Goal: Transaction & Acquisition: Obtain resource

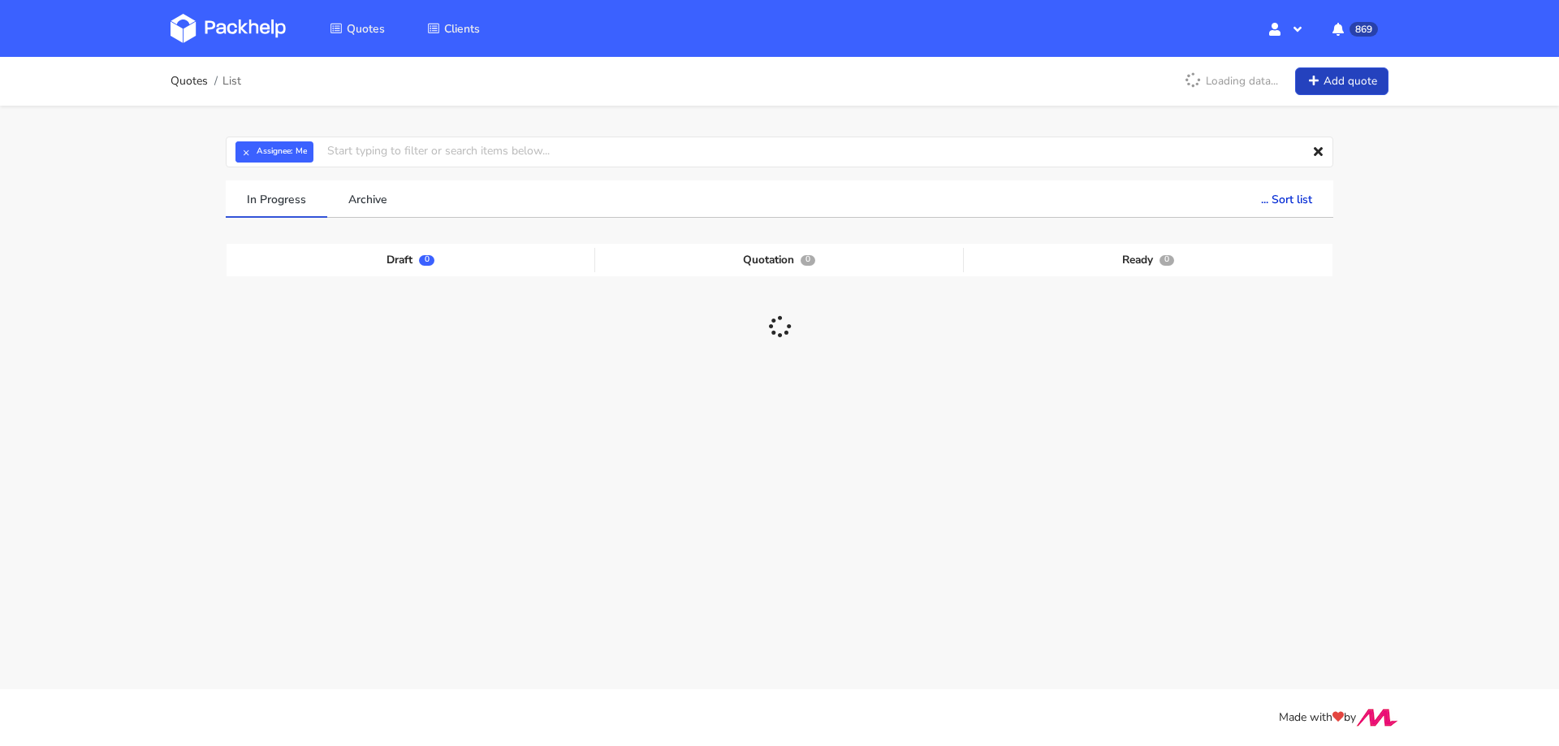
click at [1332, 89] on link "Add quote" at bounding box center [1341, 81] width 93 height 28
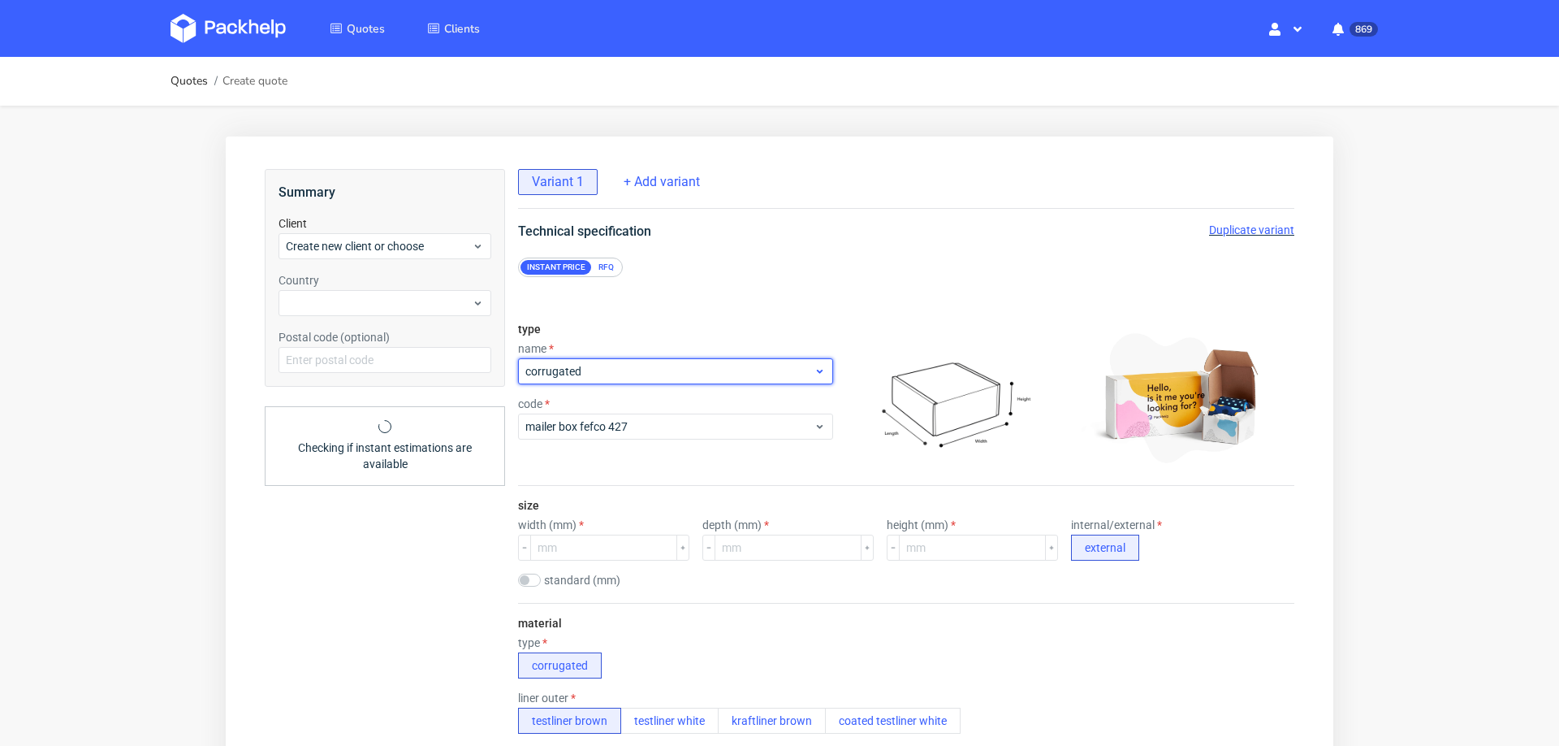
click at [604, 367] on span "corrugated" at bounding box center [669, 371] width 288 height 16
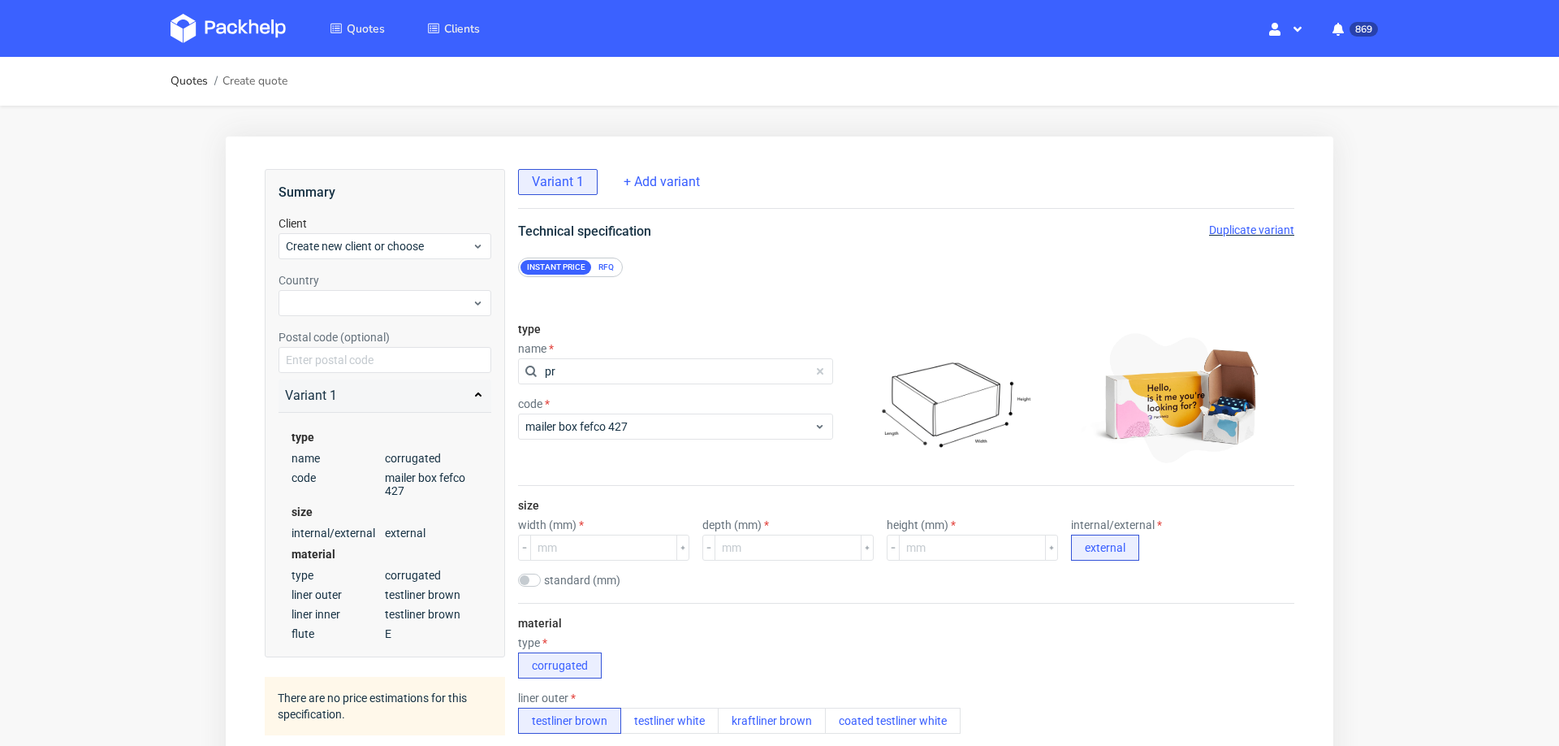
type input "p"
type input "ca"
click at [549, 402] on div "cartonboard" at bounding box center [666, 408] width 283 height 29
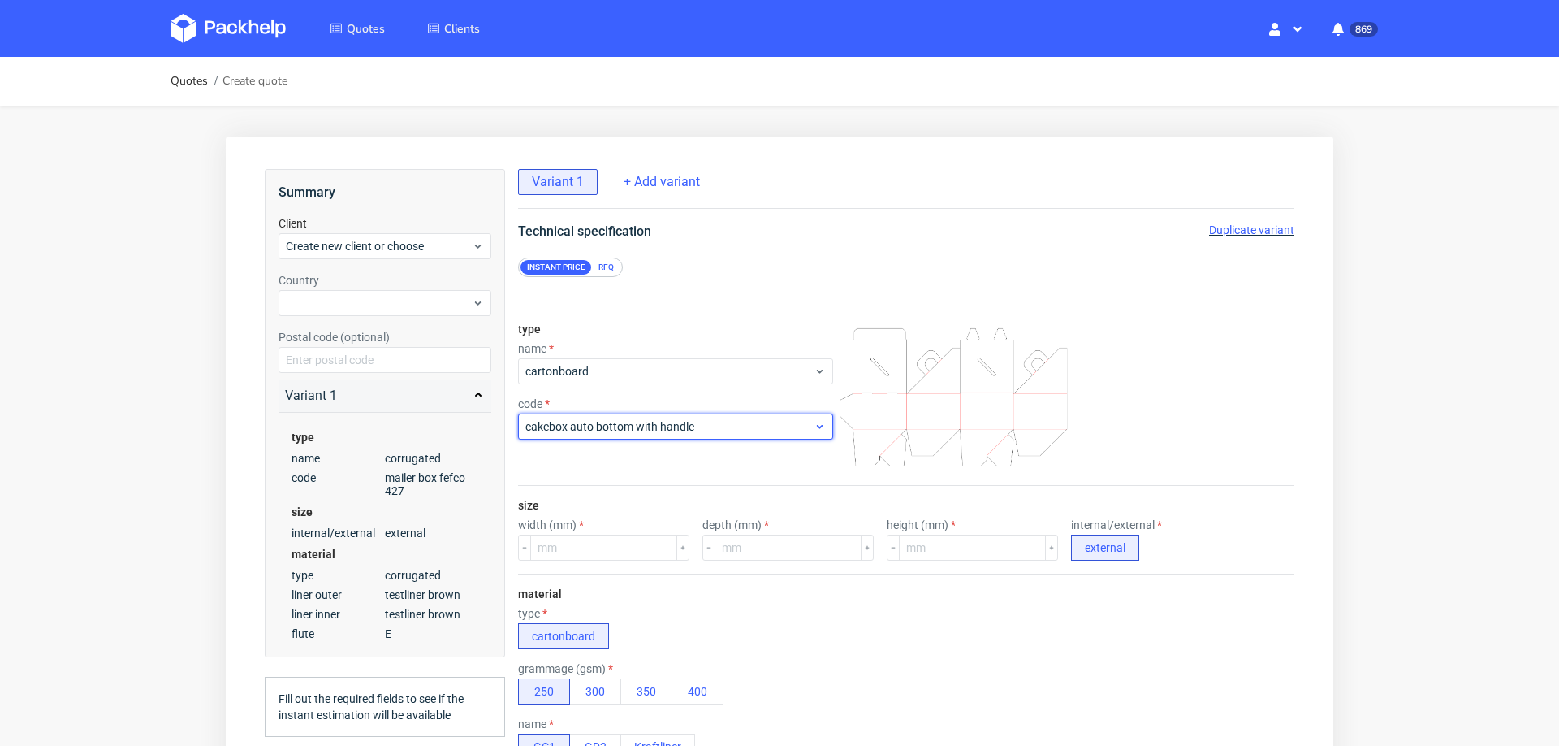
click at [574, 426] on span "cakebox auto bottom with handle" at bounding box center [669, 426] width 288 height 16
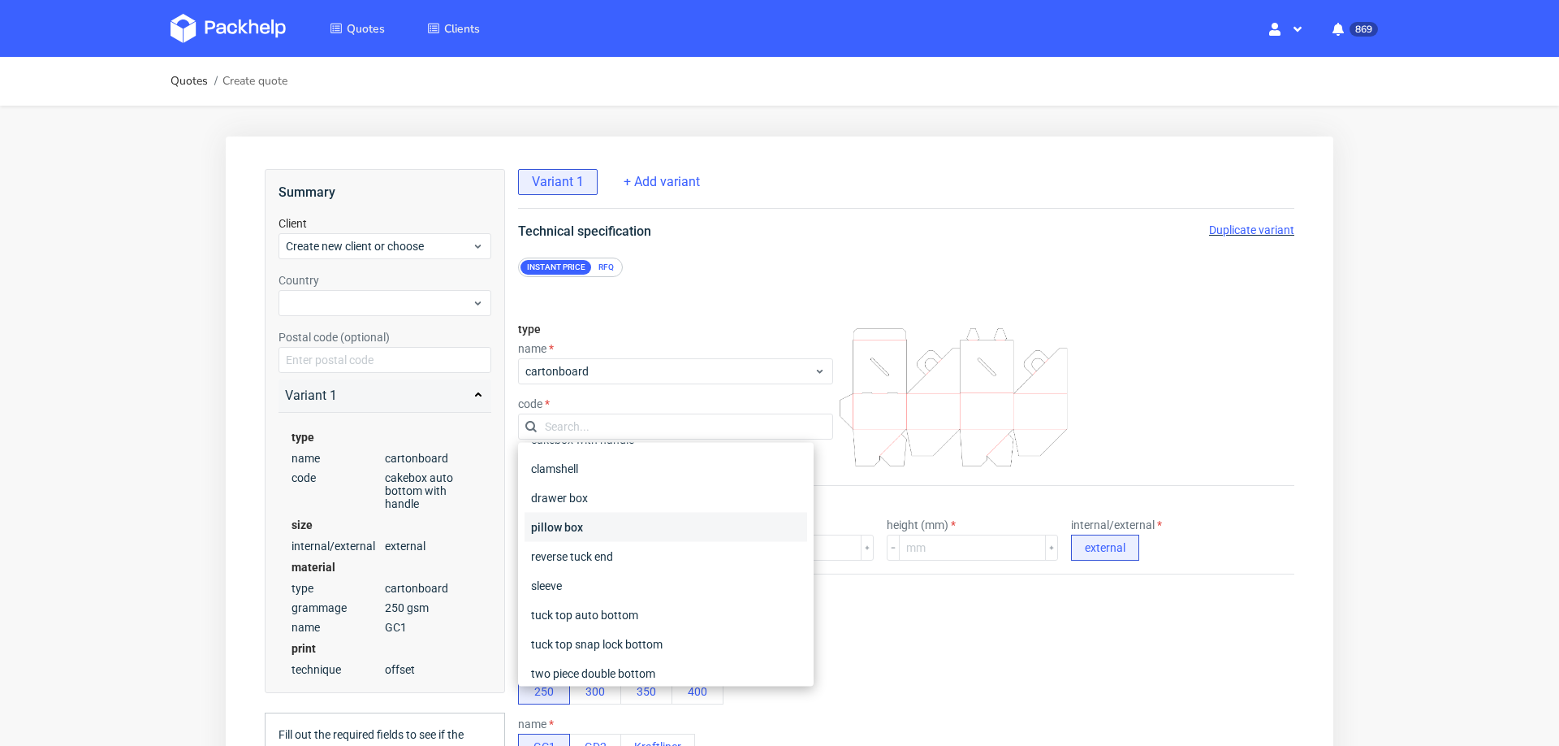
scroll to position [52, 0]
click at [589, 643] on div "tuck top snap lock bottom" at bounding box center [666, 645] width 283 height 29
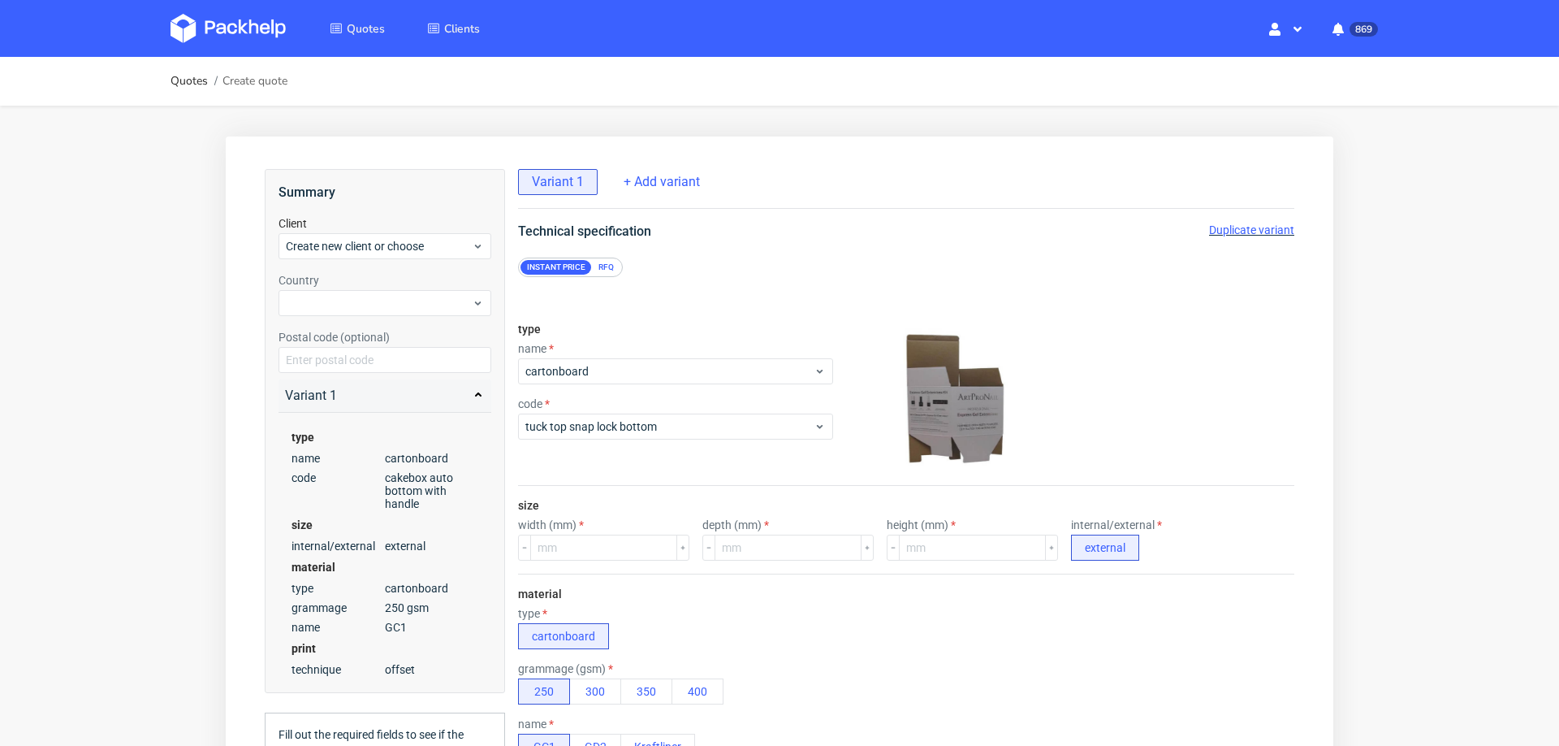
scroll to position [6, 0]
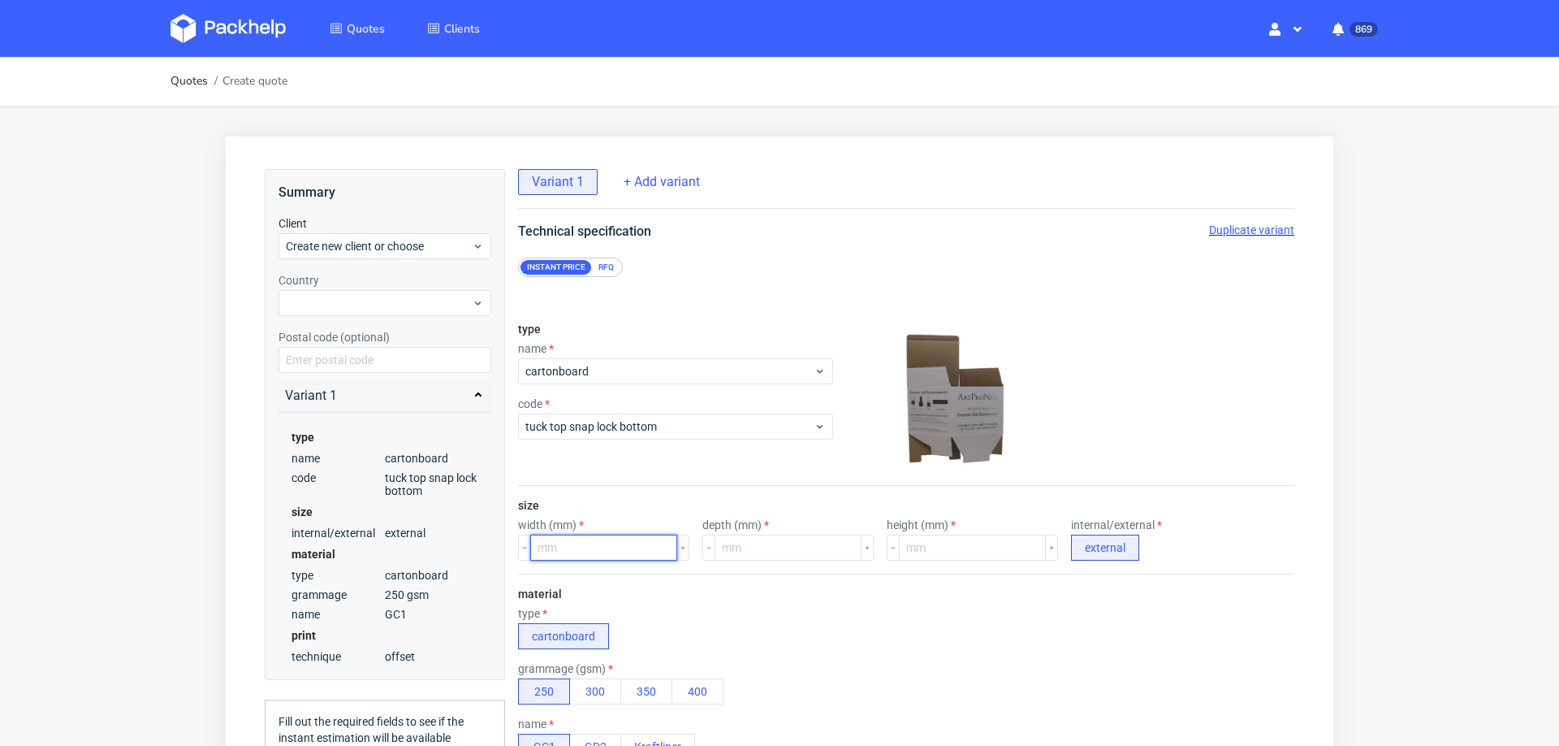
click at [598, 544] on input "number" at bounding box center [603, 547] width 147 height 26
type input "75"
click at [724, 542] on input "number" at bounding box center [788, 547] width 147 height 26
type input "75"
click at [902, 548] on input "number" at bounding box center [972, 547] width 147 height 26
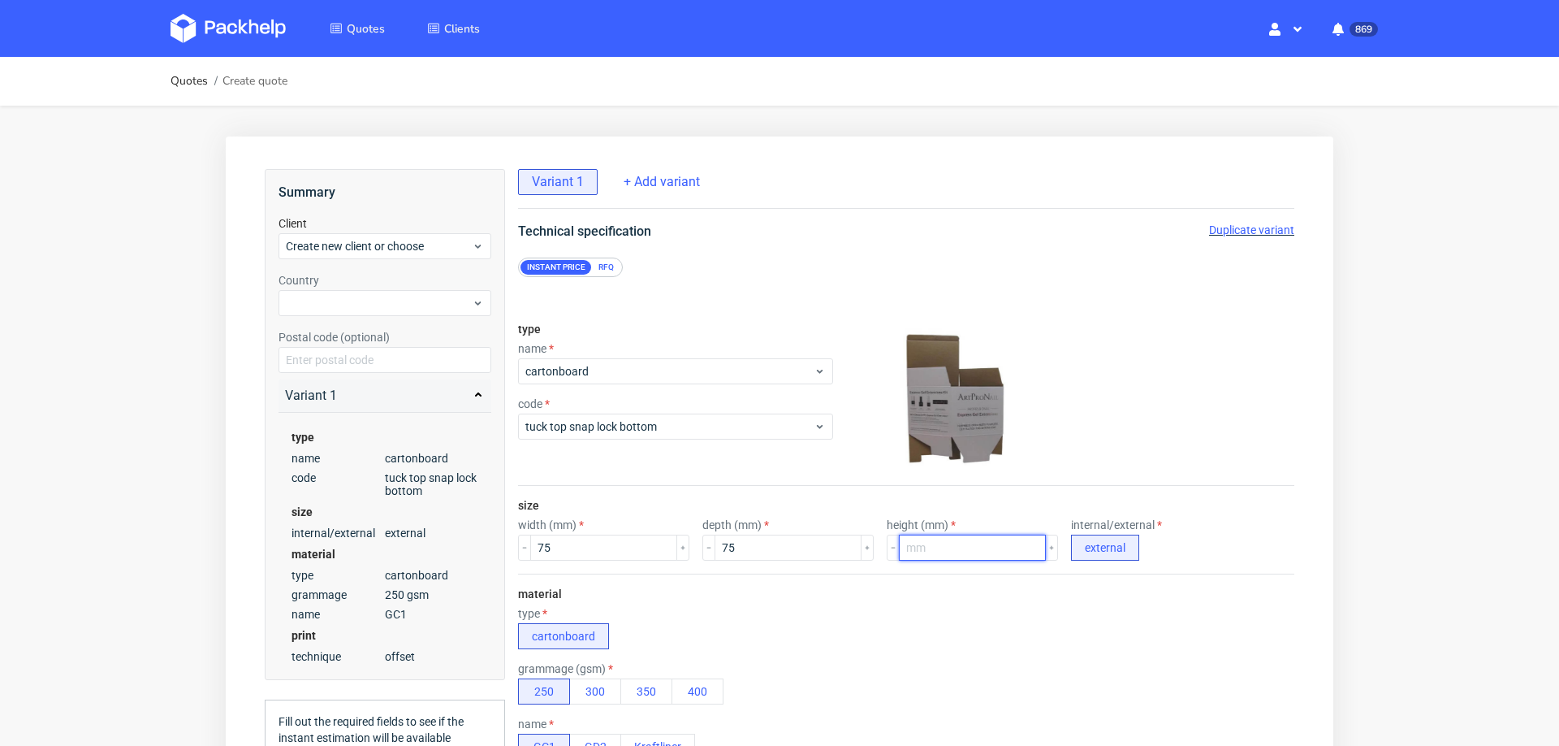
click at [902, 548] on input "number" at bounding box center [972, 547] width 147 height 26
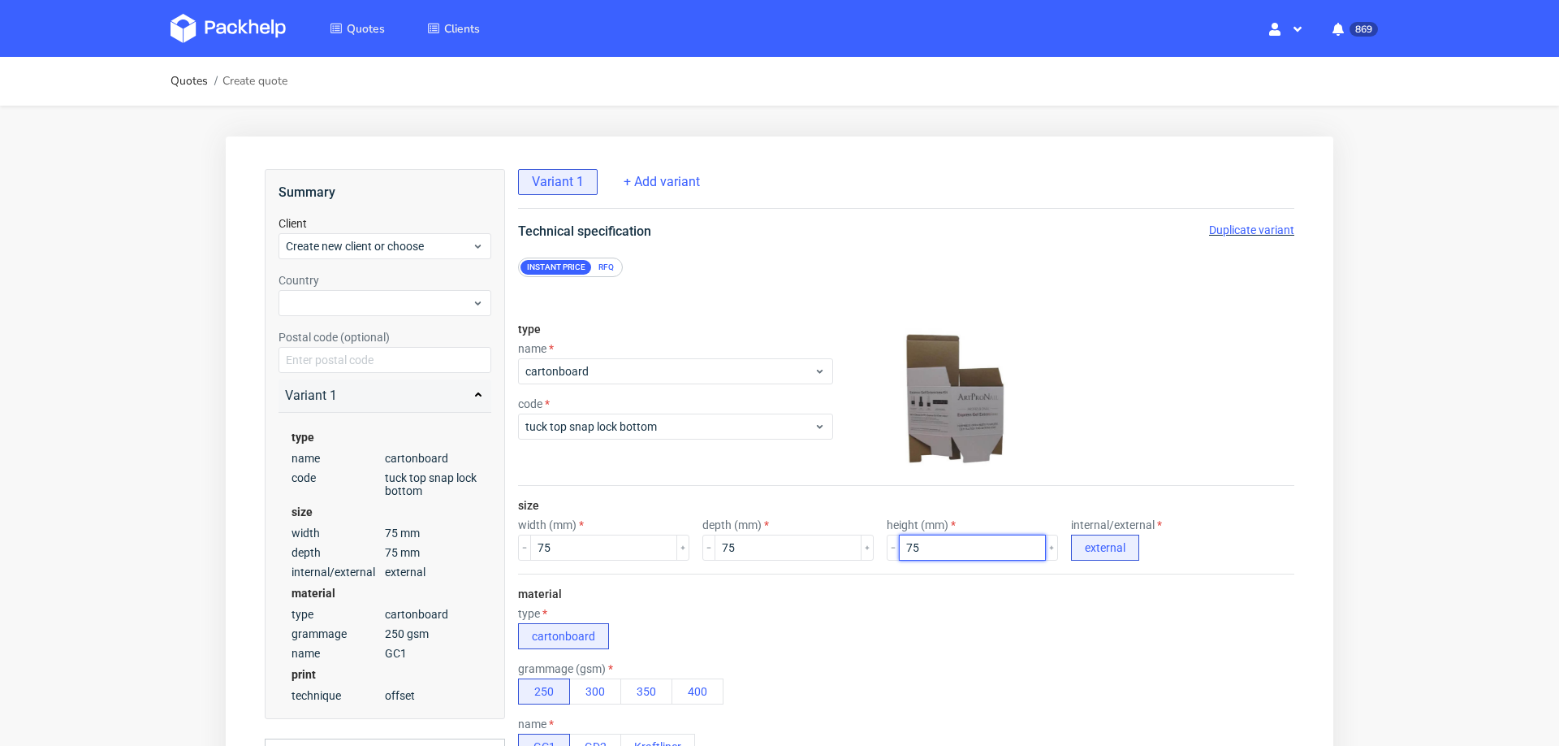
type input "75"
click at [992, 586] on div "material type cartonboard grammage (gsm) 250 300 350 400 name GC1 GD2 Kraftliner" at bounding box center [906, 672] width 776 height 199
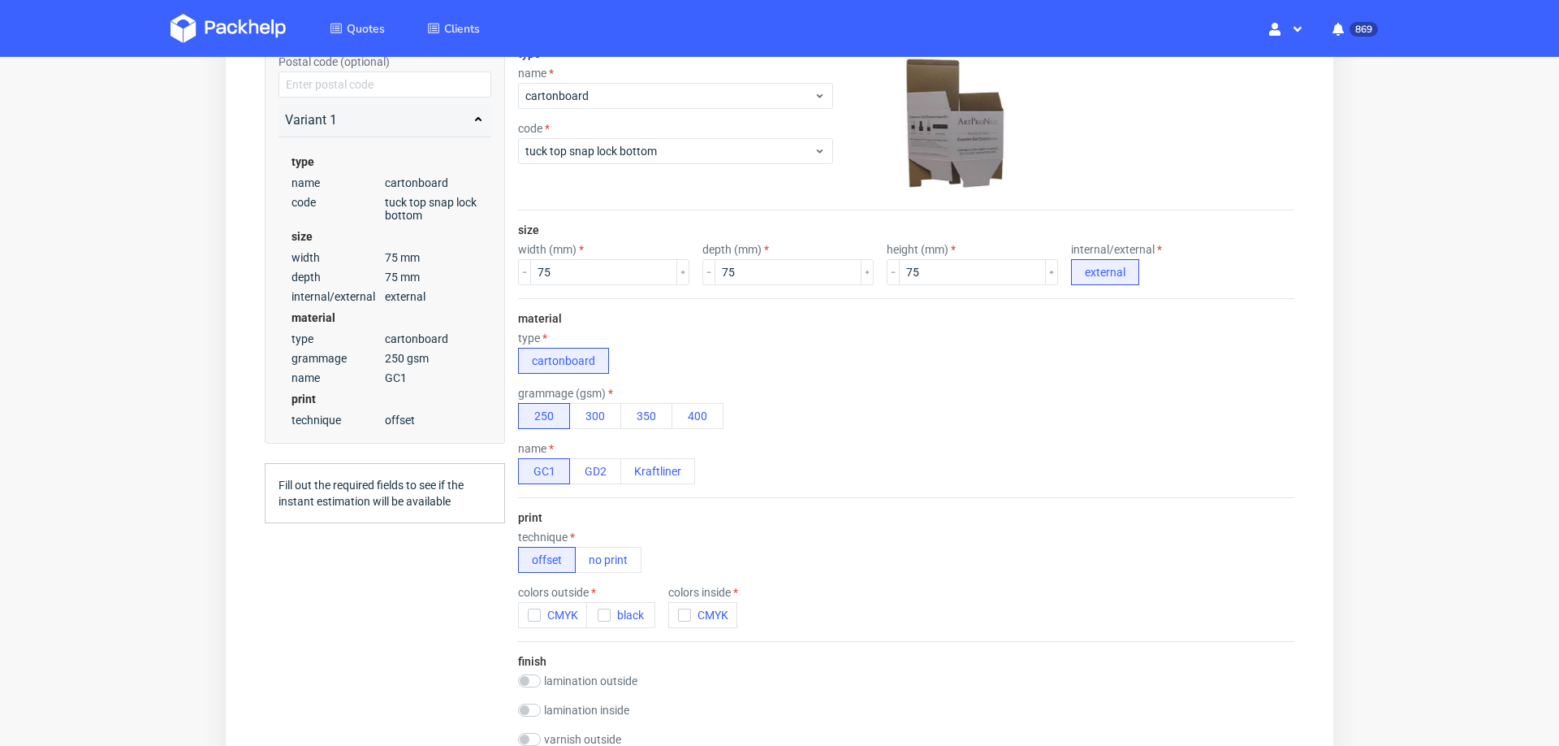
scroll to position [276, 0]
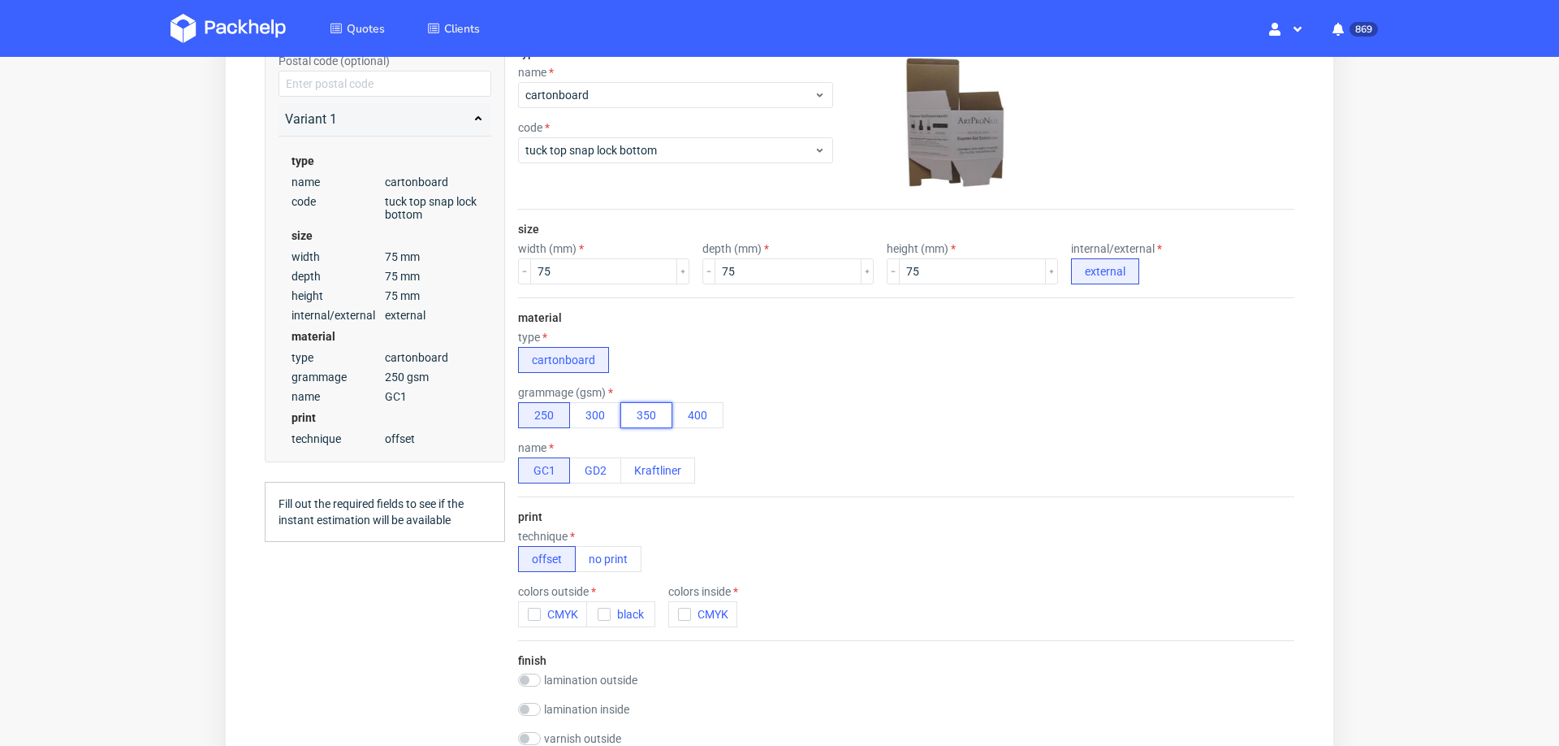
click at [643, 408] on button "350" at bounding box center [647, 415] width 52 height 26
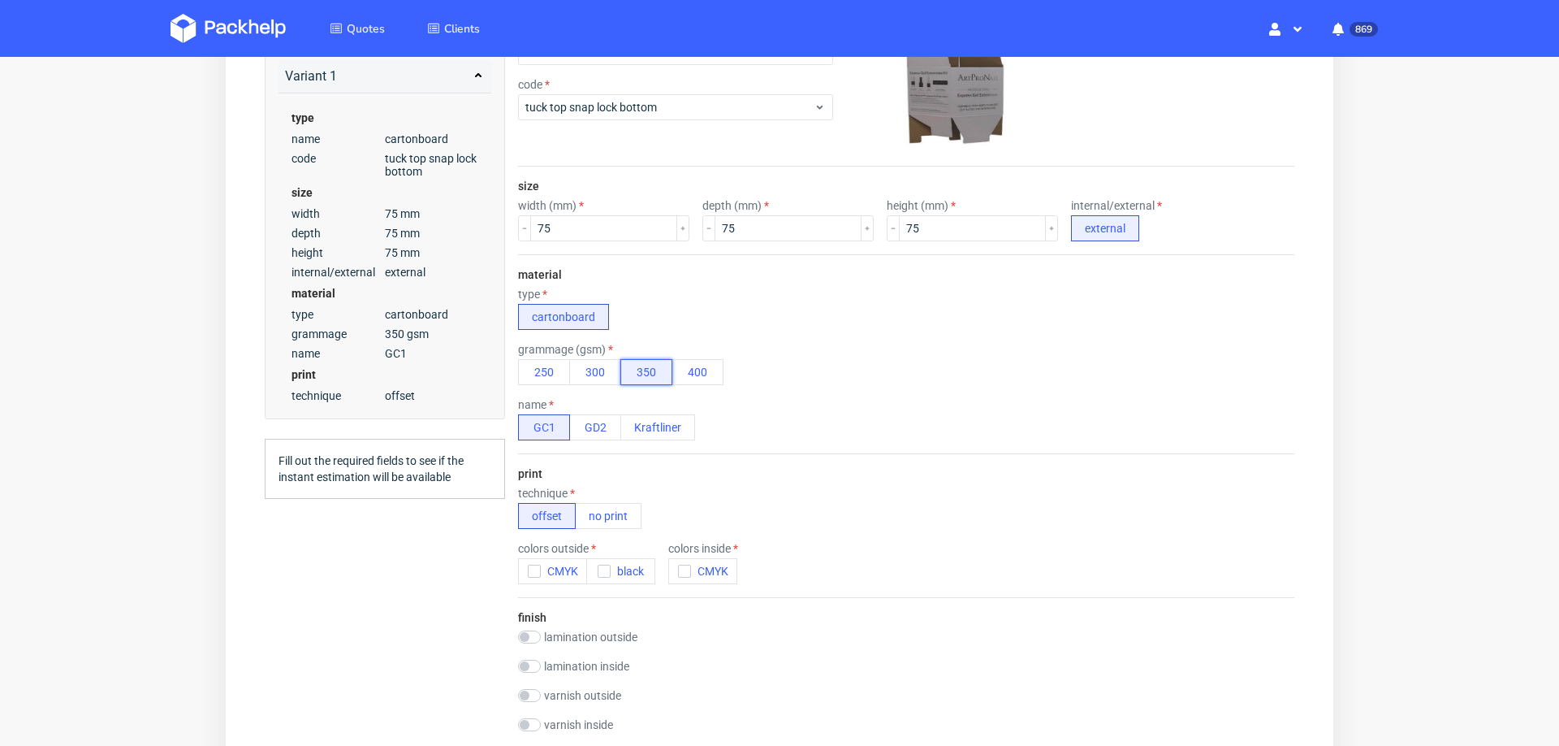
scroll to position [378, 0]
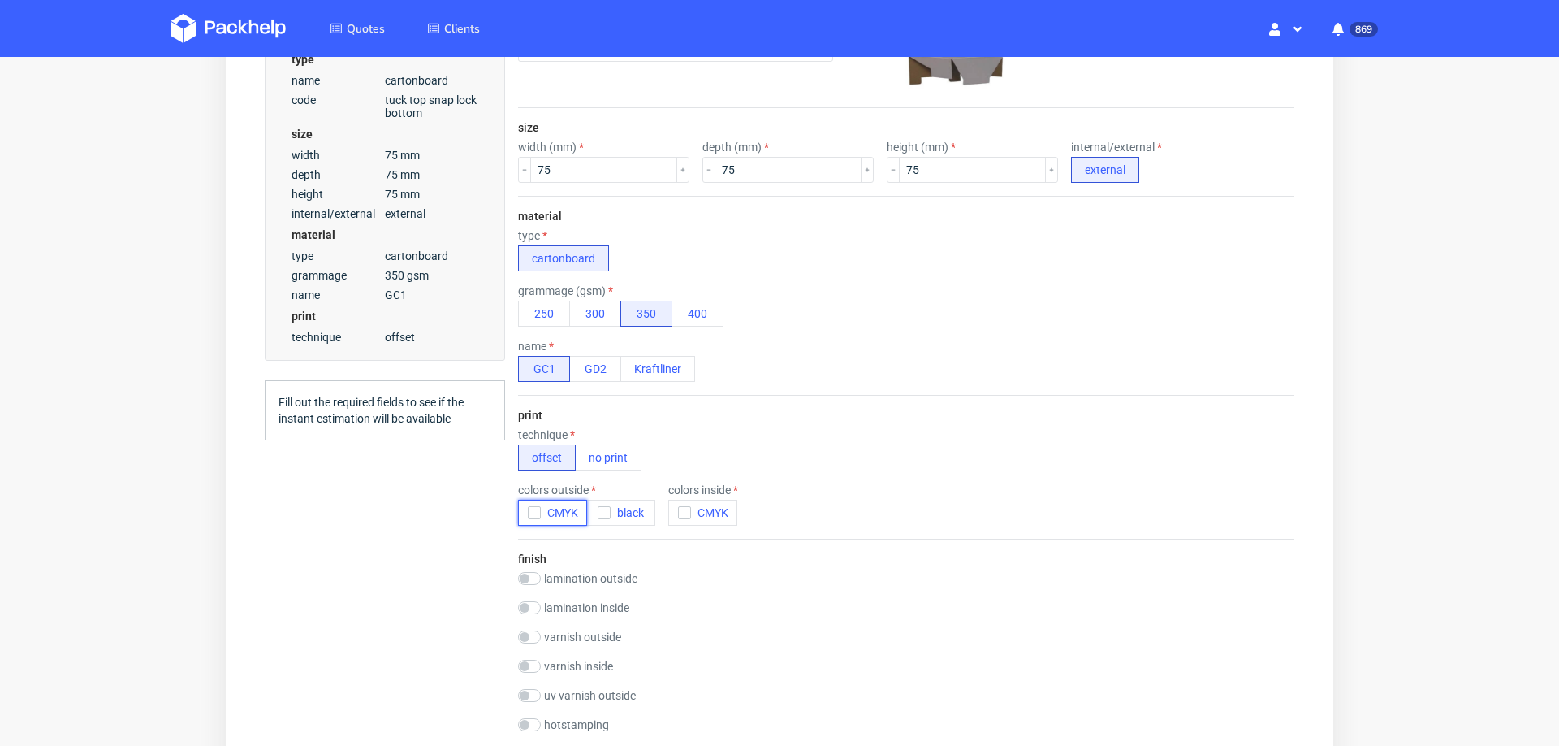
click at [526, 508] on button "CMYK" at bounding box center [552, 512] width 69 height 26
click at [688, 487] on input "checkbox" at bounding box center [679, 489] width 23 height 13
checkbox input "true"
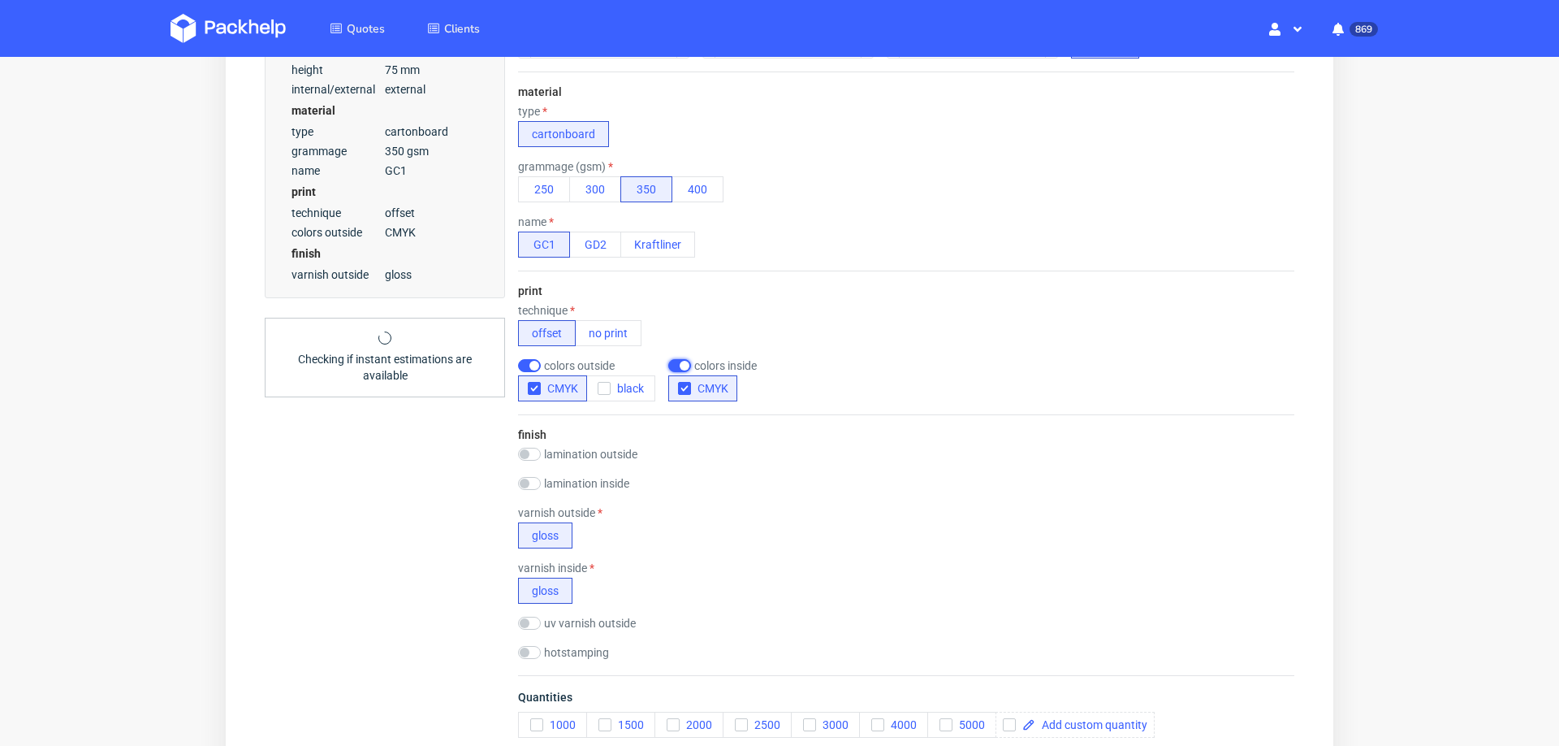
scroll to position [503, 0]
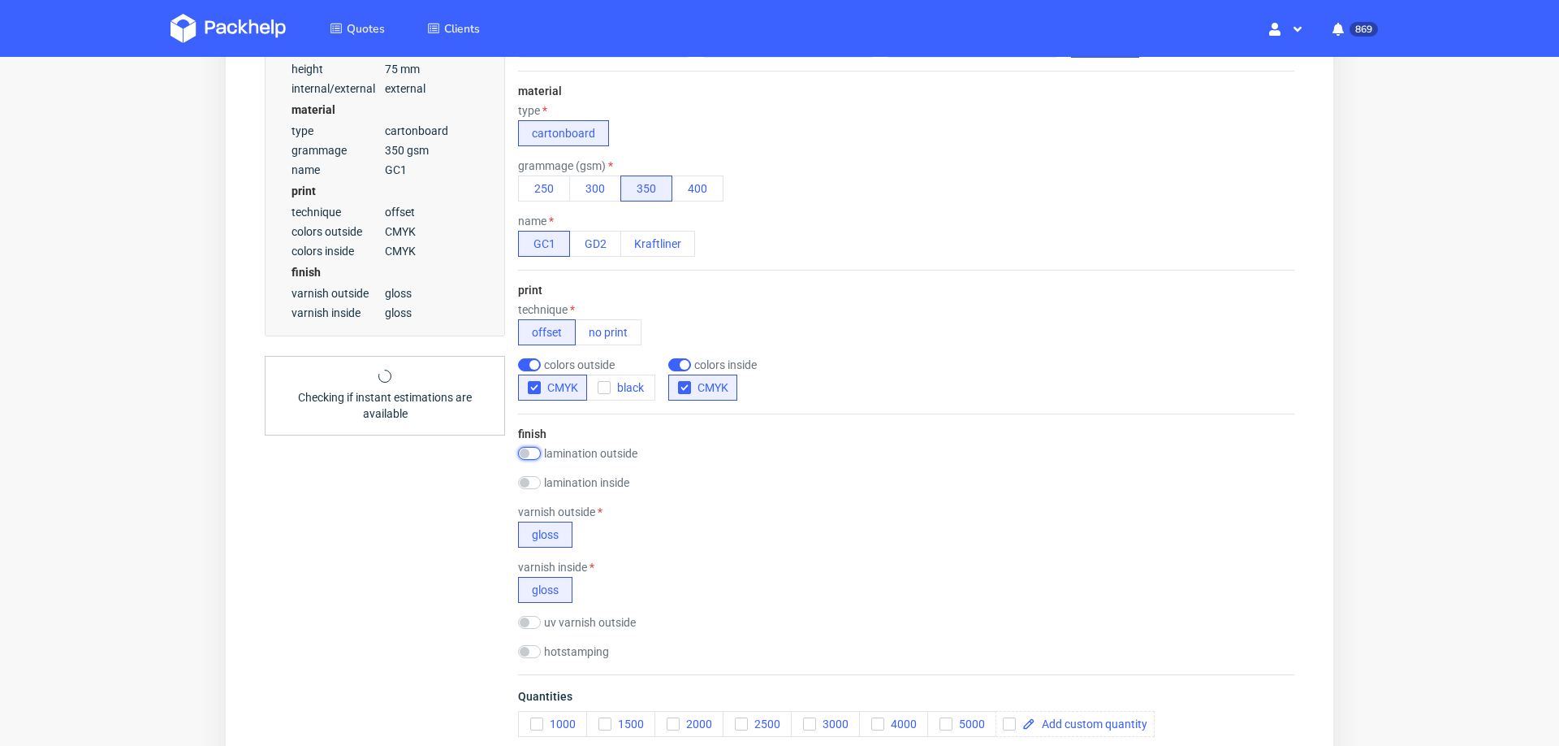
click at [540, 447] on input "checkbox" at bounding box center [529, 453] width 23 height 13
checkbox input "true"
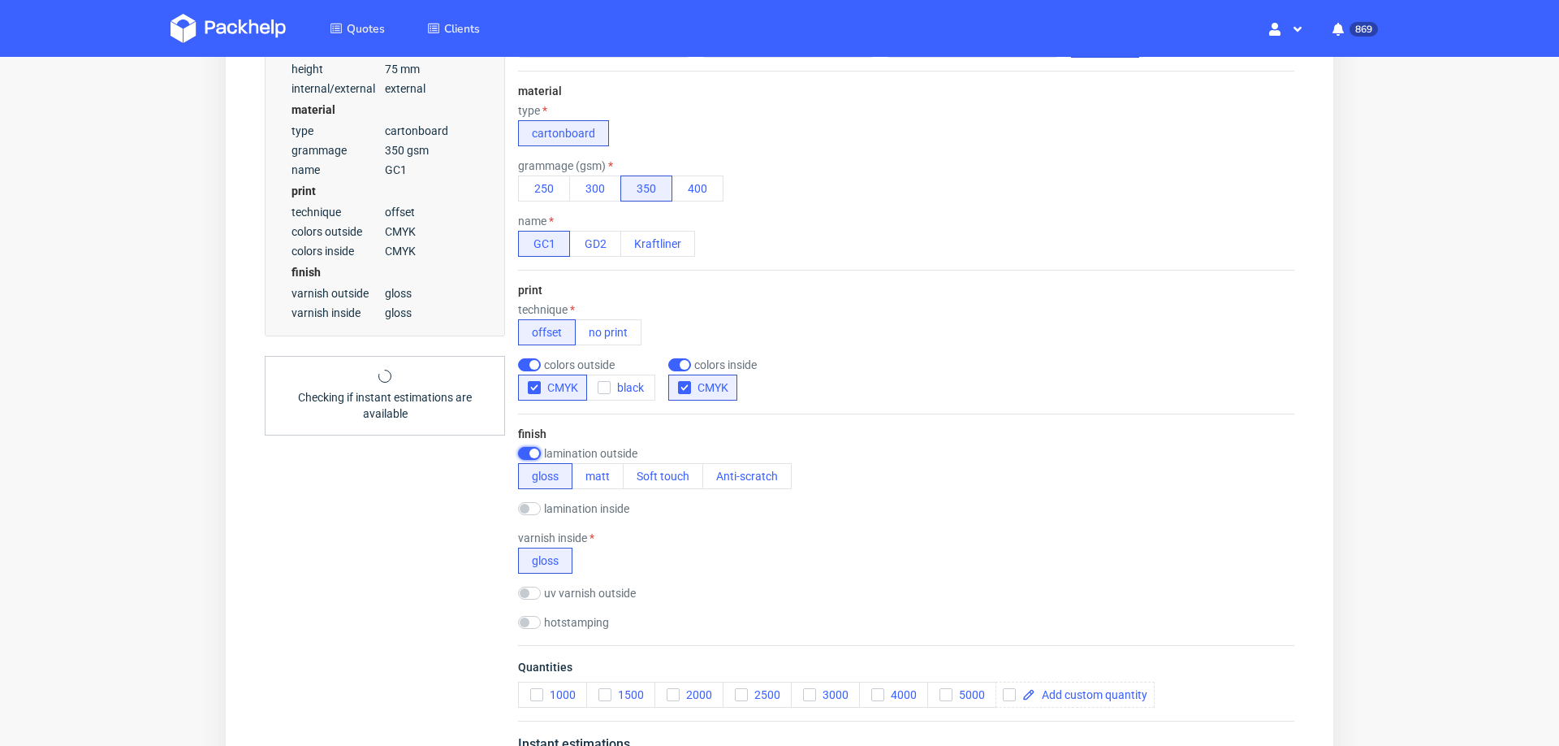
scroll to position [0, 0]
click at [596, 474] on button "matt" at bounding box center [598, 476] width 52 height 26
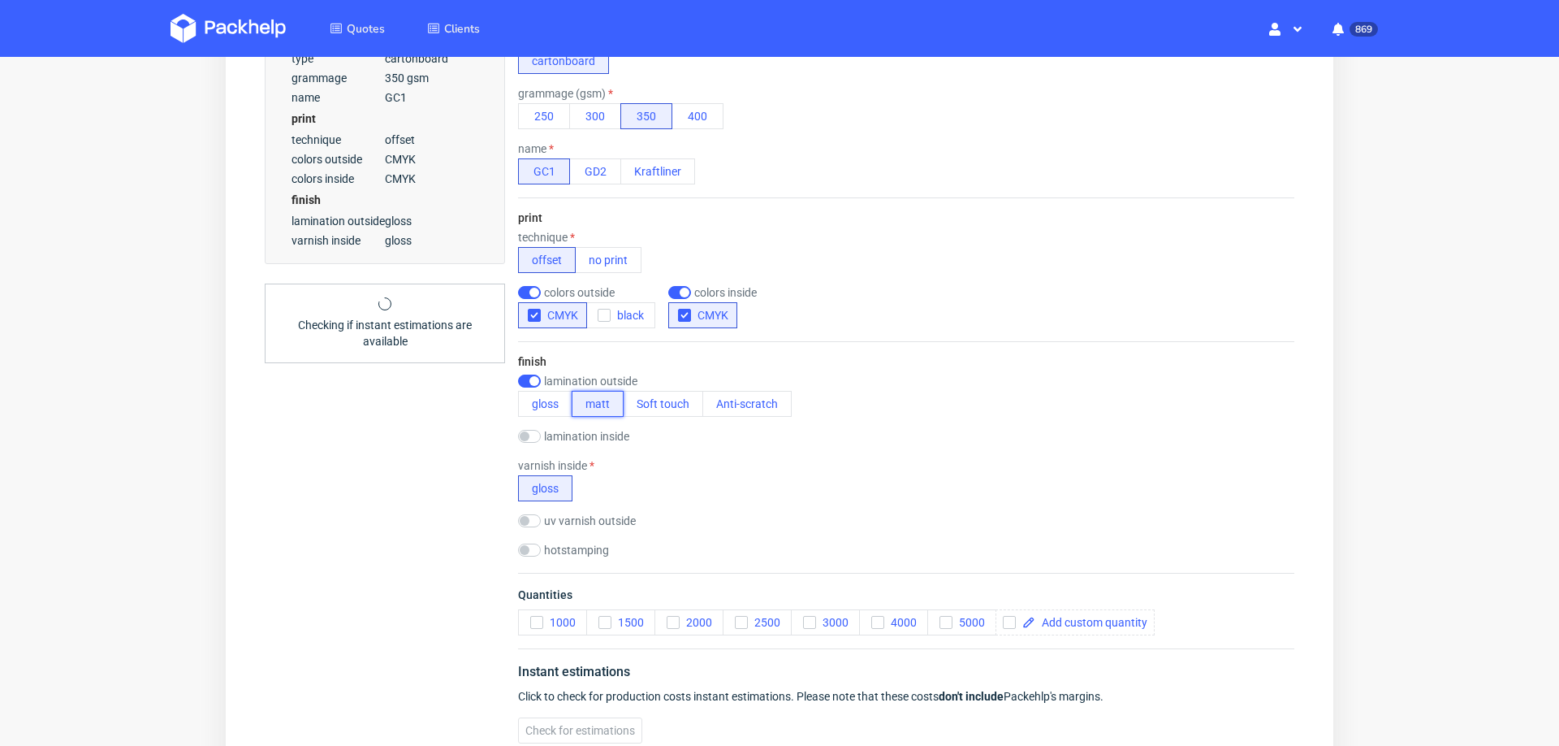
scroll to position [582, 0]
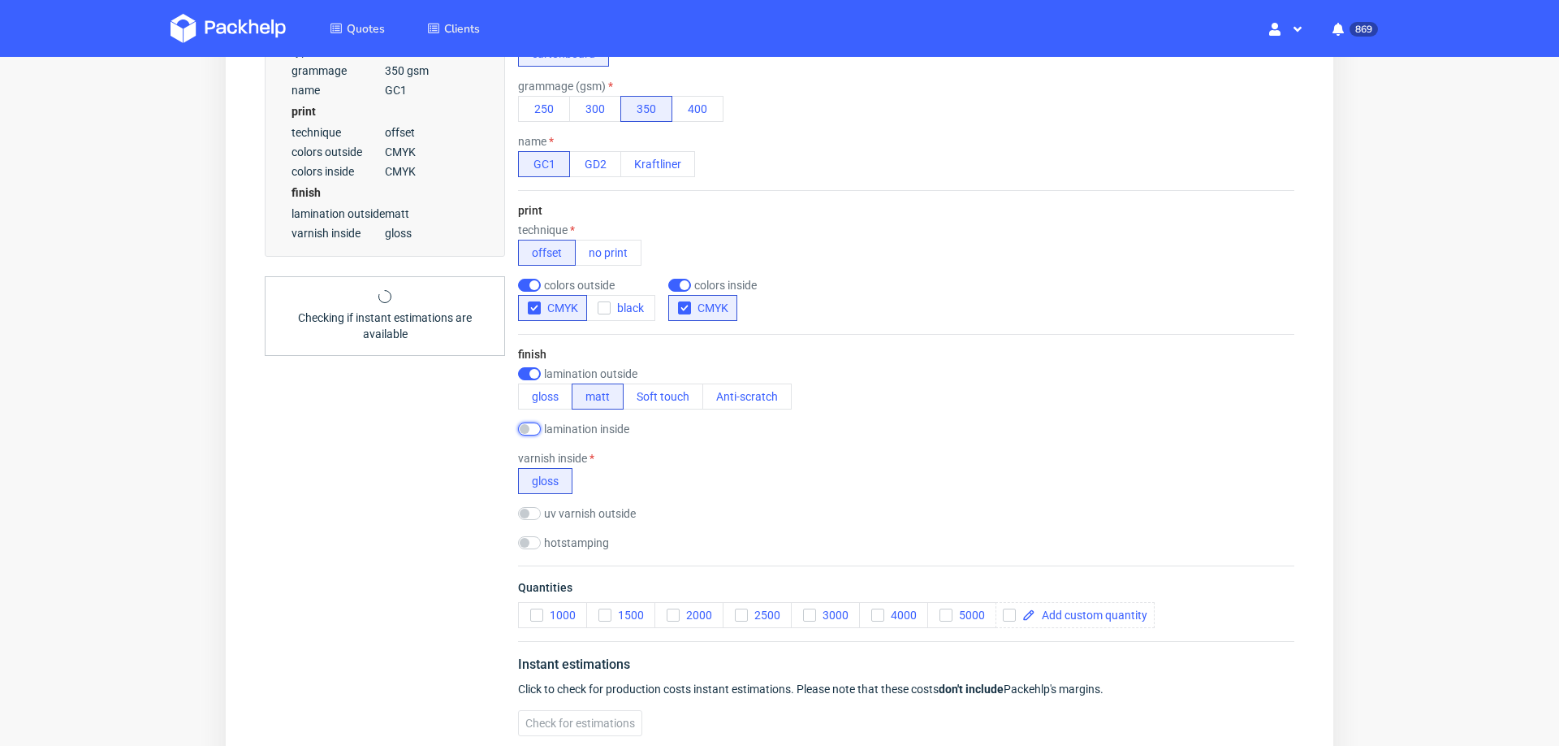
click at [524, 422] on input "checkbox" at bounding box center [529, 428] width 23 height 13
checkbox input "true"
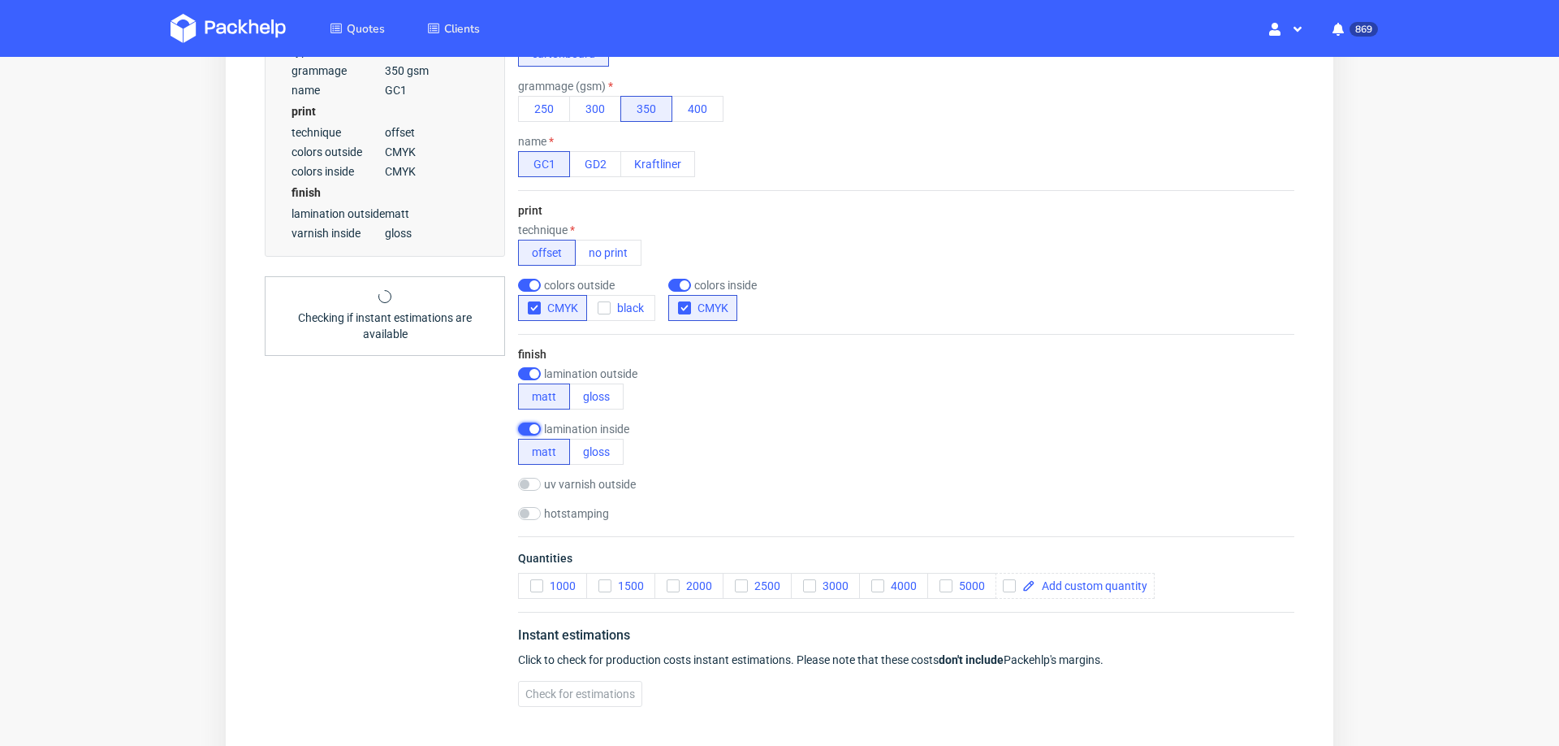
scroll to position [0, 0]
click at [604, 584] on use "button" at bounding box center [604, 586] width 7 height 6
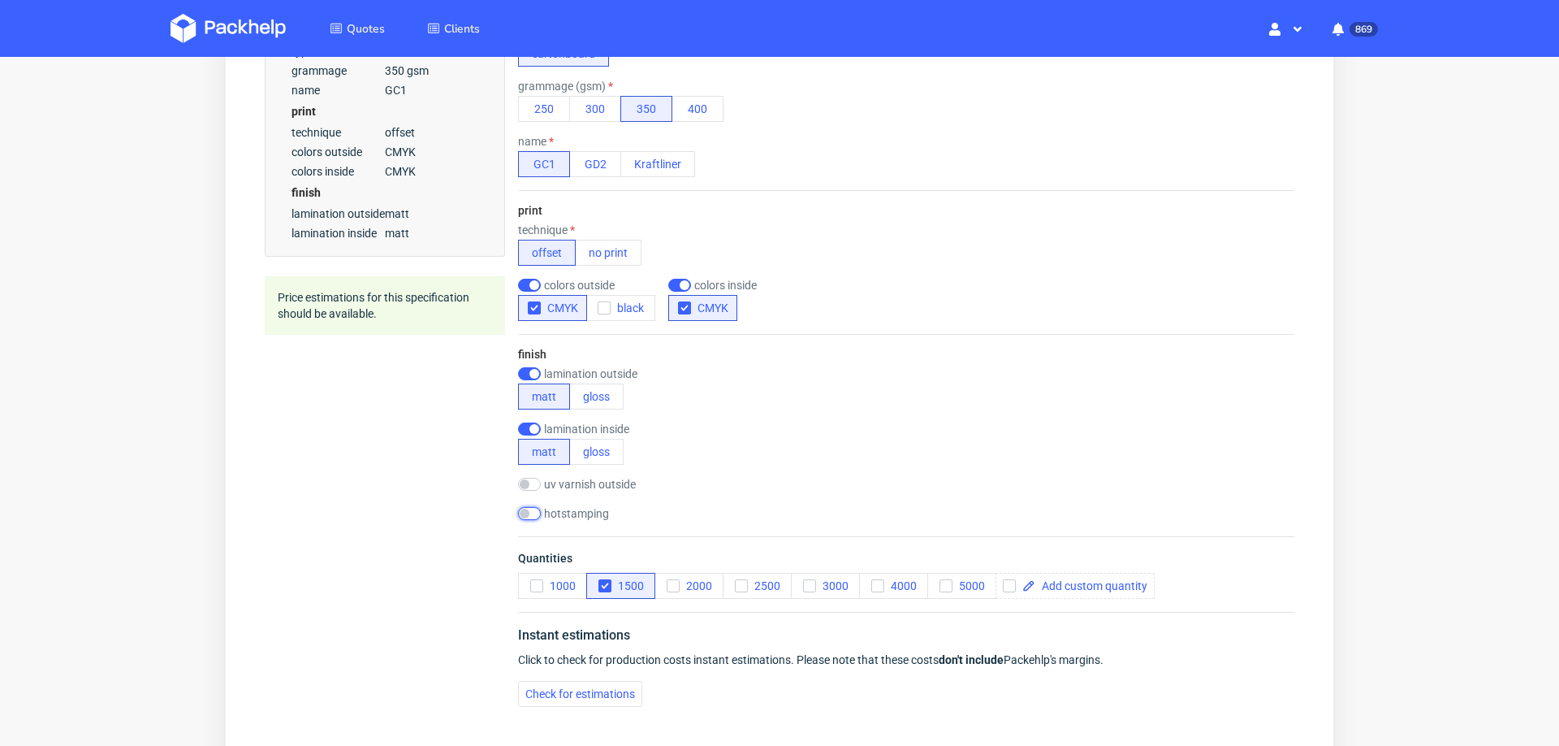
click at [534, 512] on input "checkbox" at bounding box center [529, 513] width 23 height 13
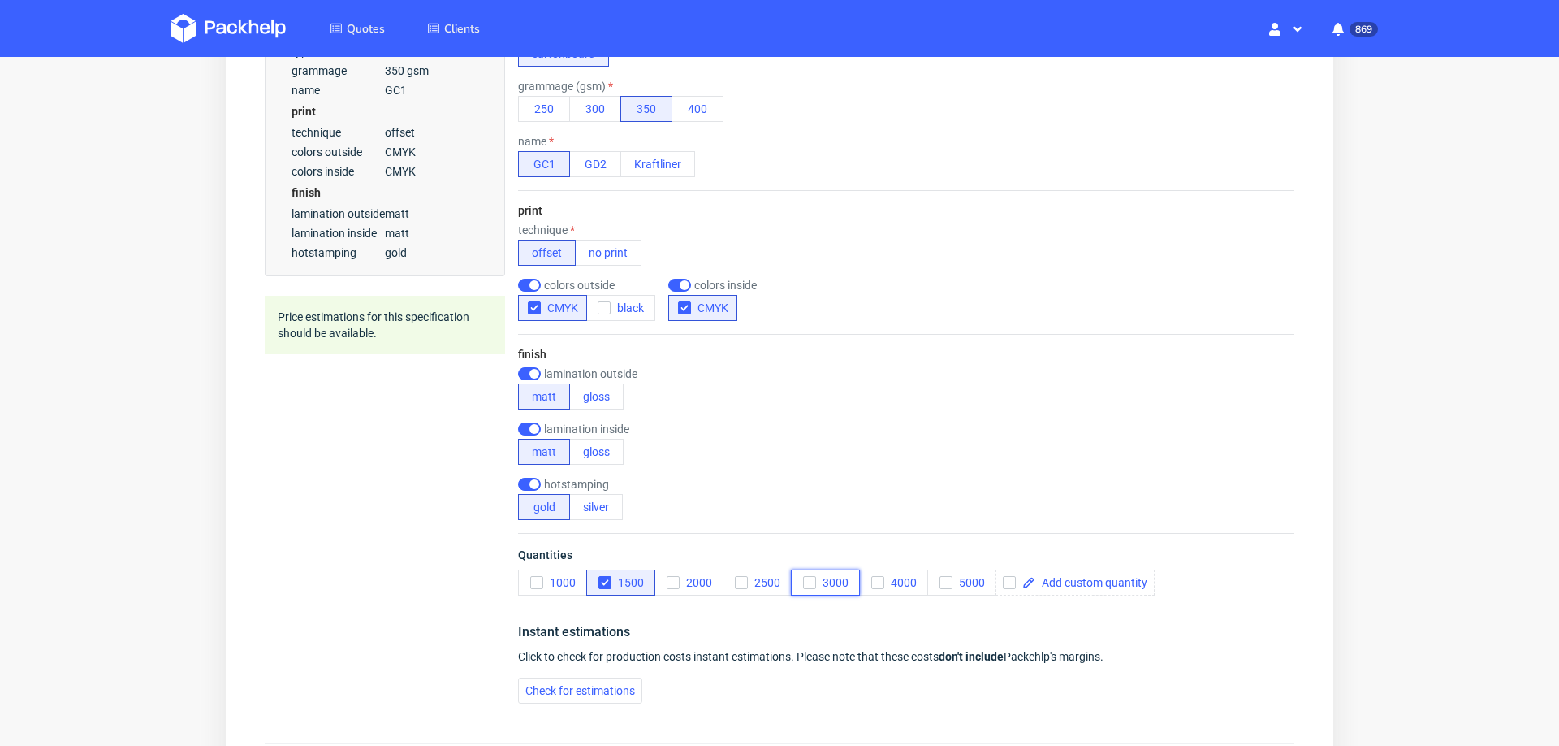
click at [806, 577] on icon "button" at bounding box center [809, 582] width 11 height 11
click at [942, 580] on icon "button" at bounding box center [946, 582] width 11 height 11
click at [563, 688] on span "Check for estimations" at bounding box center [580, 690] width 110 height 11
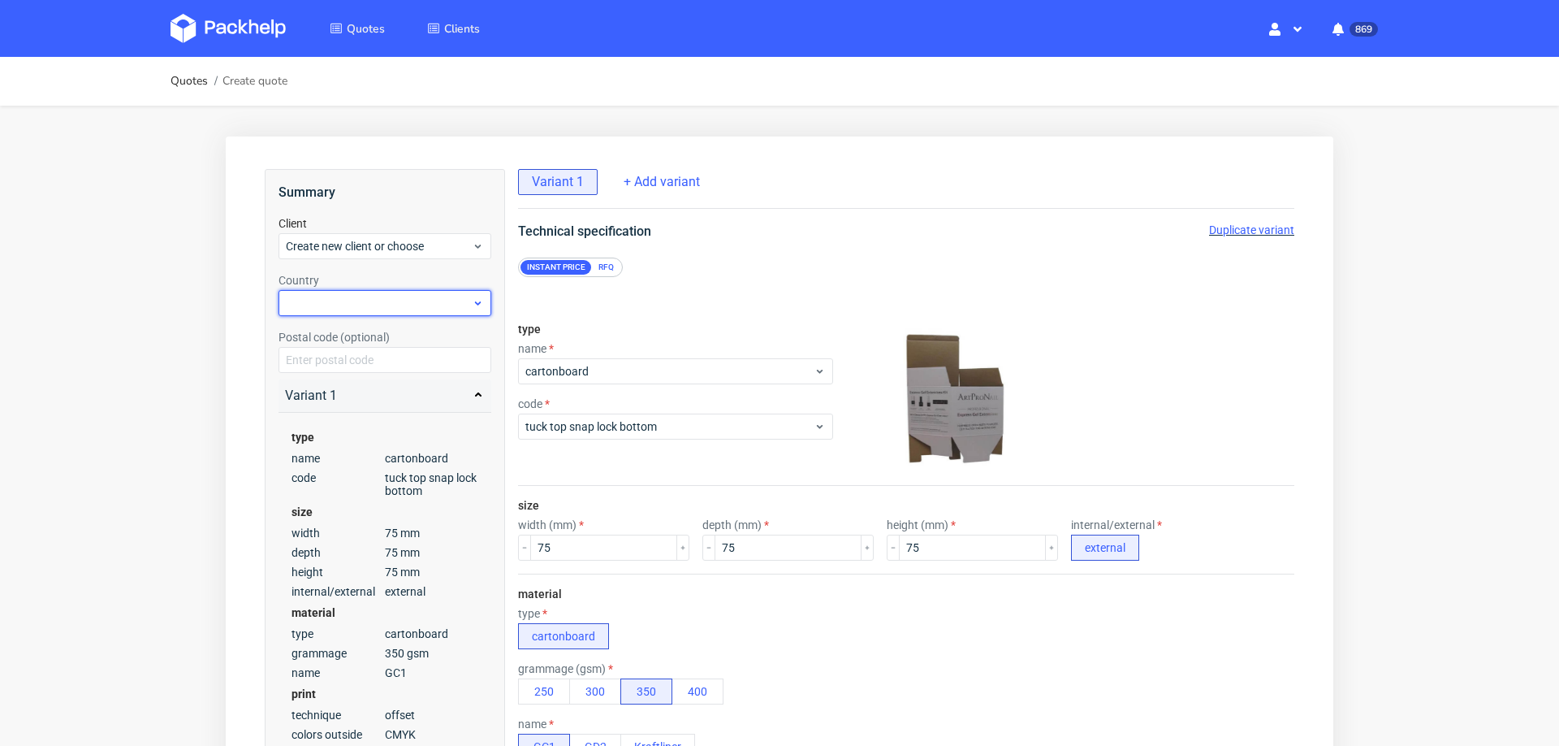
click at [416, 304] on div at bounding box center [385, 303] width 213 height 26
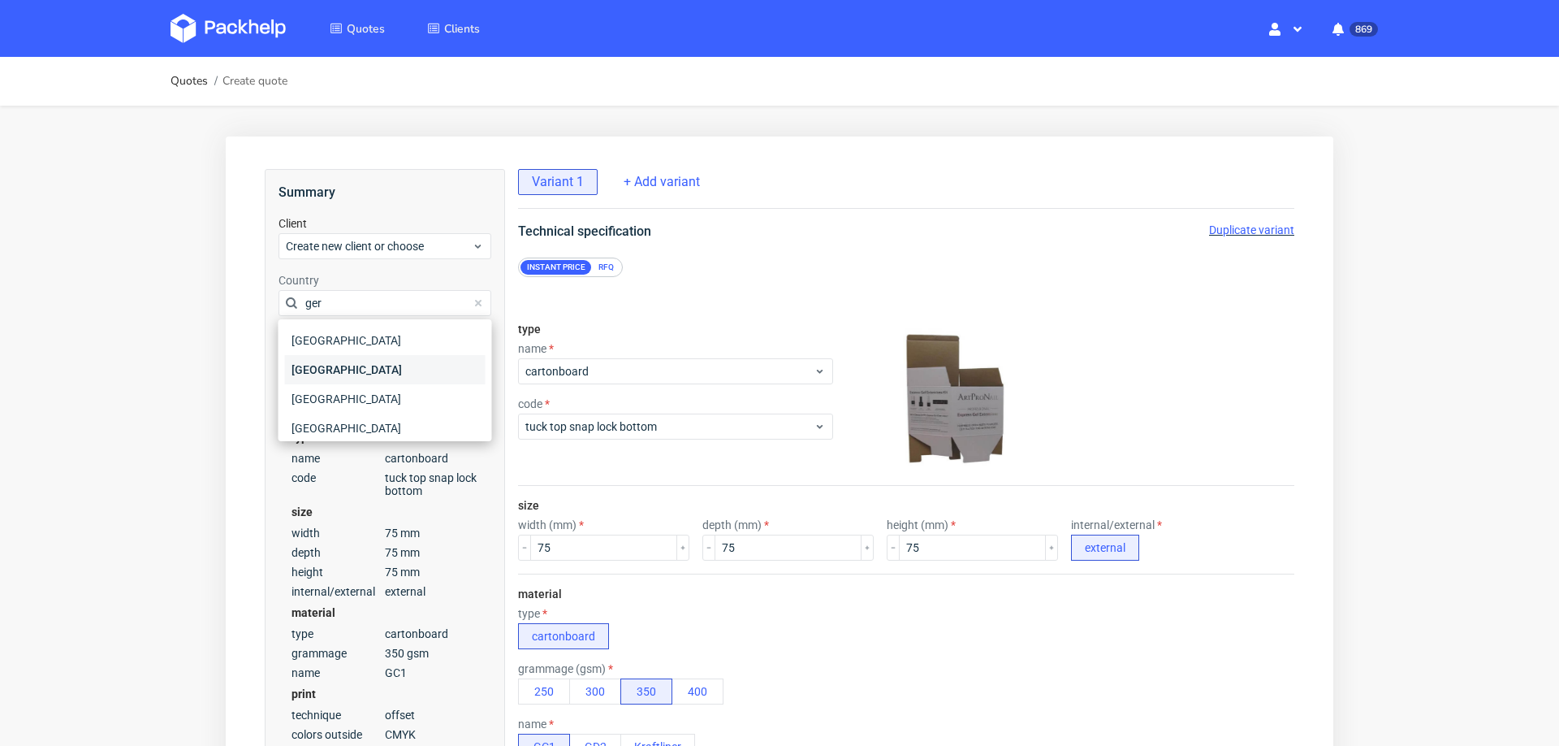
type input "ger"
click at [301, 361] on div "[GEOGRAPHIC_DATA]" at bounding box center [385, 369] width 201 height 29
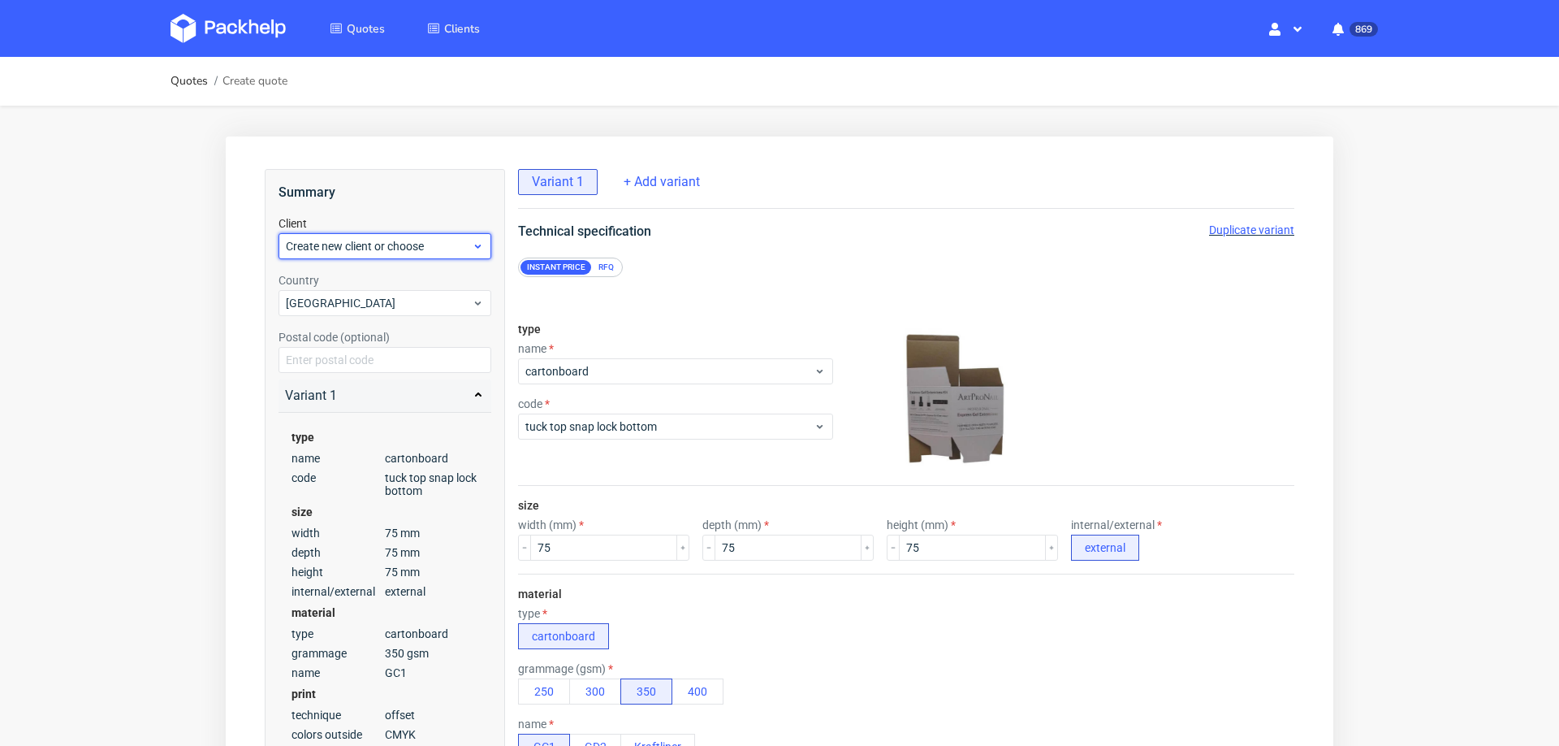
click at [339, 249] on span "Create new client or choose" at bounding box center [379, 246] width 186 height 16
type input "[EMAIL_ADDRESS][DOMAIN_NAME]"
click at [347, 287] on div "Add new client" at bounding box center [385, 283] width 201 height 29
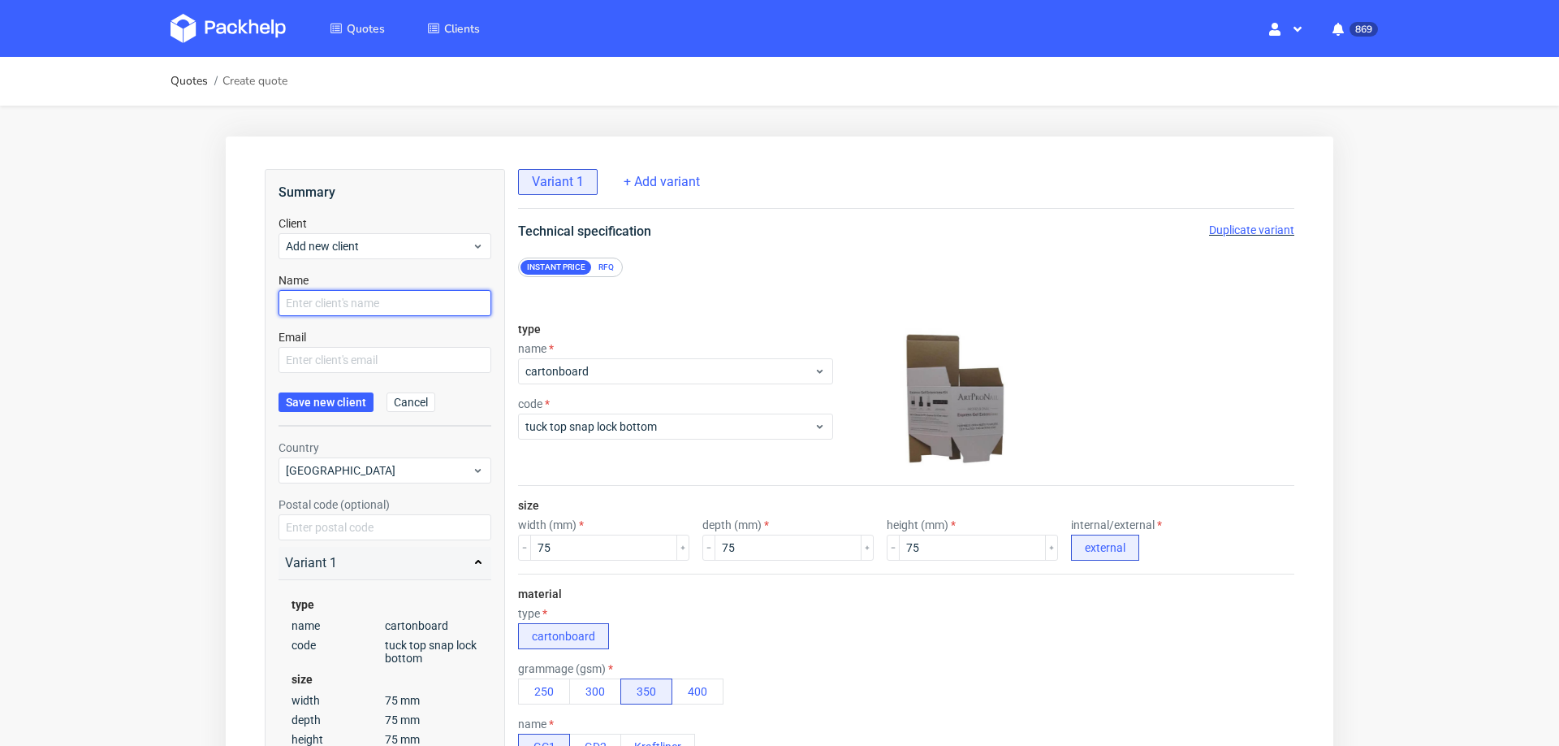
click at [342, 306] on input "text" at bounding box center [385, 303] width 213 height 26
paste input "[EMAIL_ADDRESS][DOMAIN_NAME]"
type input "[EMAIL_ADDRESS][DOMAIN_NAME]"
click at [327, 359] on input "text" at bounding box center [385, 360] width 213 height 26
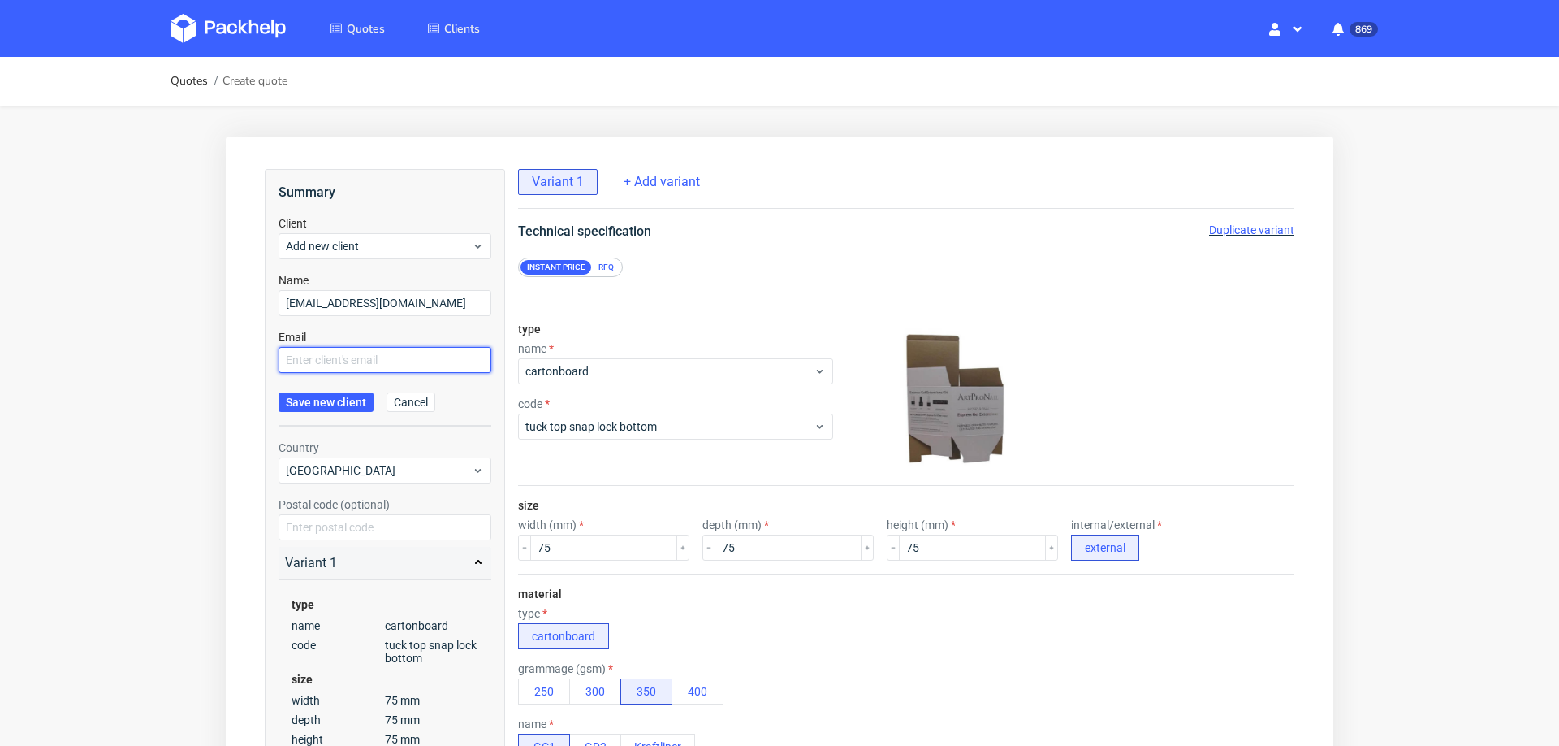
scroll to position [0, 0]
paste input "[EMAIL_ADDRESS][DOMAIN_NAME]"
type input "[EMAIL_ADDRESS][DOMAIN_NAME]"
click at [318, 396] on span "Save new client" at bounding box center [326, 401] width 80 height 11
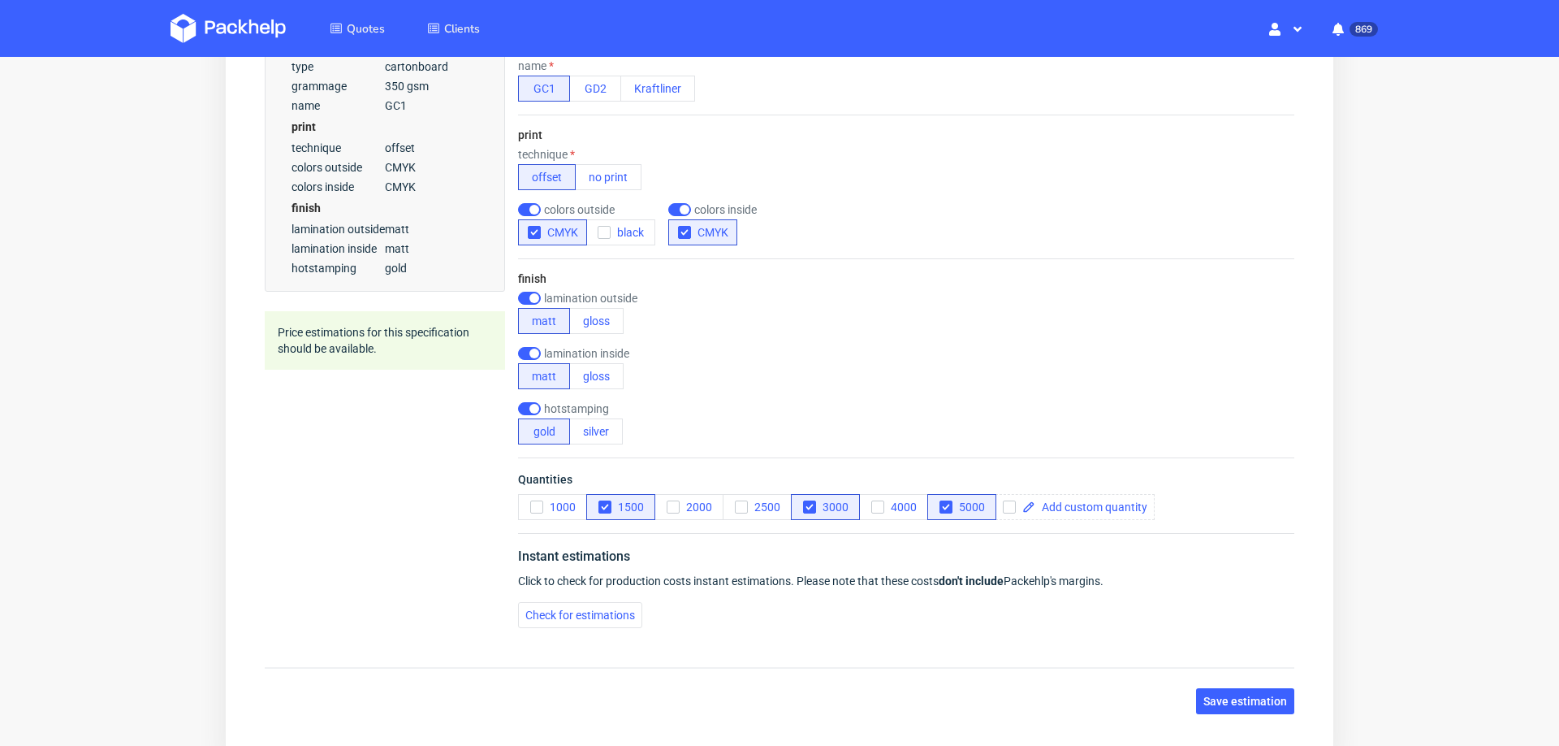
scroll to position [664, 0]
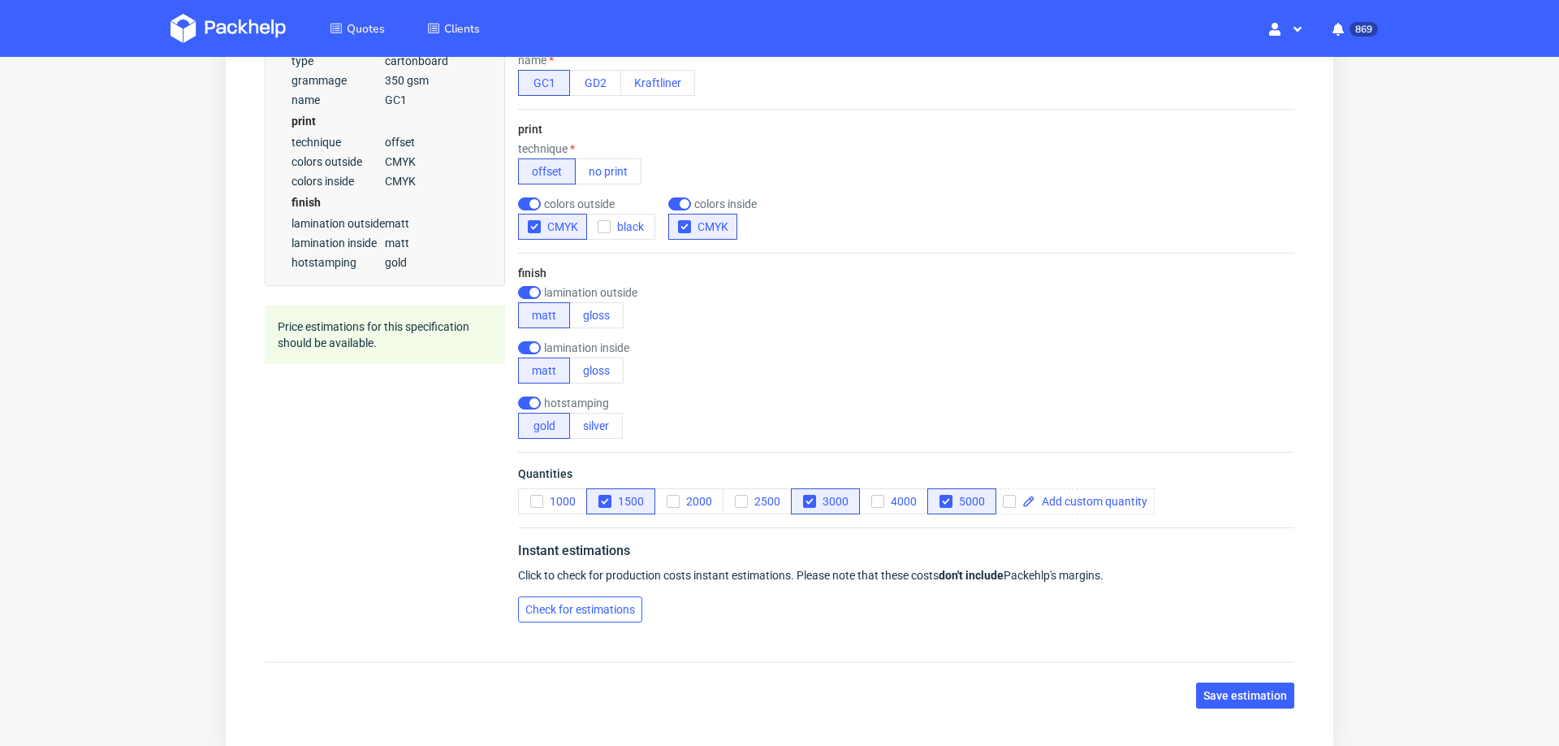
click at [564, 603] on span "Check for estimations" at bounding box center [580, 608] width 110 height 11
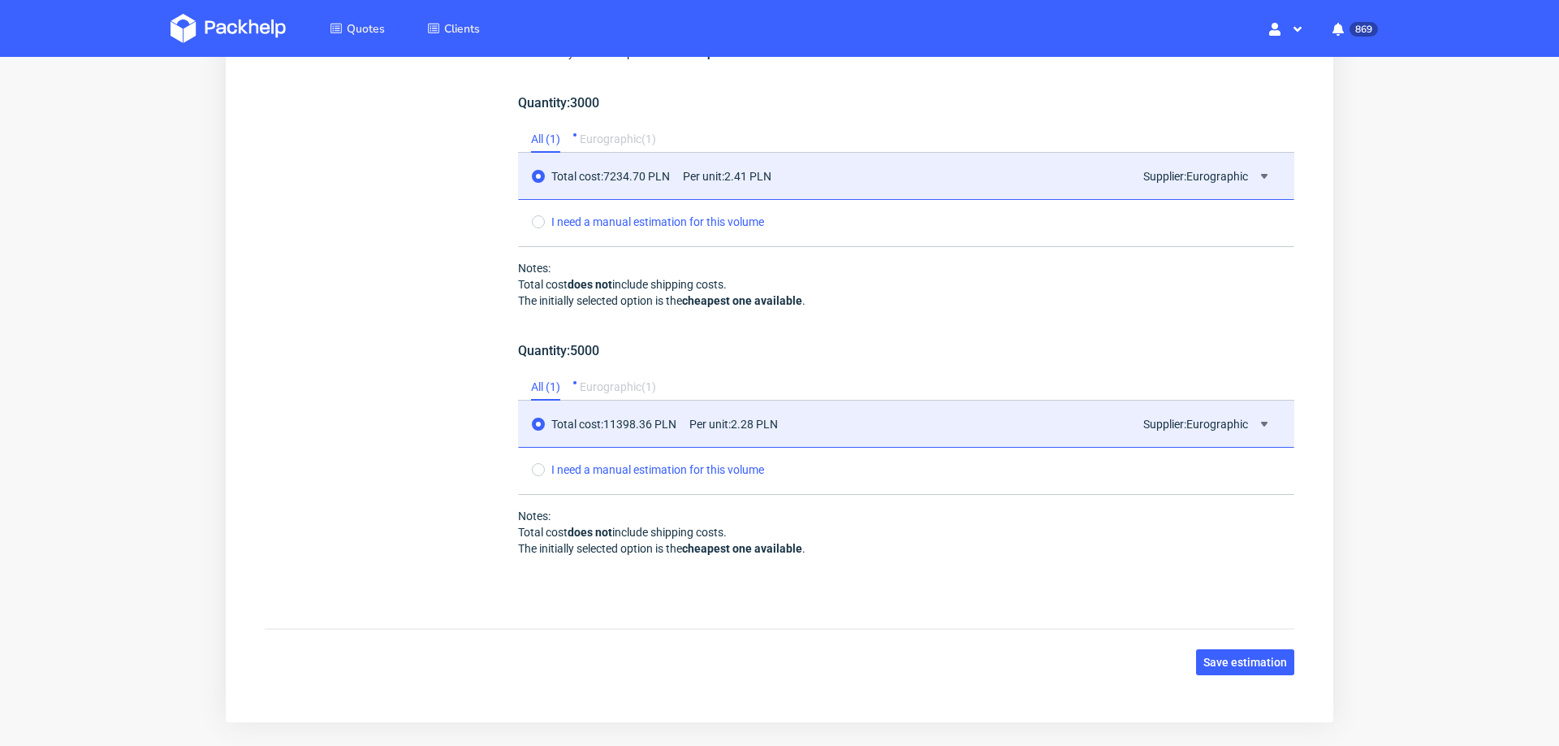
scroll to position [1637, 0]
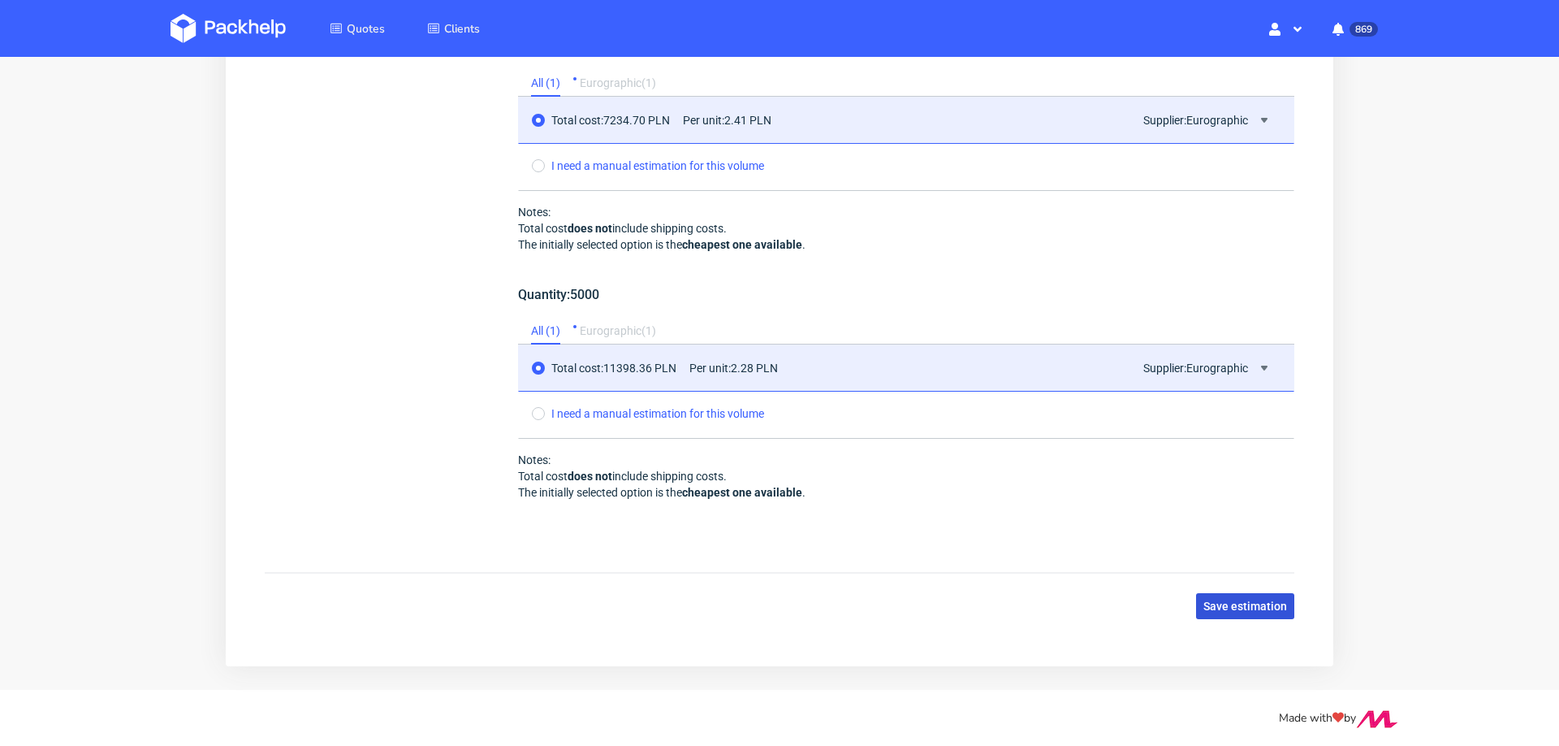
click at [1214, 600] on span "Save estimation" at bounding box center [1246, 605] width 84 height 11
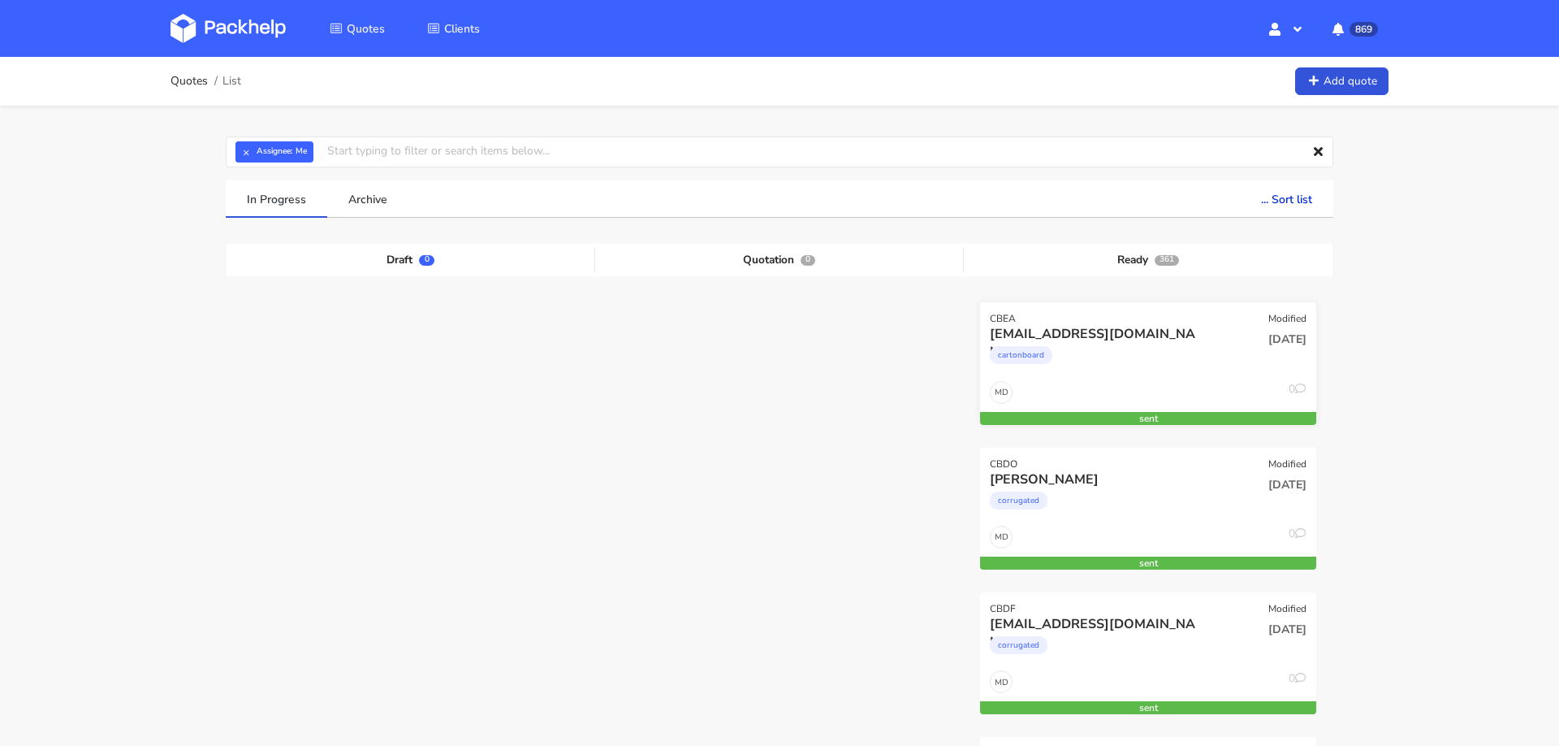
click at [1196, 343] on div "cartonboard" at bounding box center [1097, 359] width 215 height 32
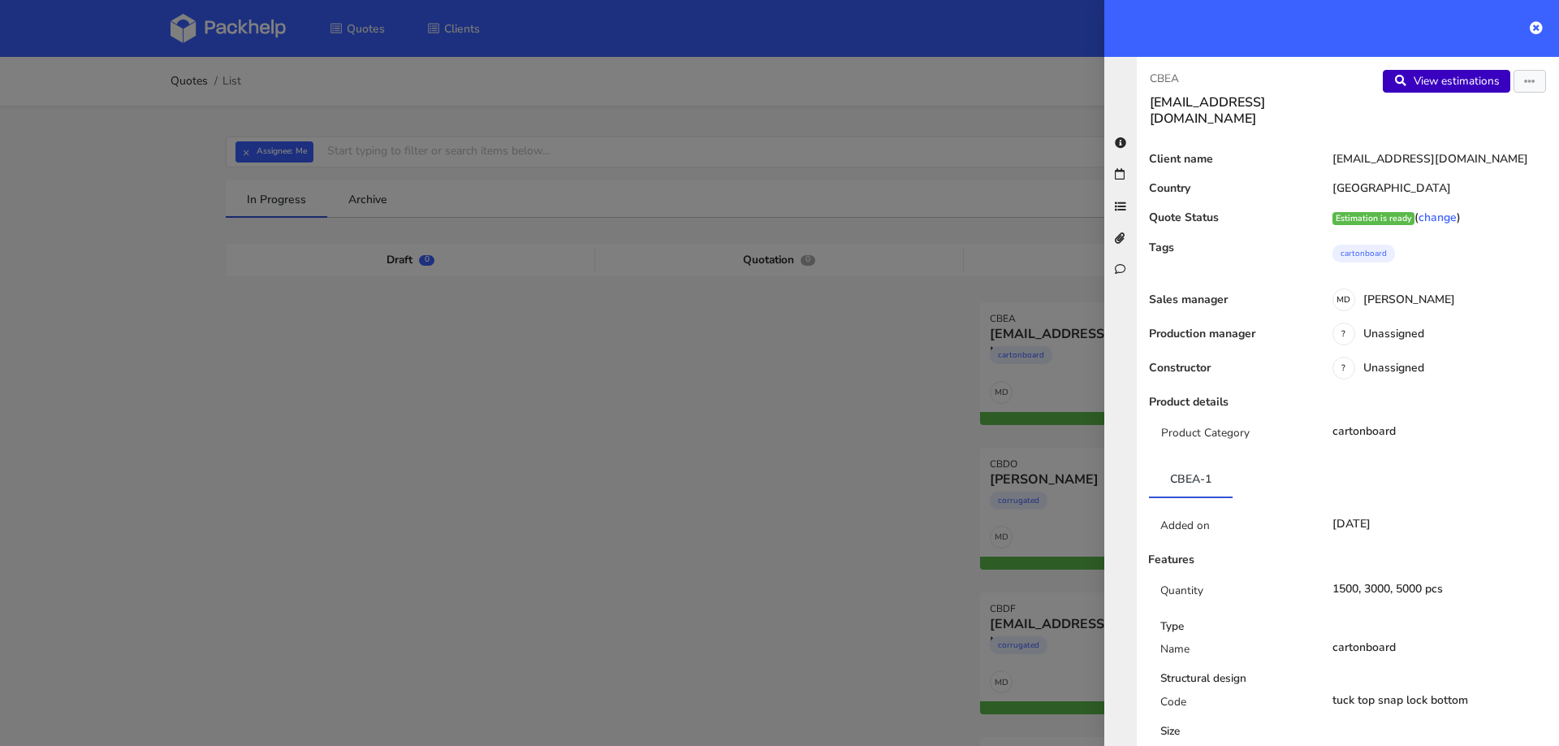
click at [1441, 88] on link "View estimations" at bounding box center [1447, 81] width 128 height 23
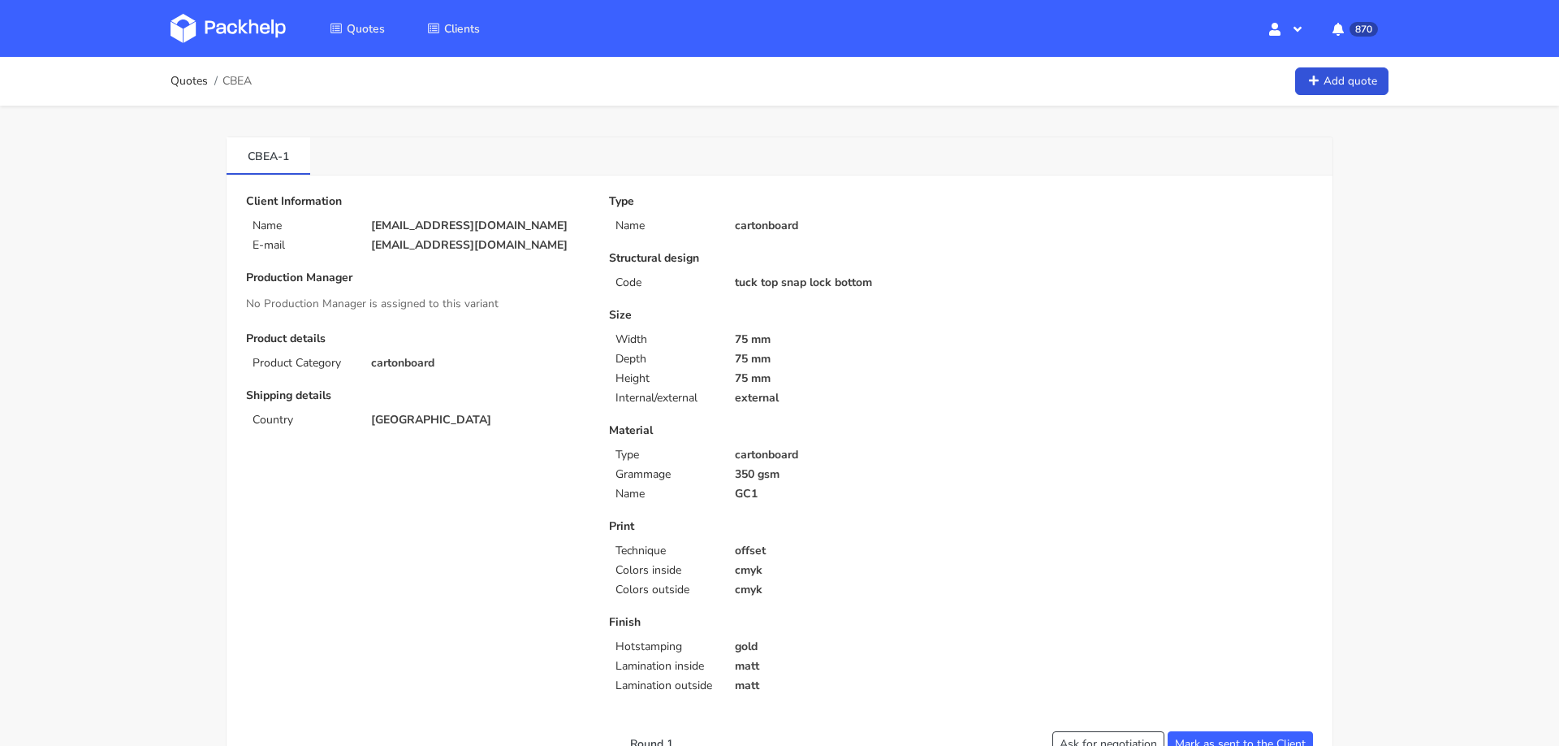
click at [465, 220] on p "[EMAIL_ADDRESS][DOMAIN_NAME]" at bounding box center [478, 225] width 215 height 13
copy div "[EMAIL_ADDRESS][DOMAIN_NAME]"
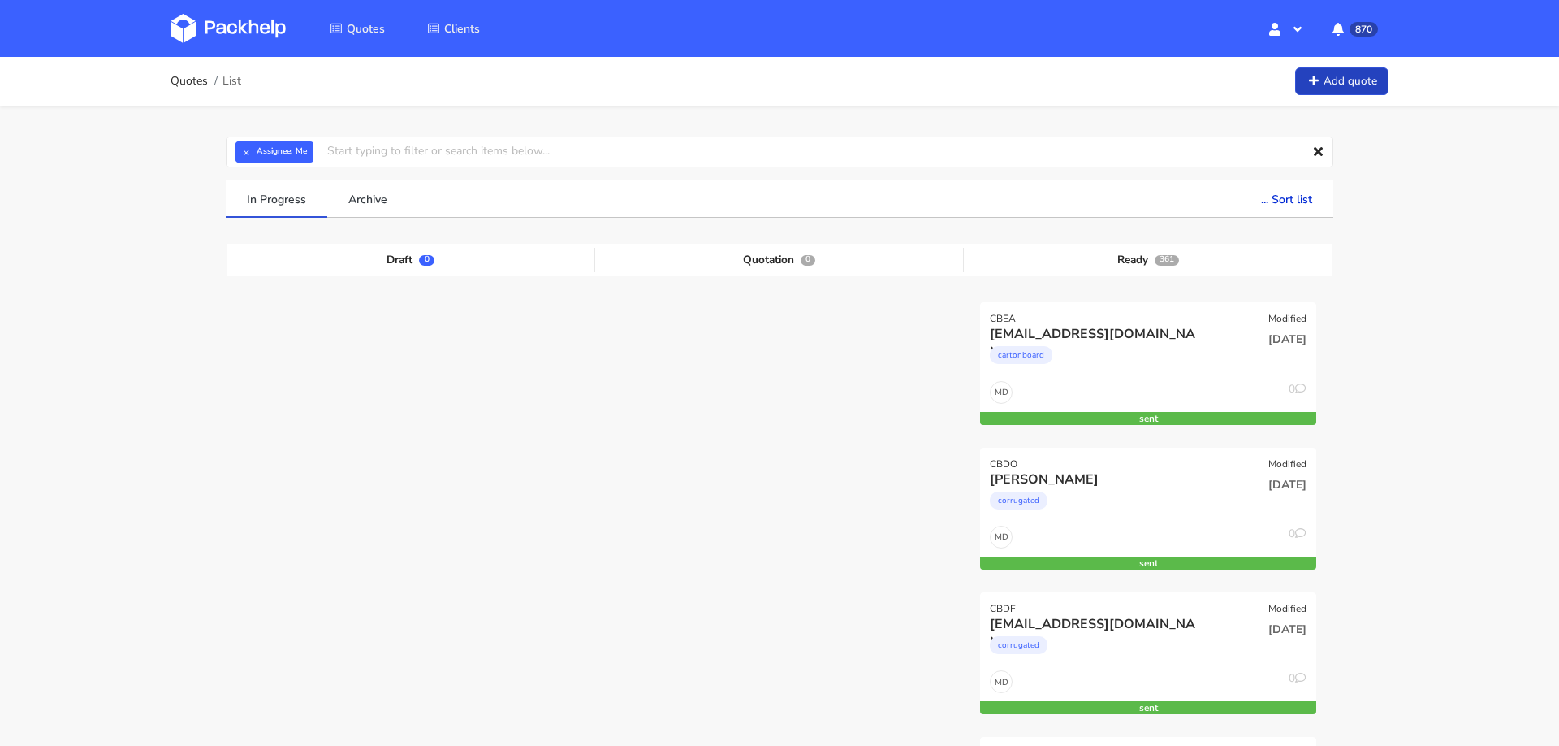
click at [1352, 84] on link "Add quote" at bounding box center [1341, 81] width 93 height 28
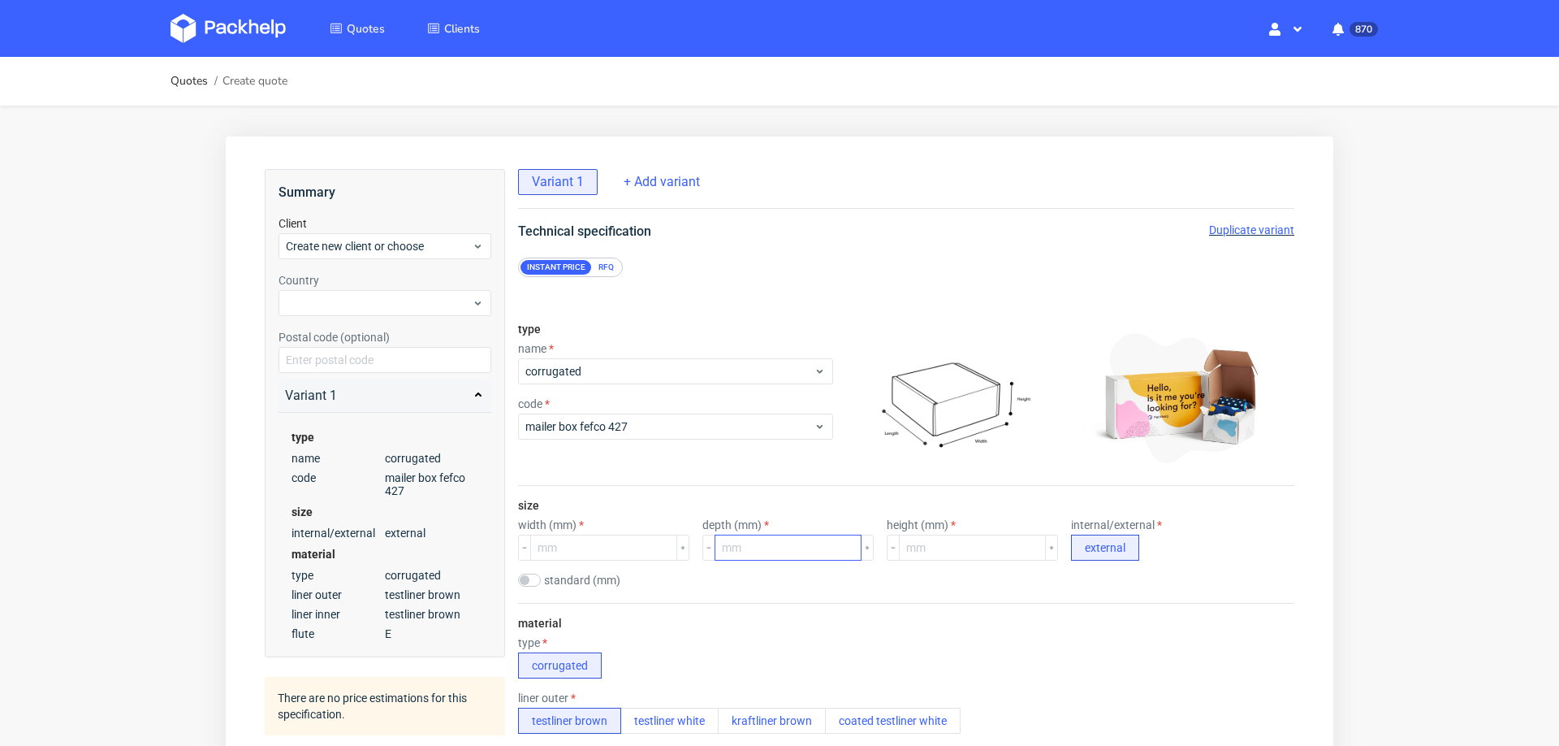
scroll to position [6, 0]
click at [571, 366] on span "corrugated" at bounding box center [669, 371] width 288 height 16
type input "s"
type input "rig"
click at [543, 414] on div "rigid box" at bounding box center [666, 402] width 283 height 29
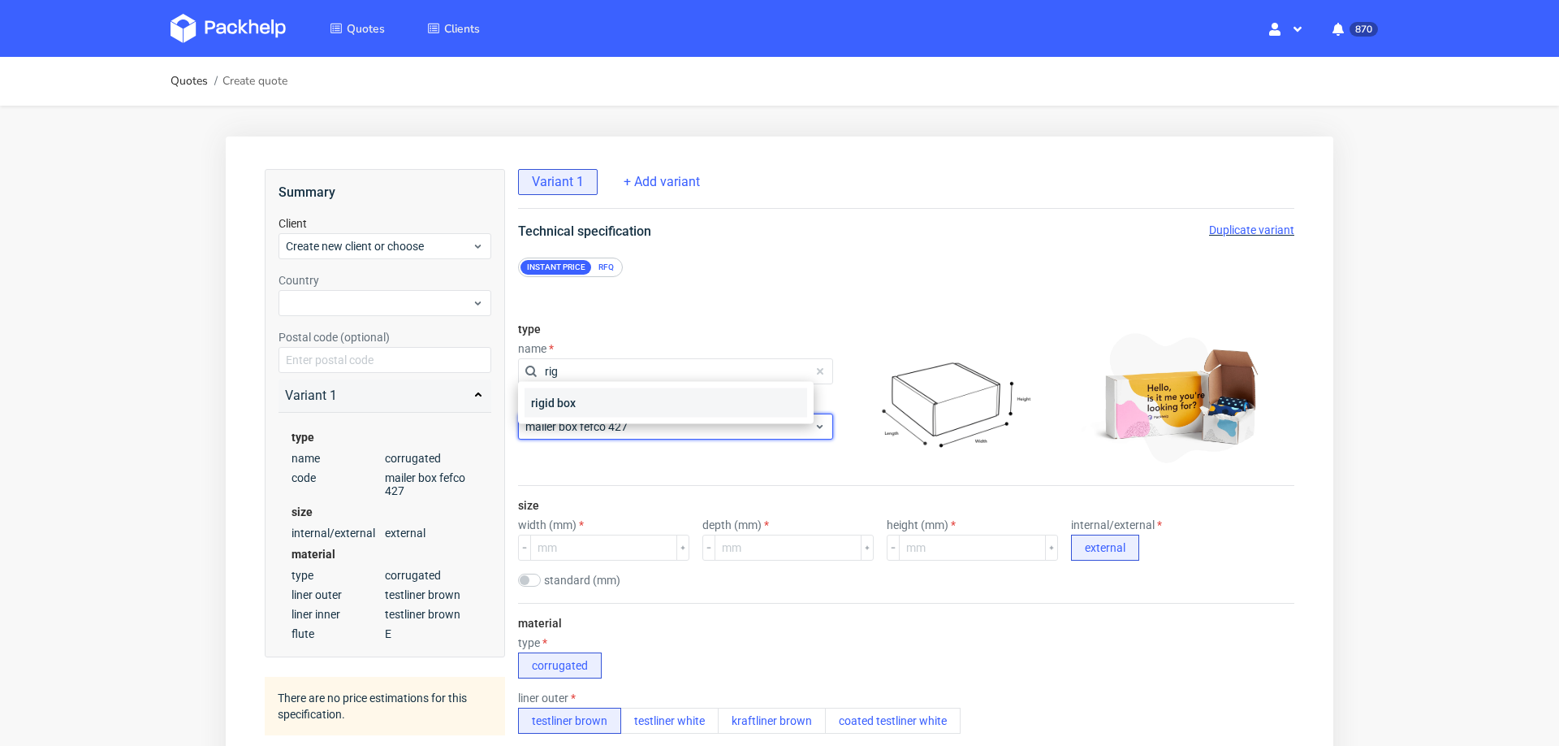
click at [543, 418] on span "mailer box fefco 427" at bounding box center [669, 426] width 288 height 16
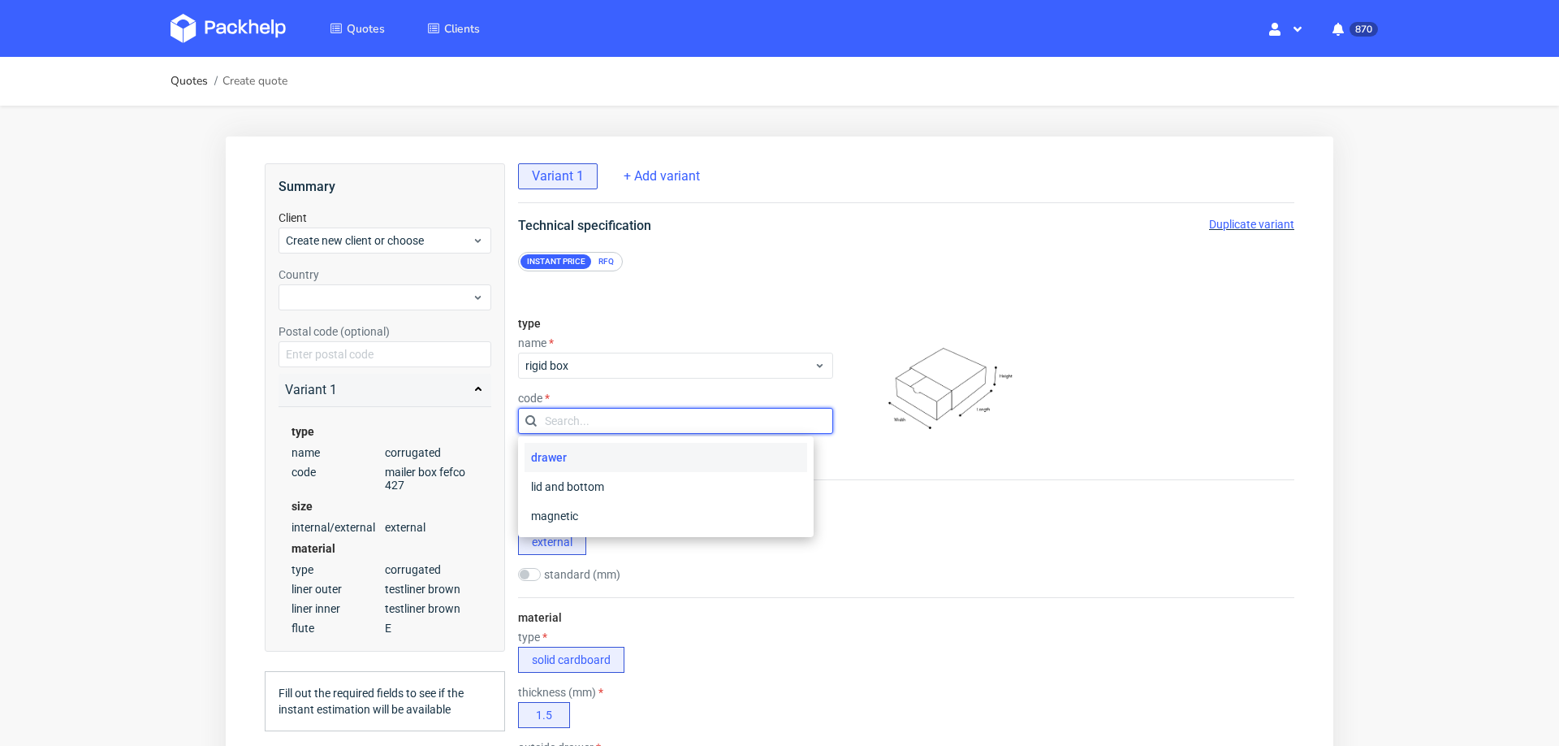
click at [543, 414] on input "text" at bounding box center [675, 421] width 315 height 26
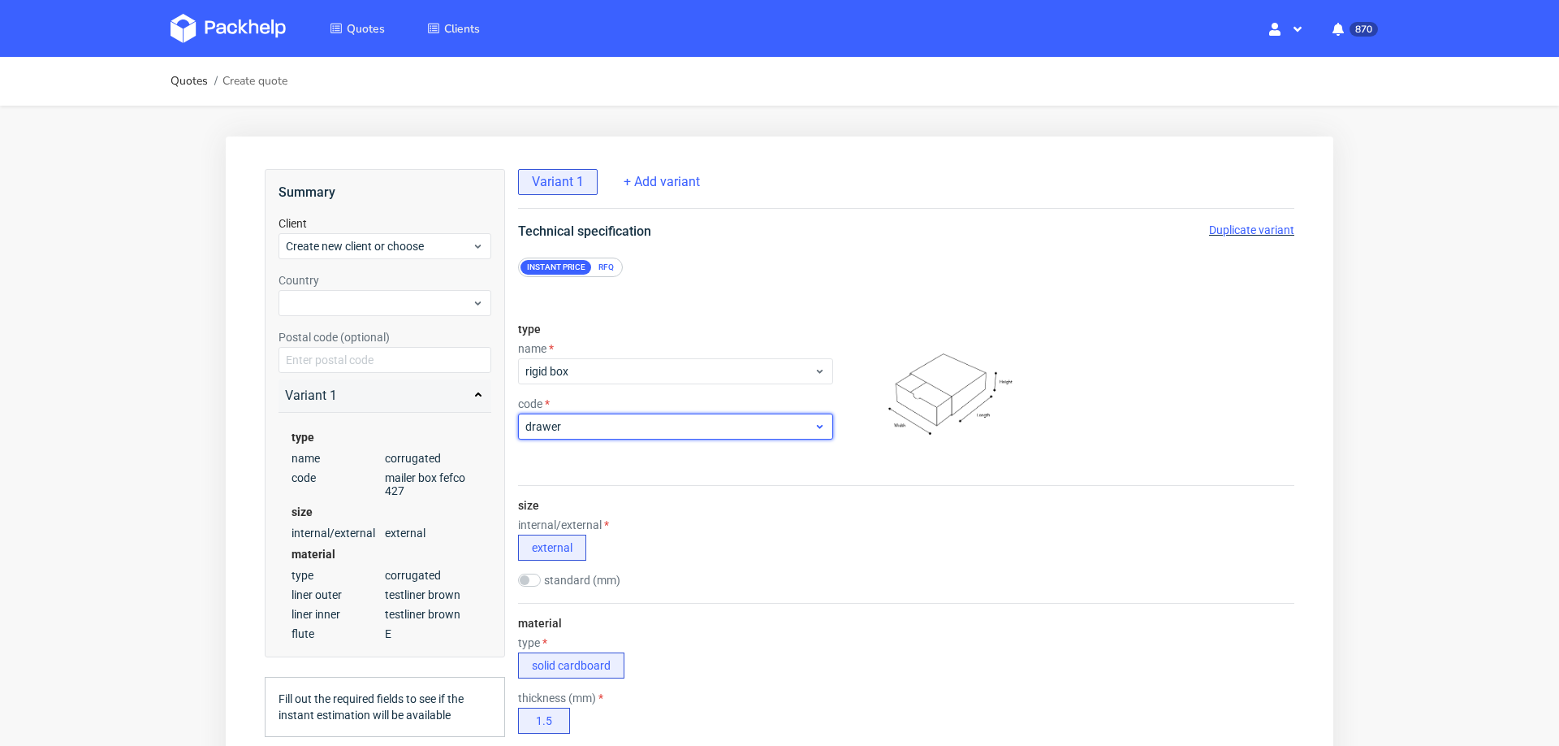
click at [585, 427] on span "drawer" at bounding box center [669, 426] width 288 height 16
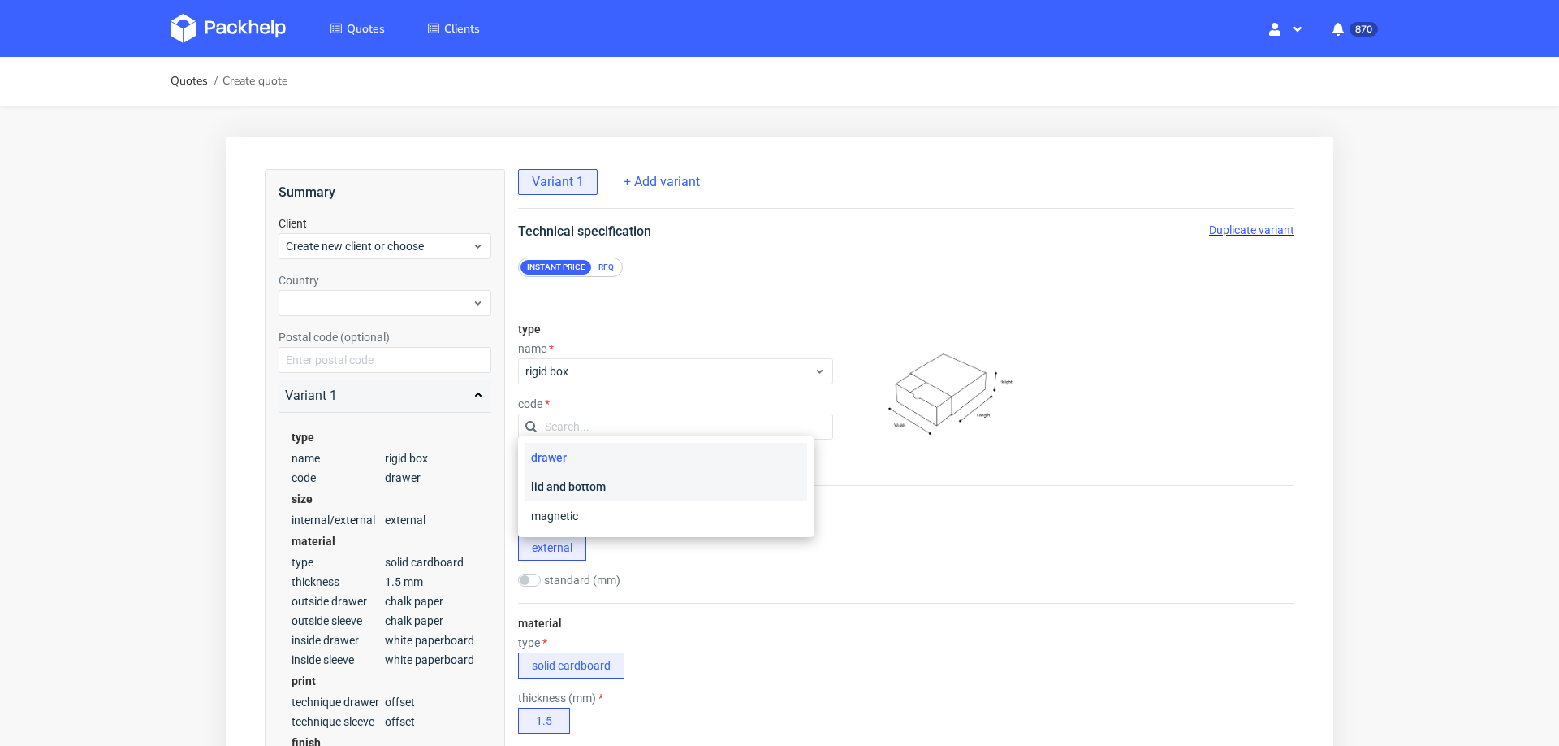
click at [581, 481] on div "lid and bottom" at bounding box center [666, 486] width 283 height 29
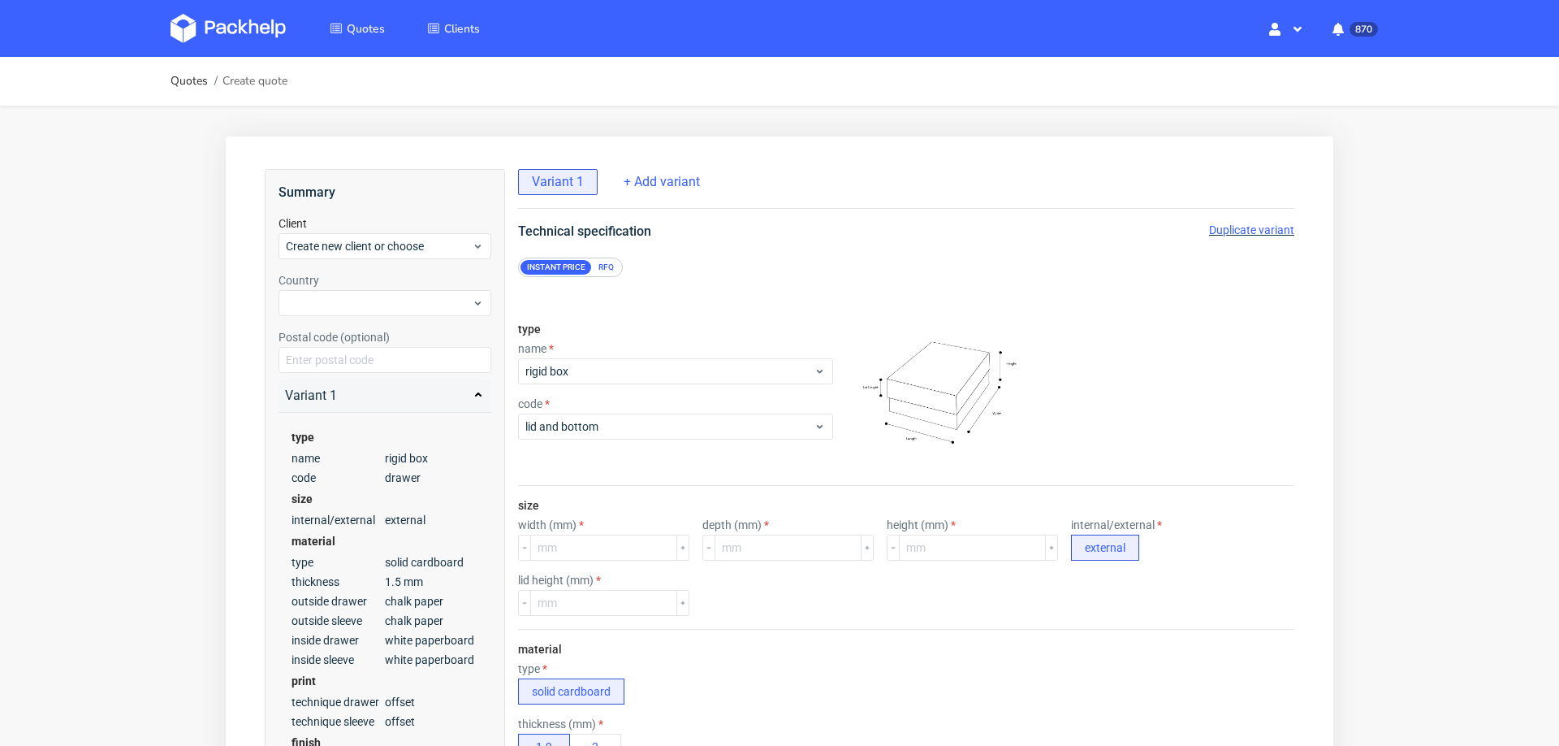
scroll to position [0, 0]
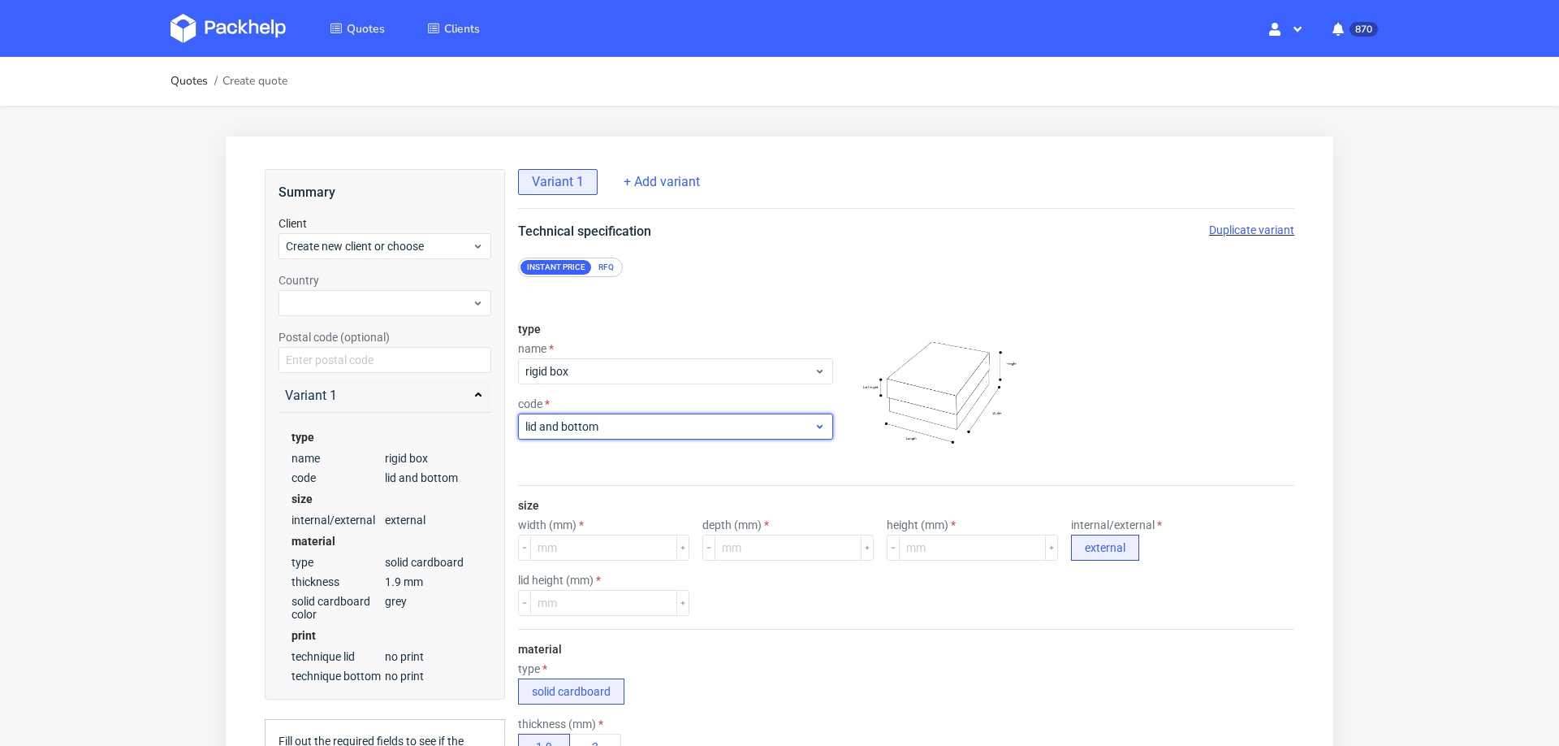
click at [643, 422] on span "lid and bottom" at bounding box center [669, 426] width 288 height 16
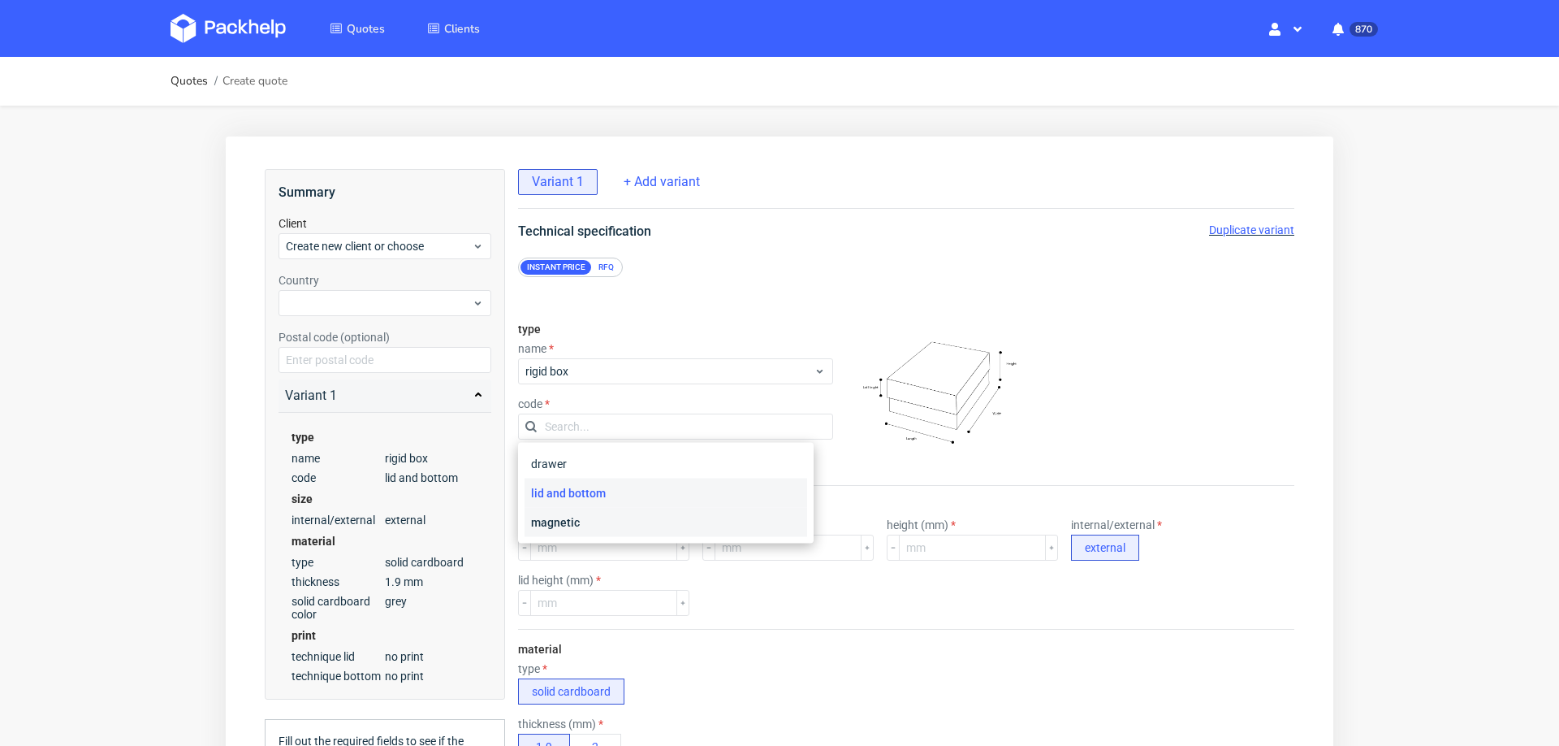
click at [610, 519] on div "magnetic" at bounding box center [666, 522] width 283 height 29
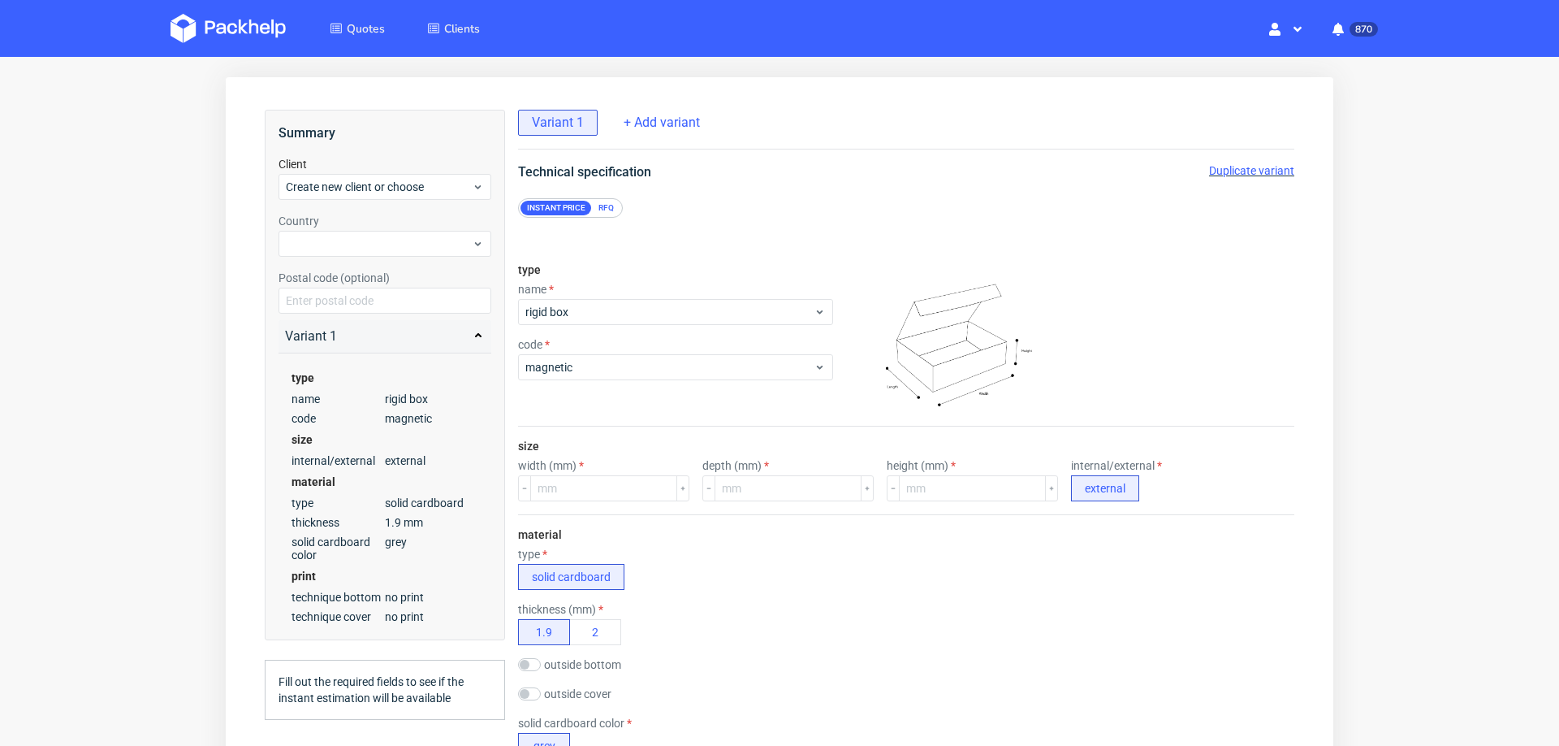
scroll to position [69, 0]
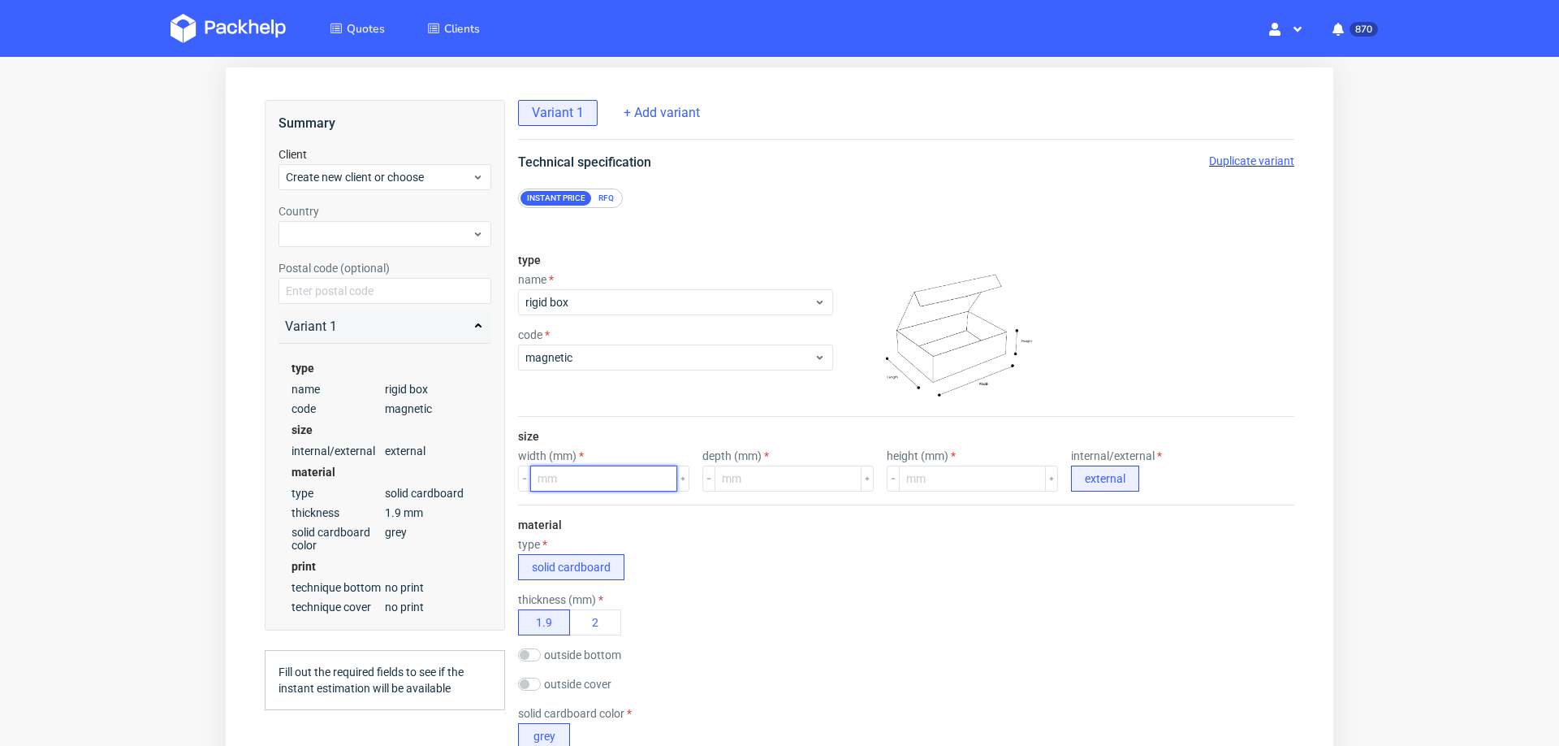
click at [634, 476] on input "number" at bounding box center [603, 478] width 147 height 26
type input "36"
click at [734, 475] on input "number" at bounding box center [788, 478] width 147 height 26
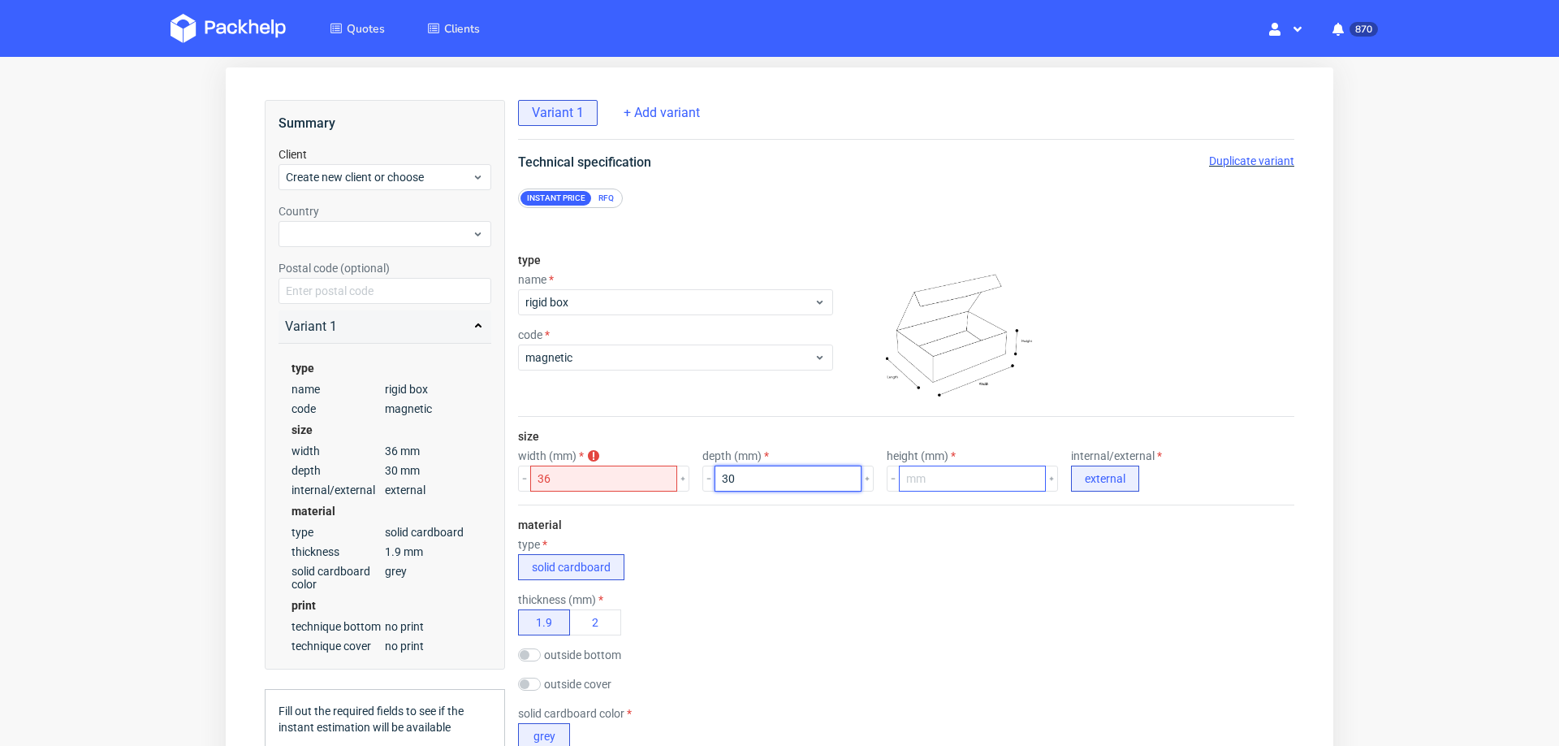
type input "30"
click at [899, 467] on input "number" at bounding box center [972, 478] width 147 height 26
type input "200"
click at [783, 469] on input "30" at bounding box center [788, 478] width 147 height 26
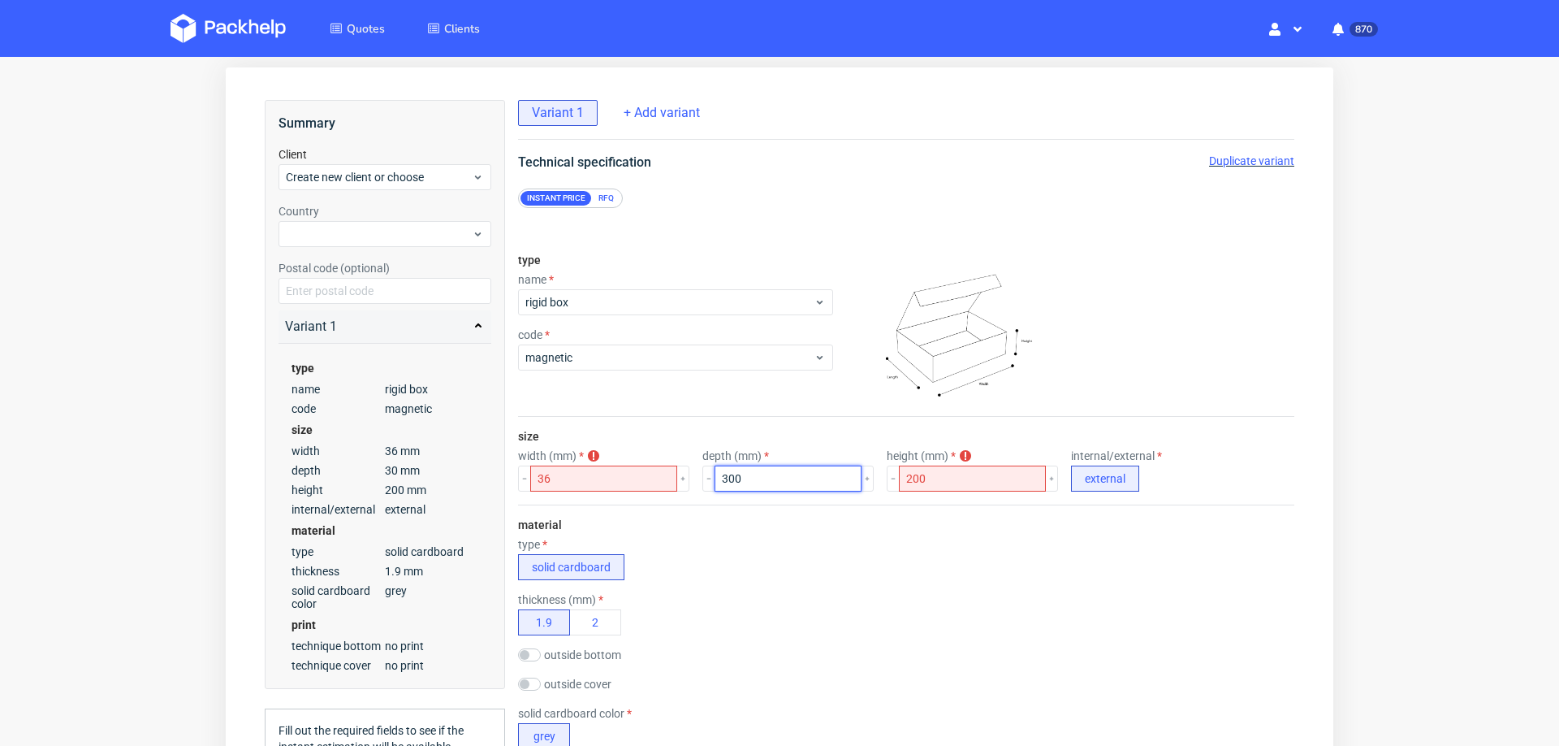
type input "300"
click at [615, 472] on input "36" at bounding box center [603, 478] width 147 height 26
type input "360"
click at [781, 559] on div "type solid cardboard" at bounding box center [906, 559] width 776 height 42
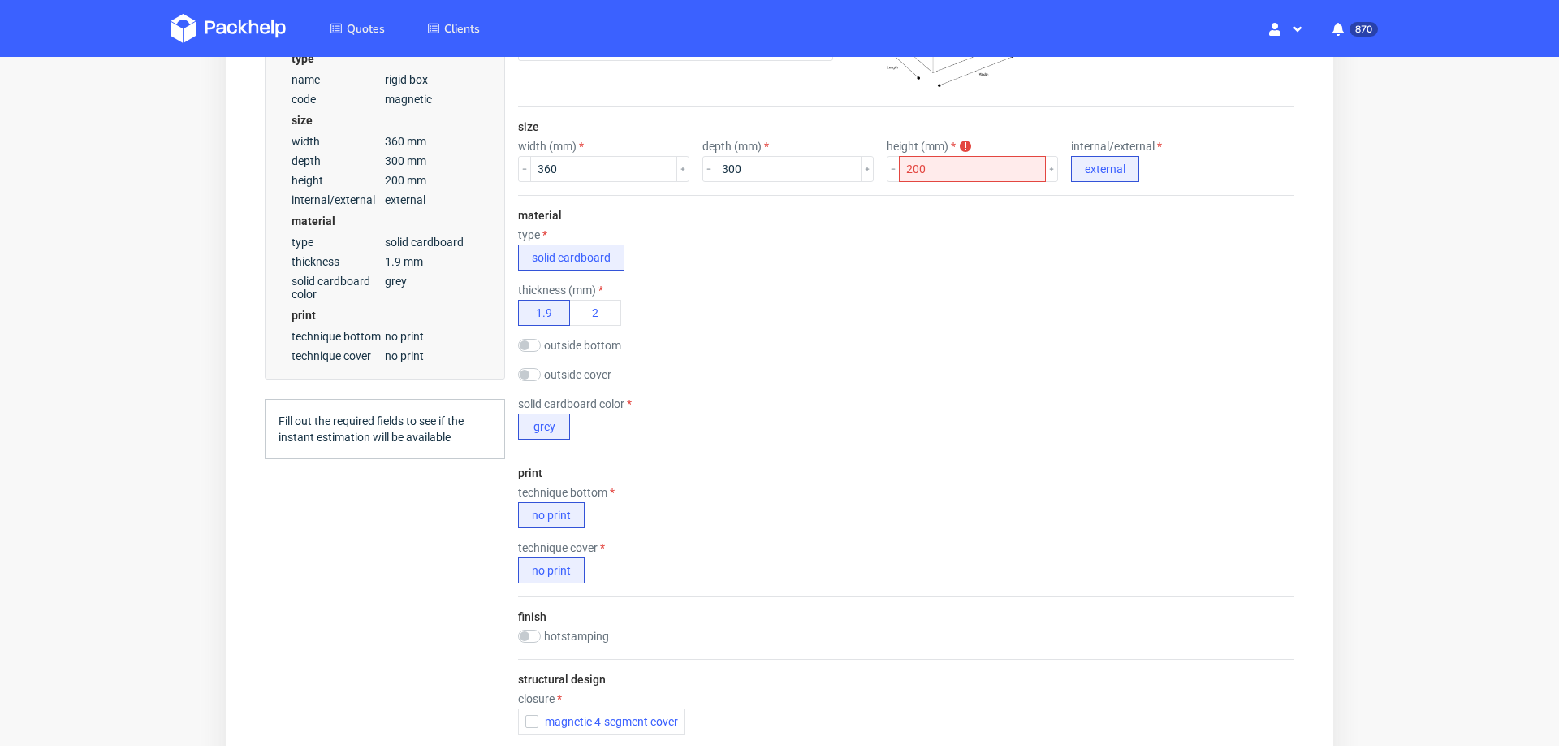
scroll to position [391, 0]
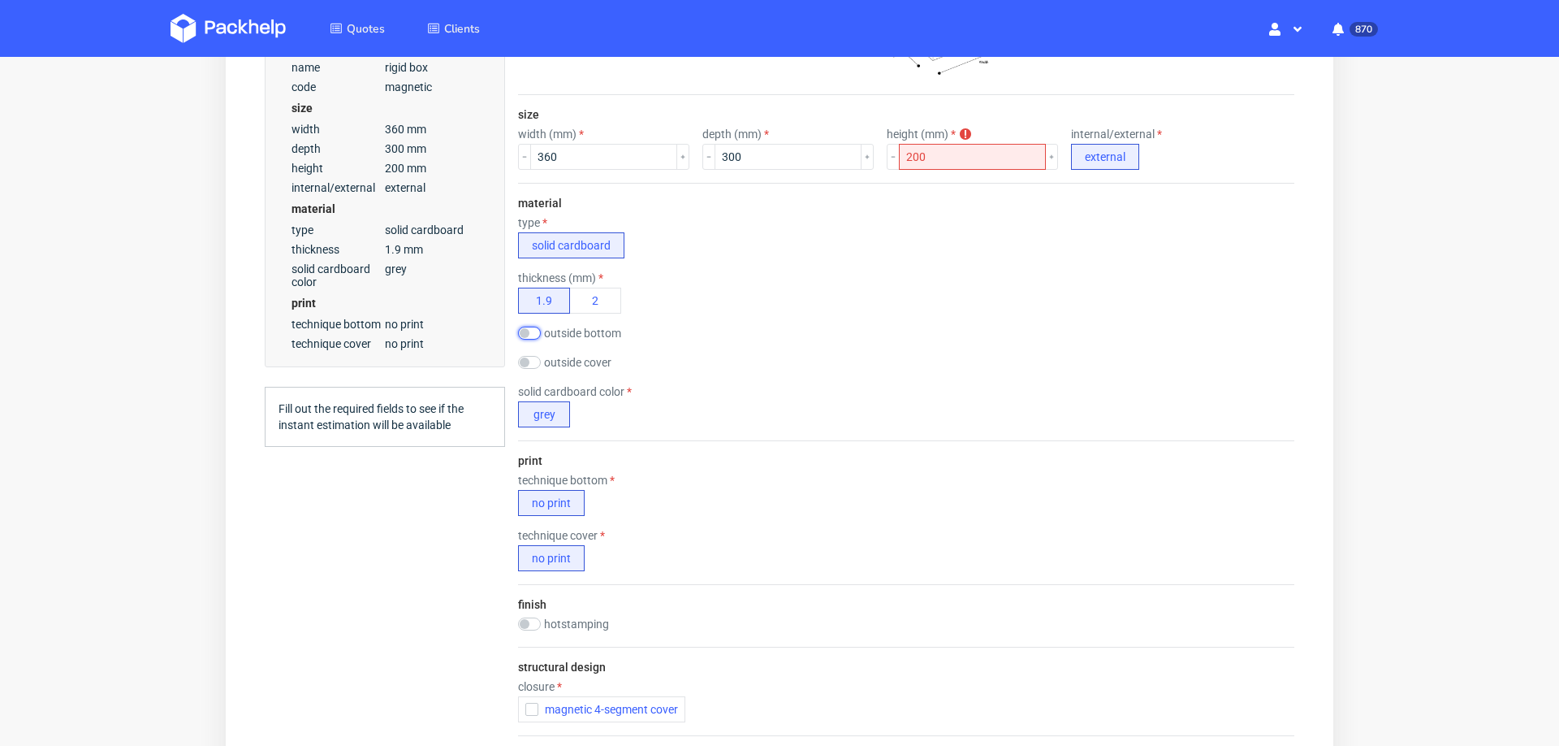
click at [531, 327] on input "checkbox" at bounding box center [529, 333] width 23 height 13
checkbox input "true"
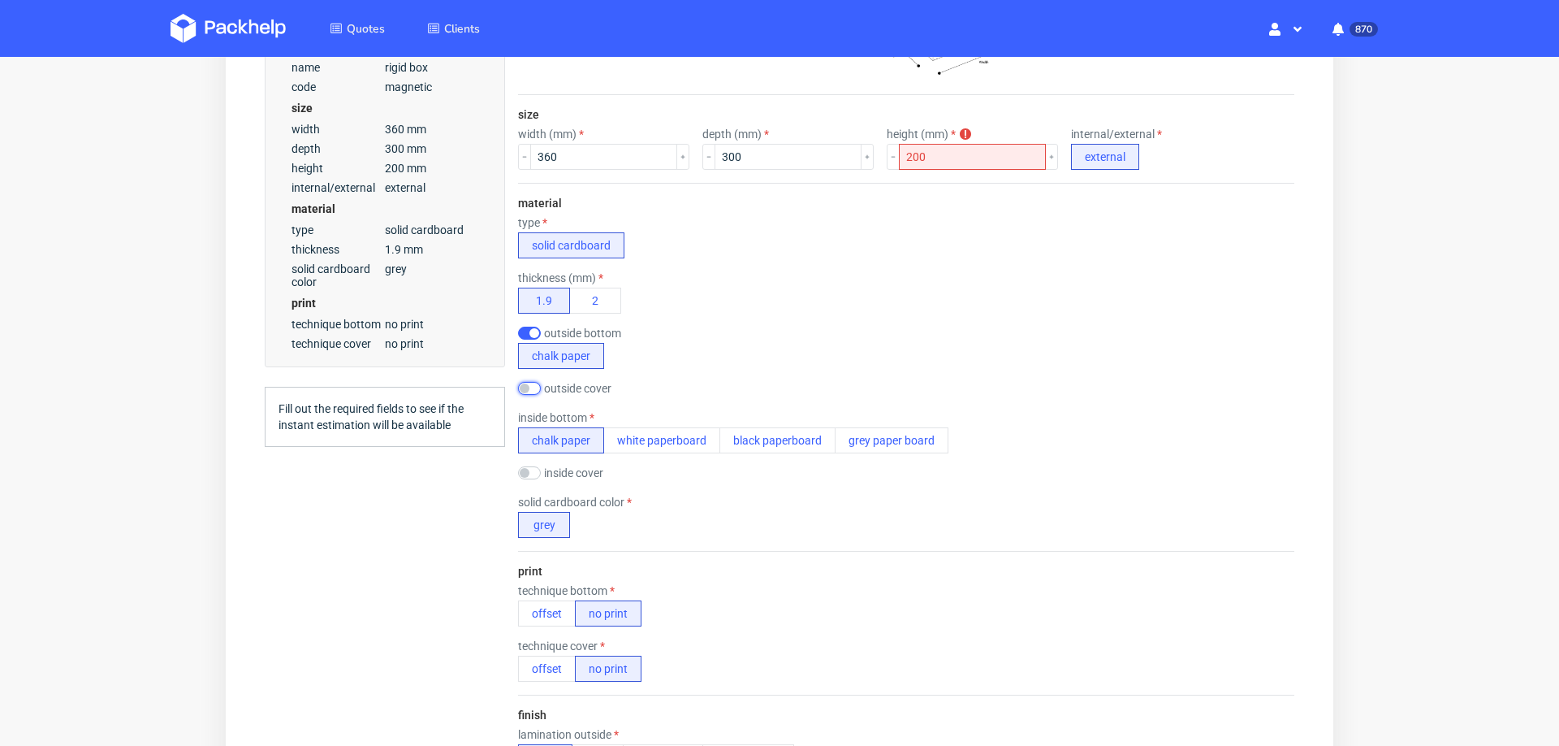
click at [534, 383] on input "checkbox" at bounding box center [529, 388] width 23 height 13
checkbox input "true"
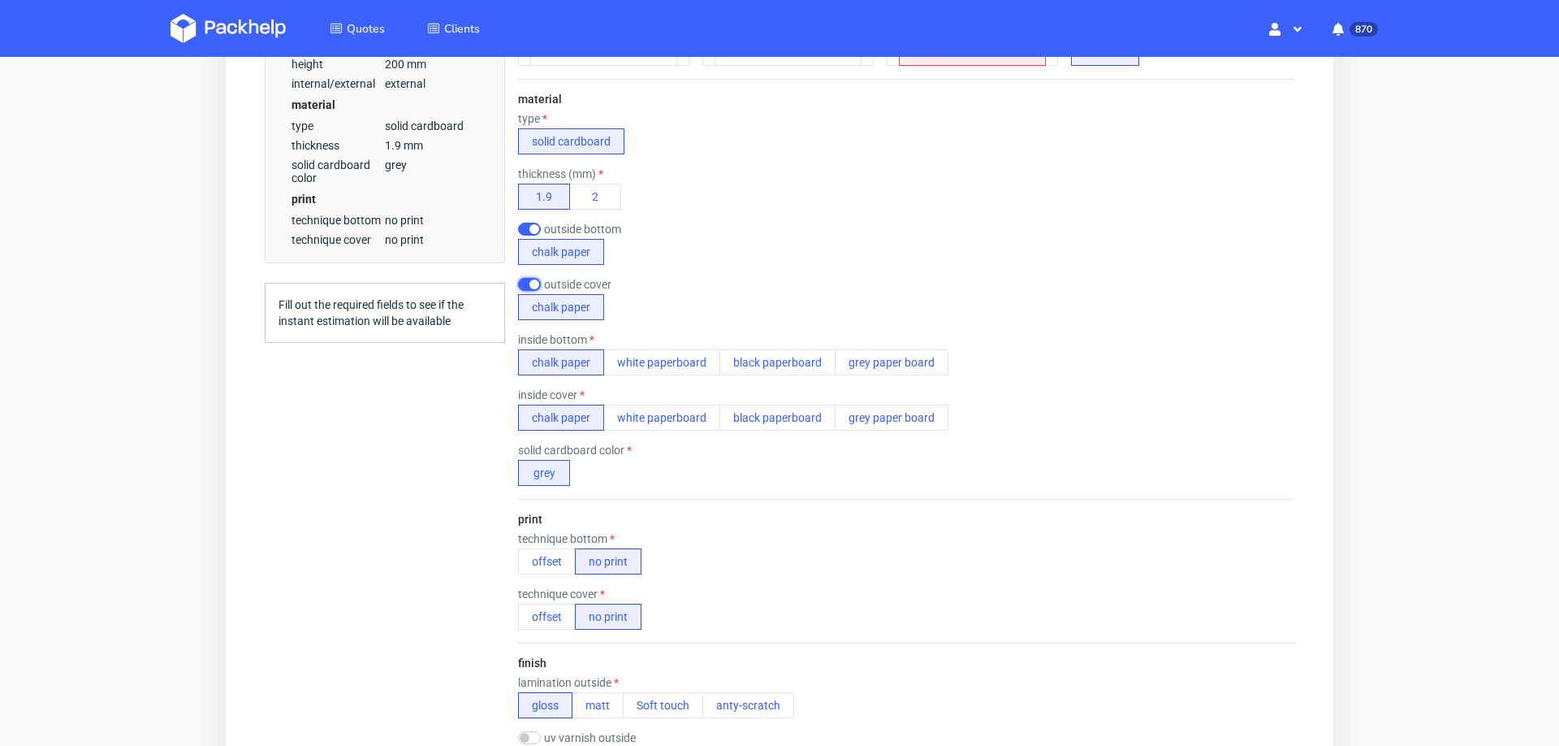
scroll to position [495, 0]
click at [544, 556] on button "offset" at bounding box center [547, 560] width 58 height 26
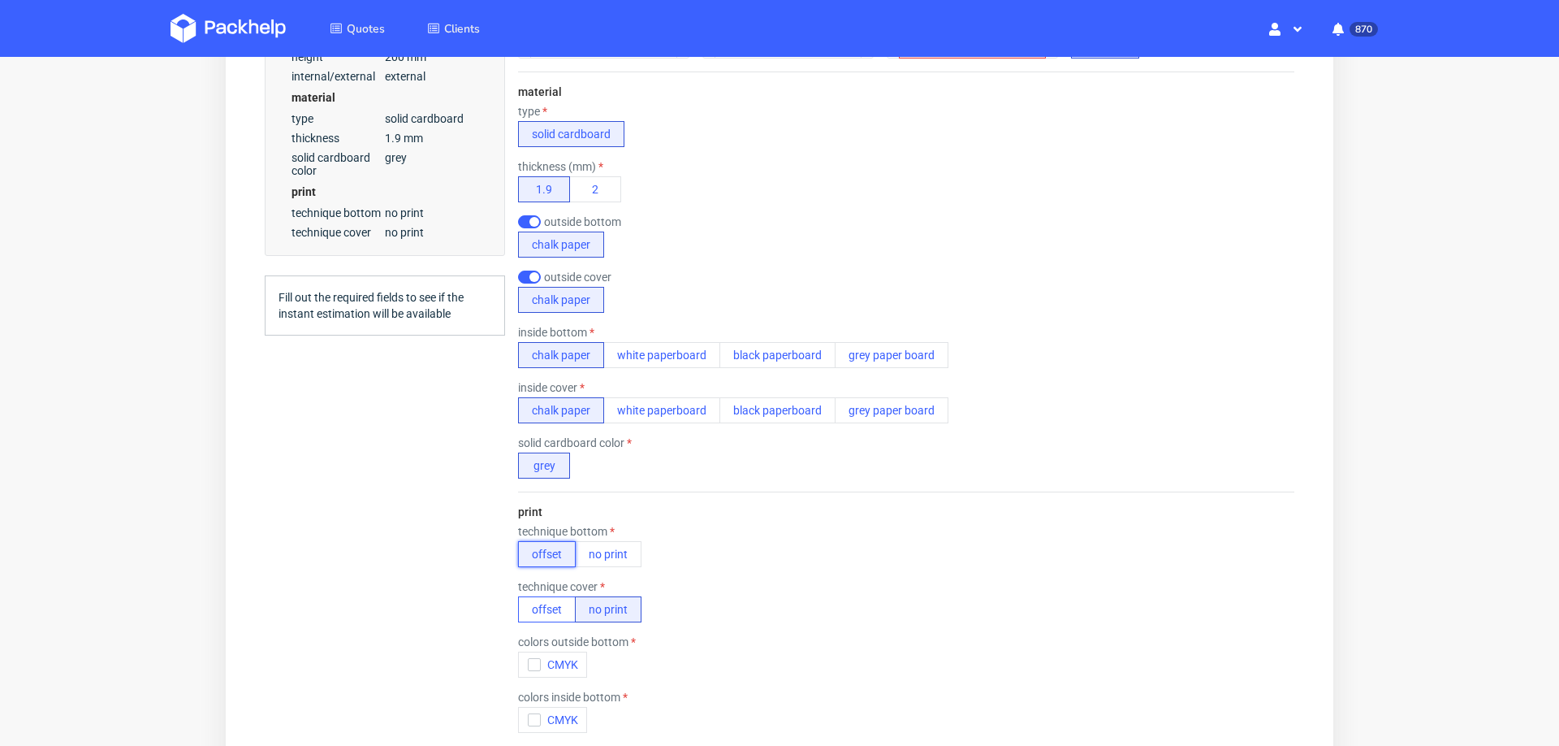
scroll to position [6, 0]
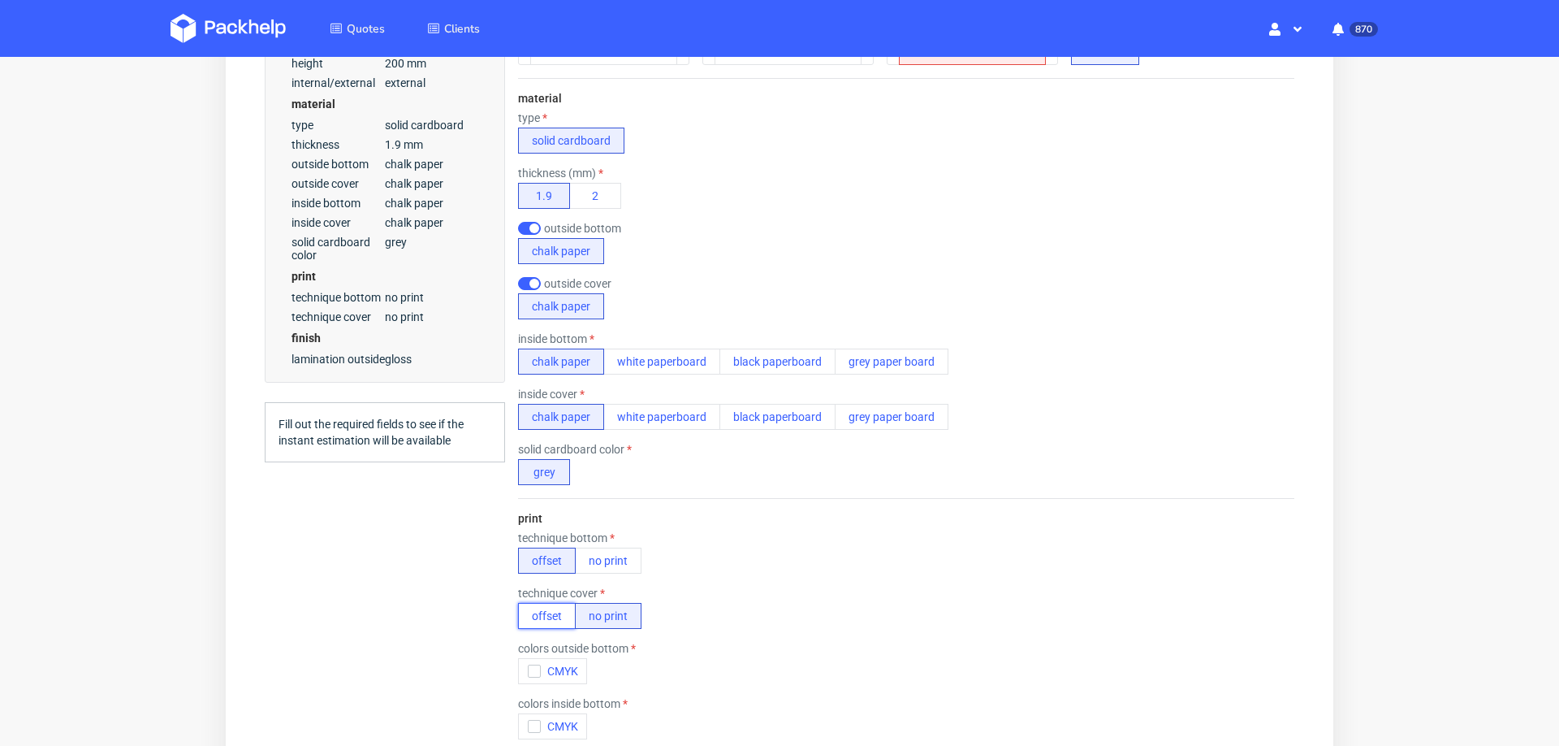
click at [538, 603] on button "offset" at bounding box center [547, 616] width 58 height 26
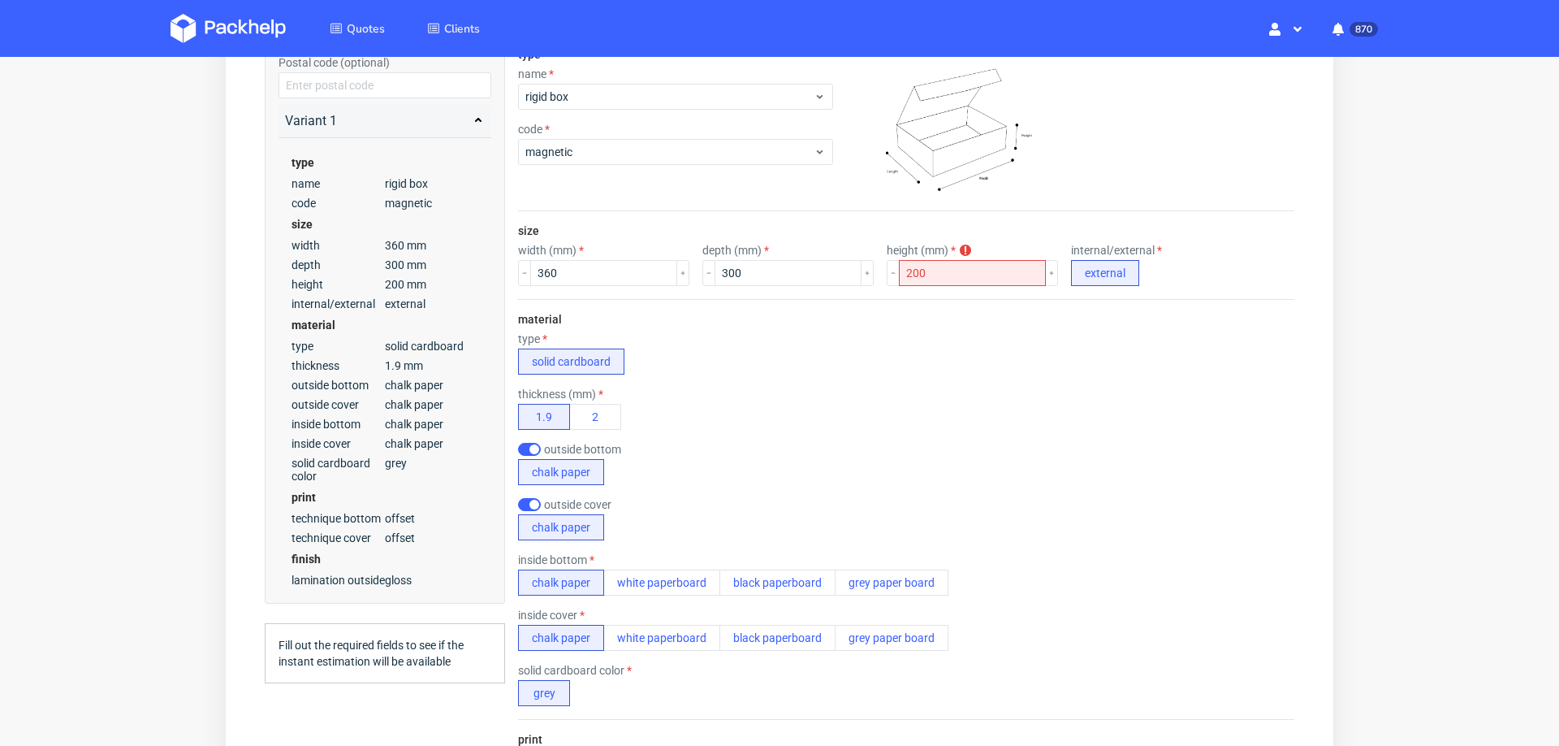
scroll to position [263, 0]
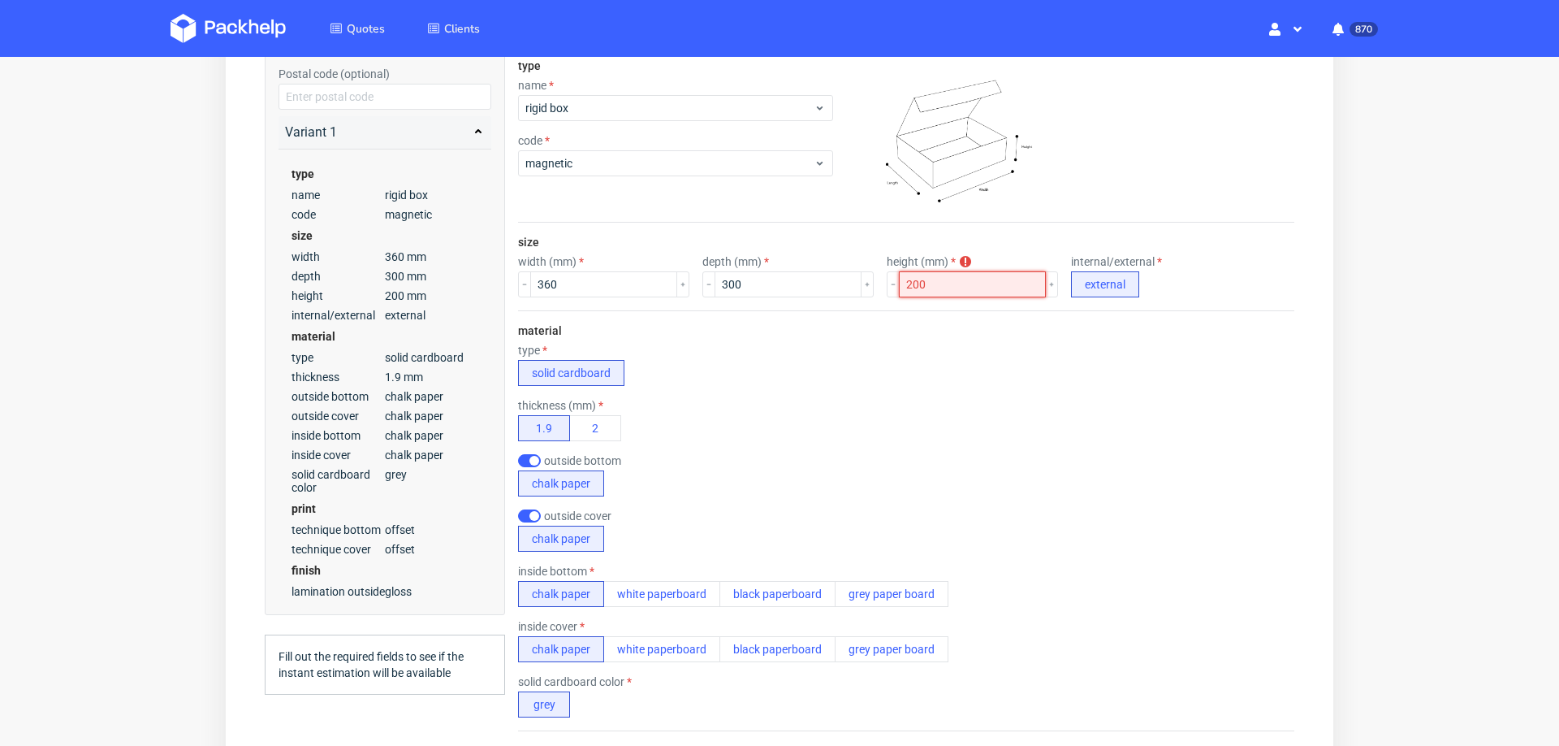
click at [905, 287] on input "200" at bounding box center [972, 284] width 147 height 26
type input "170"
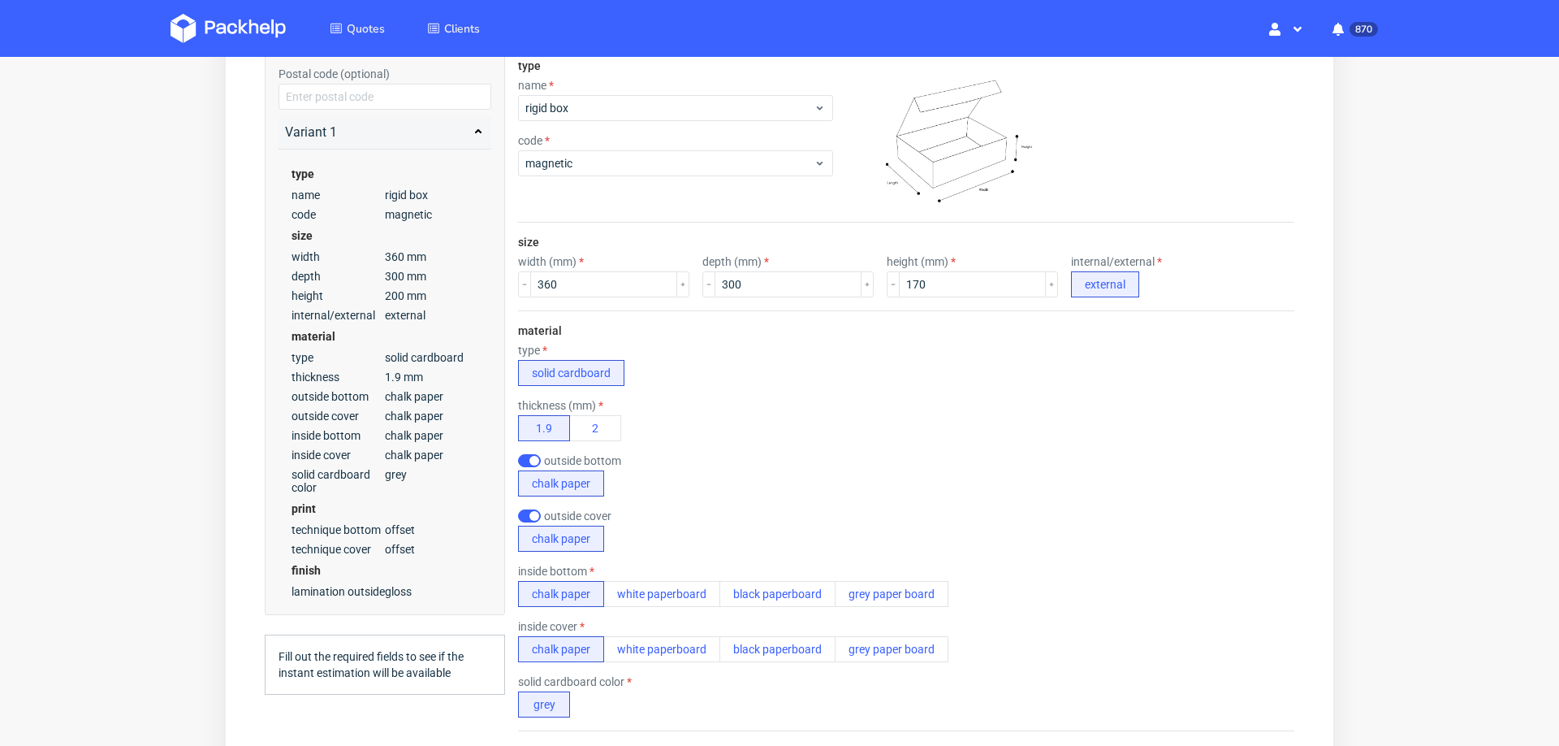
click at [908, 404] on div "thickness (mm) 1.9 2" at bounding box center [906, 420] width 776 height 42
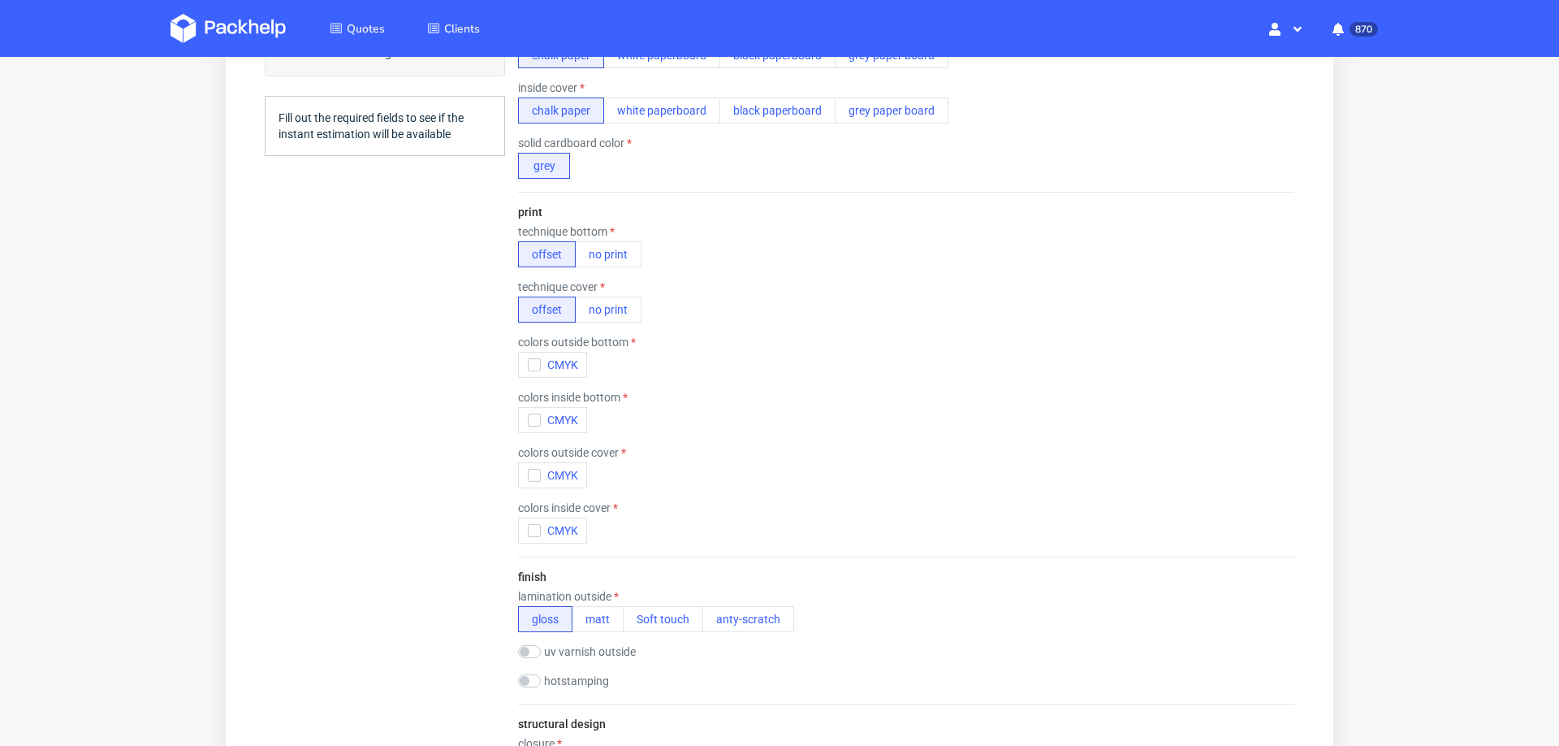
scroll to position [864, 0]
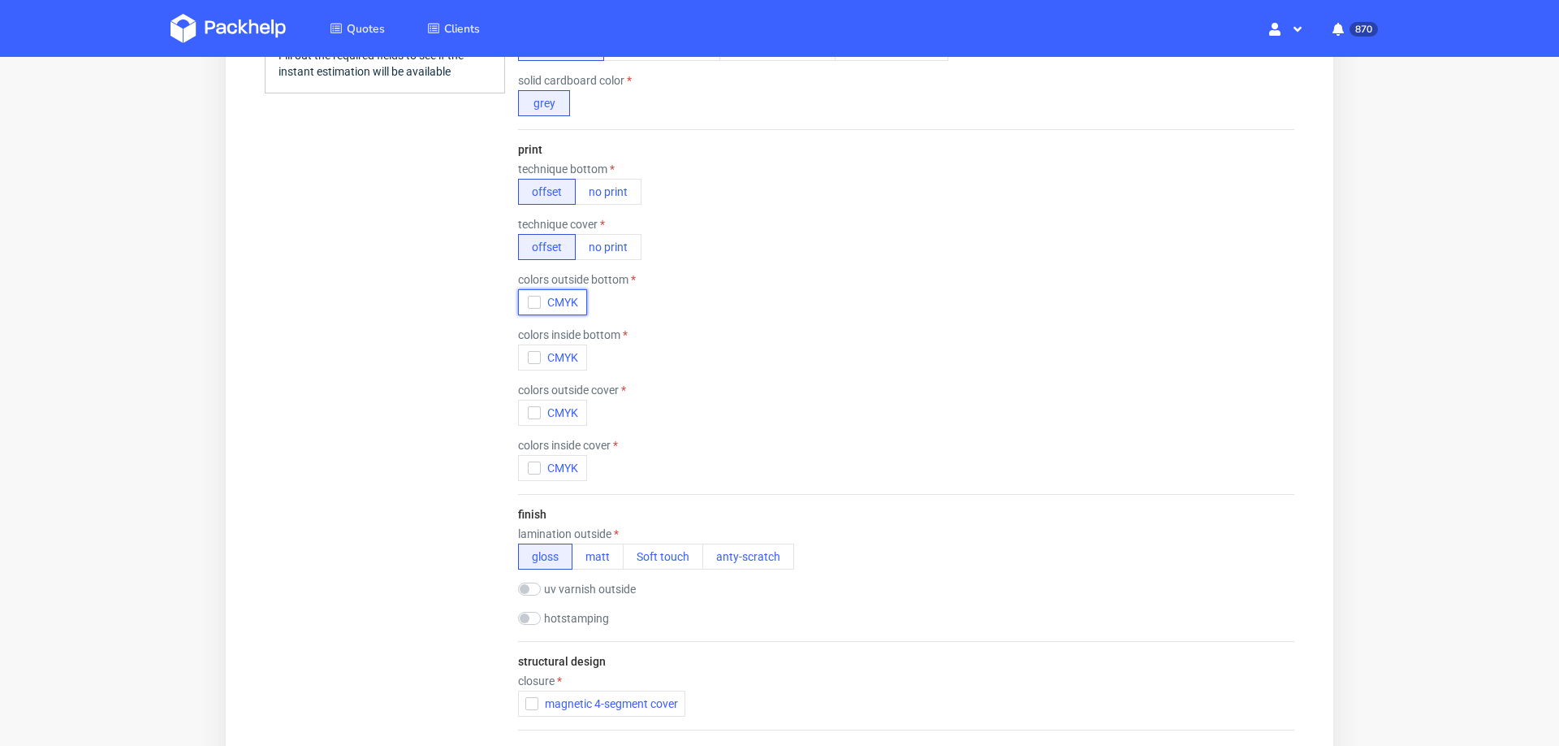
click at [533, 296] on icon "button" at bounding box center [534, 301] width 11 height 11
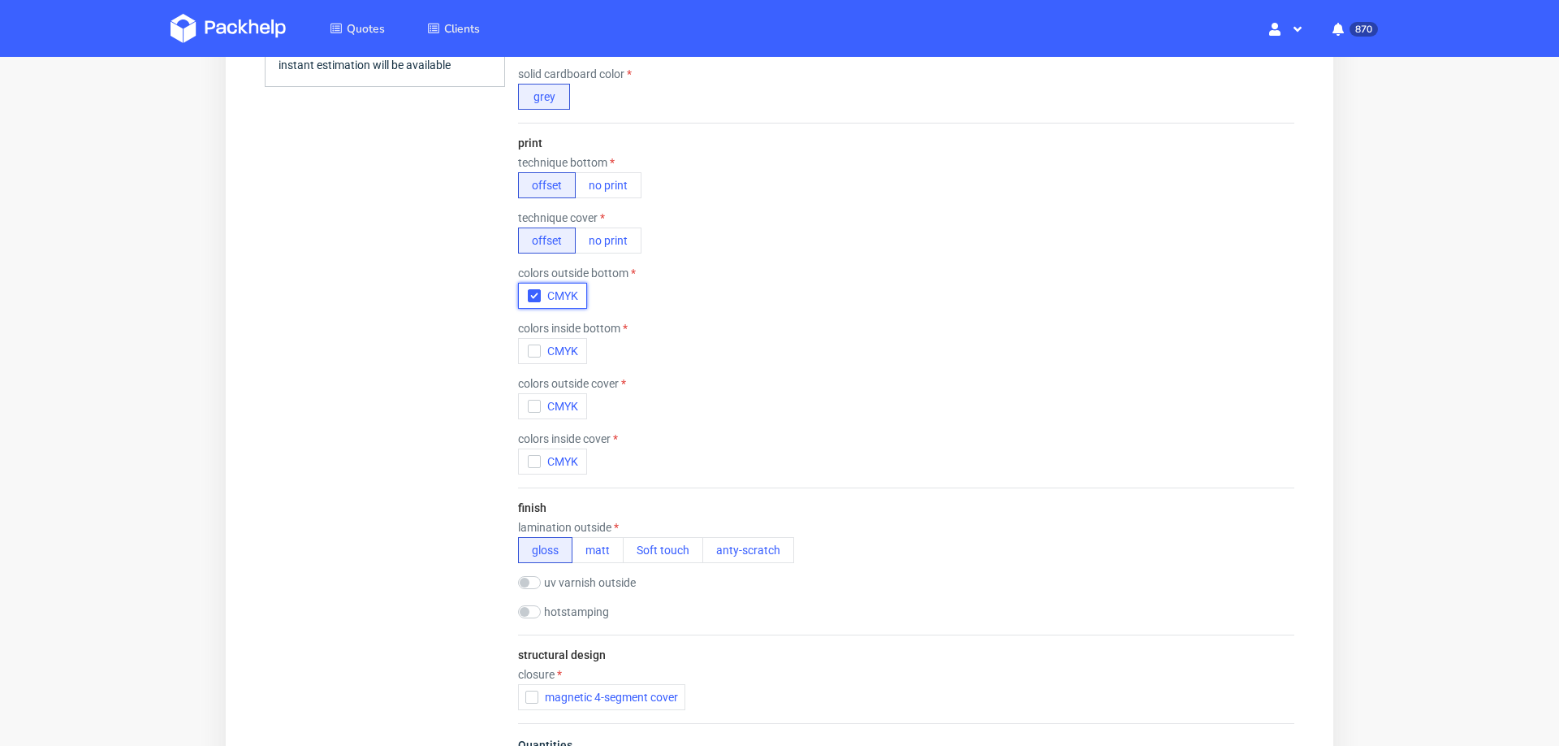
scroll to position [0, 0]
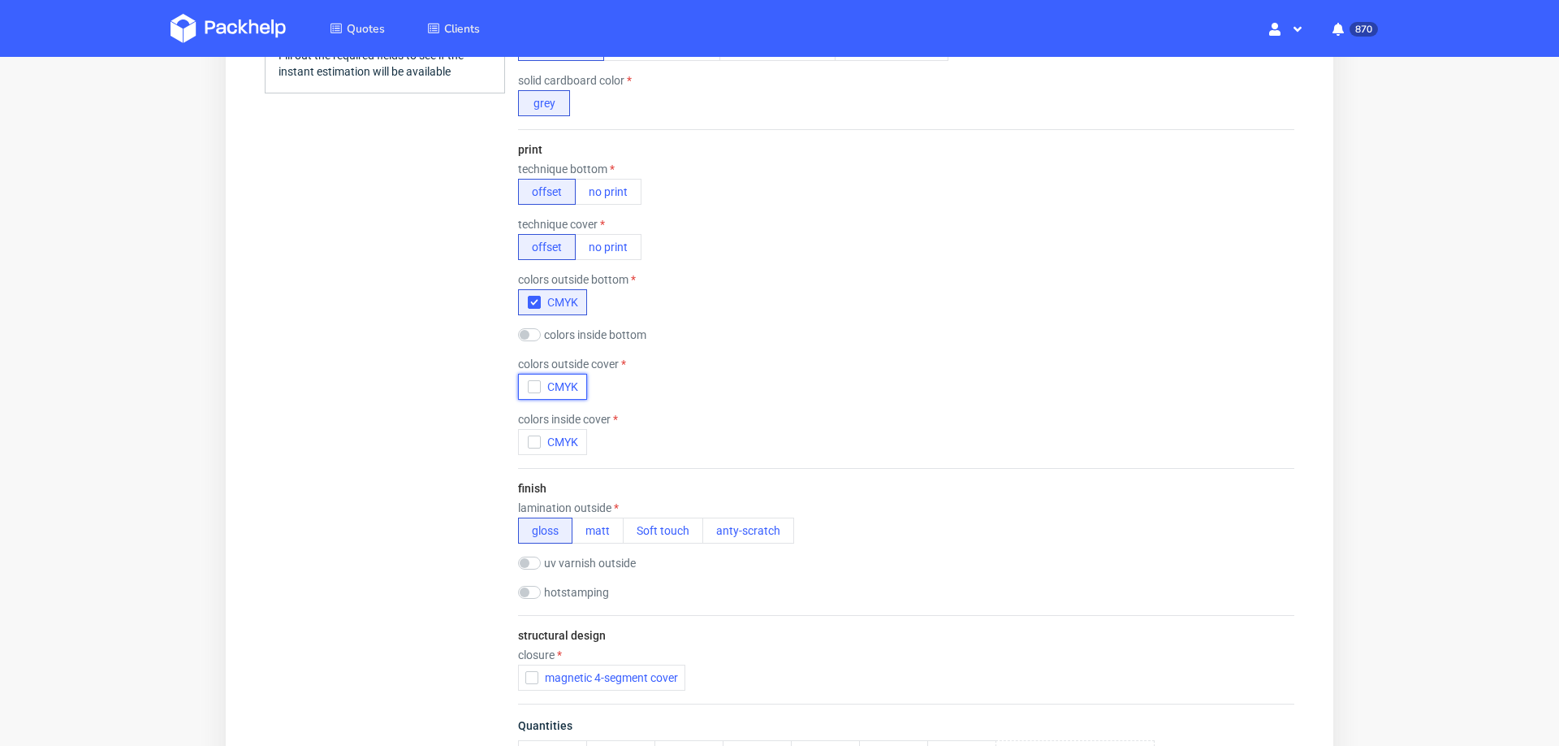
click at [535, 385] on use "button" at bounding box center [533, 387] width 7 height 6
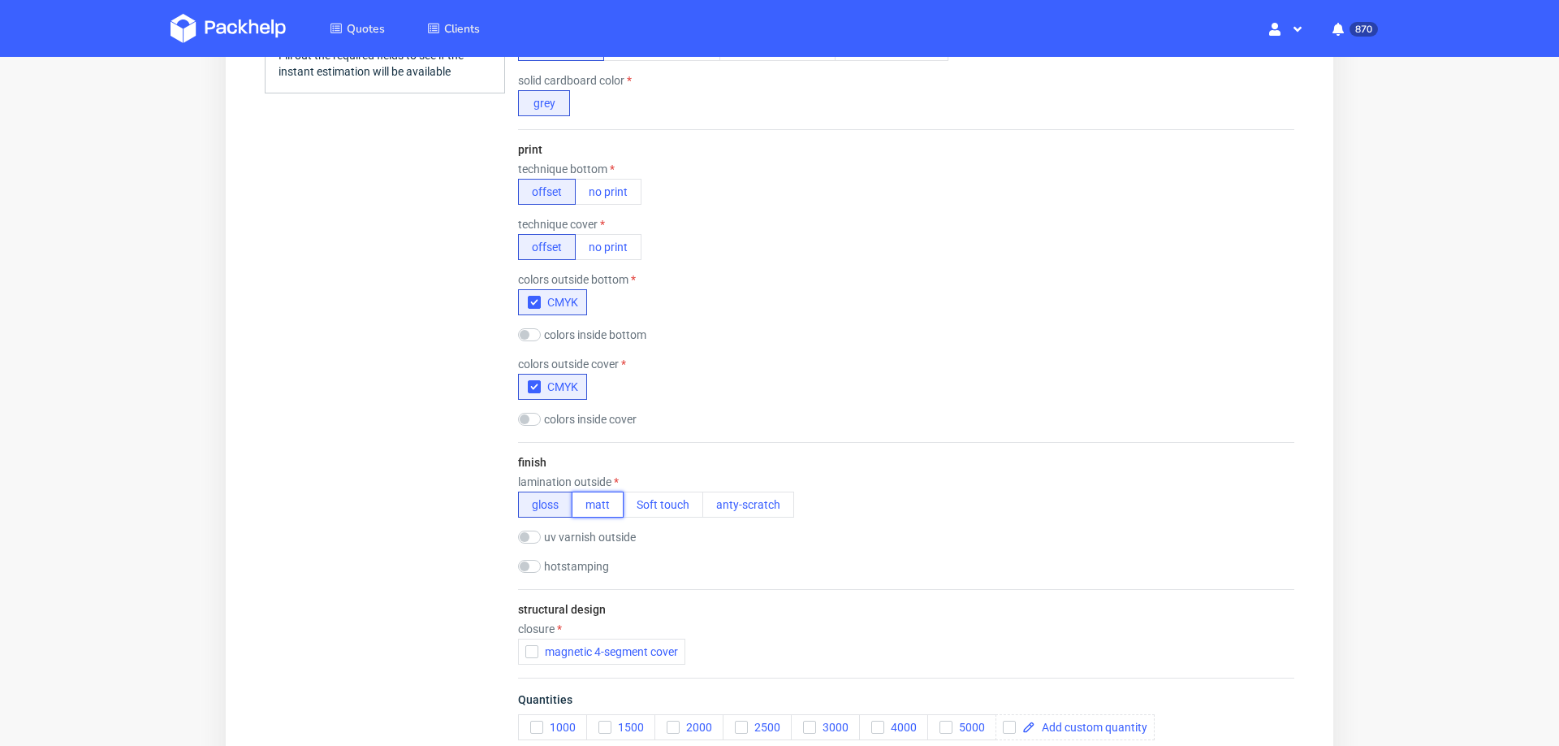
click at [590, 502] on button "matt" at bounding box center [598, 504] width 52 height 26
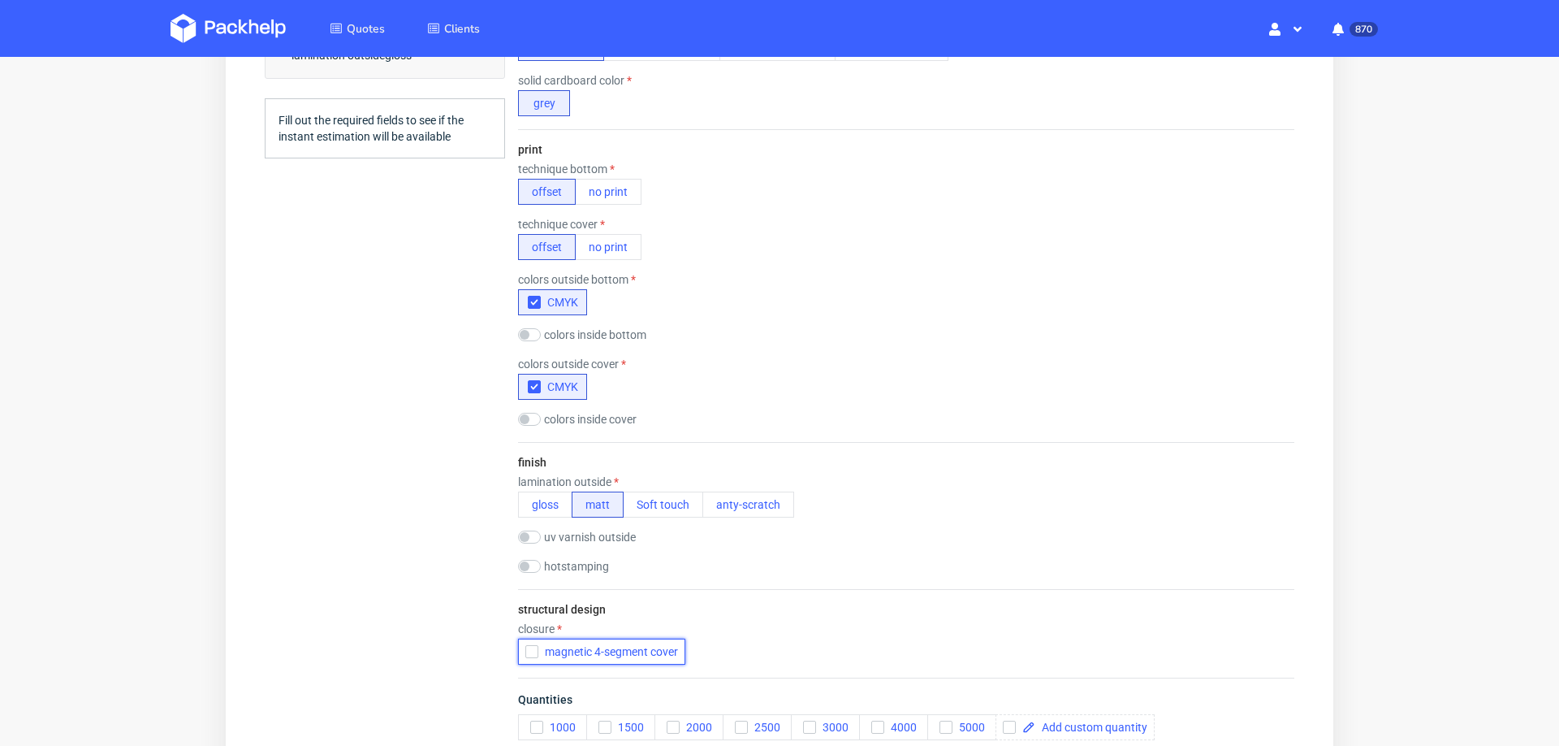
click at [529, 641] on button "magnetic 4-segment cover" at bounding box center [601, 651] width 167 height 26
click at [531, 723] on icon "button" at bounding box center [536, 726] width 11 height 11
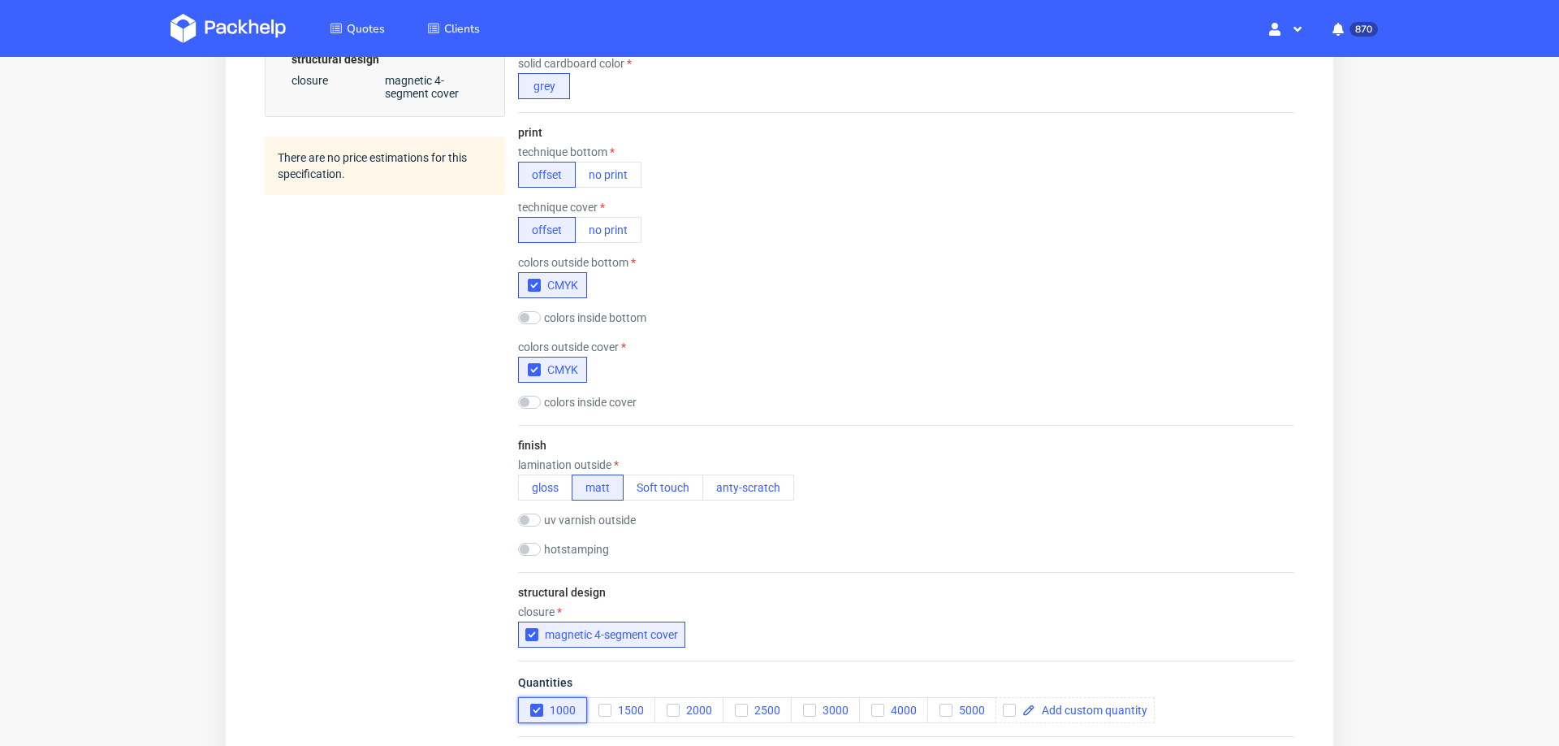
scroll to position [1181, 0]
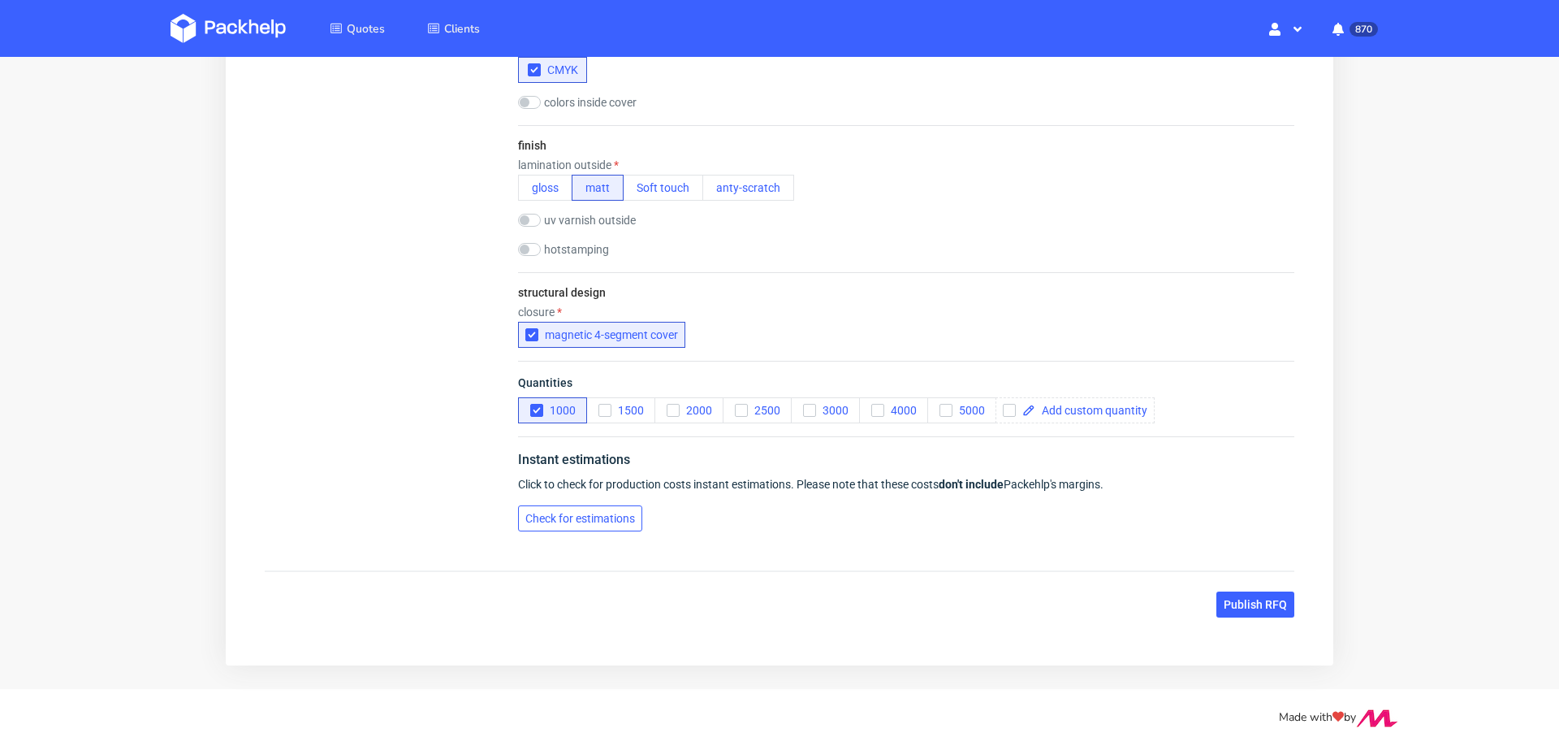
click at [610, 512] on span "Check for estimations" at bounding box center [580, 517] width 110 height 11
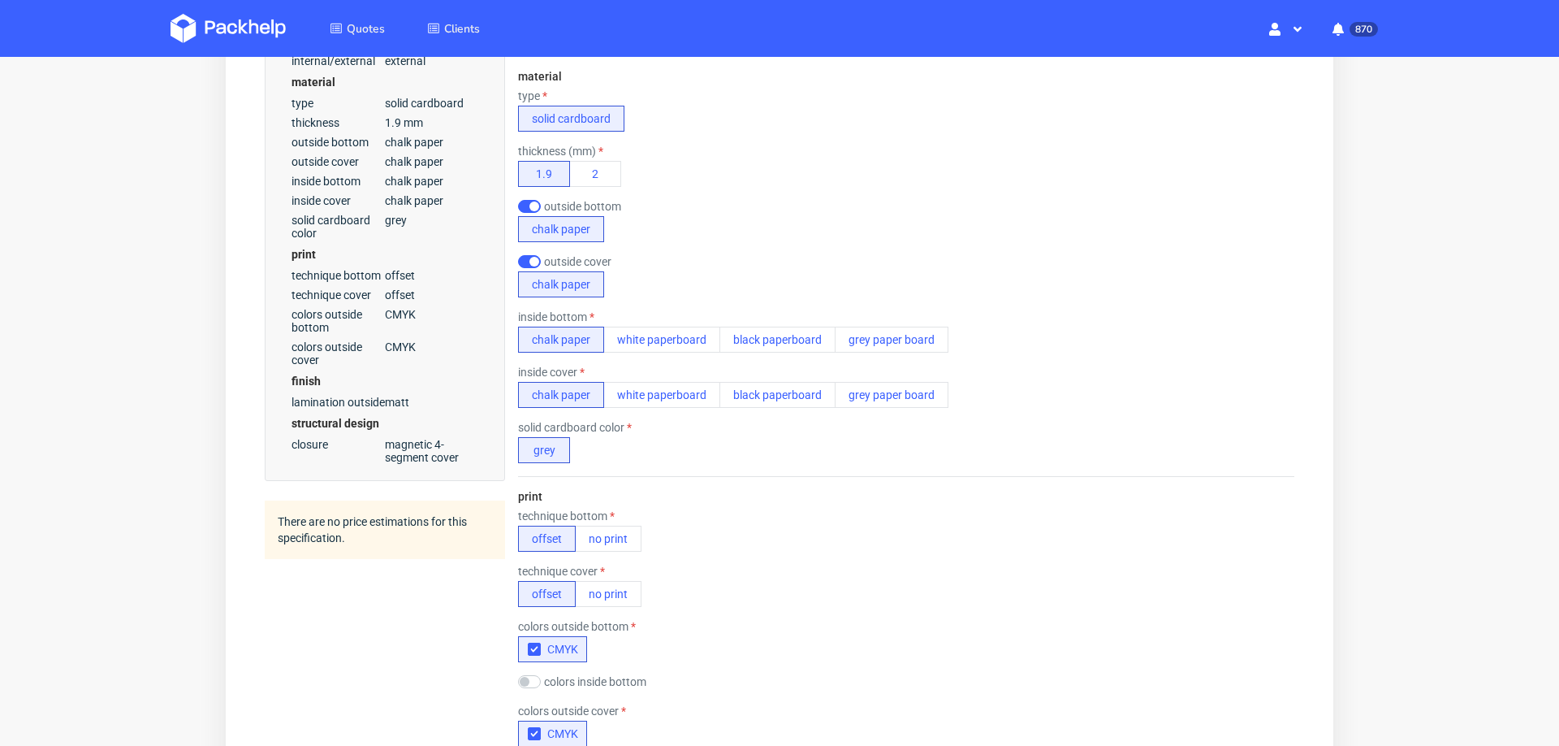
scroll to position [522, 0]
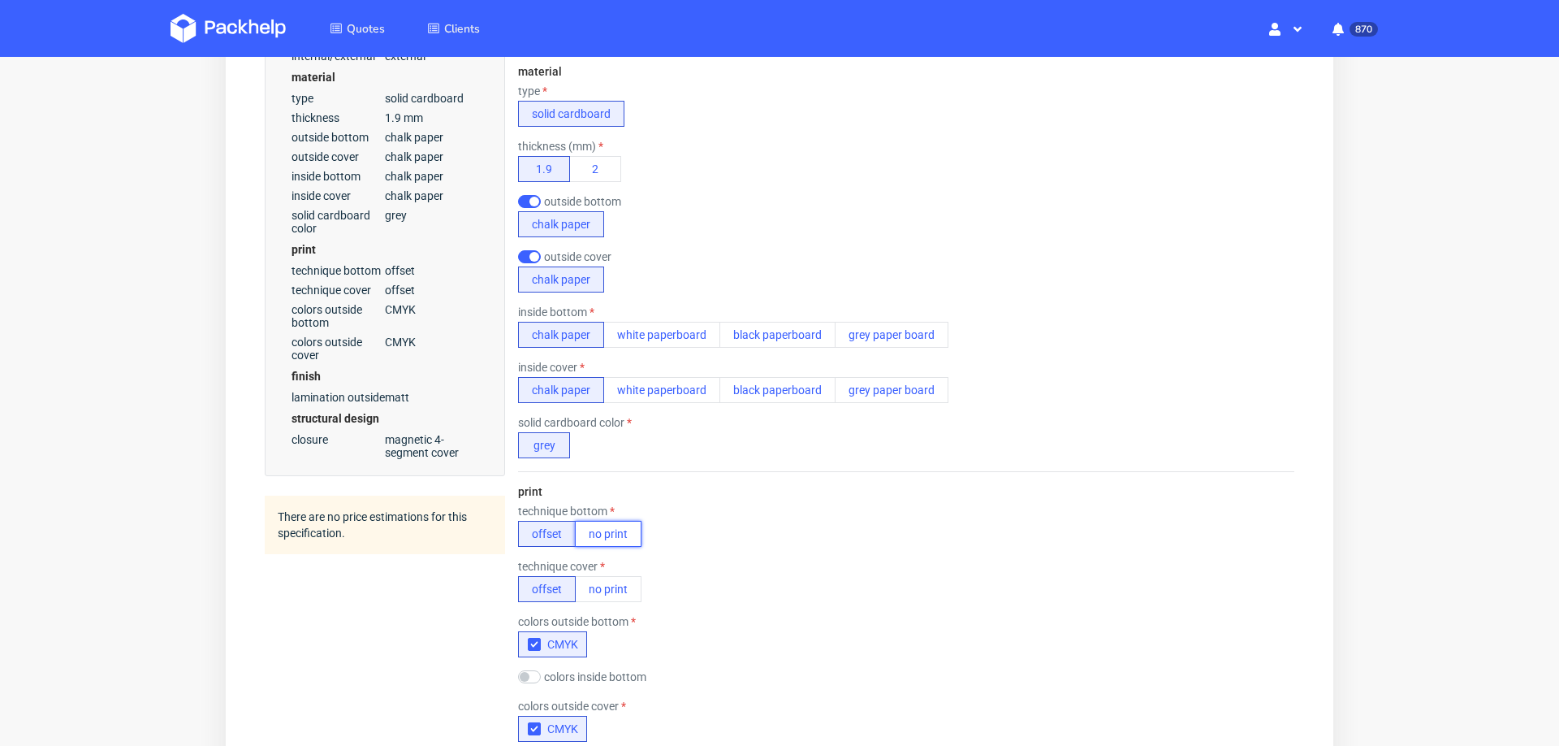
click at [627, 535] on button "no print" at bounding box center [608, 534] width 67 height 26
click at [616, 579] on button "no print" at bounding box center [608, 589] width 67 height 26
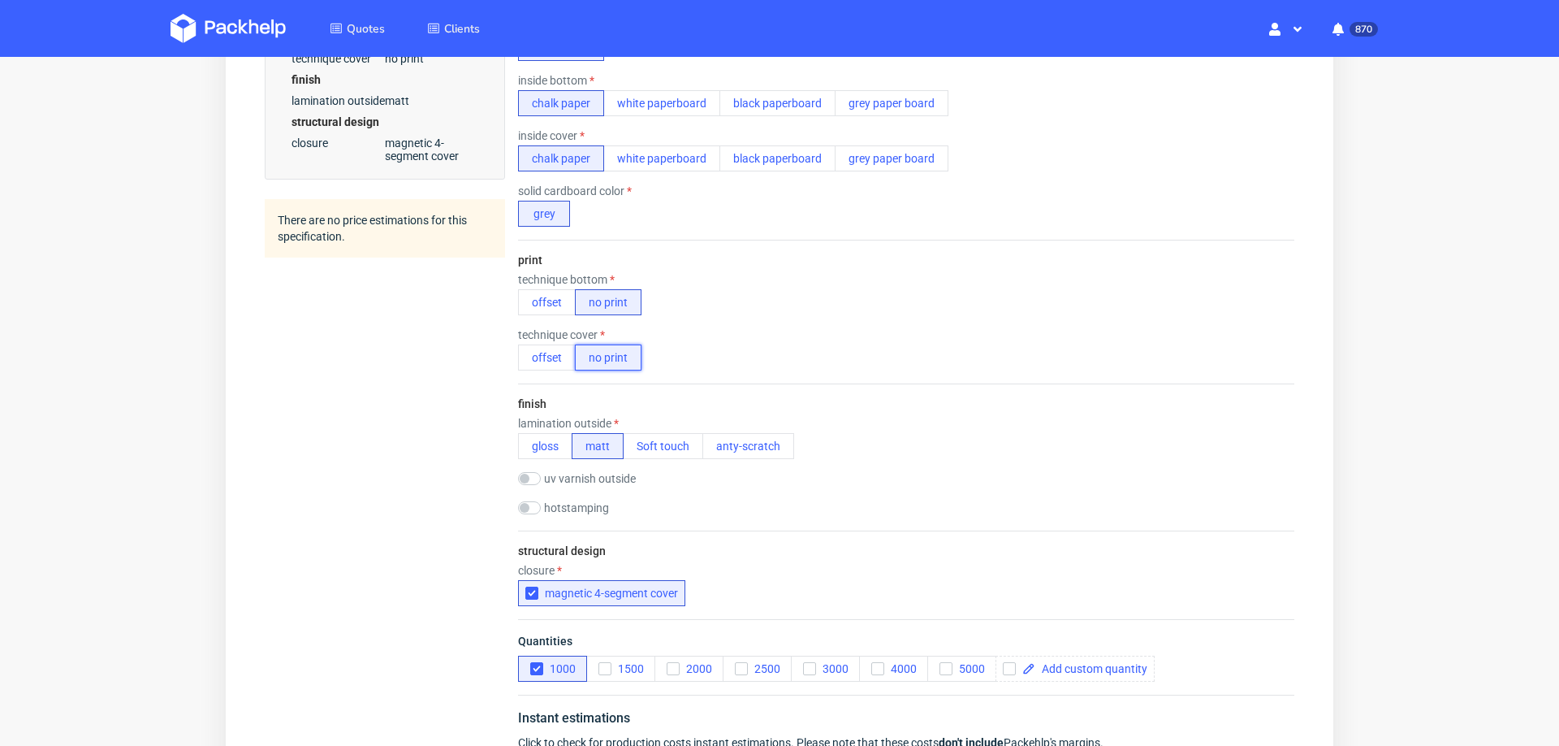
scroll to position [1011, 0]
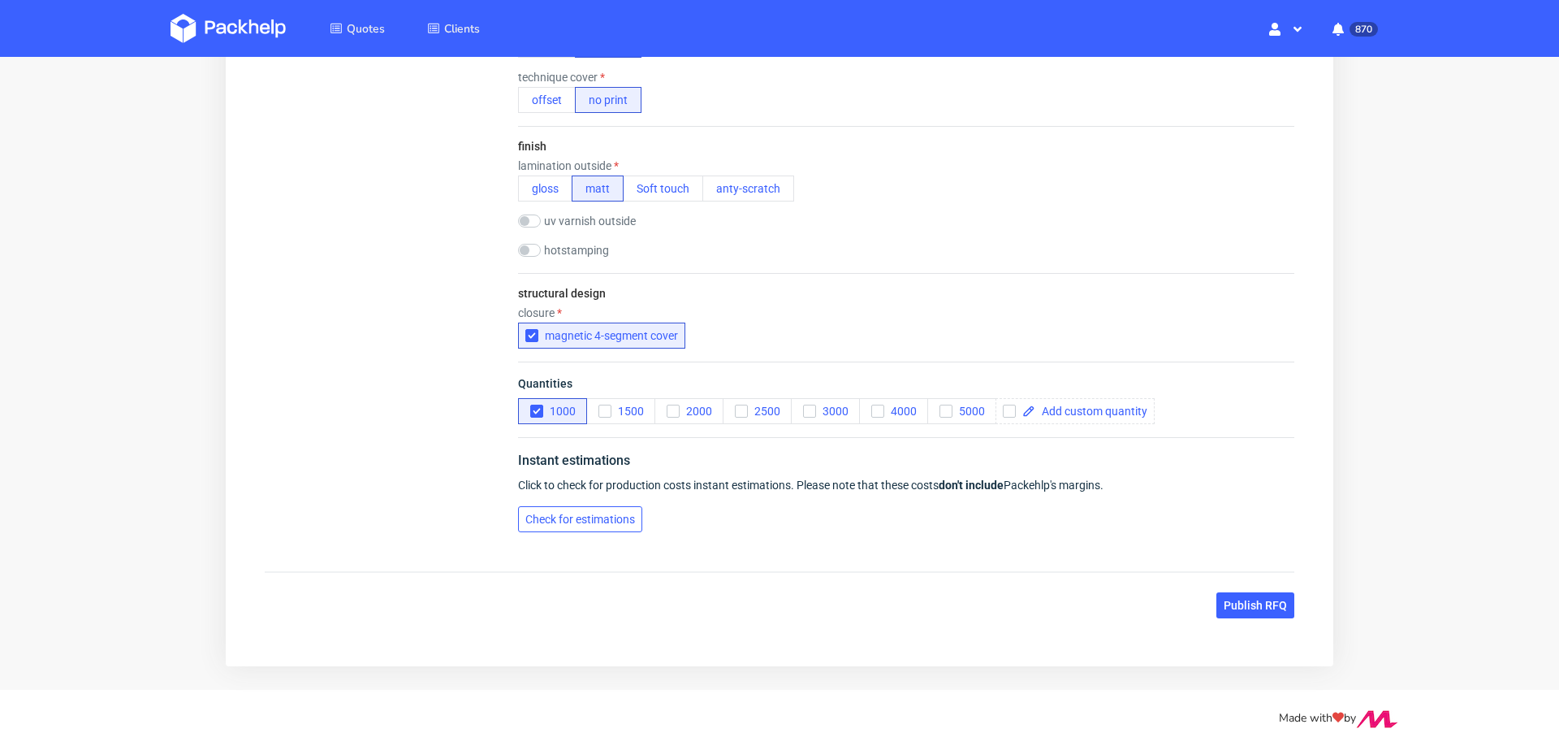
click at [586, 513] on span "Check for estimations" at bounding box center [580, 518] width 110 height 11
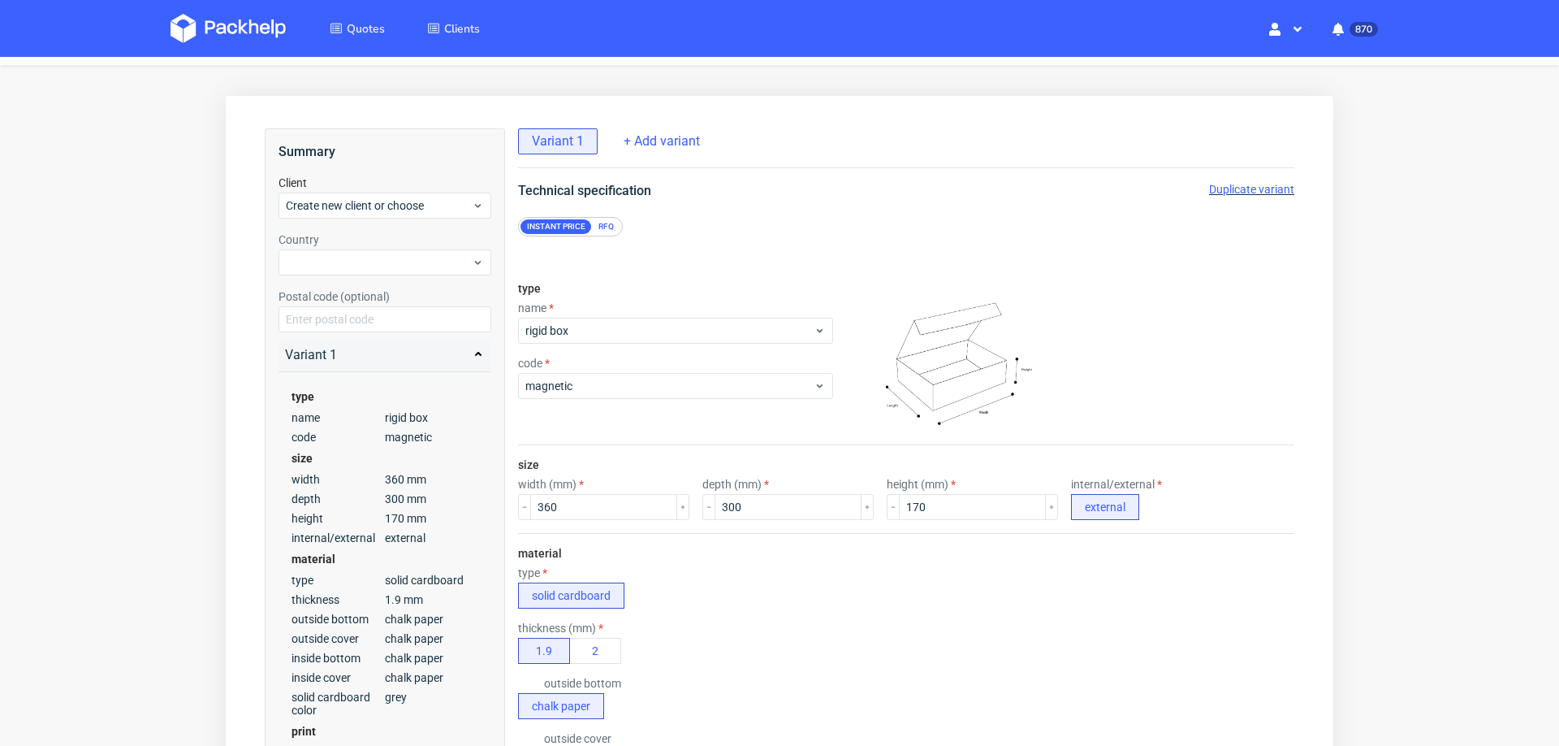
scroll to position [0, 0]
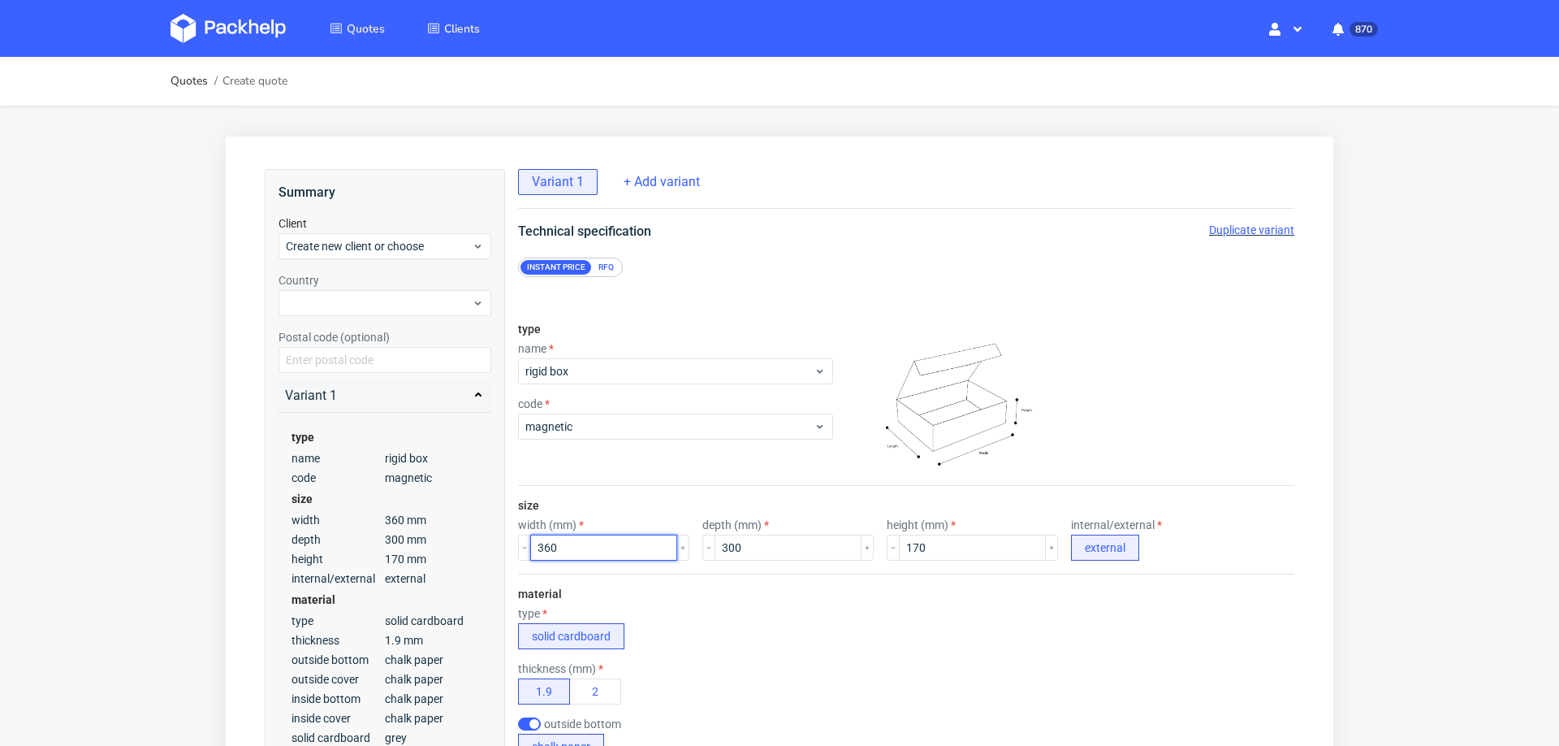
click at [587, 548] on input "360" at bounding box center [603, 547] width 147 height 26
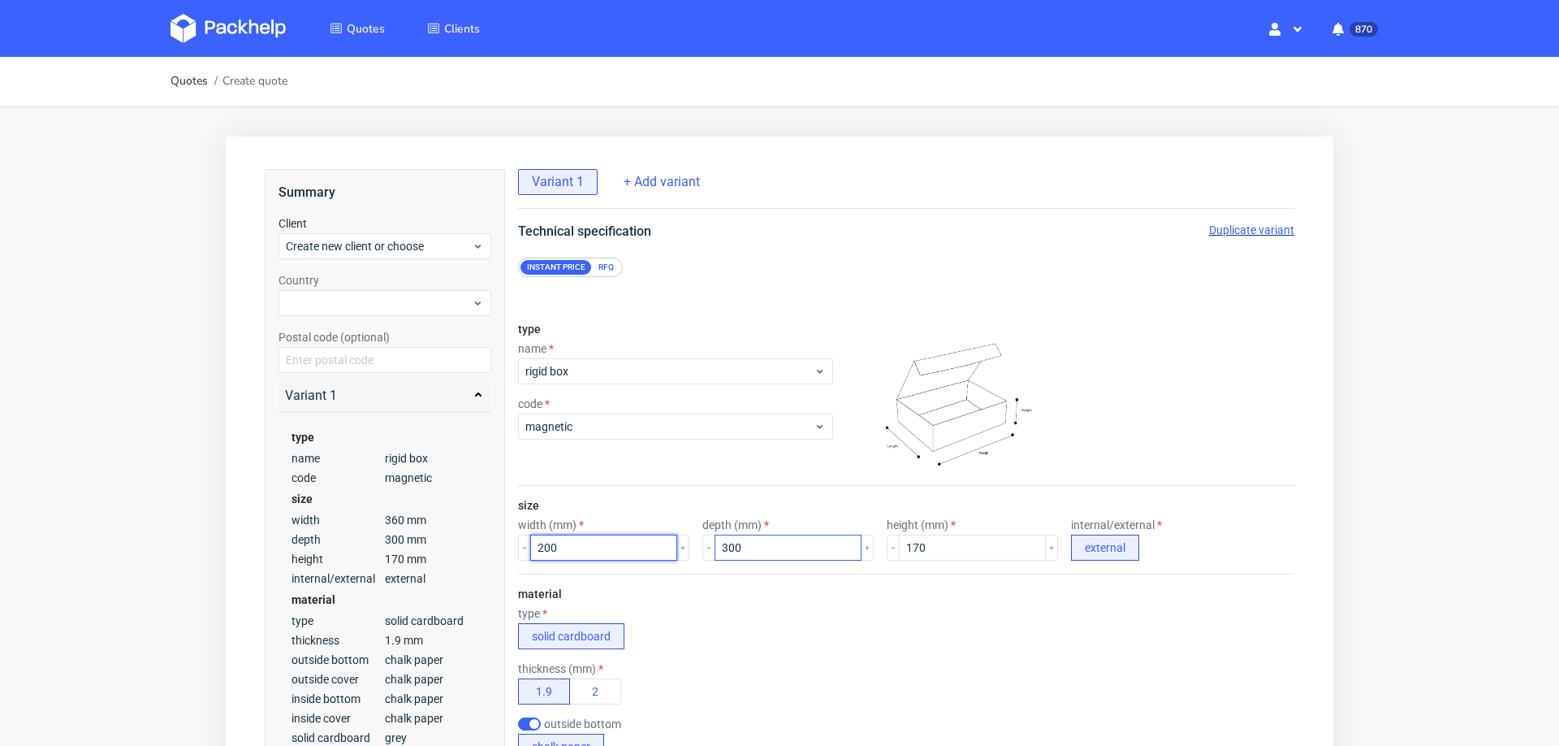
type input "200"
click at [729, 545] on input "300" at bounding box center [788, 547] width 147 height 26
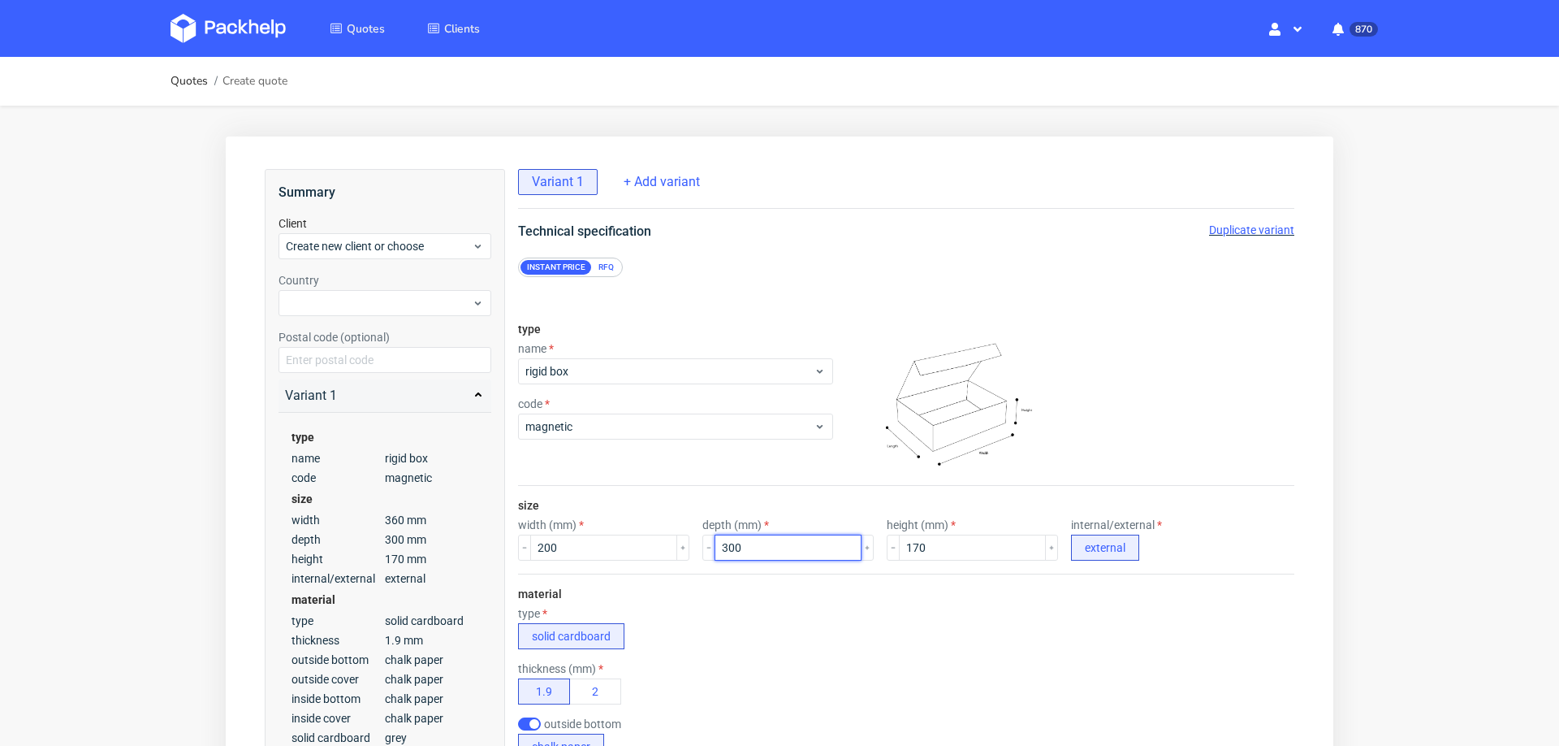
click at [729, 545] on input "300" at bounding box center [788, 547] width 147 height 26
type input "150"
click at [904, 557] on input "170" at bounding box center [972, 547] width 147 height 26
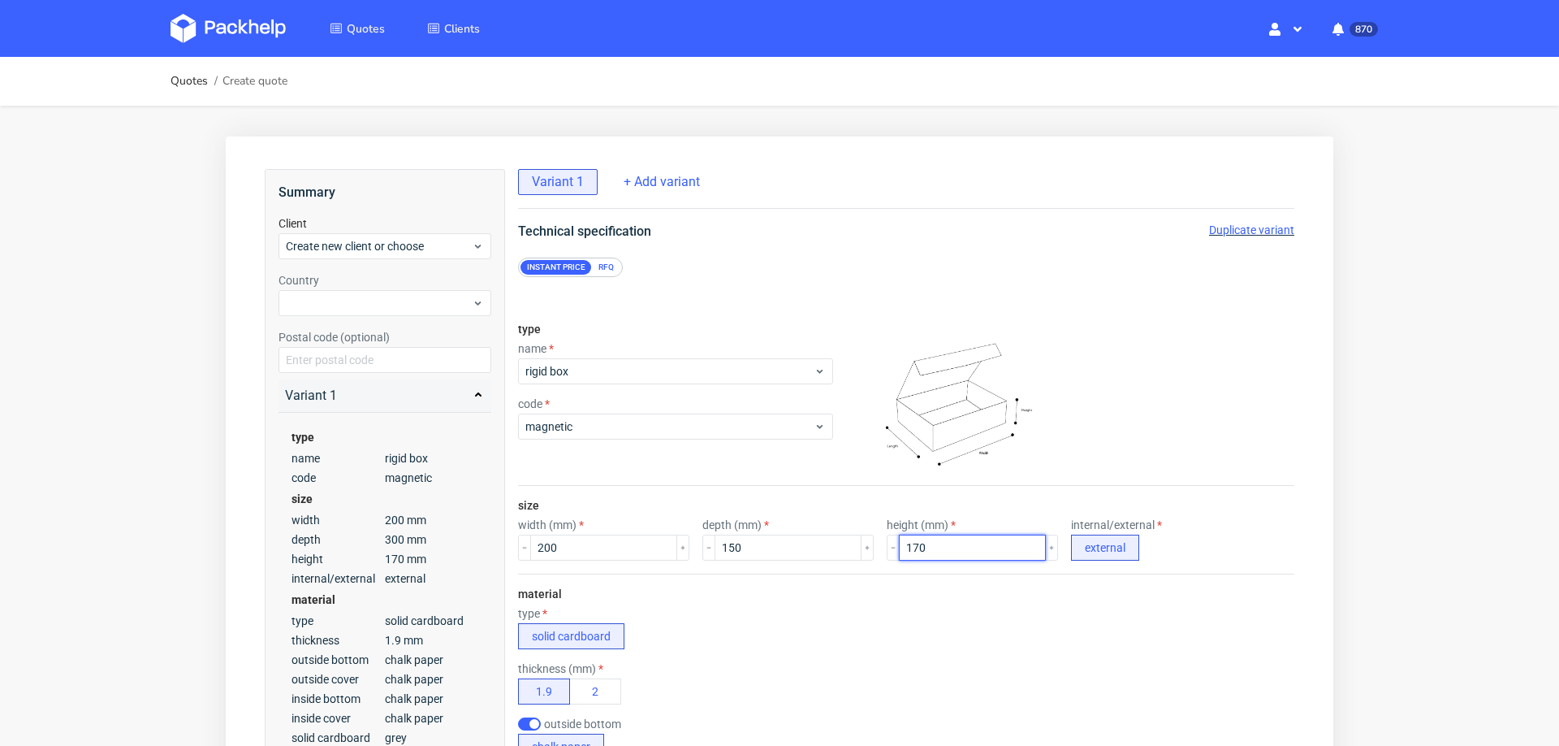
click at [904, 557] on input "170" at bounding box center [972, 547] width 147 height 26
type input "100"
click at [896, 622] on div "type solid cardboard" at bounding box center [906, 628] width 776 height 42
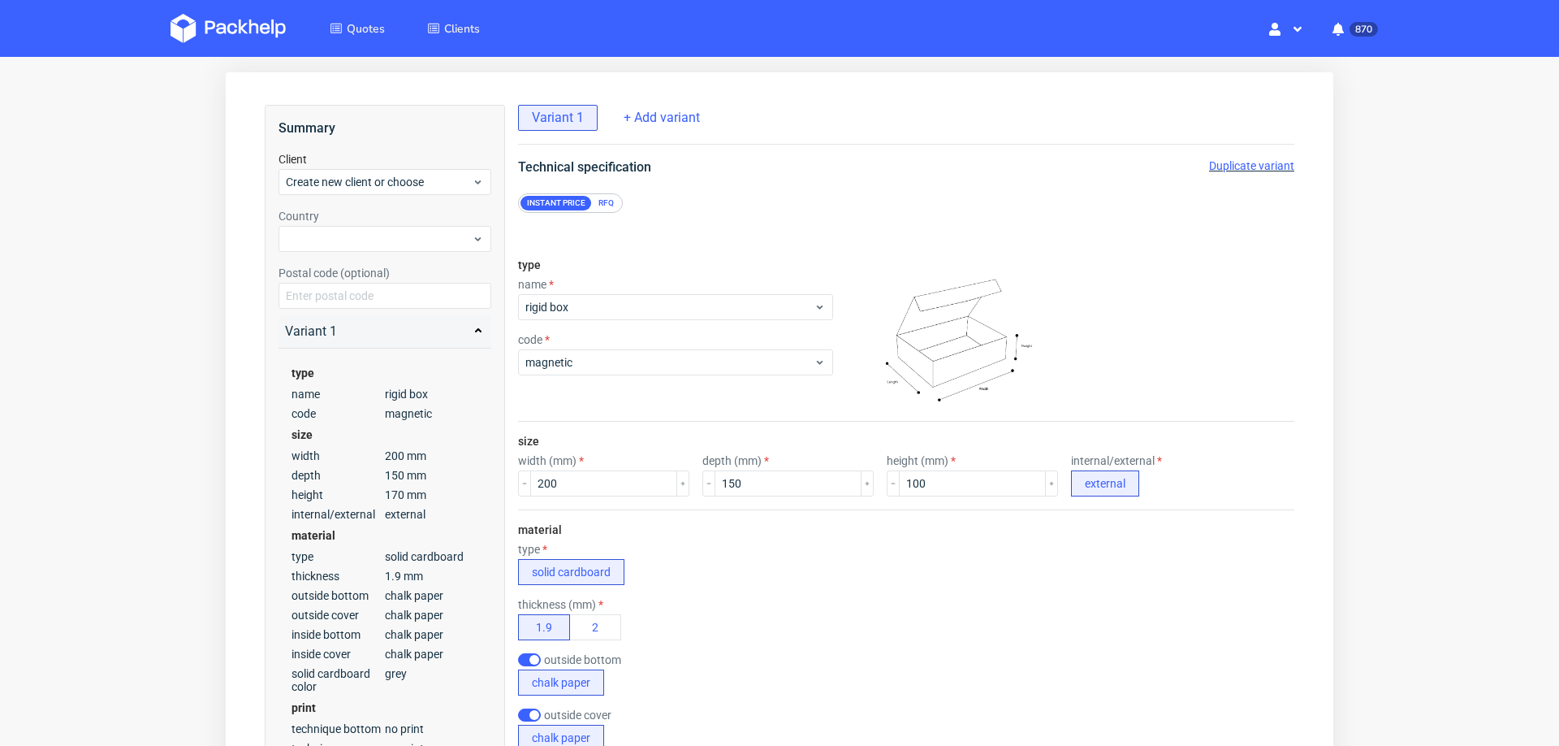
scroll to position [787, 0]
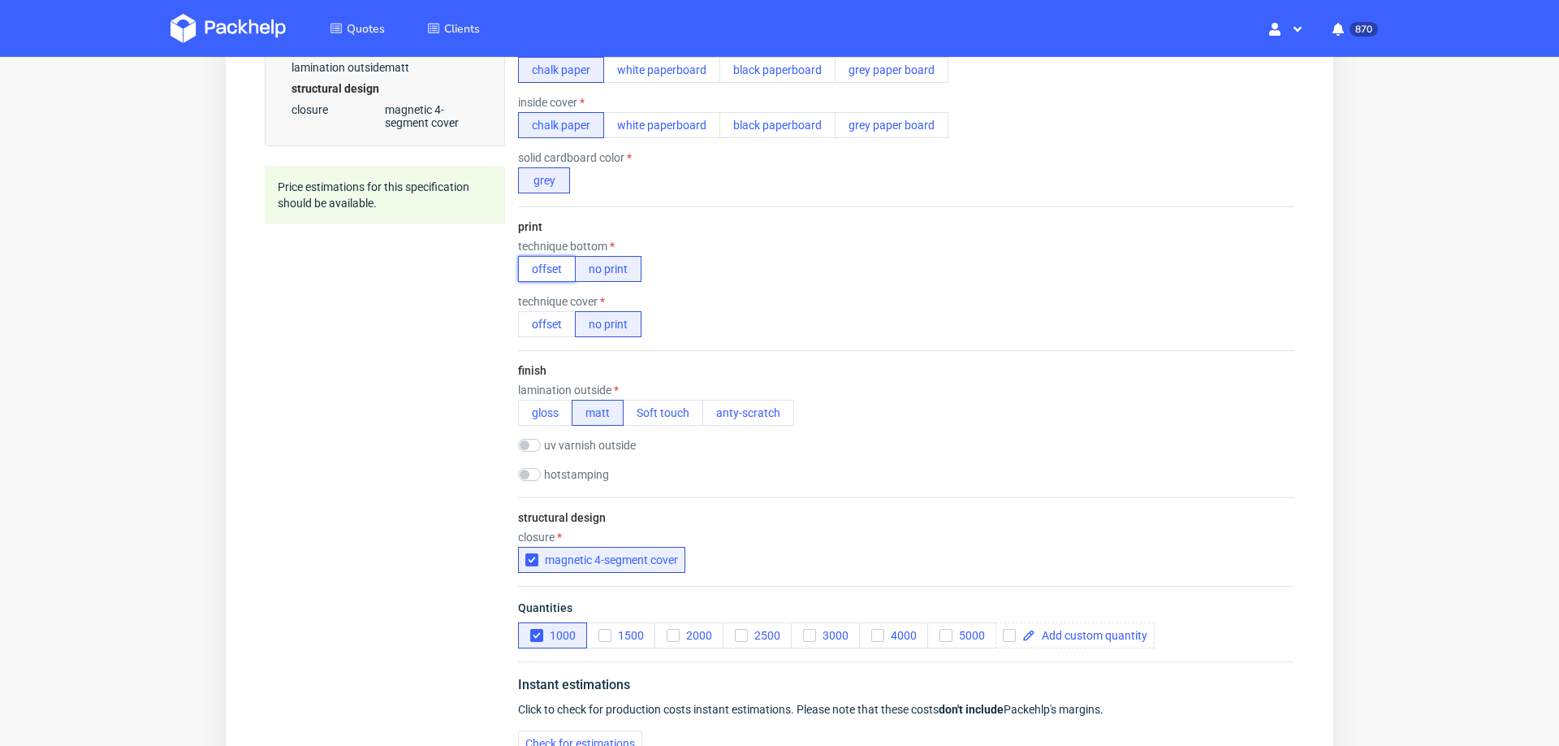
click at [556, 257] on button "offset" at bounding box center [547, 269] width 58 height 26
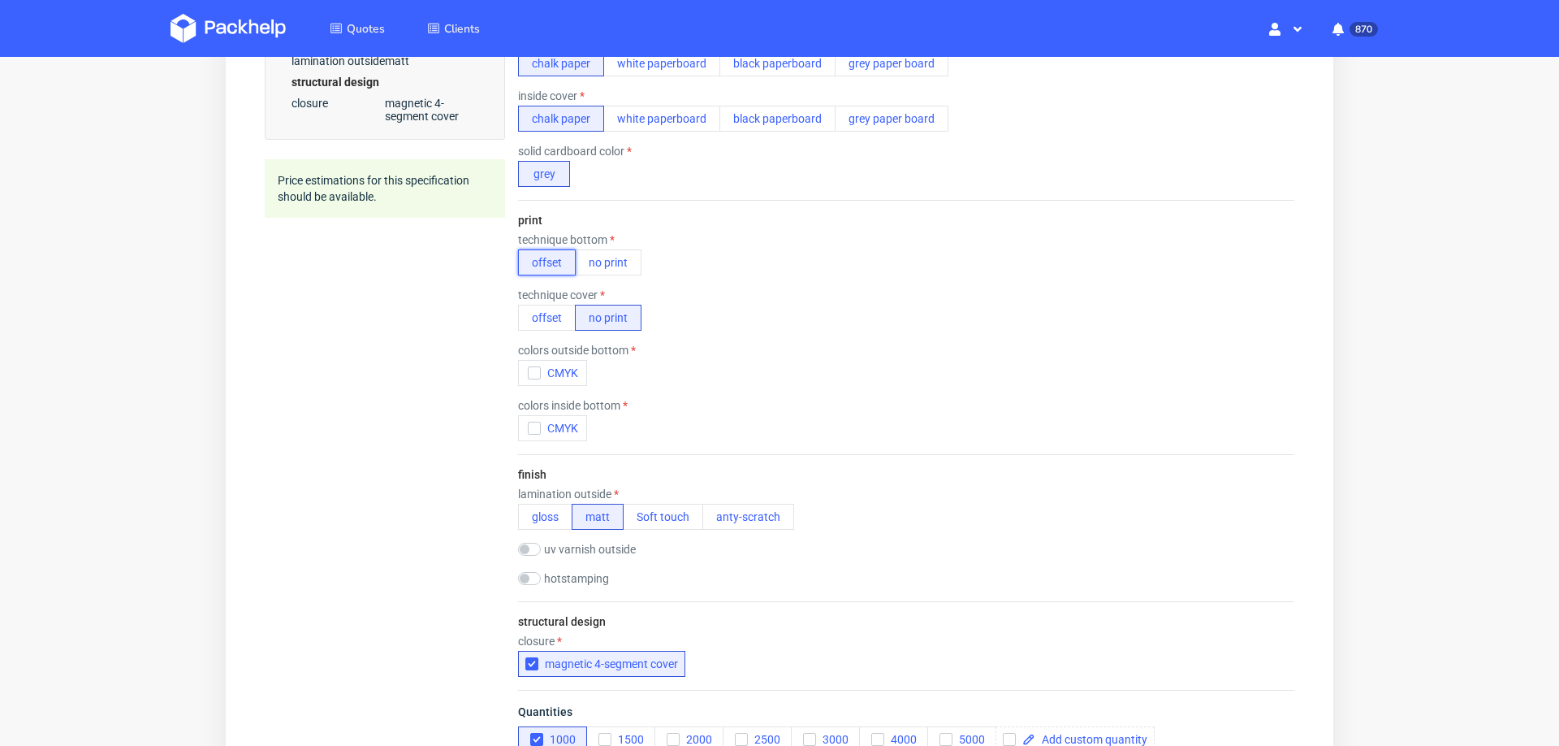
scroll to position [6, 0]
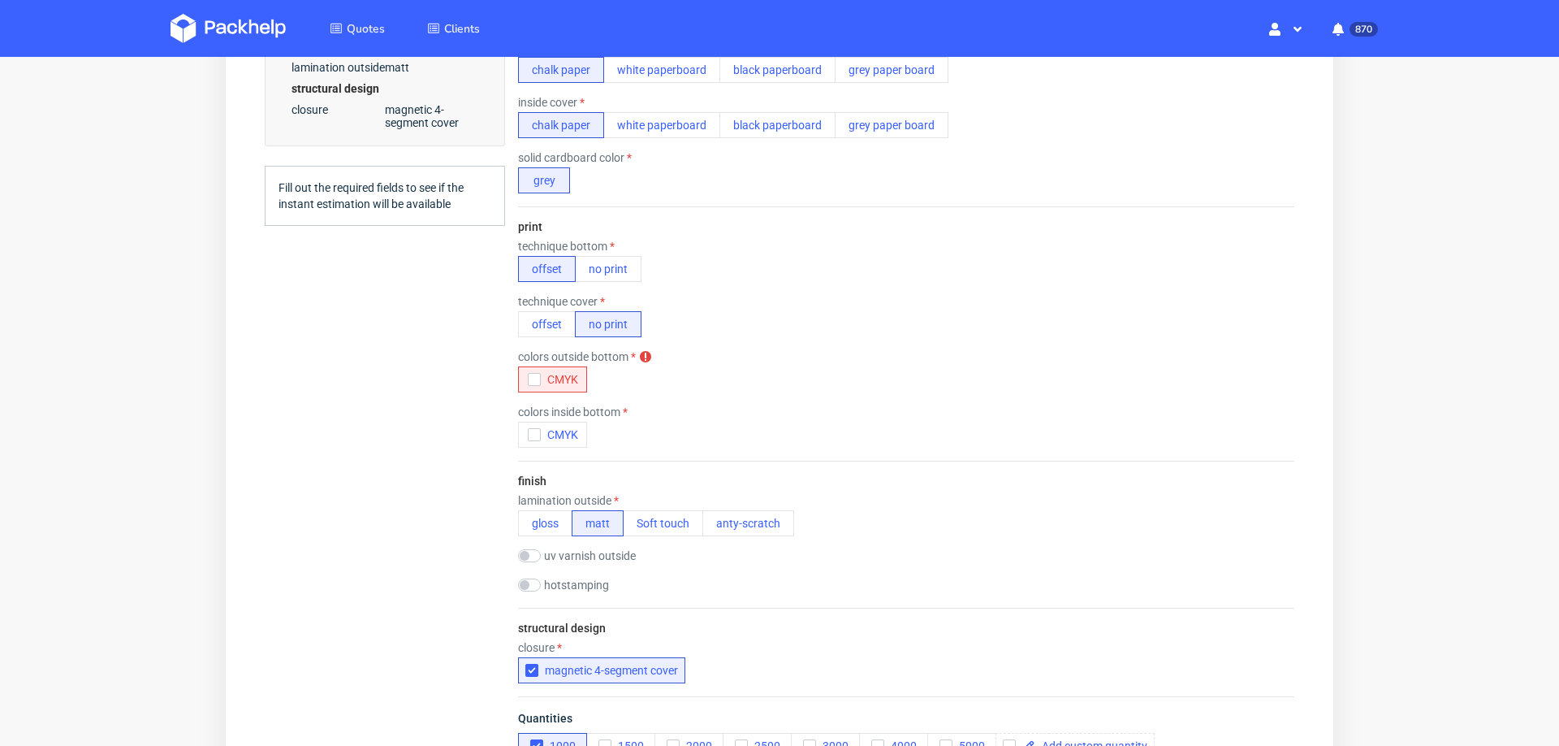
click at [547, 300] on label "technique cover" at bounding box center [561, 301] width 87 height 13
click at [525, 366] on button "CMYK" at bounding box center [552, 379] width 69 height 26
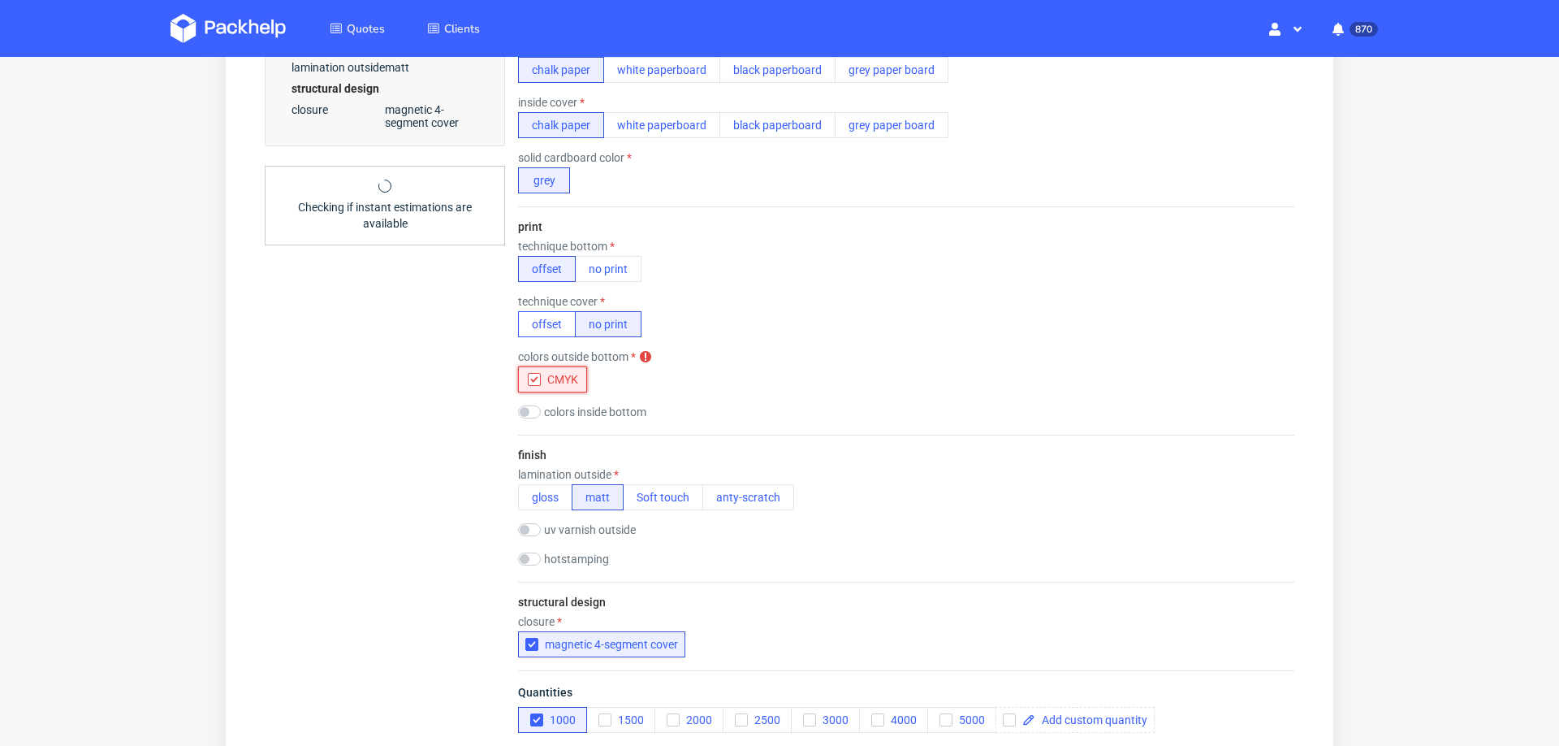
scroll to position [0, 0]
click at [533, 311] on button "offset" at bounding box center [547, 324] width 58 height 26
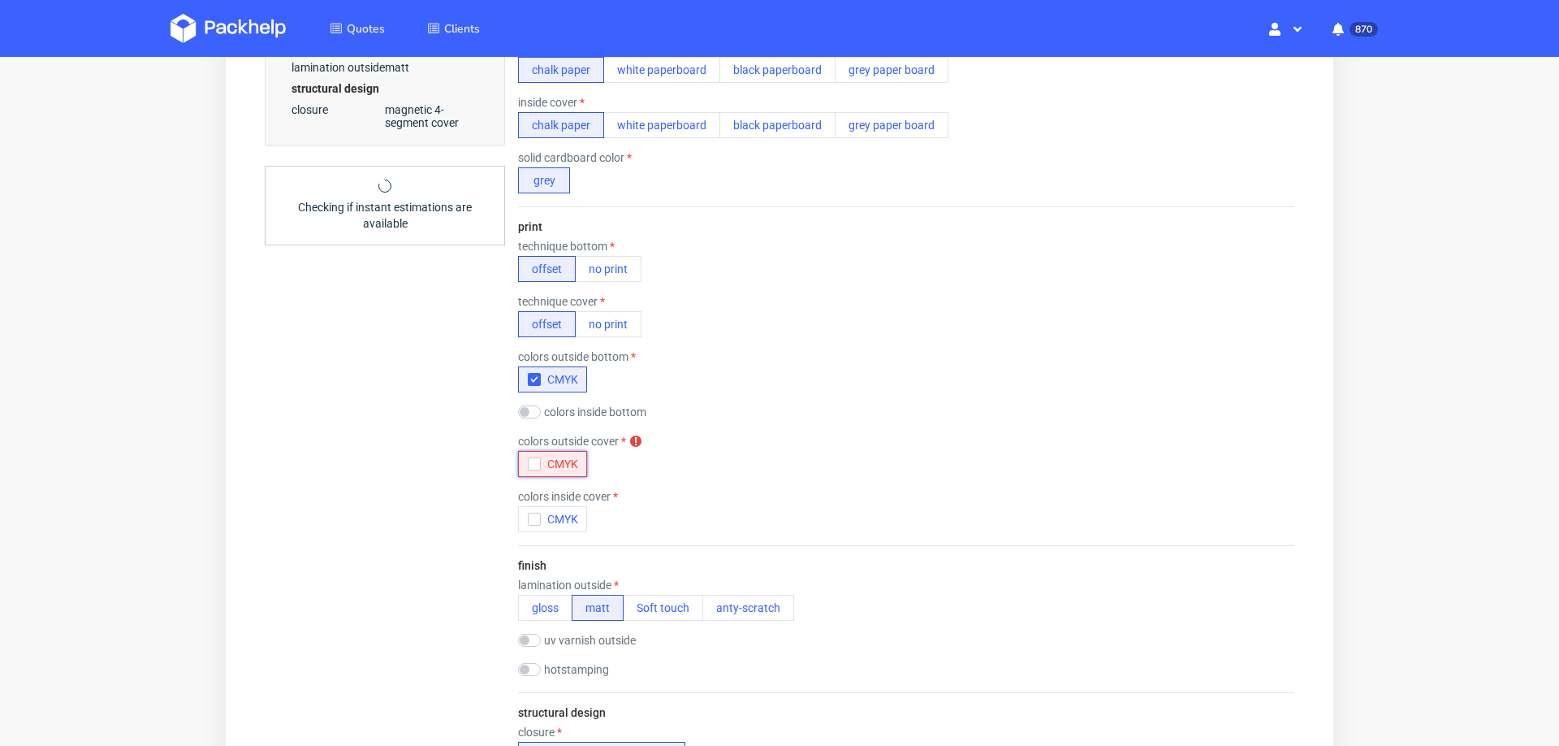
click at [522, 463] on button "CMYK" at bounding box center [552, 464] width 69 height 26
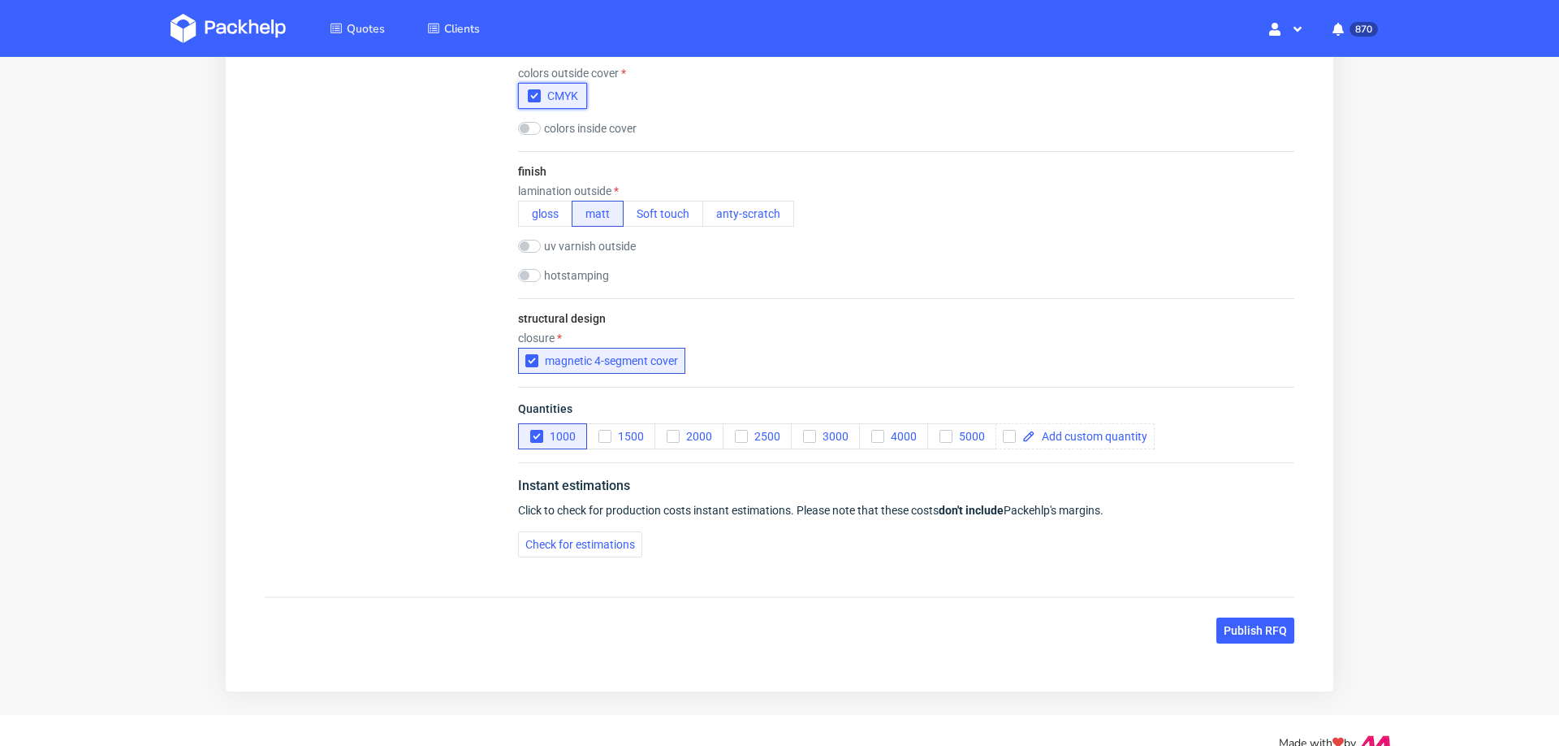
scroll to position [1181, 0]
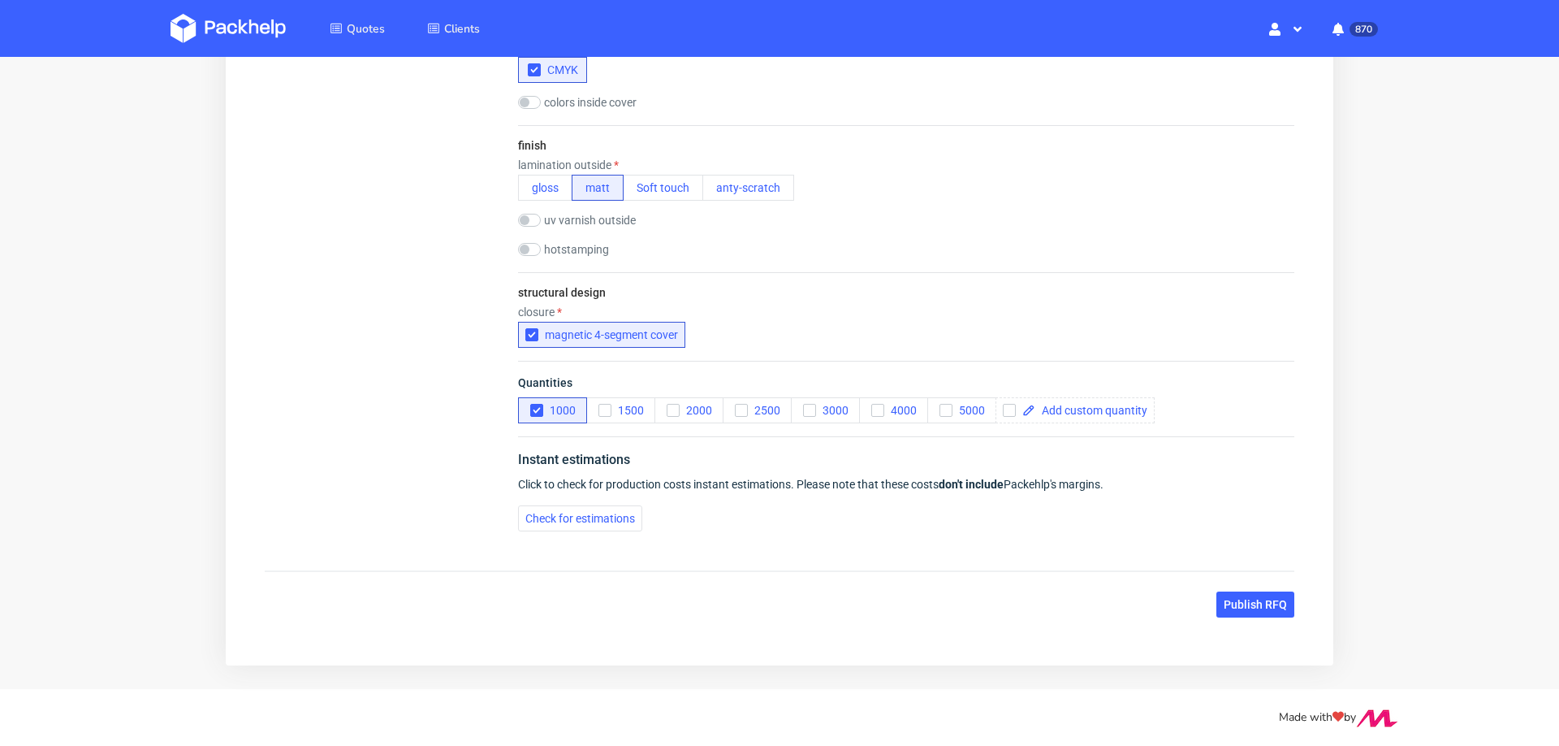
click at [579, 491] on div "Instant estimations Click to check for production costs instant estimations. Pl…" at bounding box center [906, 490] width 776 height 108
click at [568, 512] on span "Check for estimations" at bounding box center [580, 517] width 110 height 11
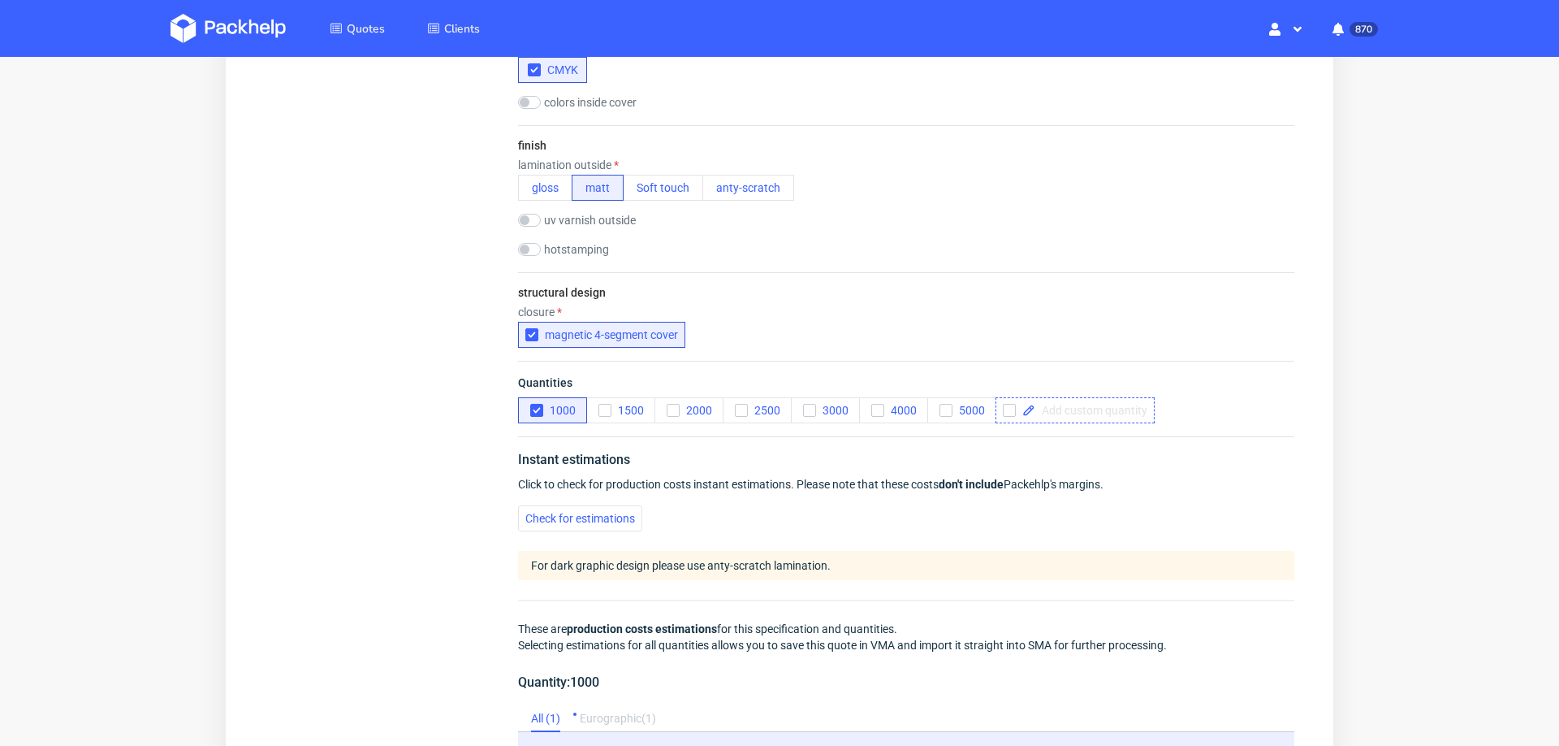
click at [1091, 409] on div at bounding box center [1075, 410] width 159 height 26
checkbox input "true"
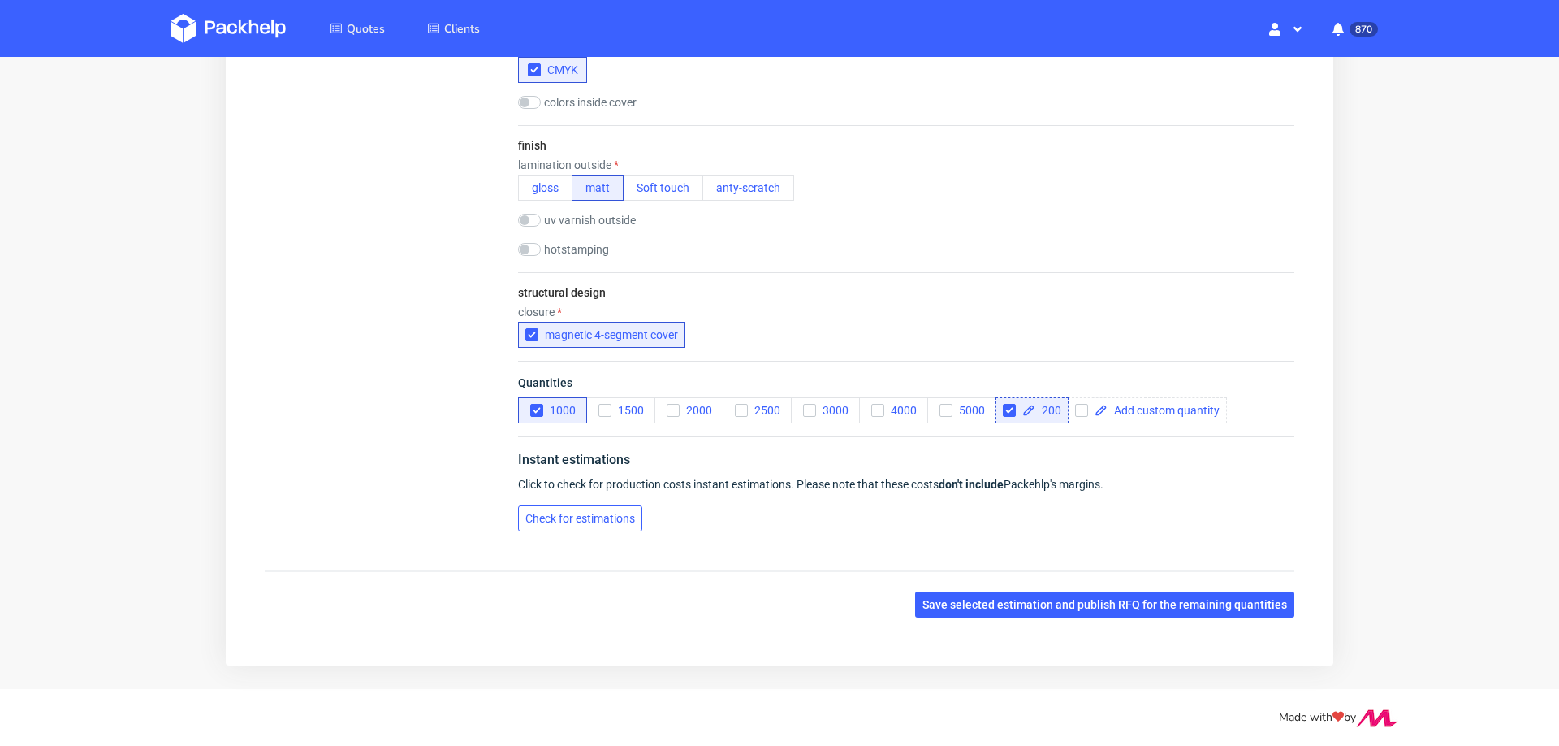
click at [607, 526] on button "Check for estimations" at bounding box center [580, 518] width 124 height 26
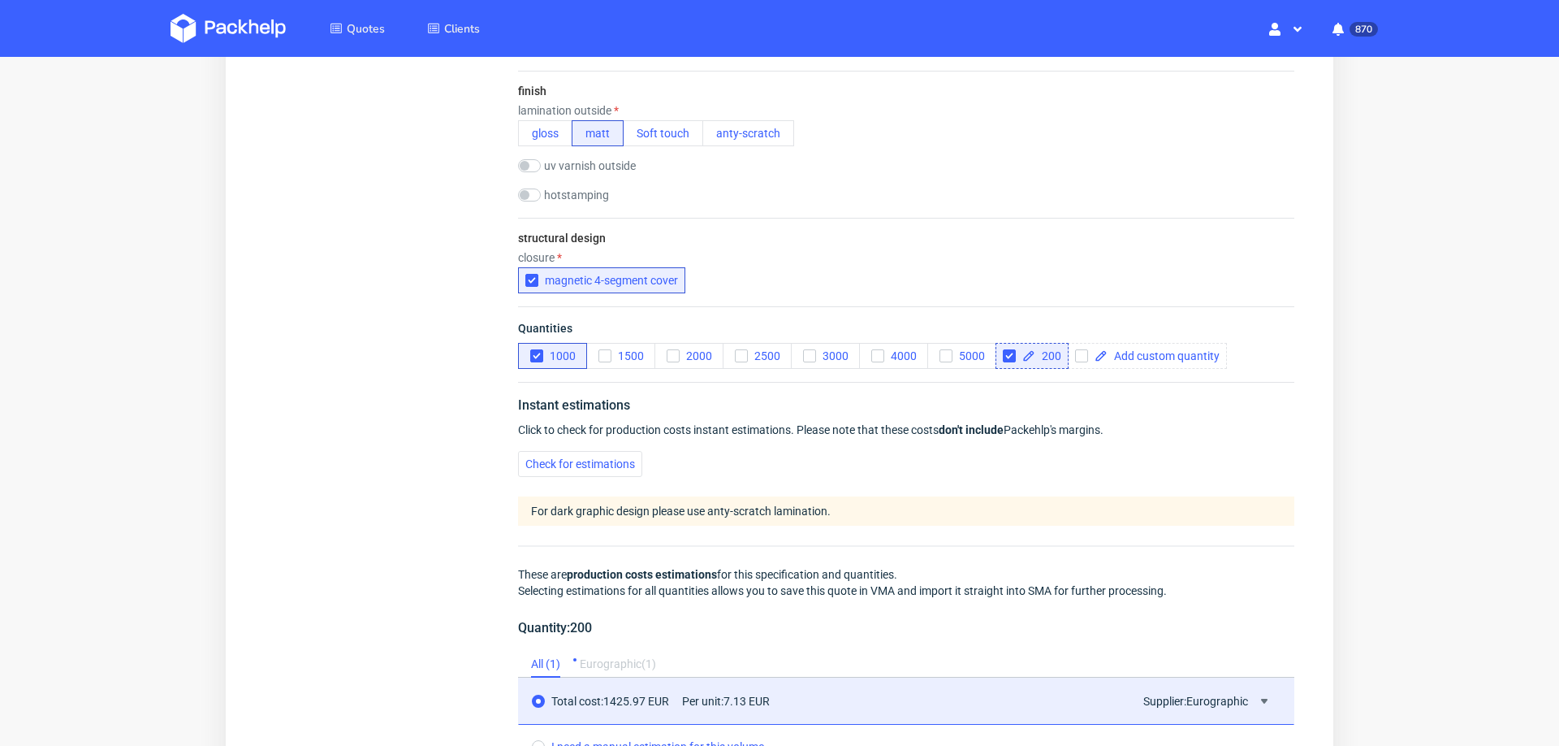
scroll to position [1239, 0]
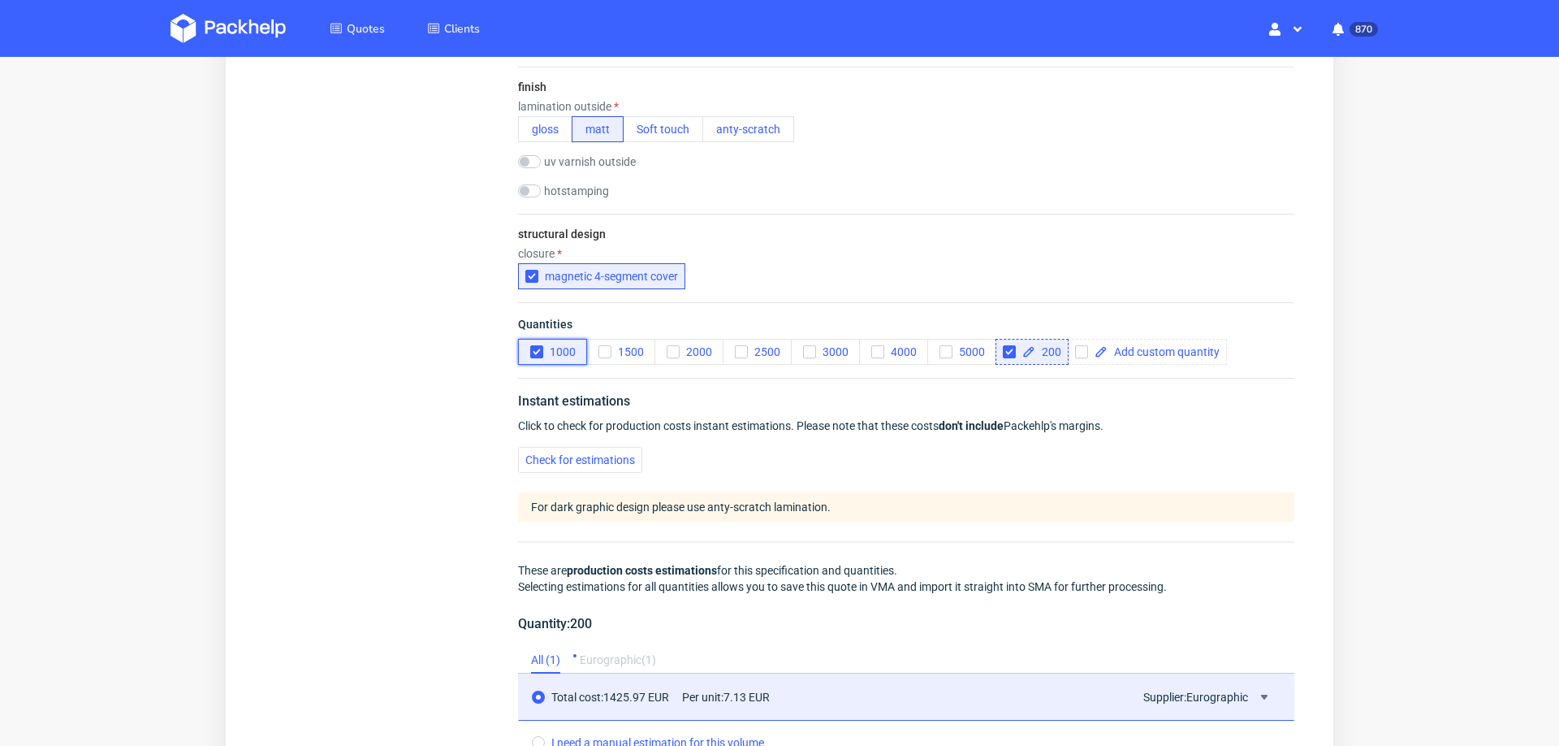
click at [535, 349] on use "button" at bounding box center [536, 352] width 7 height 6
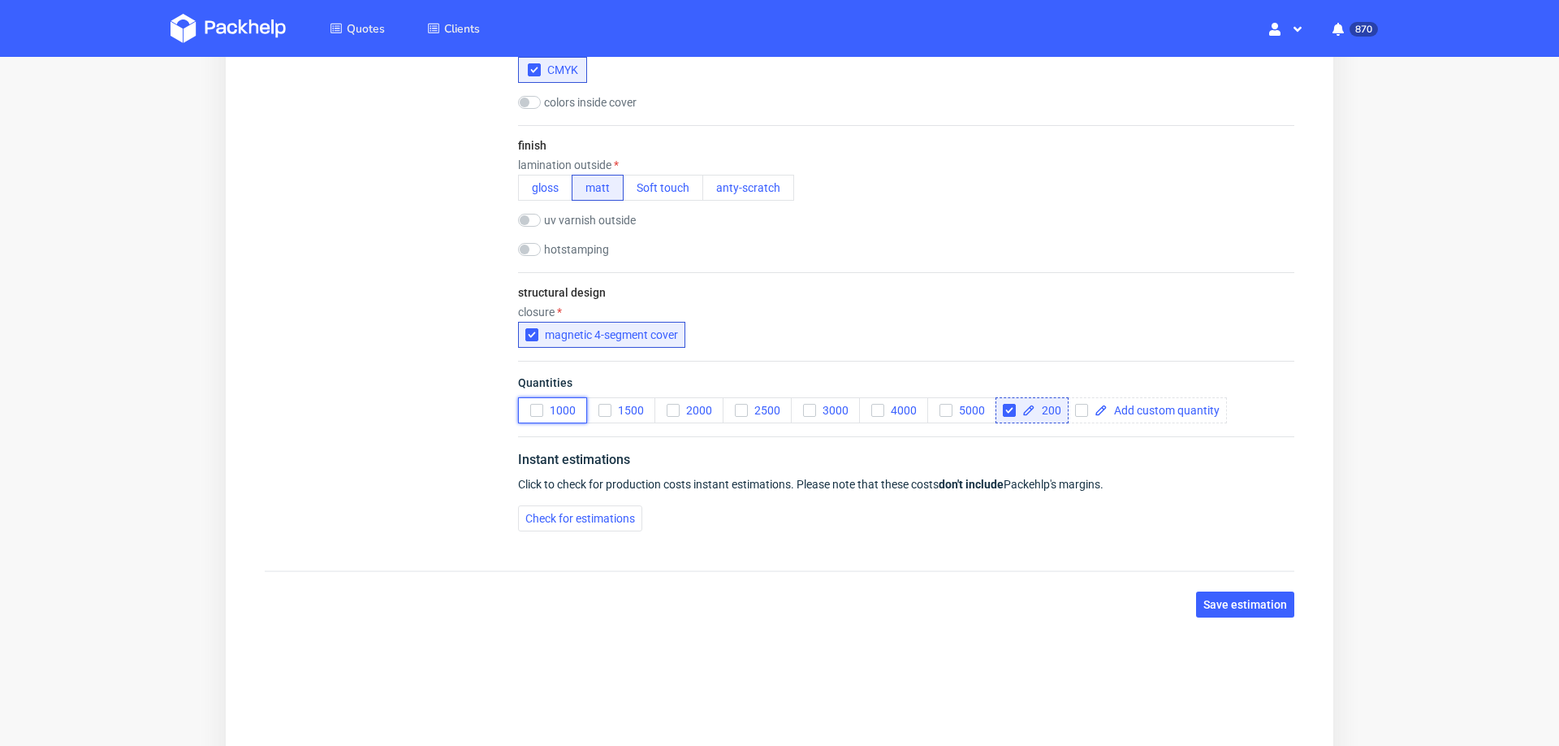
scroll to position [0, 0]
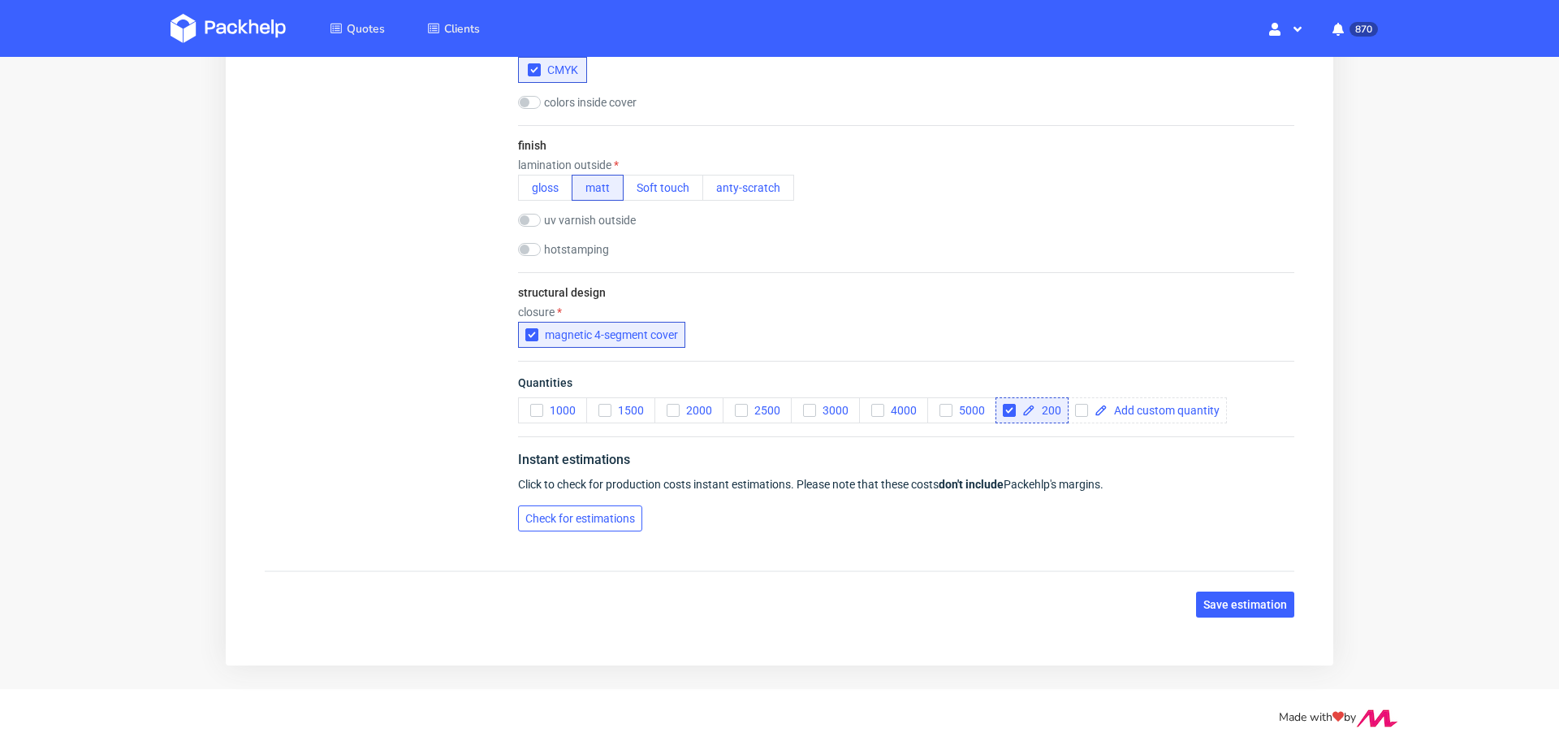
click at [562, 522] on button "Check for estimations" at bounding box center [580, 518] width 124 height 26
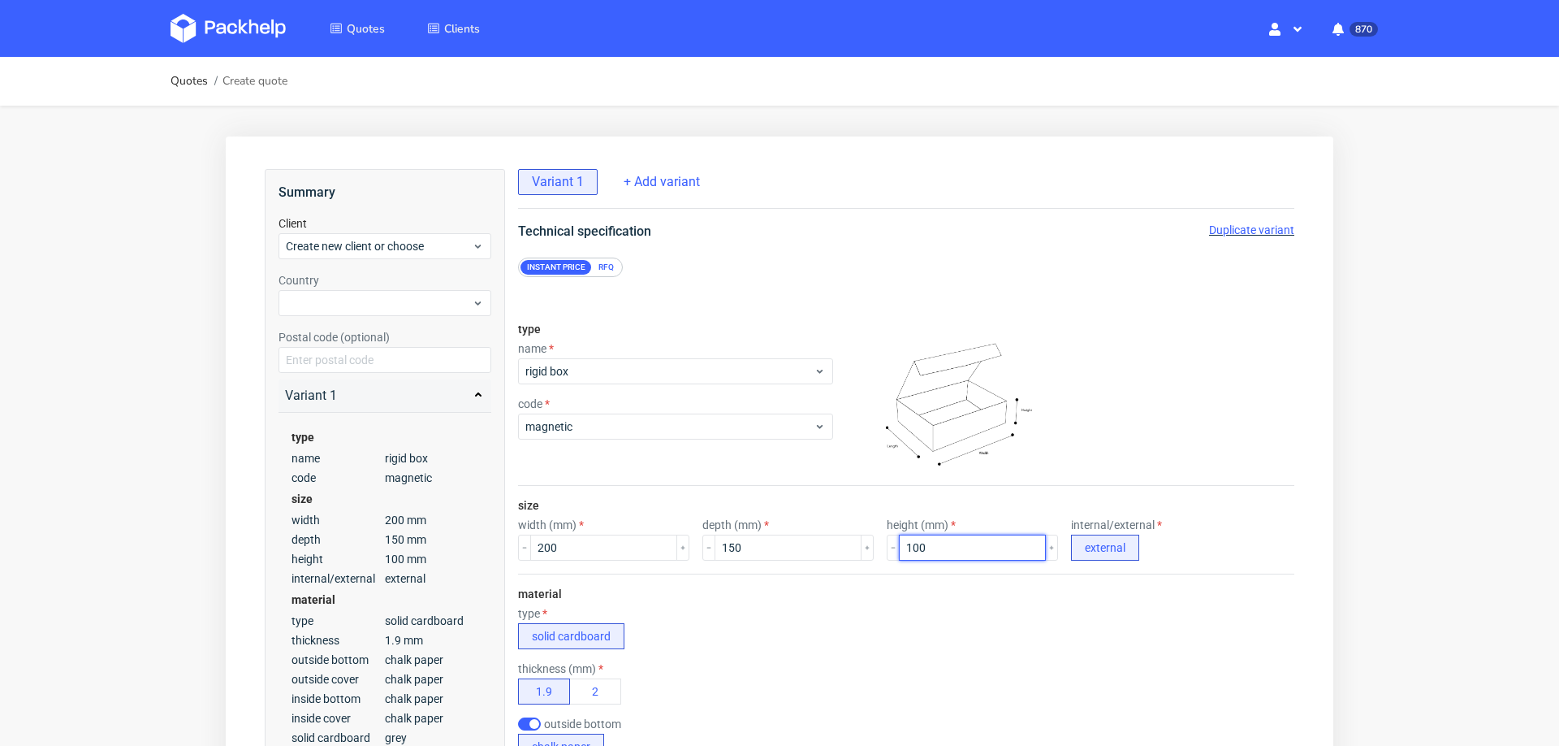
click at [899, 555] on input "100" at bounding box center [972, 547] width 147 height 26
click at [899, 551] on input "100" at bounding box center [972, 547] width 147 height 26
type input "50"
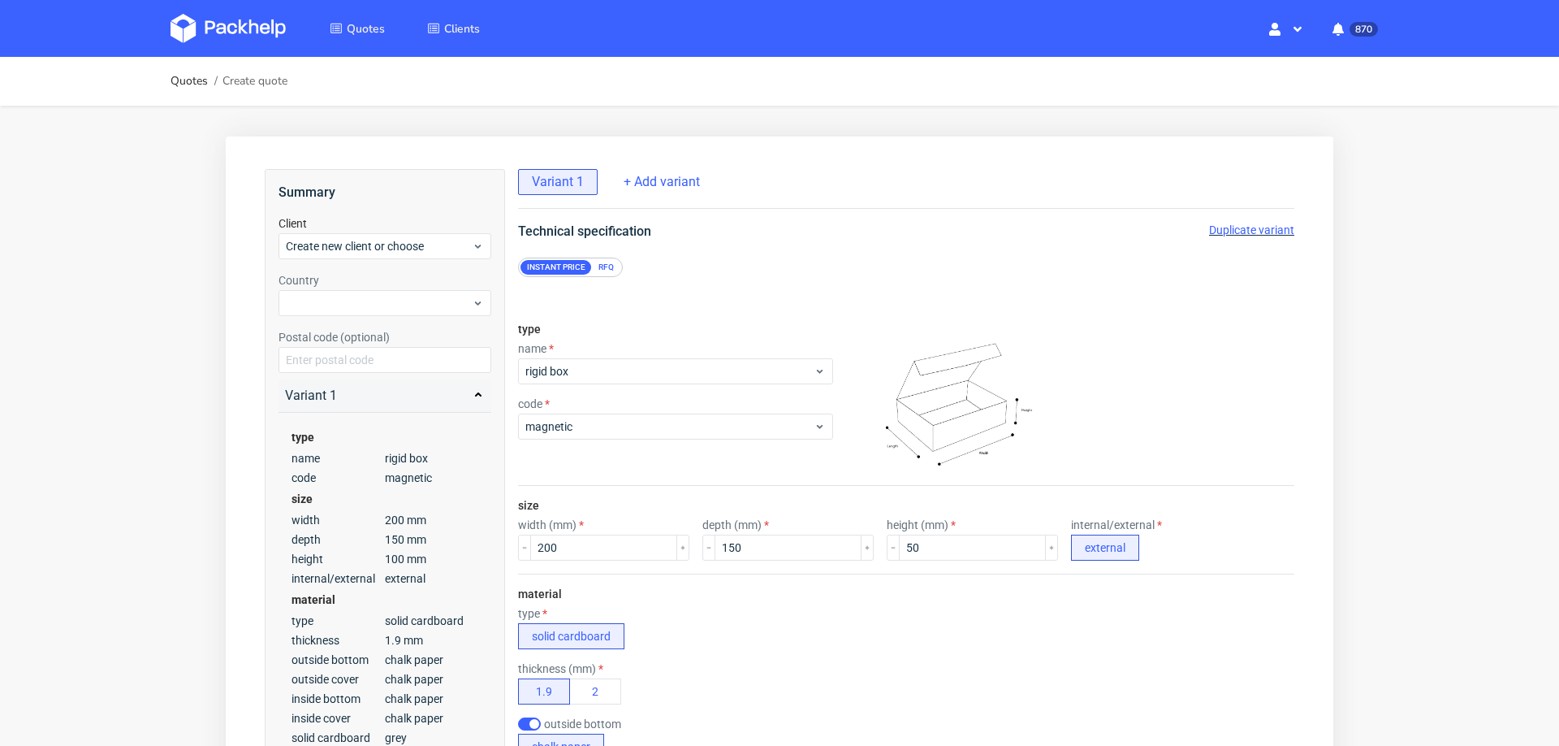
click at [865, 612] on div "type solid cardboard" at bounding box center [906, 628] width 776 height 42
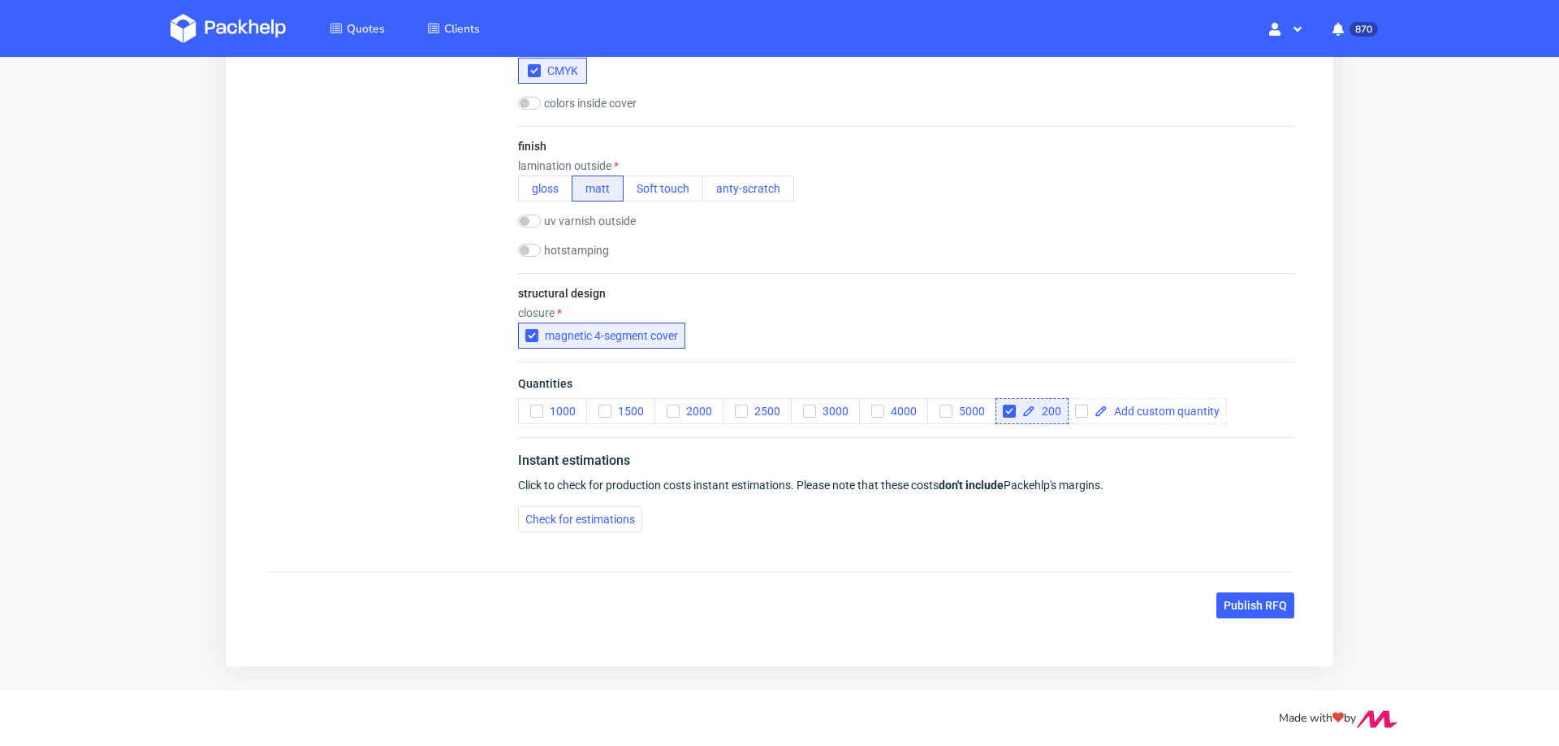
scroll to position [1181, 0]
click at [568, 512] on span "Check for estimations" at bounding box center [580, 517] width 110 height 11
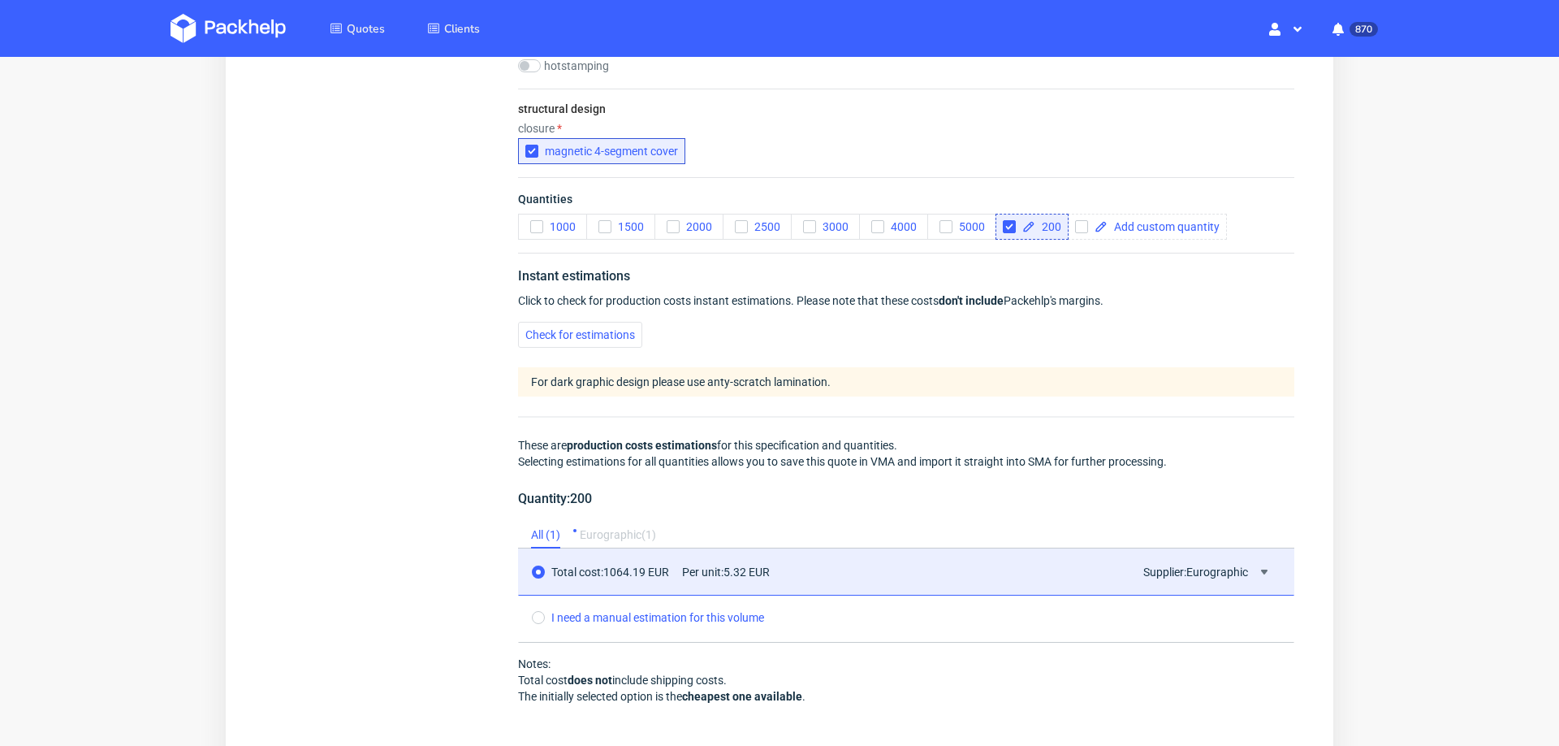
scroll to position [1362, 0]
click at [1144, 228] on span at bounding box center [1164, 228] width 112 height 11
click at [942, 324] on div "Instant estimations Click to check for production costs instant estimations. Pl…" at bounding box center [906, 503] width 776 height 497
checkbox input "true"
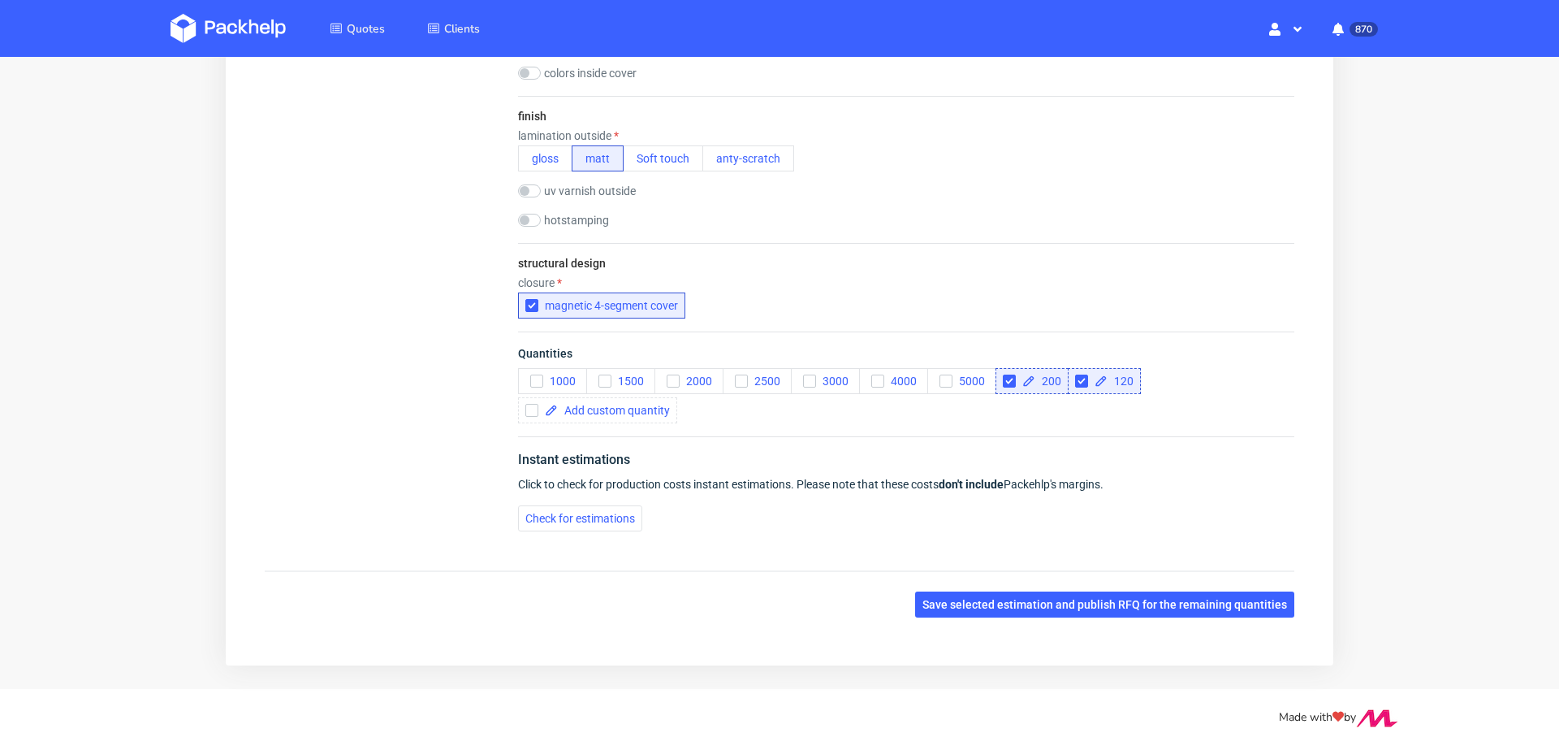
scroll to position [1210, 0]
click at [568, 517] on span "Check for estimations" at bounding box center [580, 517] width 110 height 11
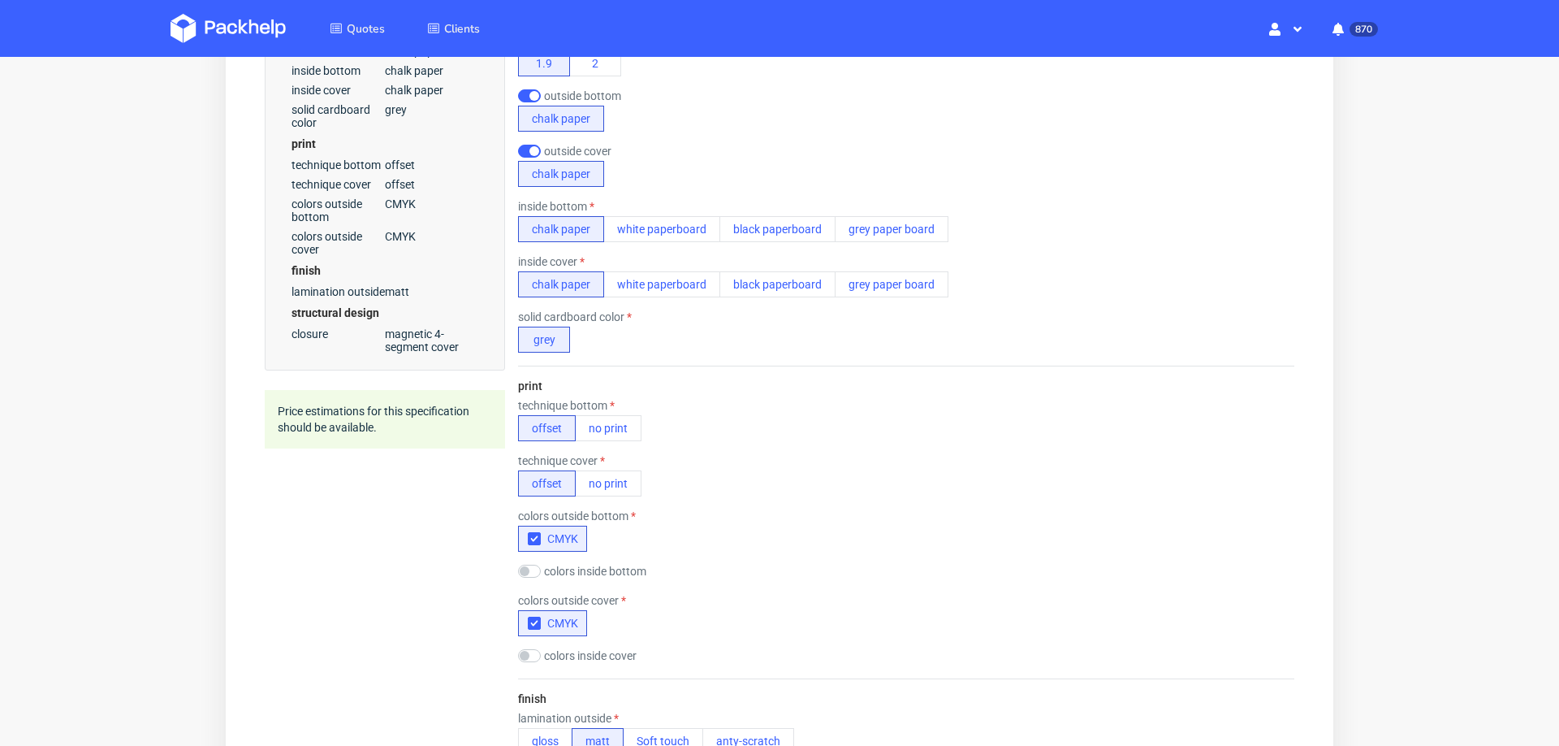
scroll to position [599, 0]
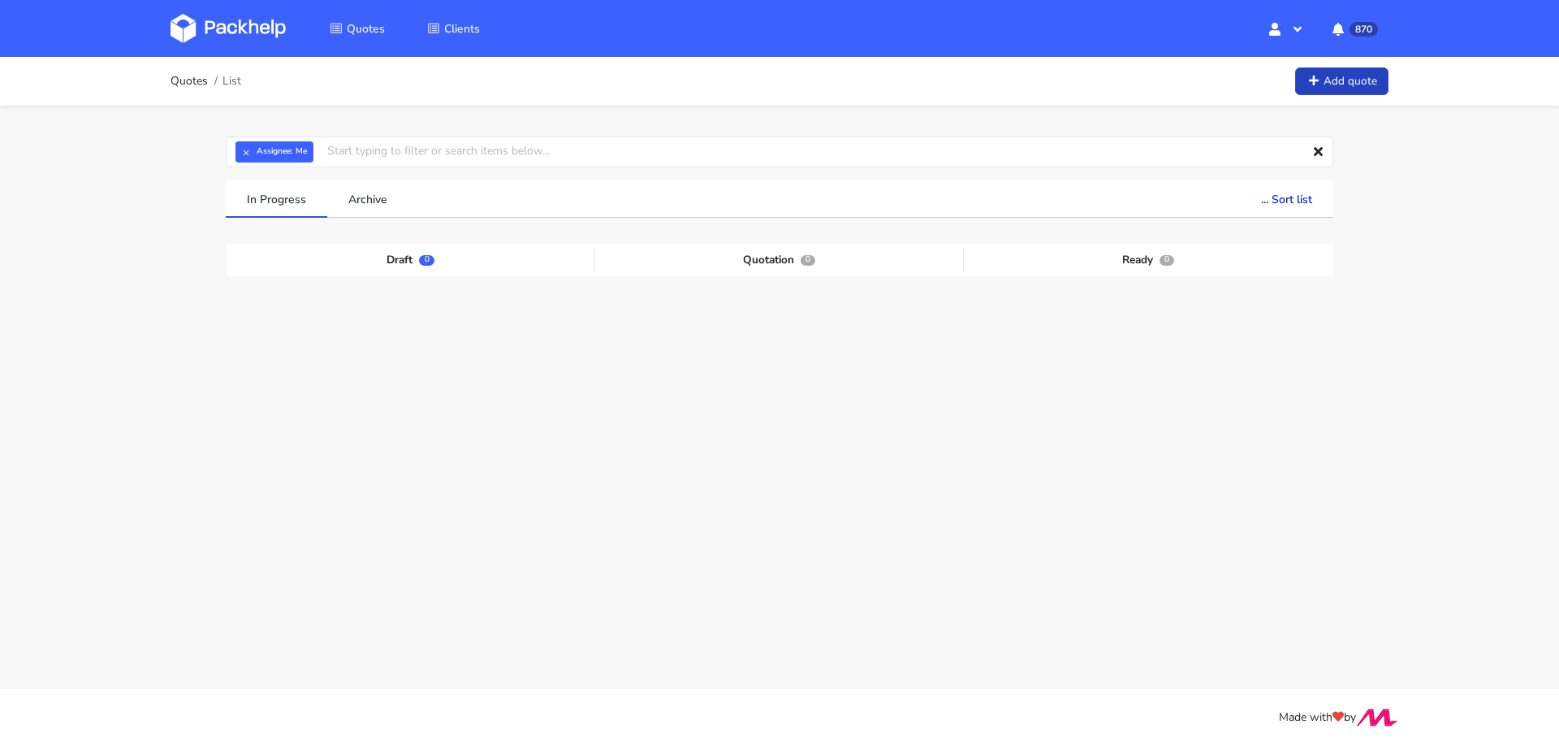
click at [1338, 86] on link "Add quote" at bounding box center [1341, 81] width 93 height 28
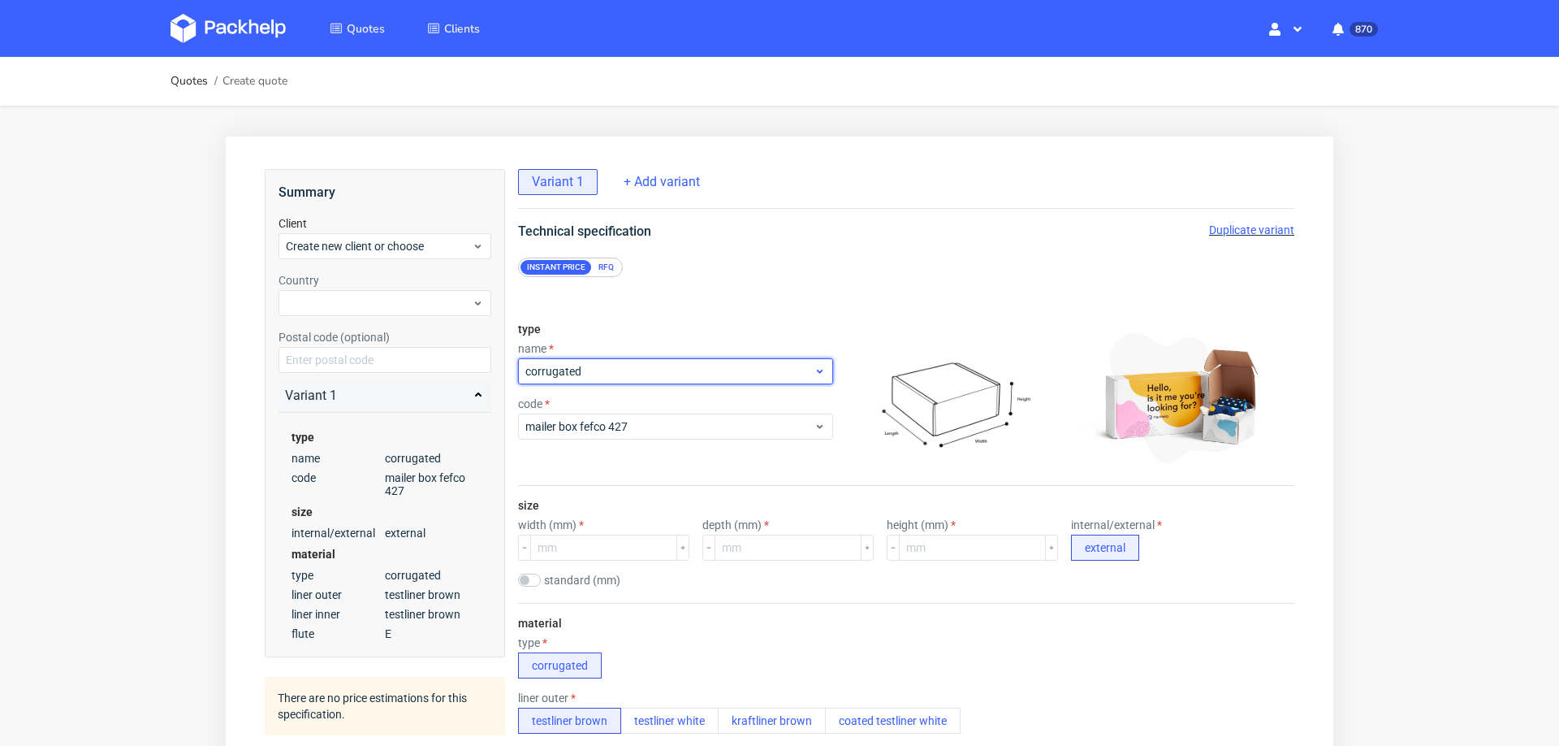
click at [598, 367] on span "corrugated" at bounding box center [669, 371] width 288 height 16
type input "fefco"
click at [611, 378] on input "fefco" at bounding box center [675, 371] width 315 height 26
click at [611, 378] on span "corrugated" at bounding box center [669, 371] width 288 height 16
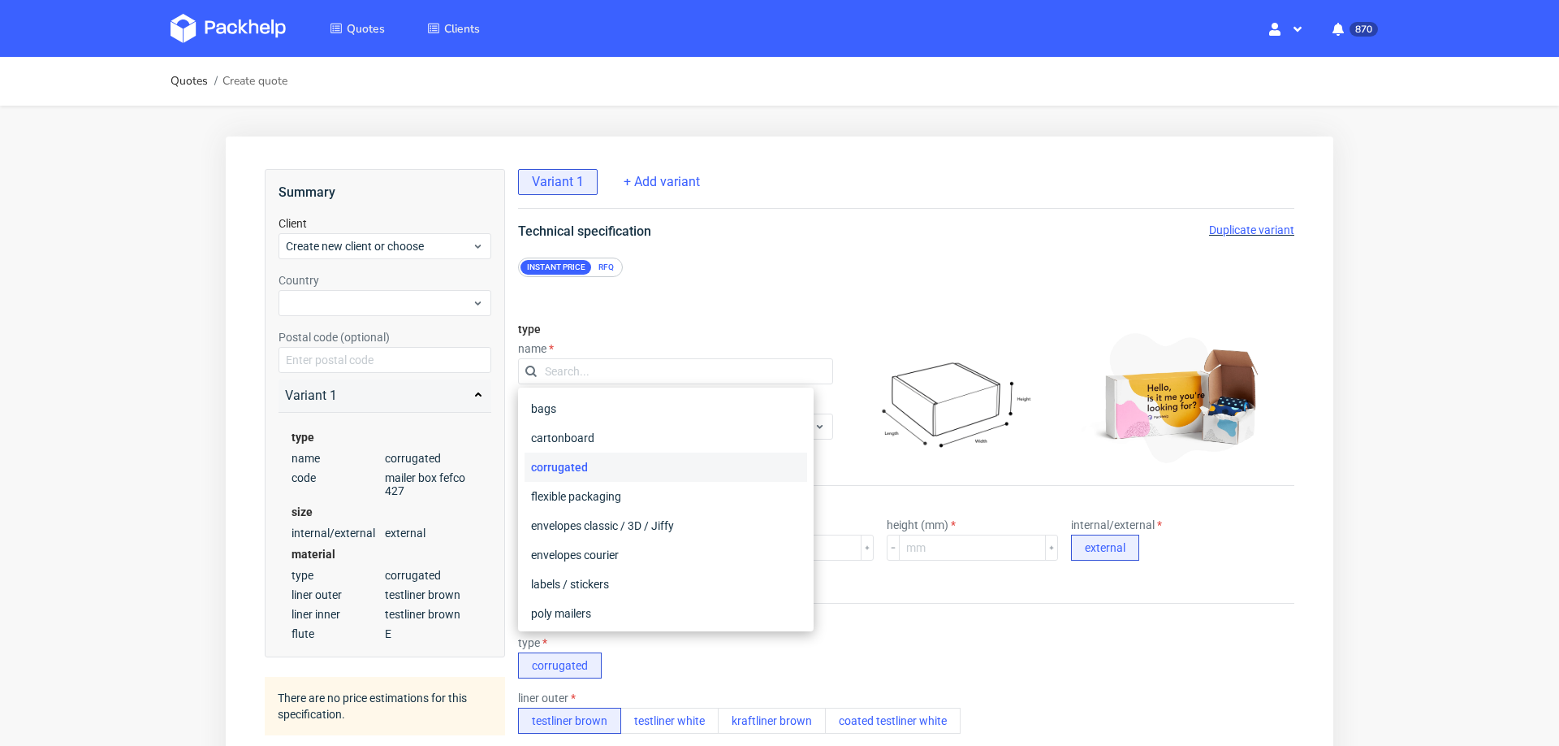
click at [595, 461] on div "corrugated" at bounding box center [666, 466] width 283 height 29
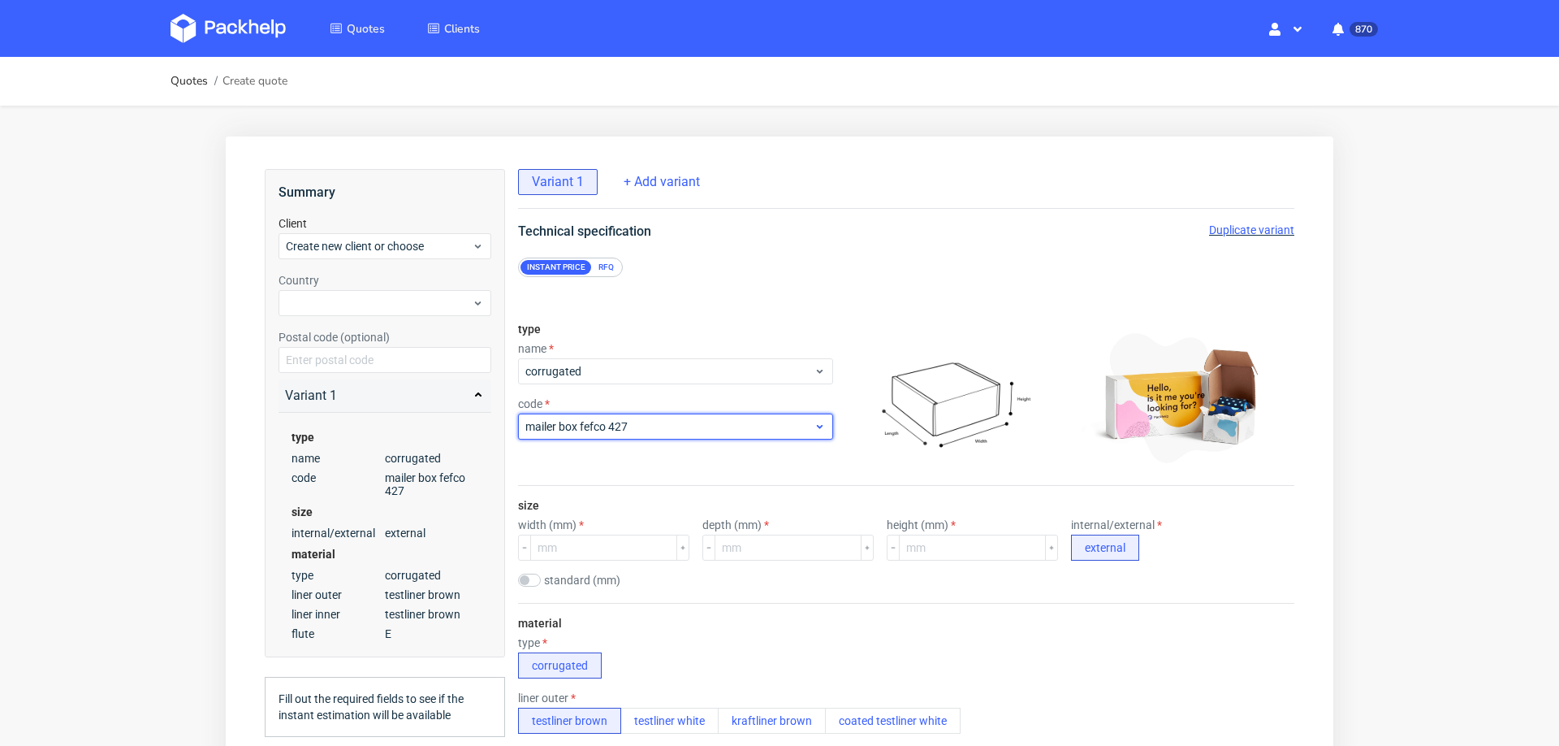
click at [630, 423] on span "mailer box fefco 427" at bounding box center [669, 426] width 288 height 16
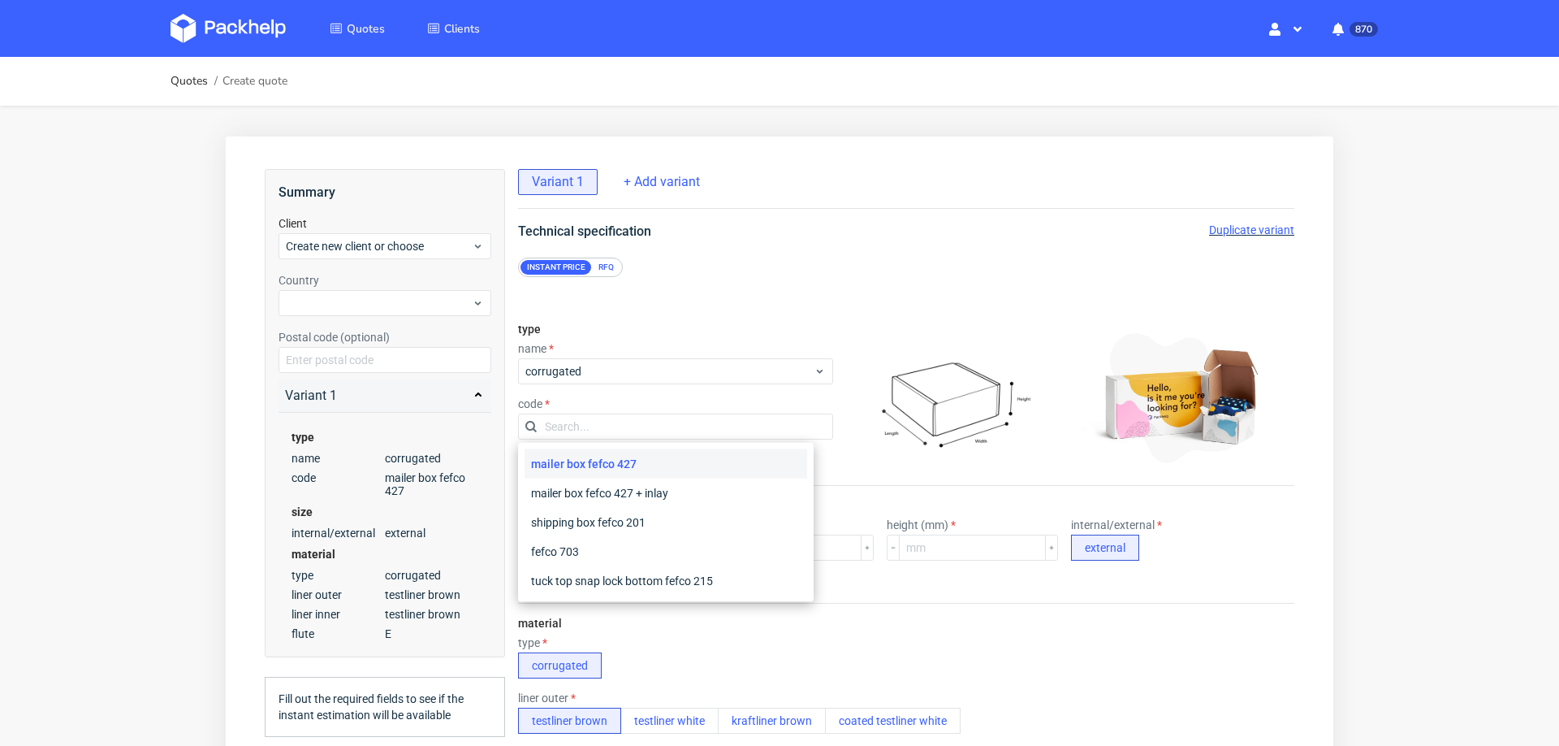
click at [685, 460] on div "mailer box fefco 427" at bounding box center [666, 463] width 283 height 29
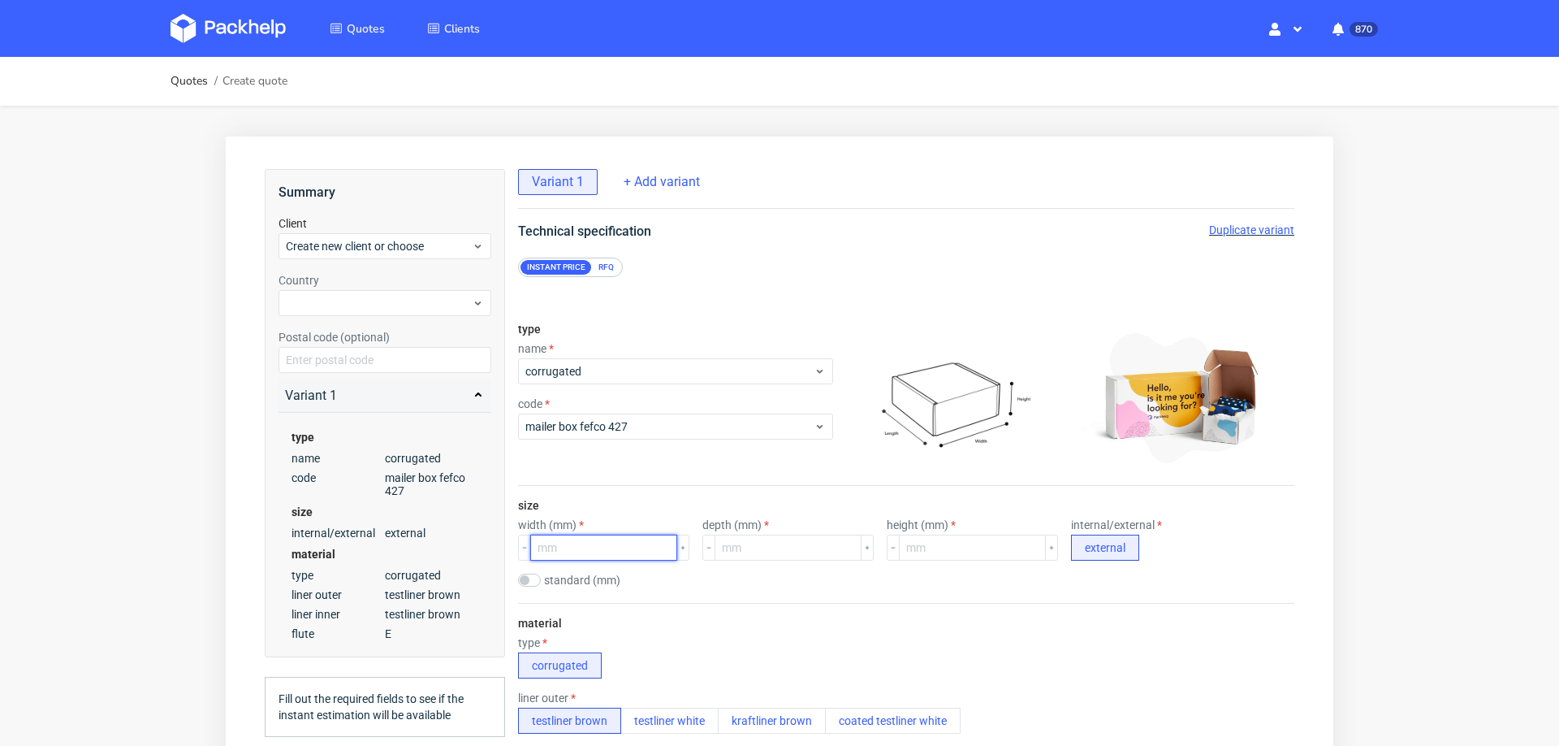
click at [595, 547] on input "number" at bounding box center [603, 547] width 147 height 26
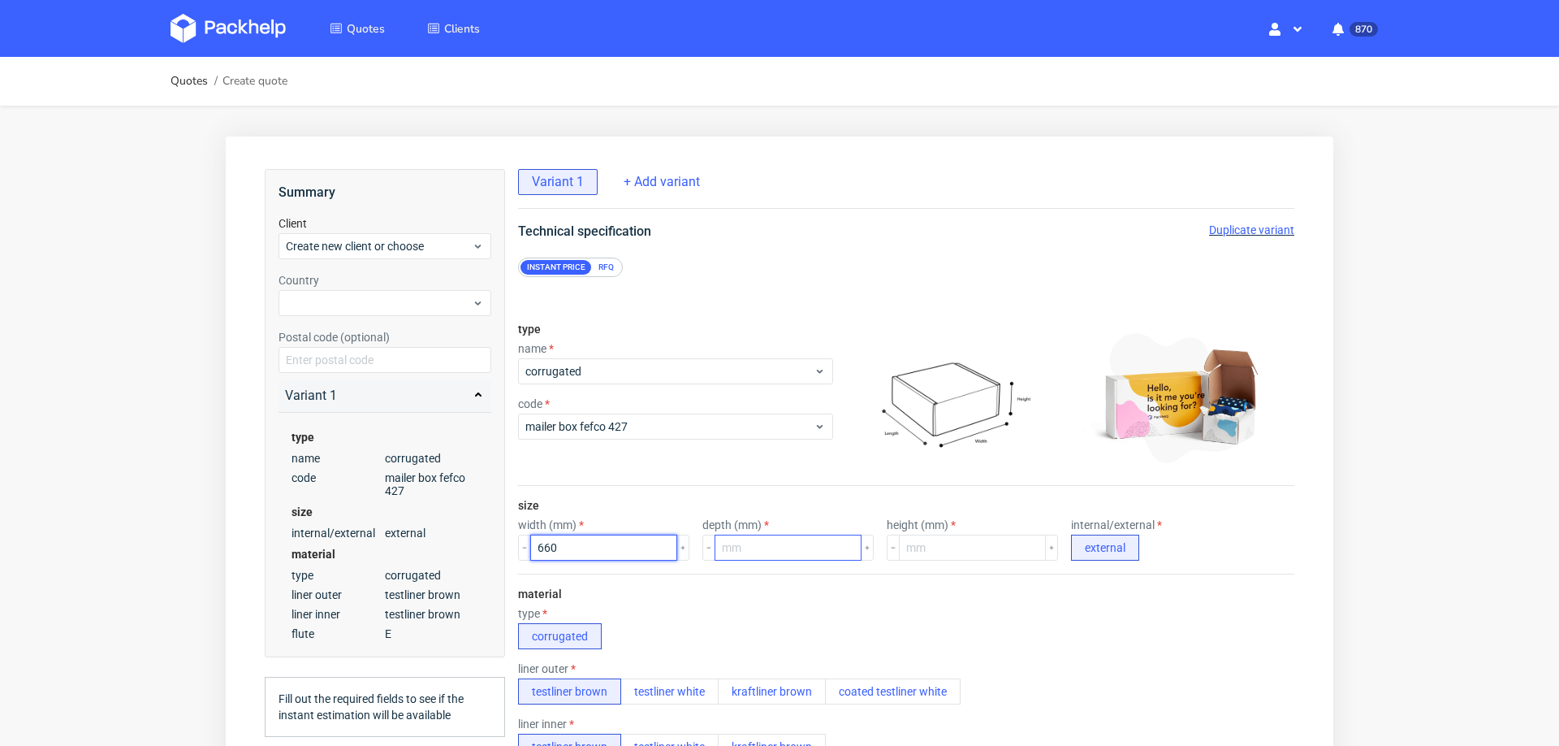
type input "660"
click at [733, 551] on input "number" at bounding box center [788, 547] width 147 height 26
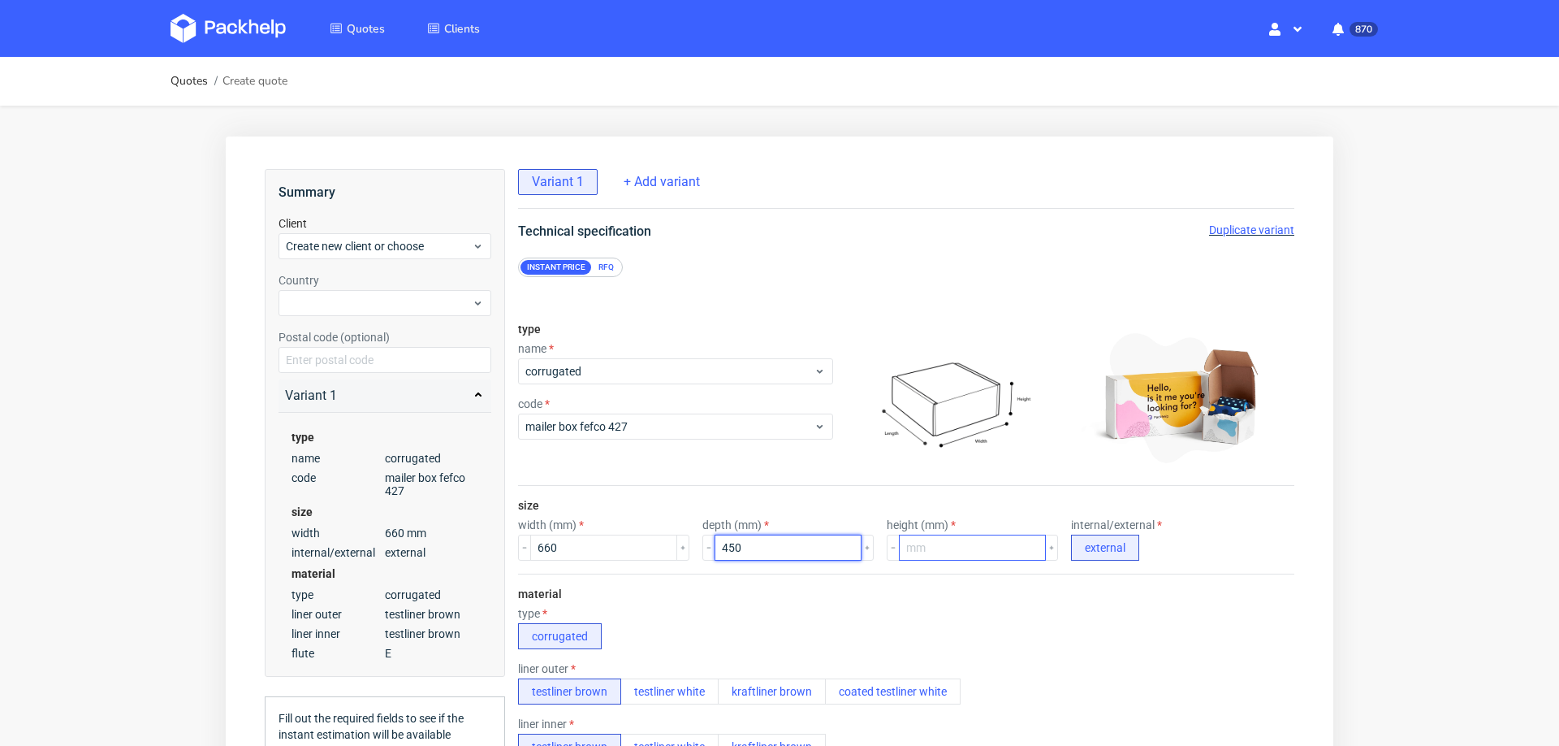
type input "450"
click at [915, 543] on input "number" at bounding box center [972, 547] width 147 height 26
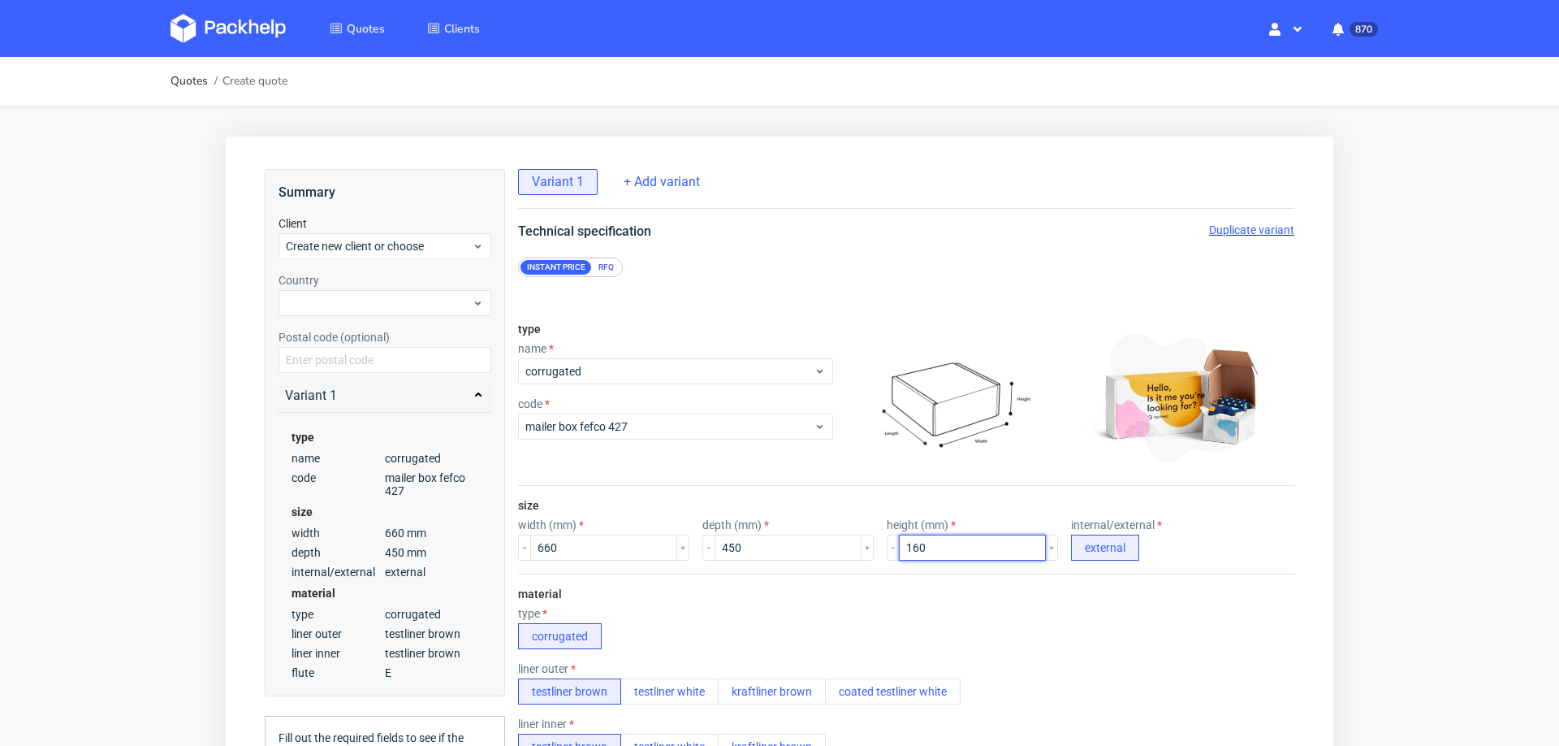
type input "160"
click at [948, 586] on div "material type corrugated liner outer testliner brown testliner white kraftliner…" at bounding box center [906, 729] width 776 height 313
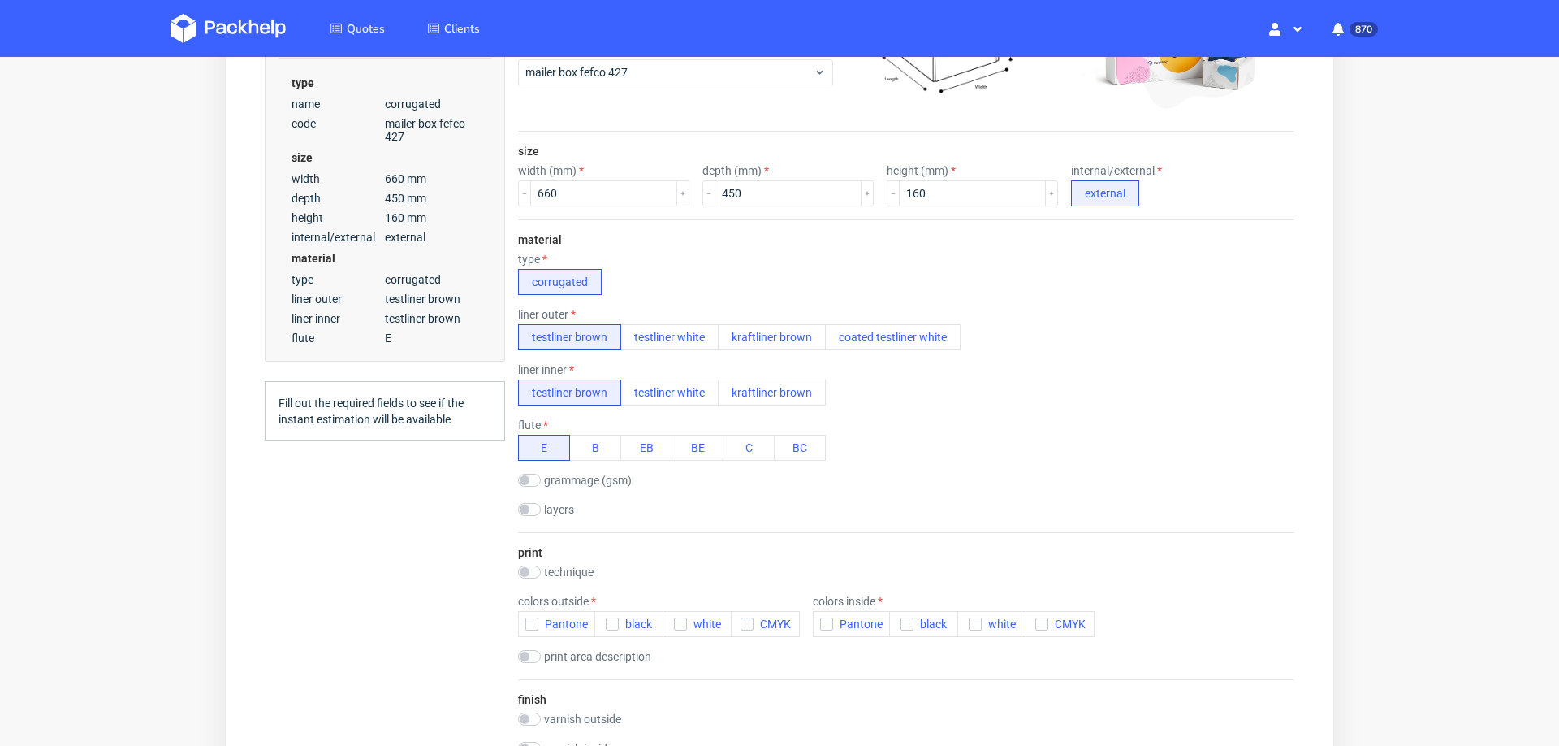
scroll to position [353, 0]
click at [588, 435] on button "B" at bounding box center [595, 448] width 52 height 26
click at [533, 566] on input "checkbox" at bounding box center [529, 572] width 23 height 13
checkbox input "true"
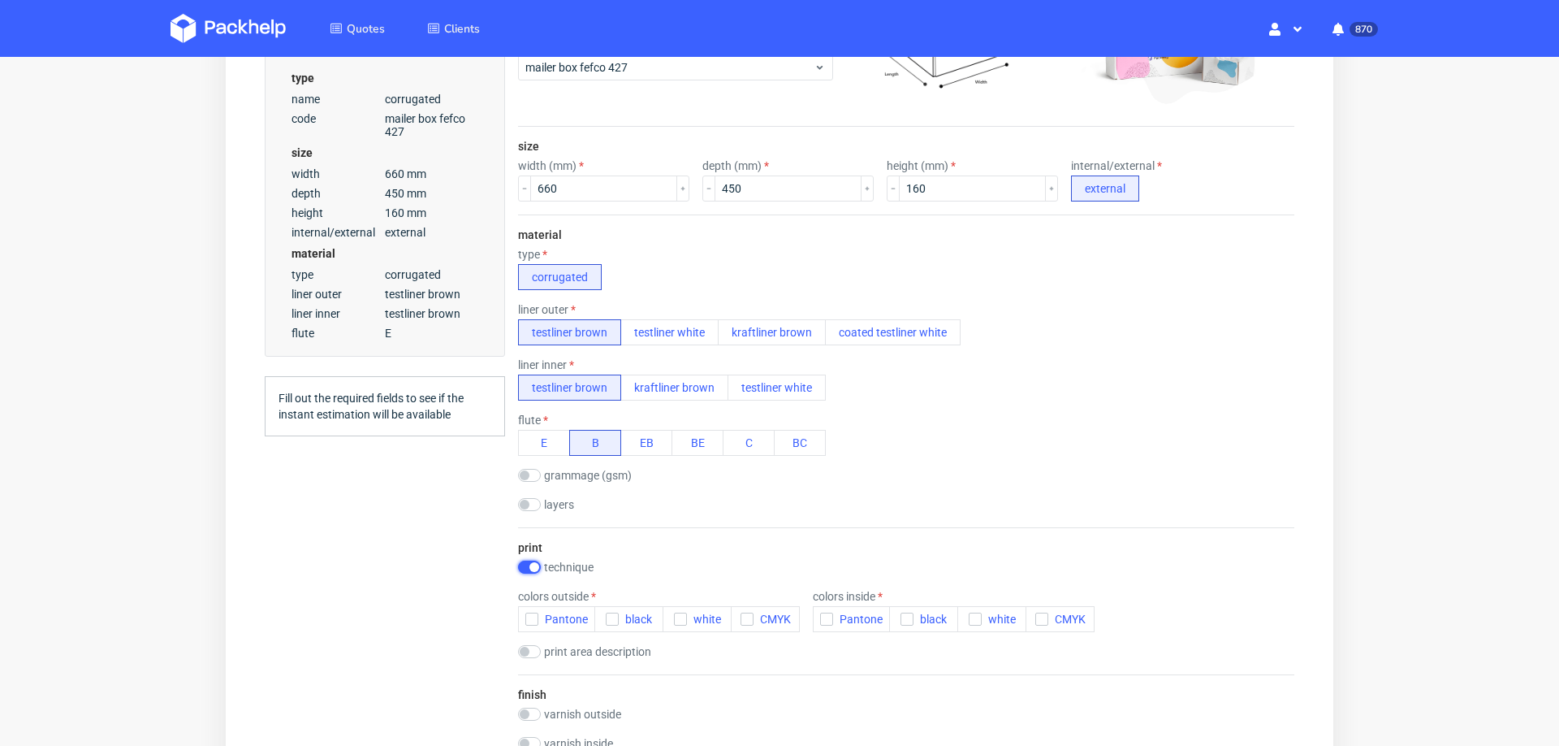
scroll to position [0, 0]
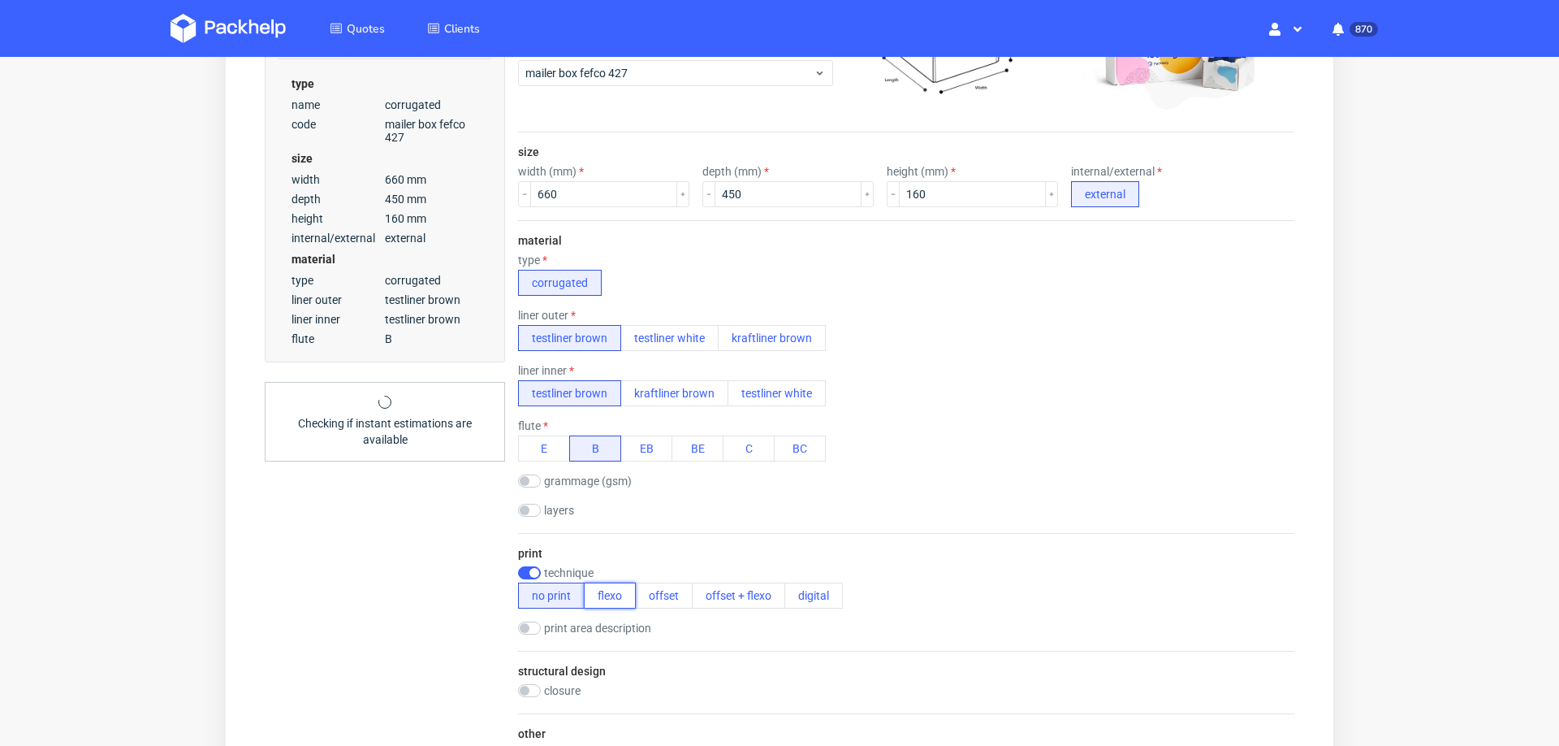
click at [591, 592] on button "flexo" at bounding box center [610, 595] width 52 height 26
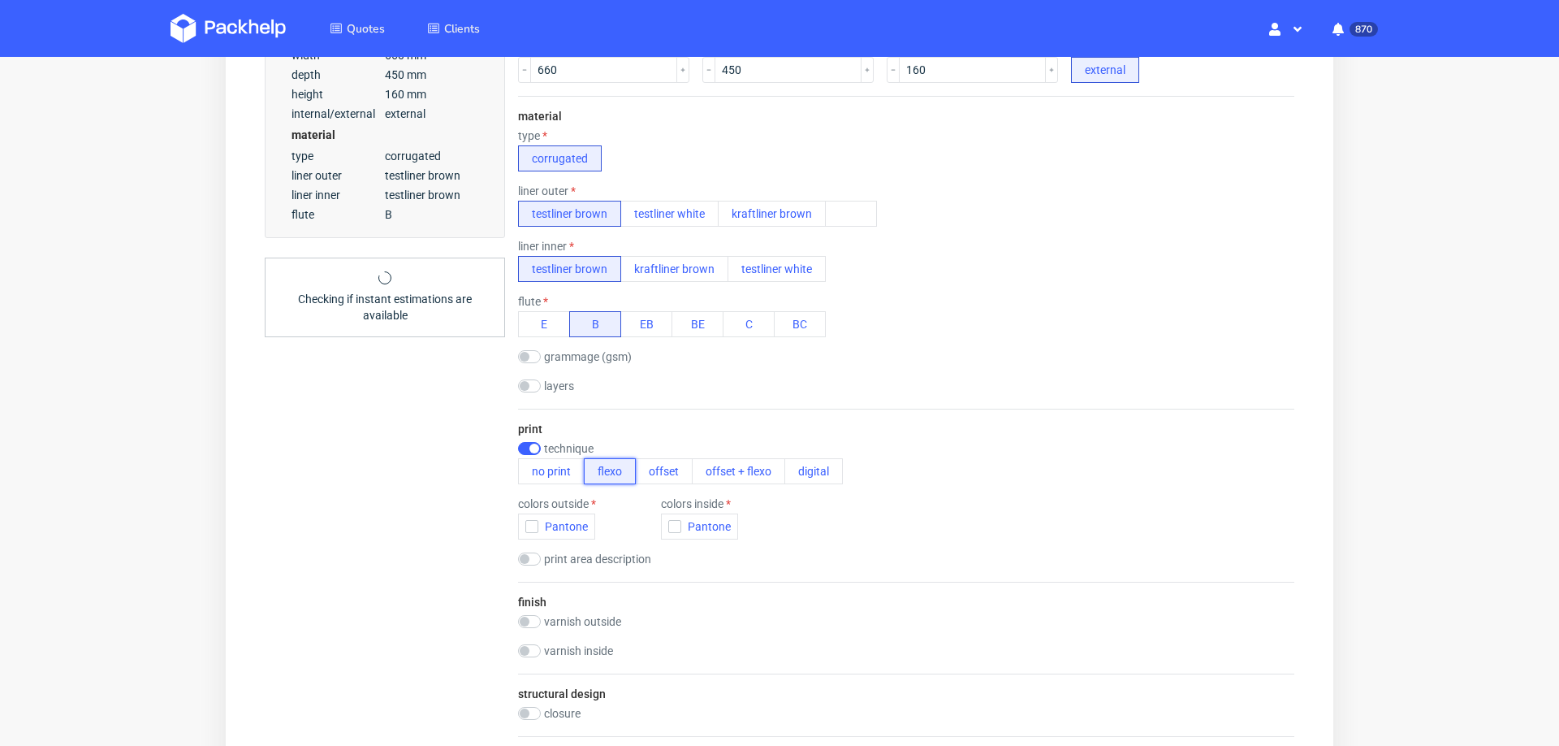
scroll to position [481, 0]
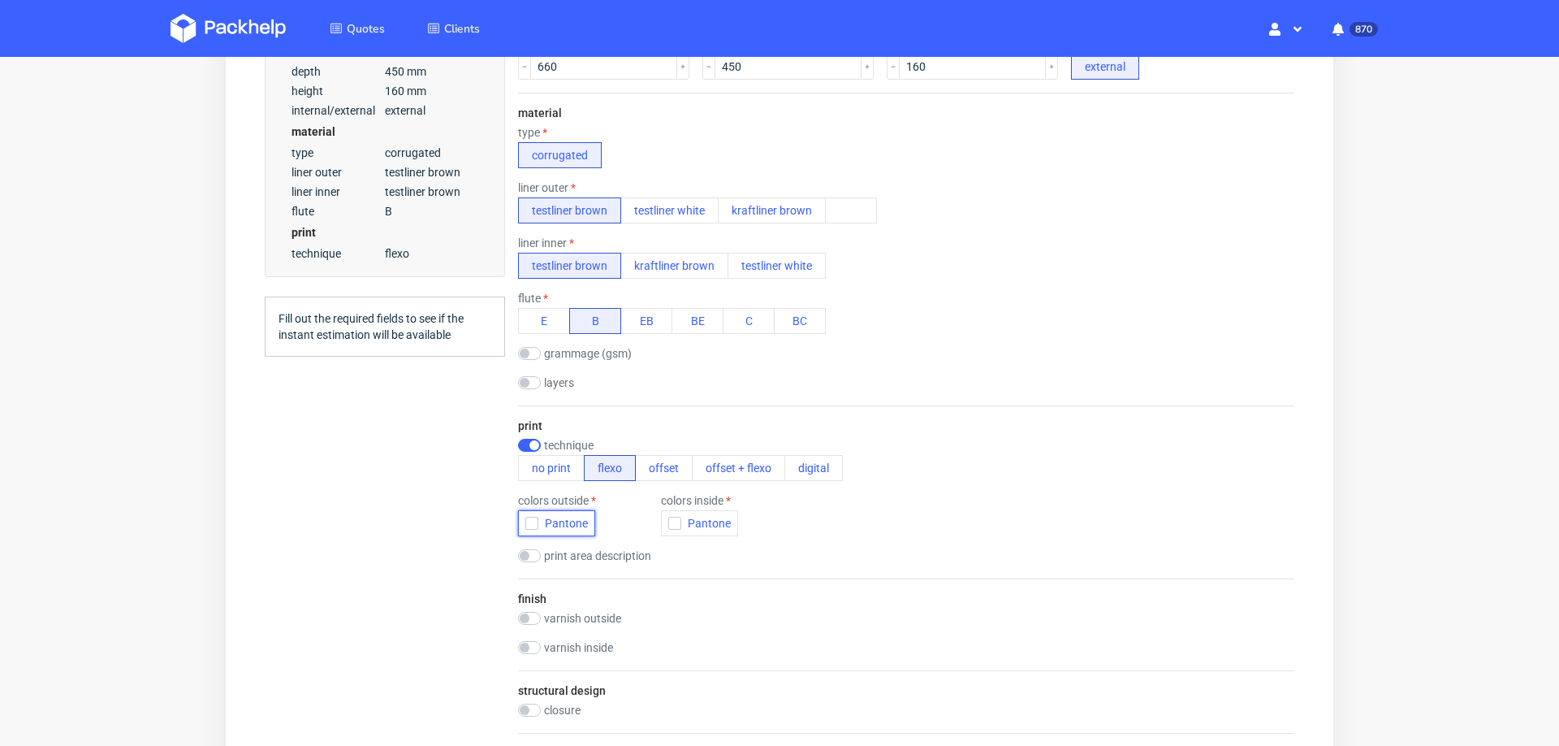
click at [530, 517] on icon "button" at bounding box center [531, 522] width 11 height 11
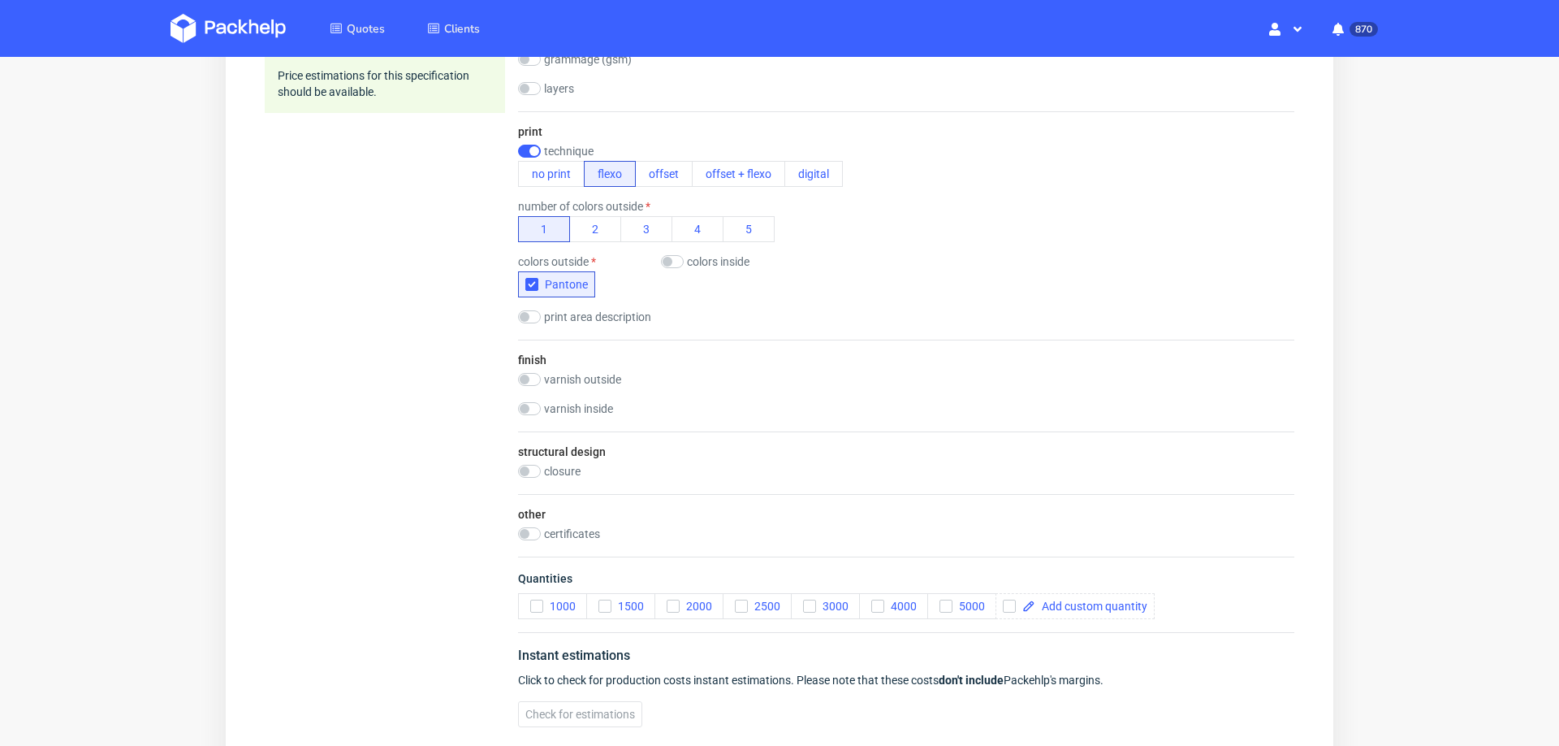
scroll to position [780, 0]
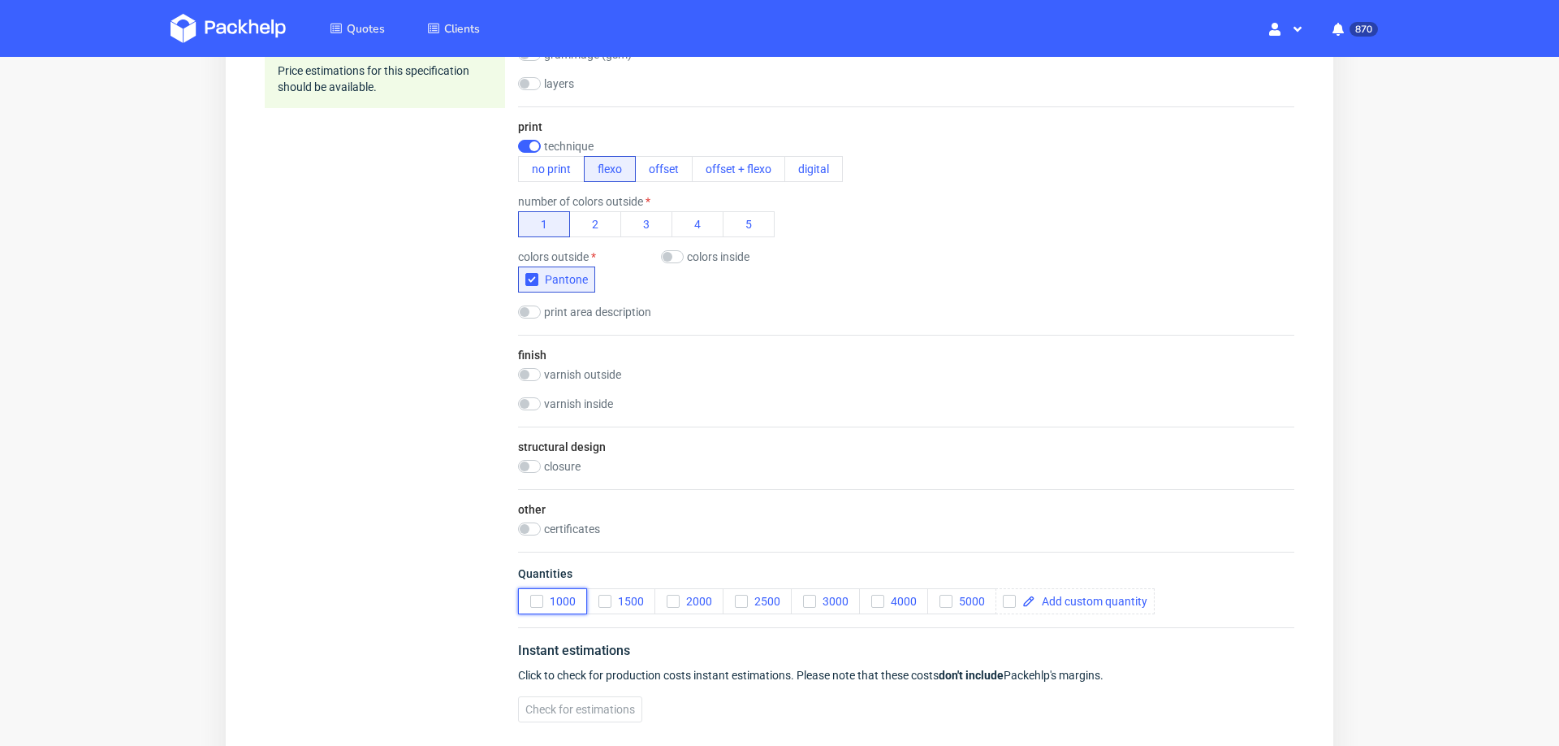
click at [538, 595] on icon "button" at bounding box center [536, 600] width 11 height 11
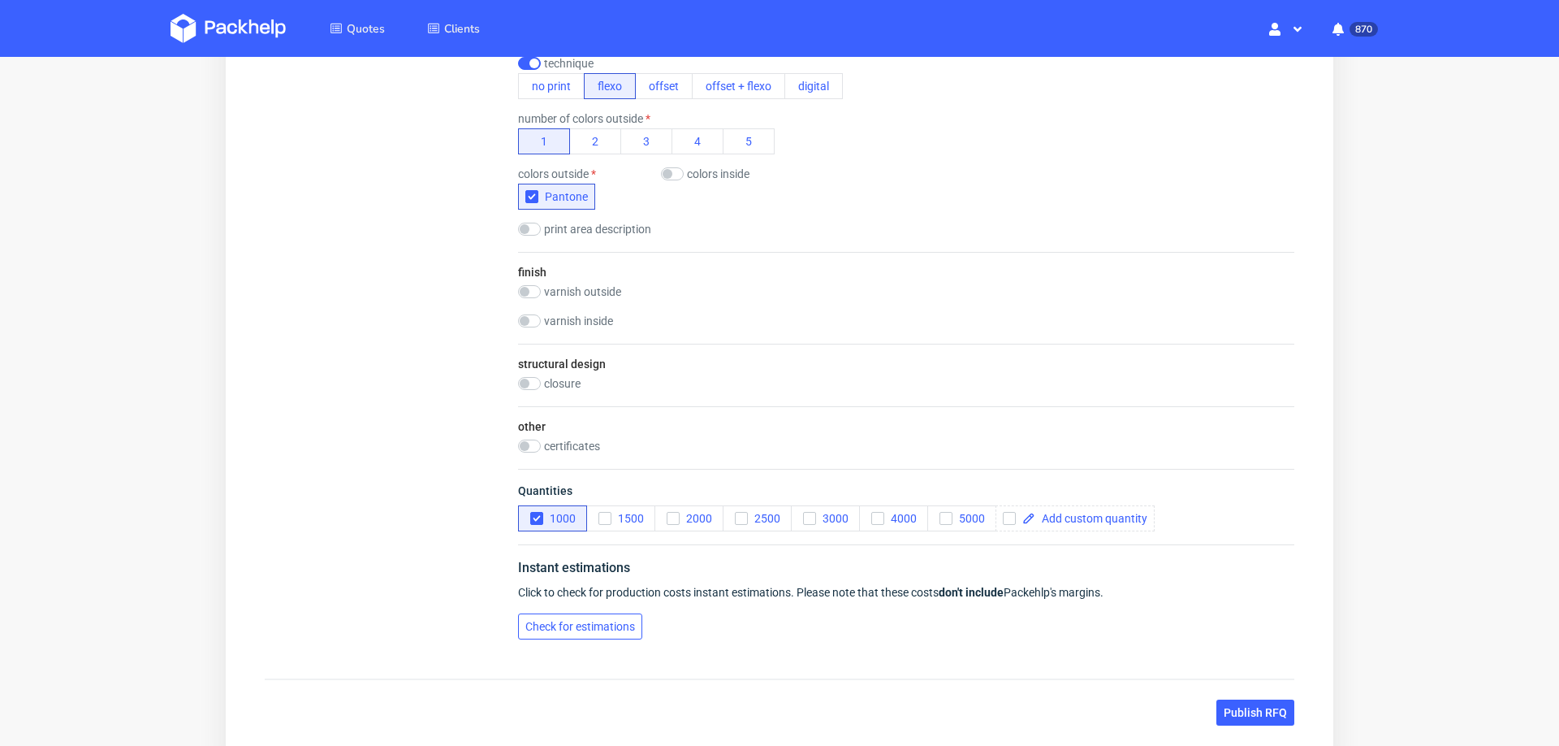
click at [616, 621] on span "Check for estimations" at bounding box center [580, 626] width 110 height 11
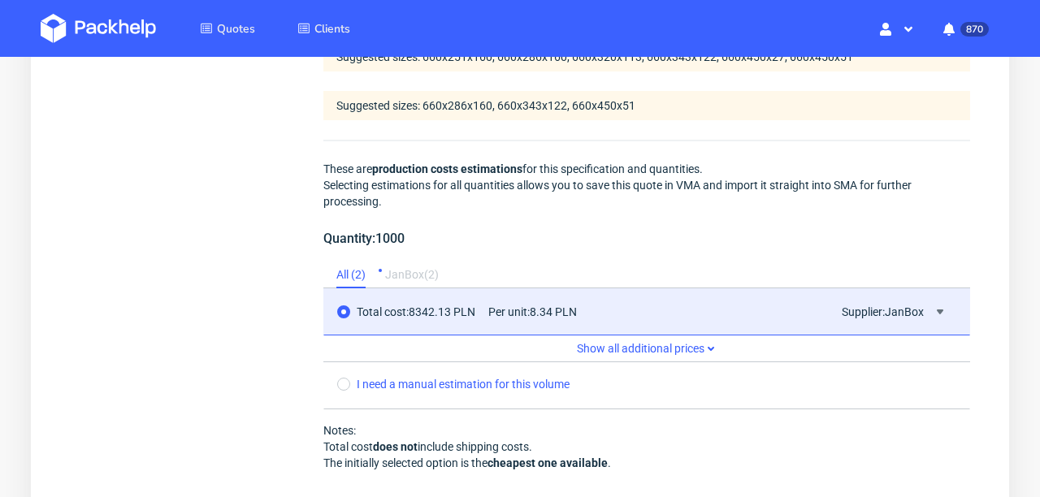
scroll to position [1537, 0]
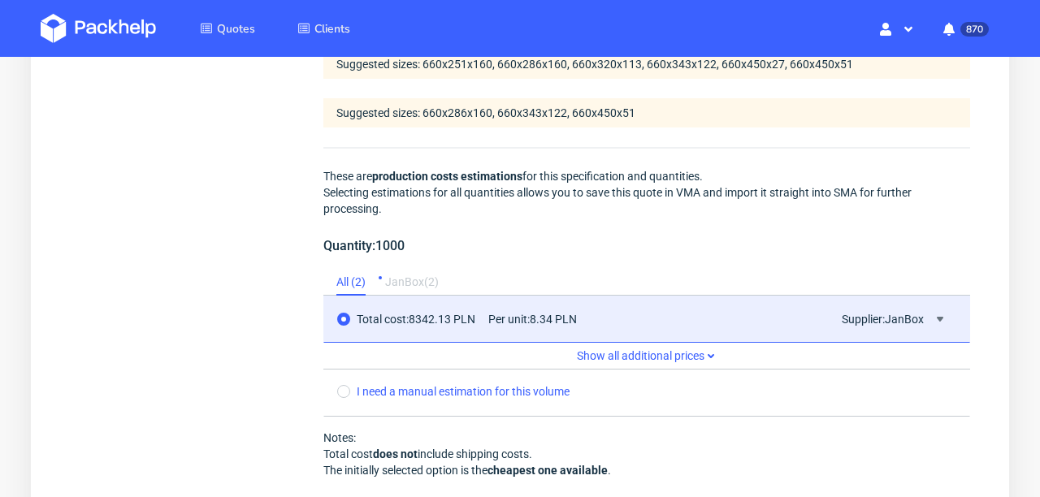
click at [410, 279] on div "JanBox ( 2 )" at bounding box center [412, 283] width 54 height 26
click at [365, 284] on div "All ( 2 )" at bounding box center [350, 283] width 29 height 26
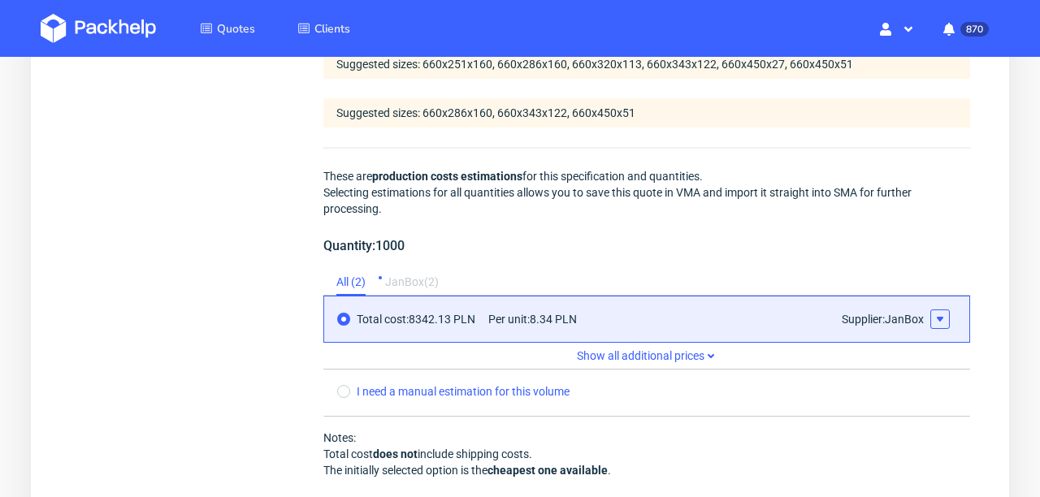
click at [941, 319] on use at bounding box center [939, 319] width 6 height 5
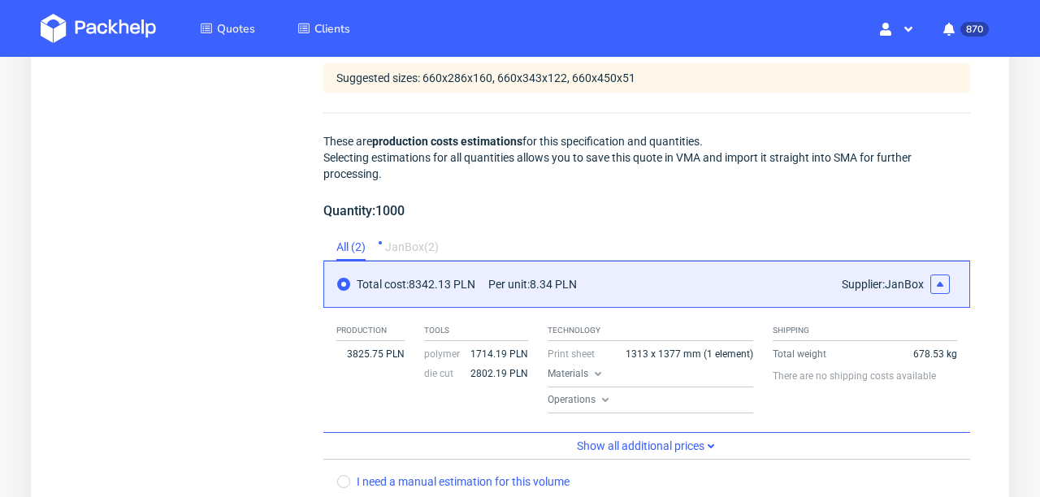
scroll to position [1572, 0]
click at [596, 374] on use at bounding box center [598, 373] width 6 height 4
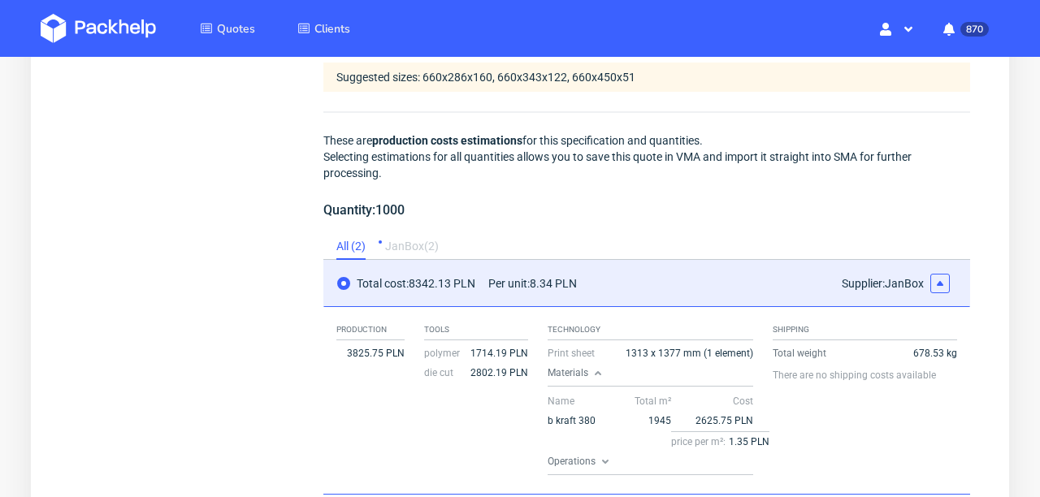
click at [595, 371] on icon at bounding box center [597, 372] width 13 height 13
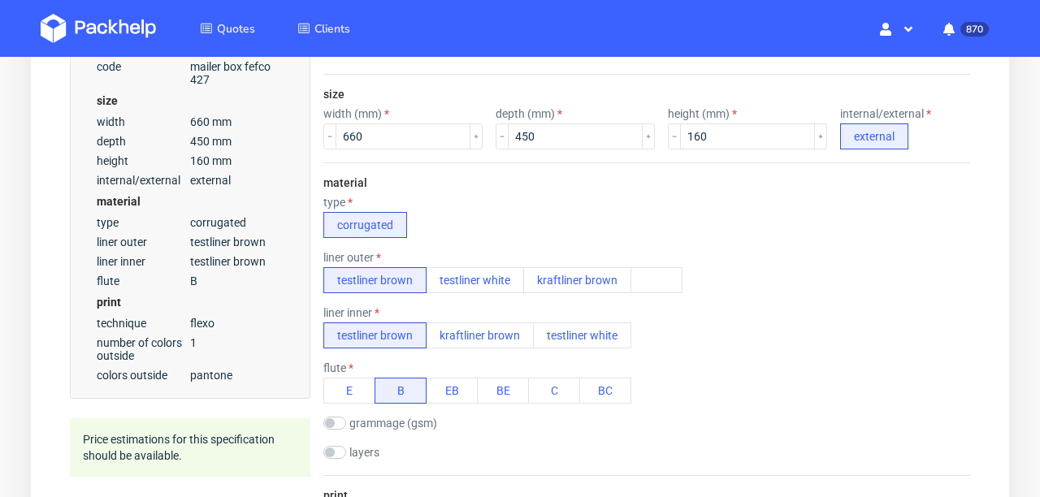
scroll to position [417, 0]
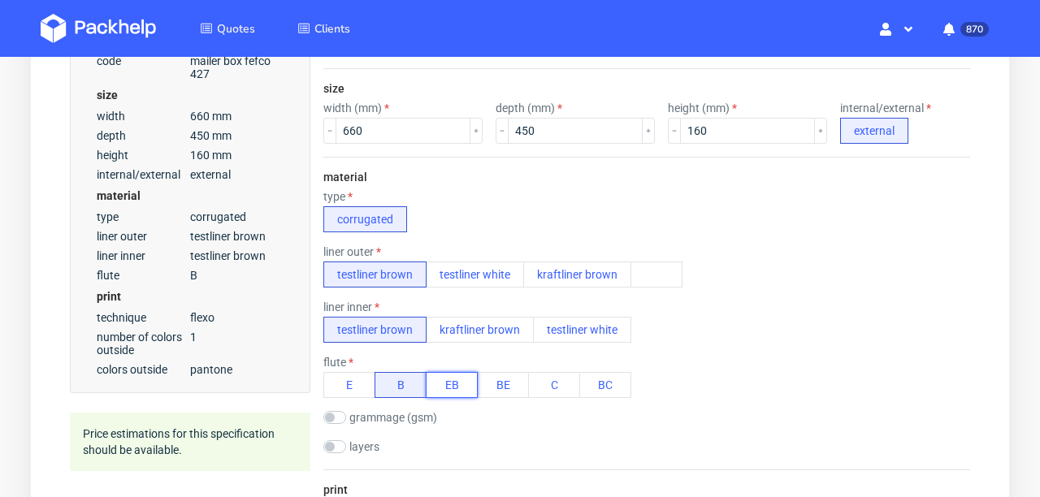
click at [456, 381] on button "EB" at bounding box center [452, 385] width 52 height 26
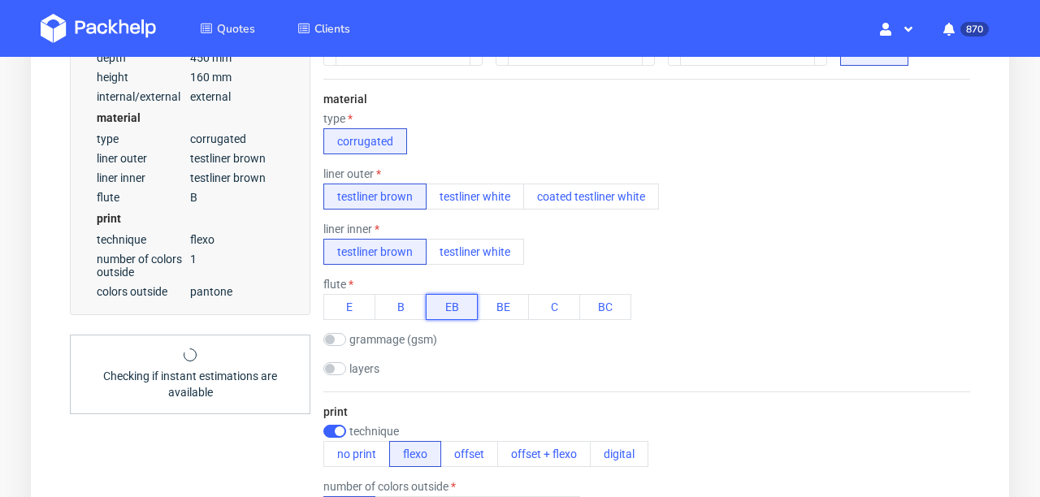
scroll to position [503, 0]
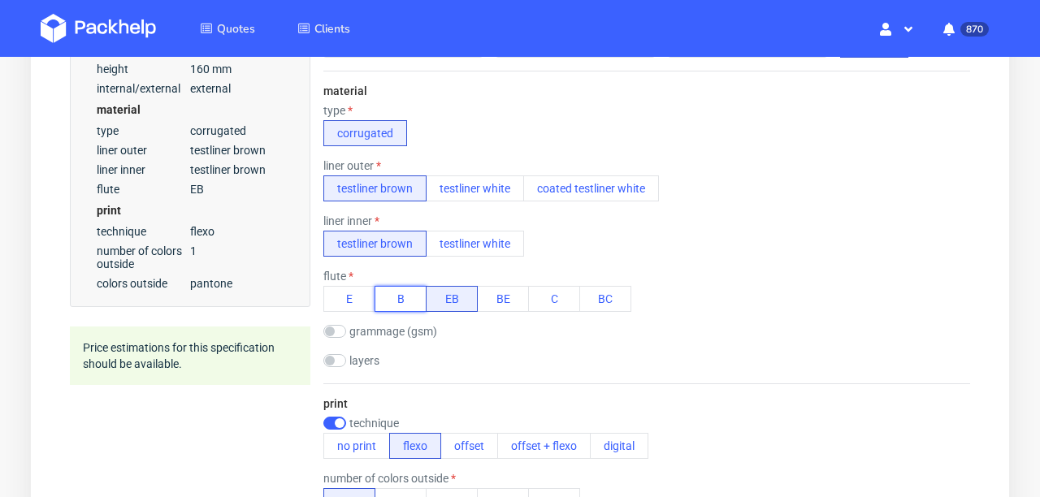
click at [403, 296] on button "B" at bounding box center [400, 299] width 52 height 26
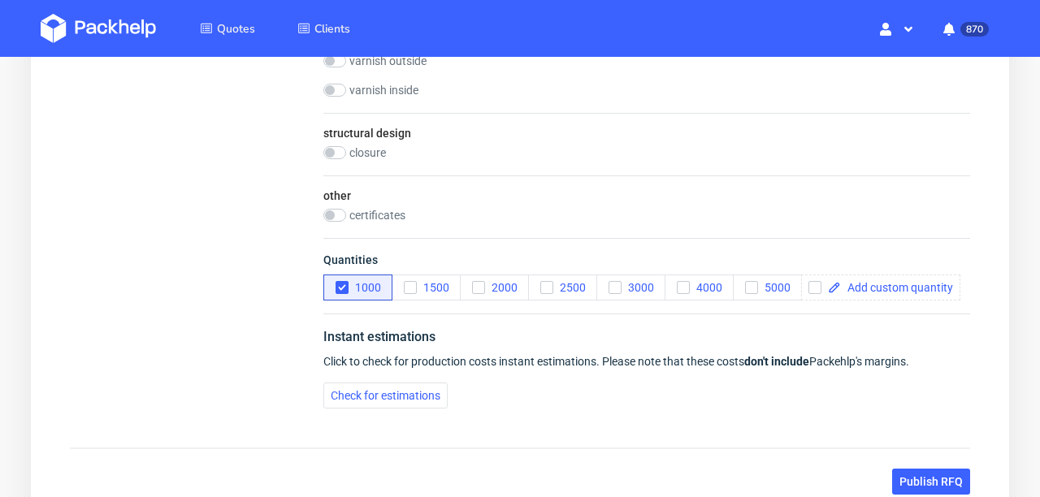
scroll to position [1147, 0]
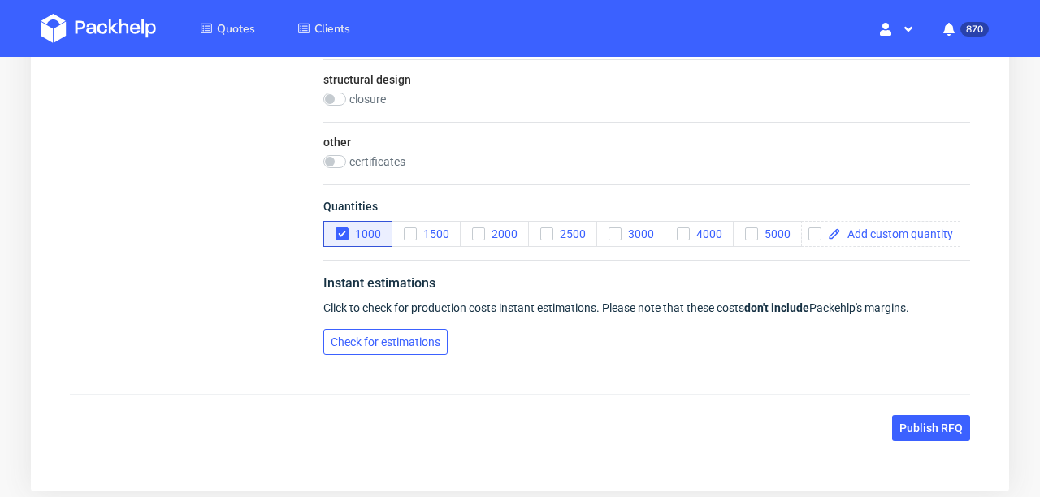
click at [380, 351] on button "Check for estimations" at bounding box center [385, 342] width 124 height 26
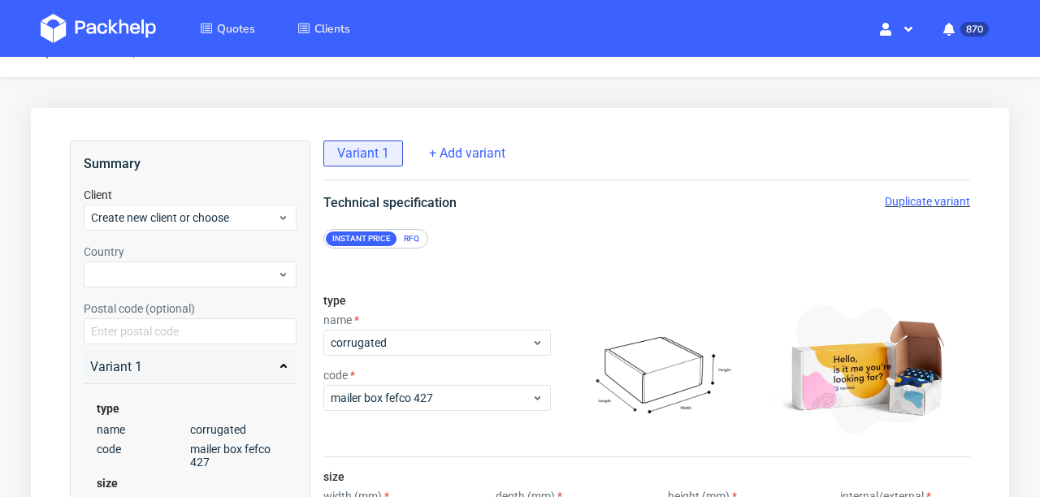
scroll to position [0, 0]
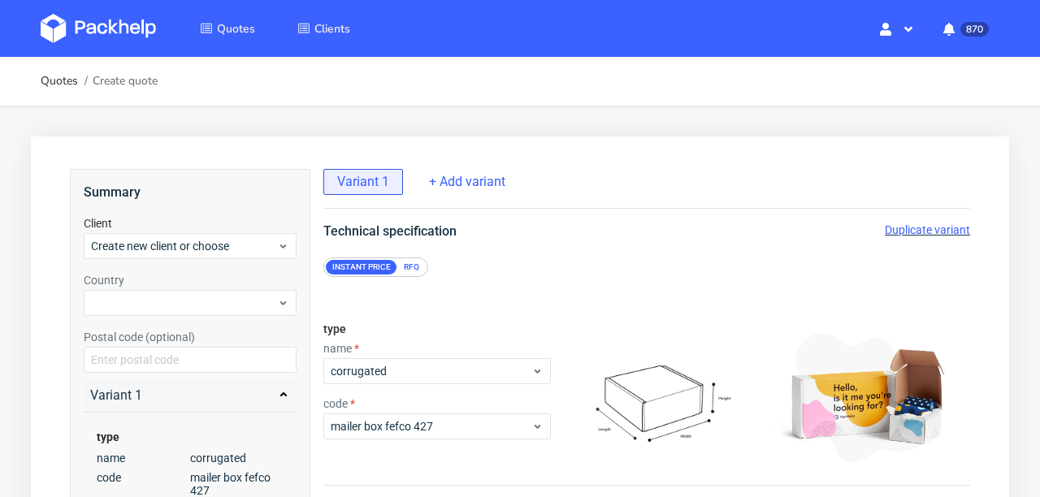
click at [922, 230] on span "Duplicate variant" at bounding box center [926, 229] width 85 height 13
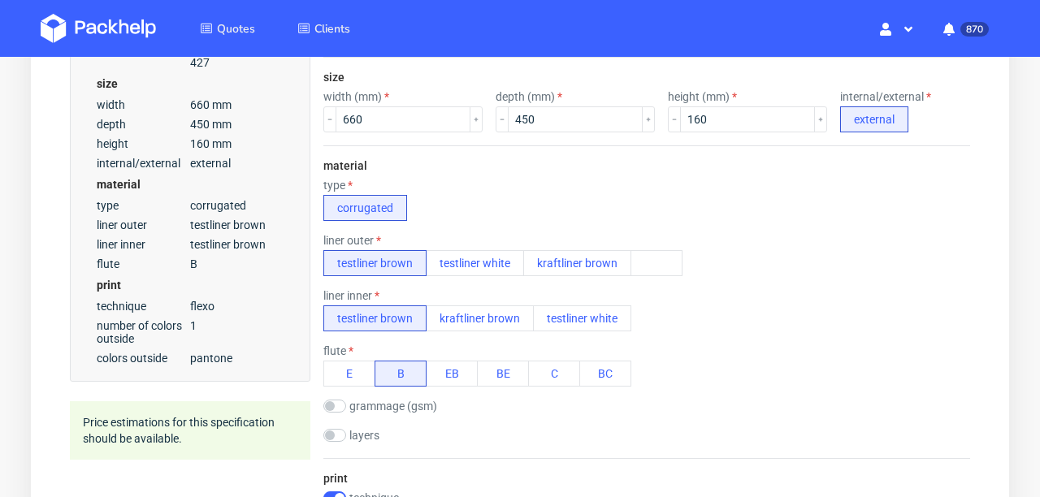
scroll to position [426, 0]
click at [451, 370] on button "EB" at bounding box center [452, 375] width 52 height 26
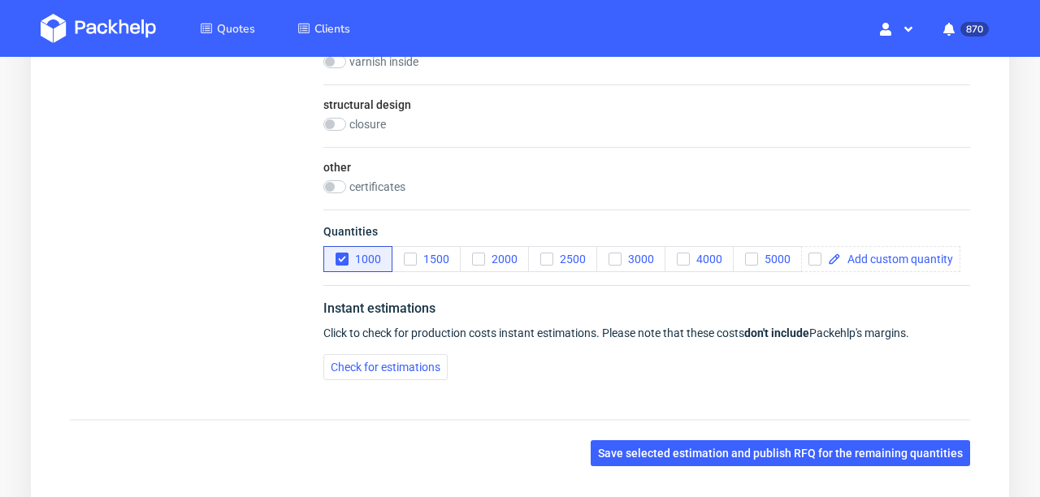
scroll to position [1222, 0]
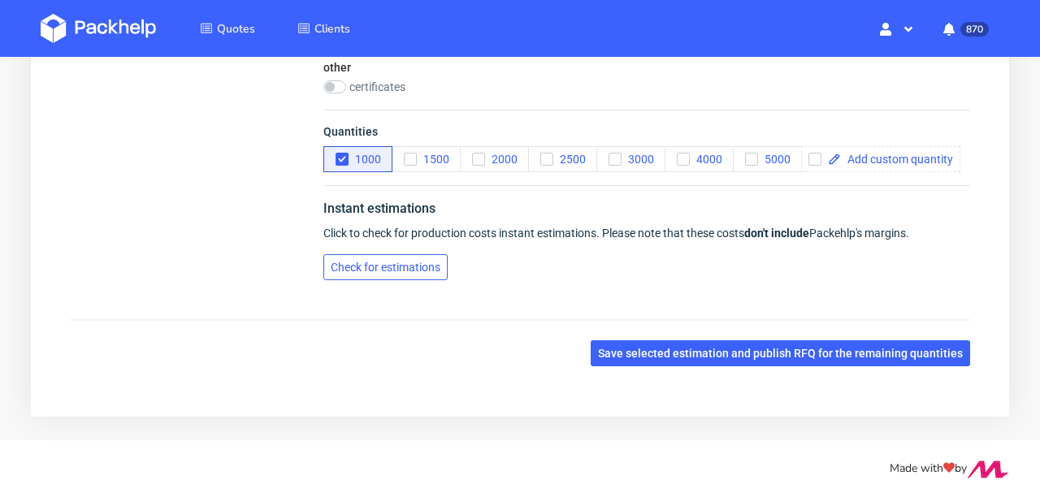
click at [355, 270] on span "Check for estimations" at bounding box center [386, 267] width 110 height 11
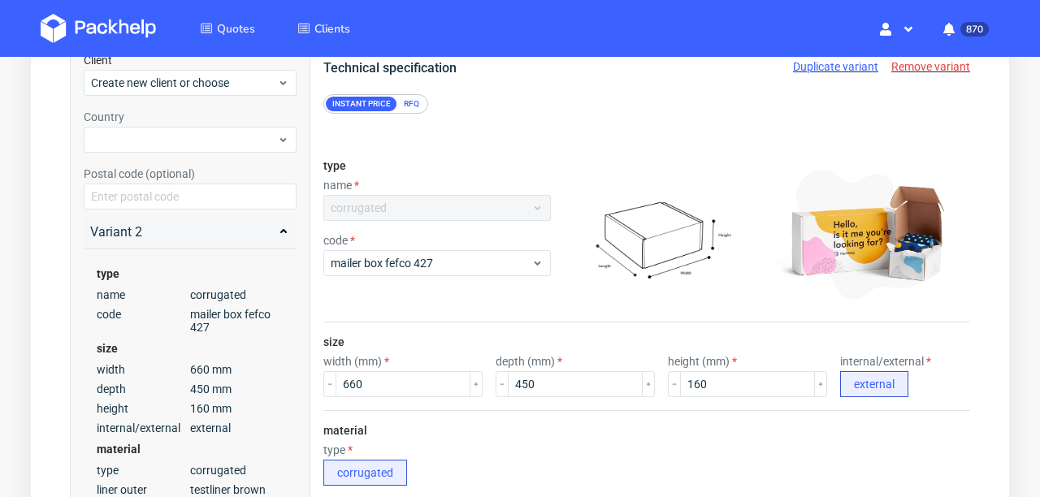
scroll to position [0, 0]
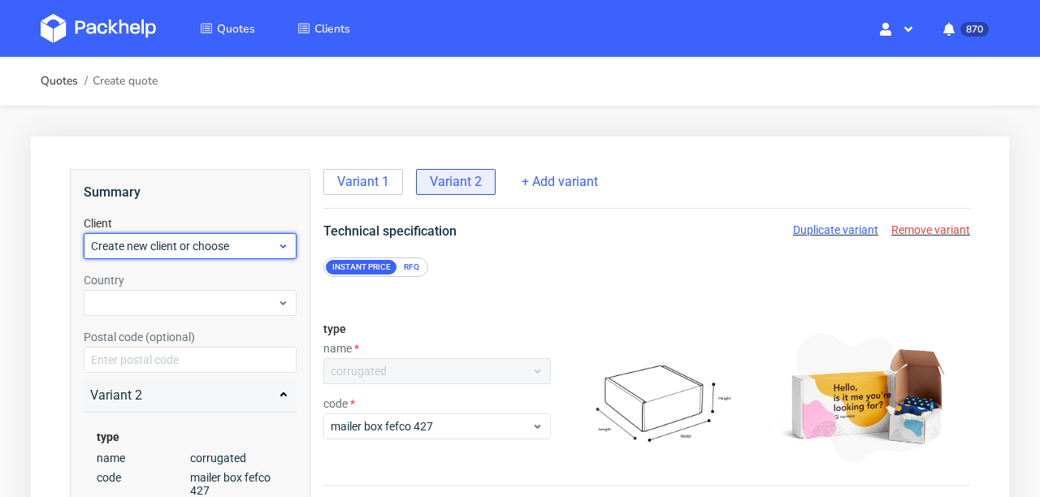
click at [185, 252] on span "Create new client or choose" at bounding box center [184, 246] width 186 height 16
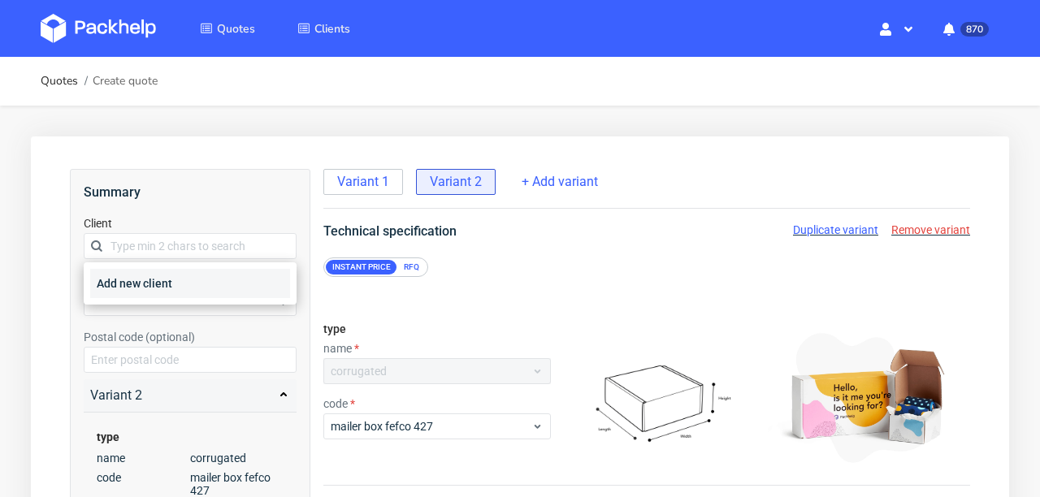
click at [179, 282] on div "Add new client" at bounding box center [190, 283] width 200 height 29
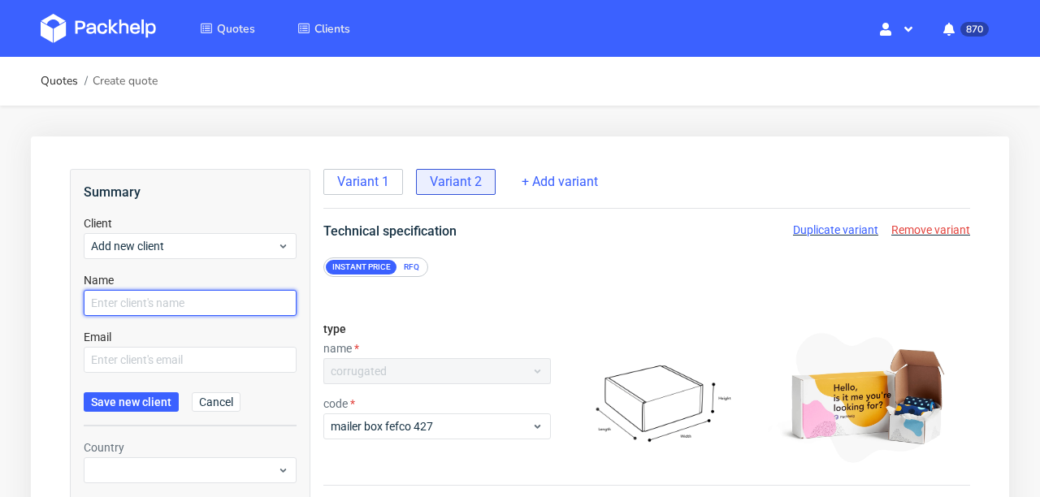
click at [180, 303] on input "text" at bounding box center [190, 303] width 213 height 26
paste input "[EMAIL_ADDRESS][DOMAIN_NAME]"
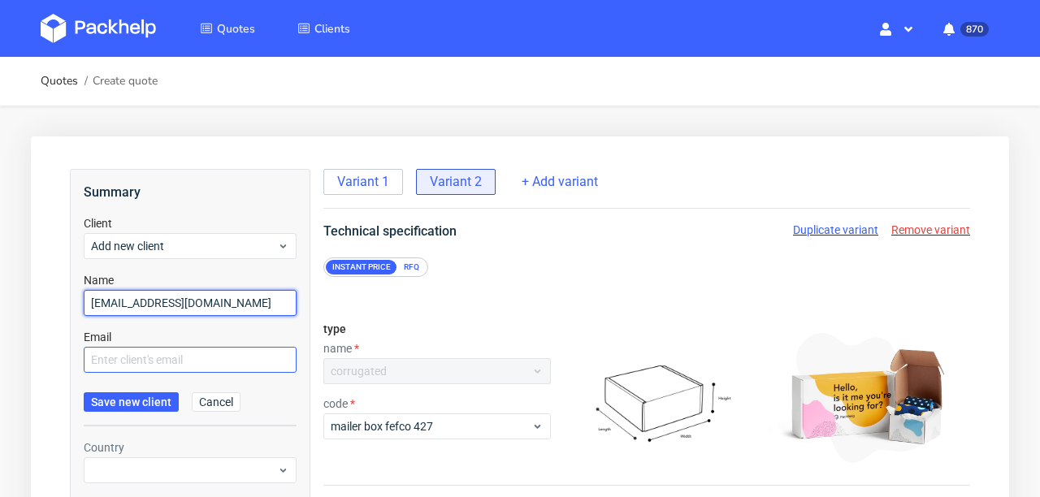
type input "[EMAIL_ADDRESS][DOMAIN_NAME]"
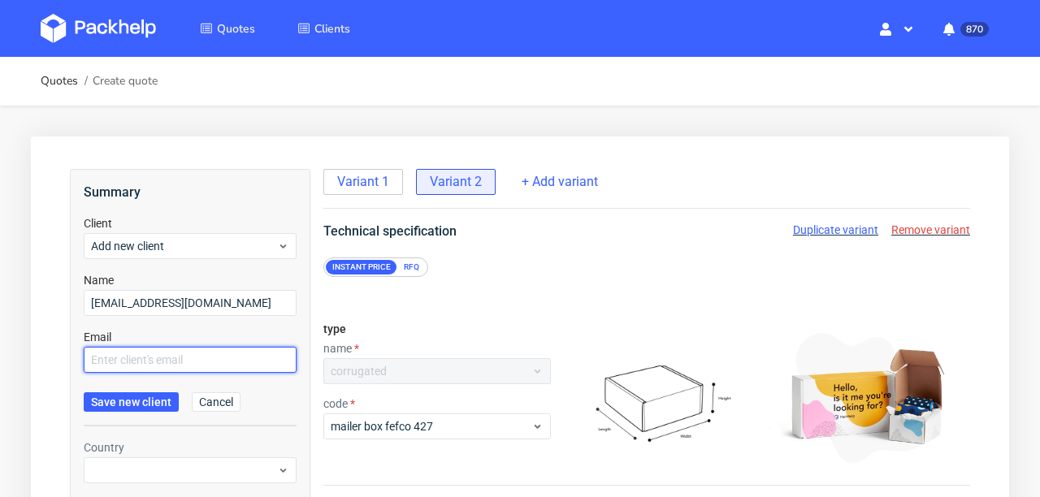
click at [174, 355] on input "text" at bounding box center [190, 360] width 213 height 26
paste input "[EMAIL_ADDRESS][DOMAIN_NAME]"
type input "[EMAIL_ADDRESS][DOMAIN_NAME]"
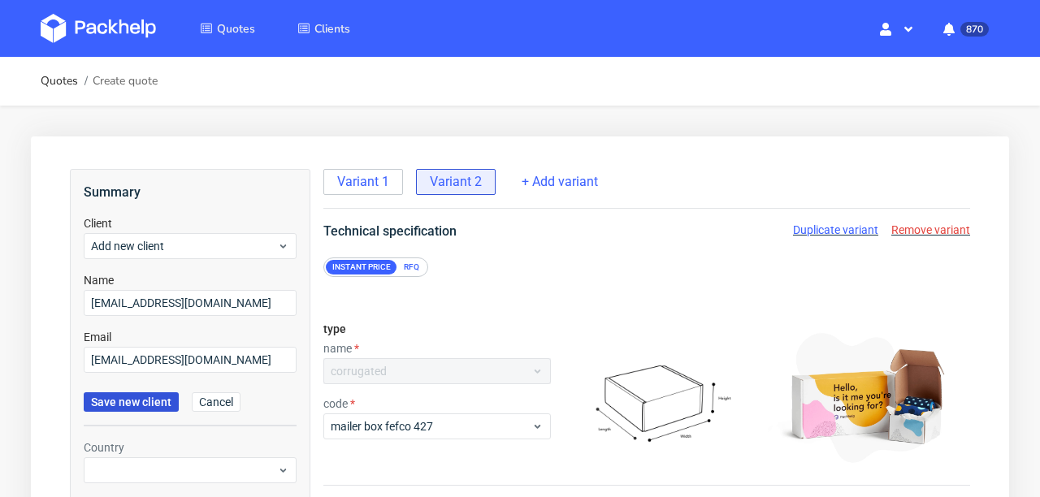
click at [137, 402] on span "Save new client" at bounding box center [131, 401] width 80 height 11
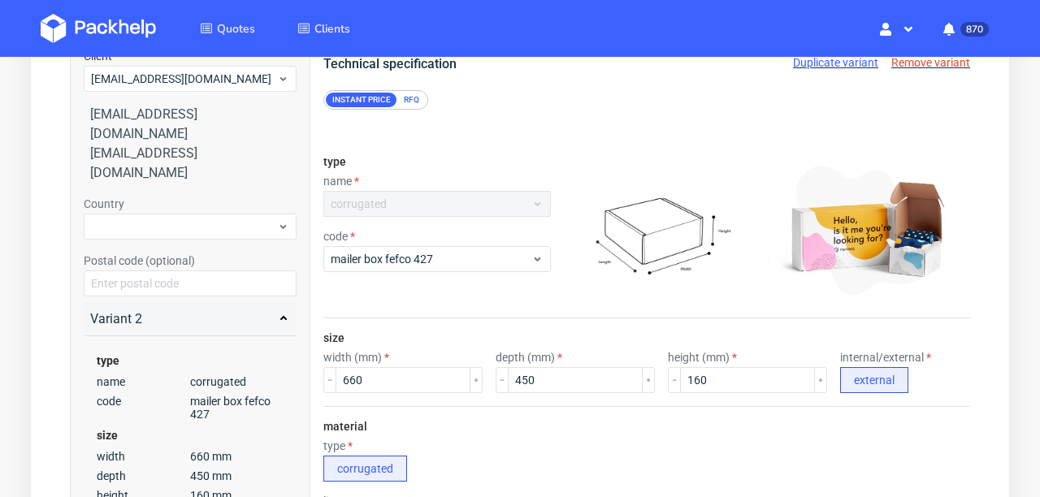
scroll to position [158, 0]
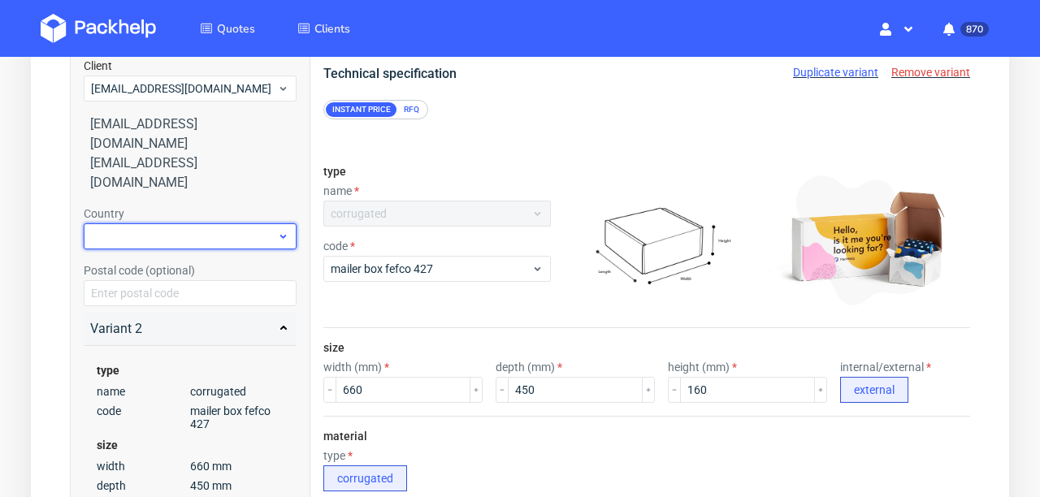
click at [152, 223] on div at bounding box center [190, 236] width 213 height 26
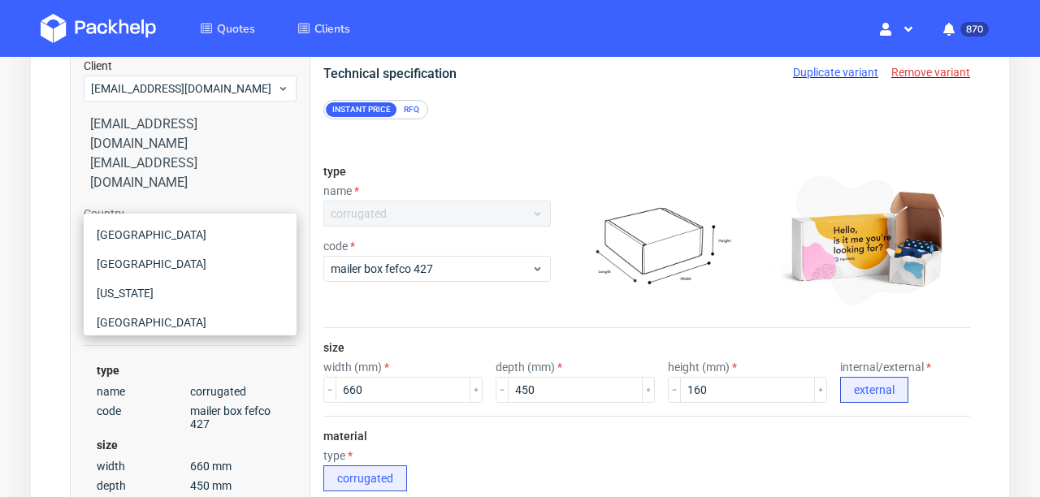
type input "ger"
click at [163, 264] on div "[GEOGRAPHIC_DATA]" at bounding box center [190, 263] width 200 height 29
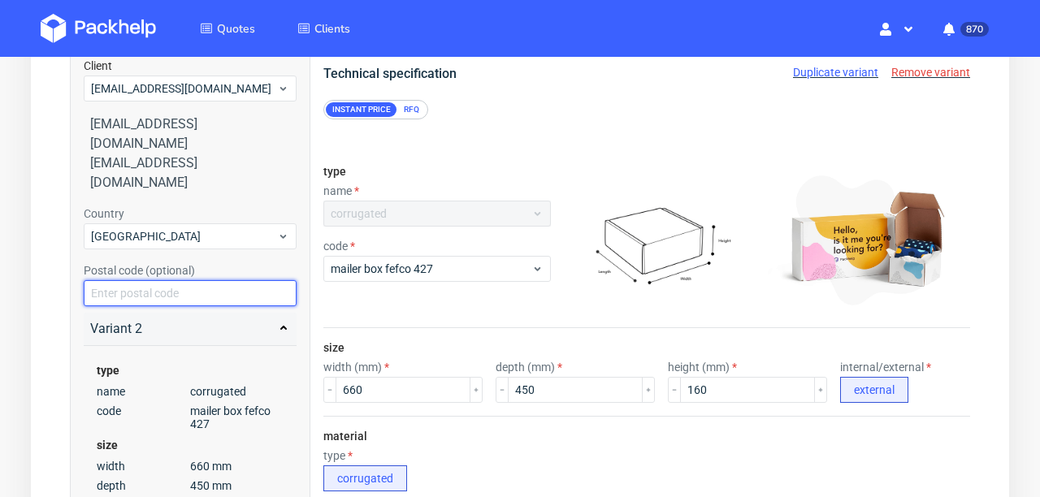
click at [163, 280] on input "text" at bounding box center [190, 293] width 213 height 26
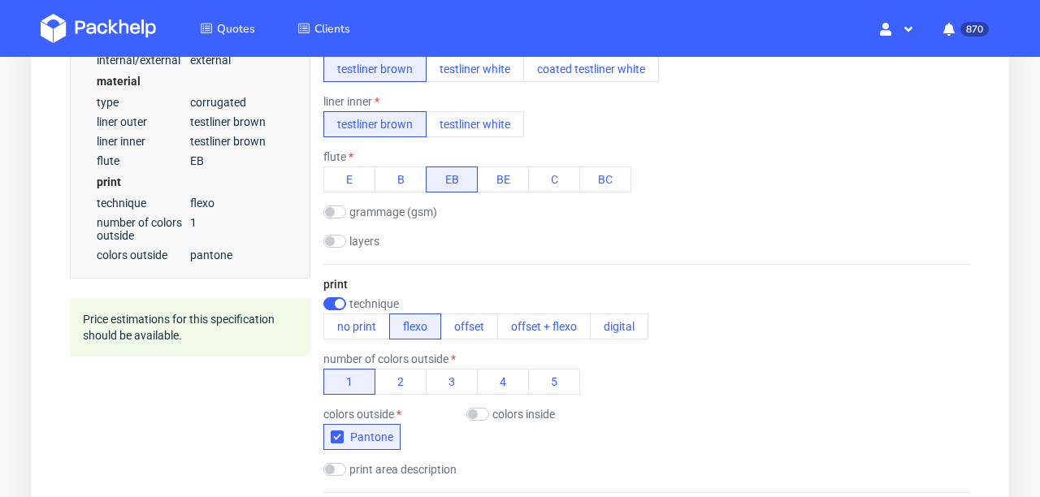
scroll to position [1222, 0]
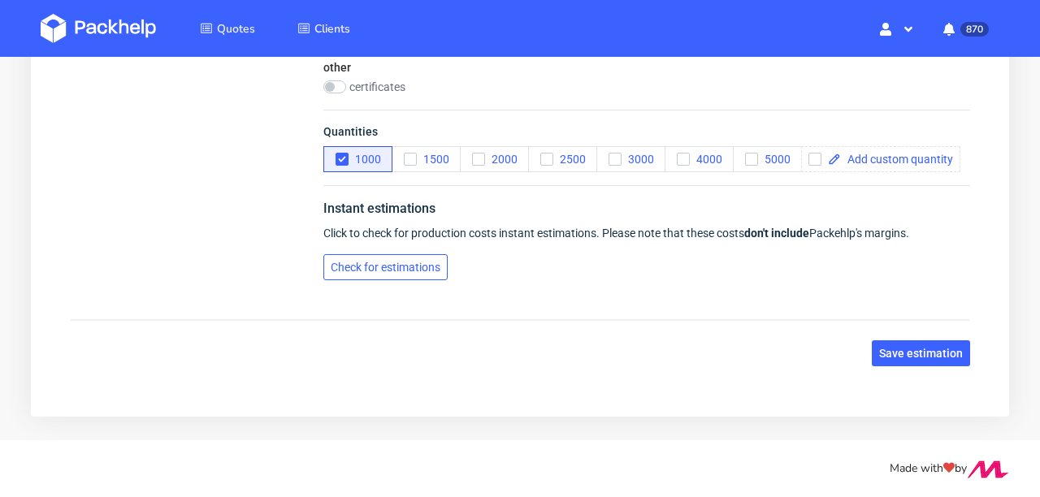
click at [387, 268] on span "Check for estimations" at bounding box center [386, 267] width 110 height 11
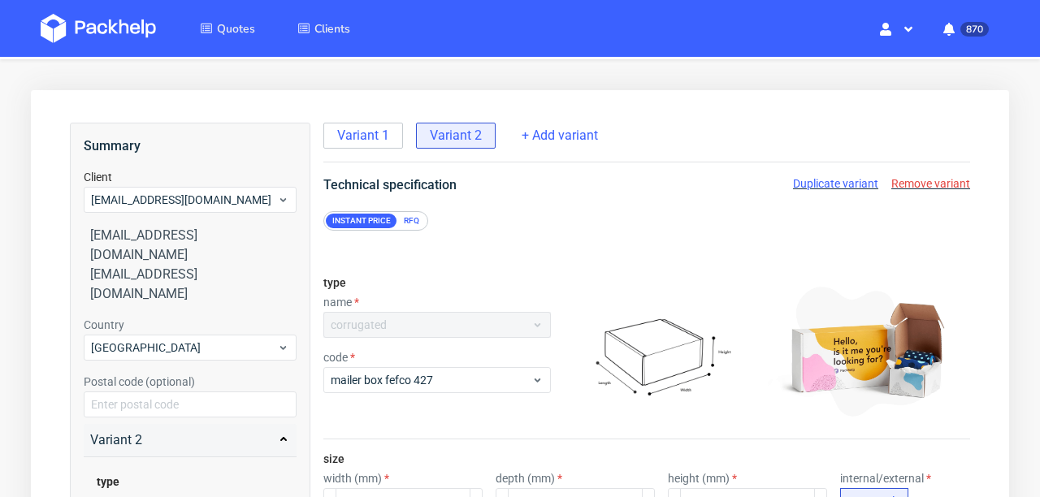
scroll to position [17, 0]
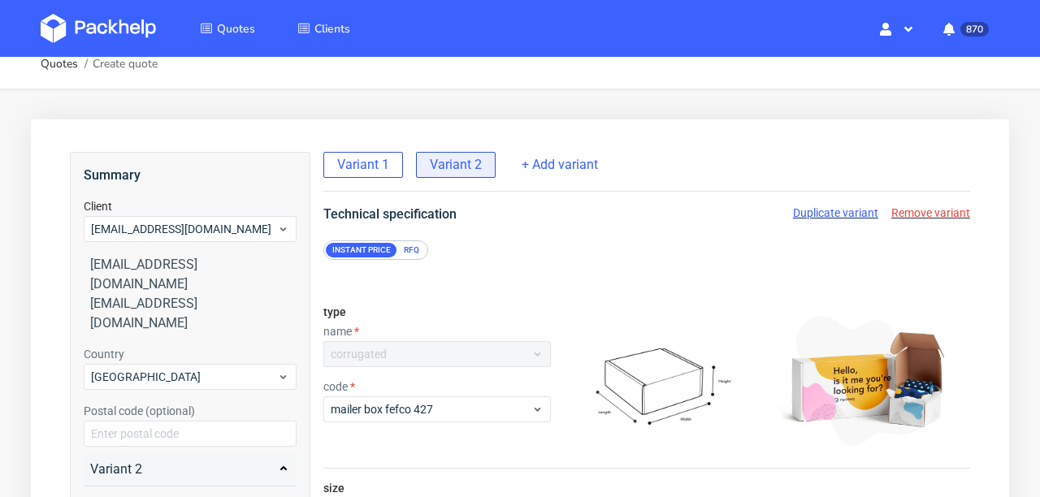
click at [370, 160] on span "Variant 1" at bounding box center [363, 165] width 52 height 18
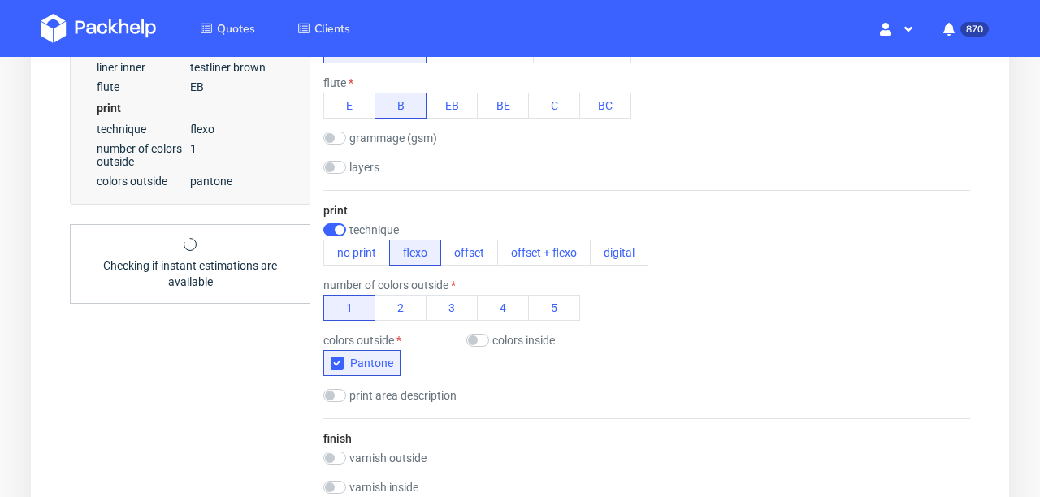
scroll to position [1222, 0]
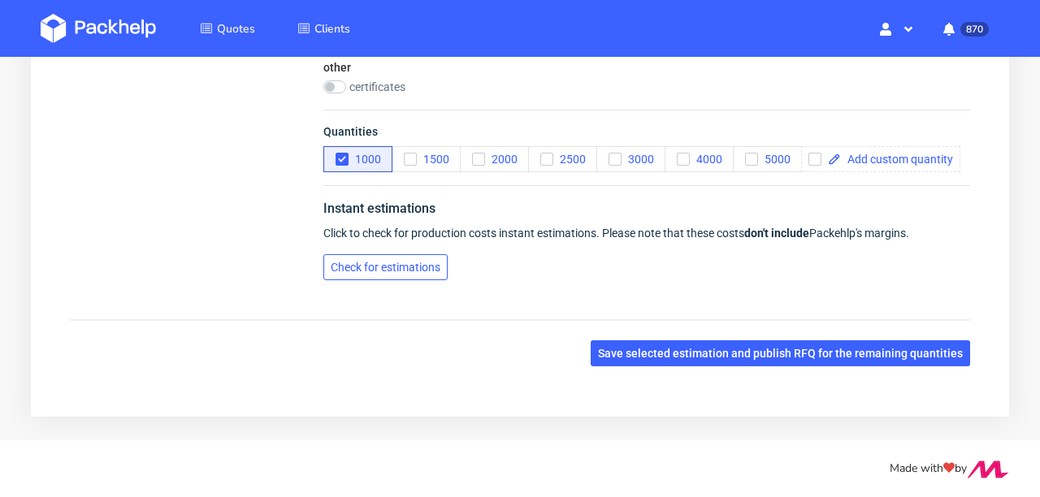
click at [388, 272] on span "Check for estimations" at bounding box center [386, 267] width 110 height 11
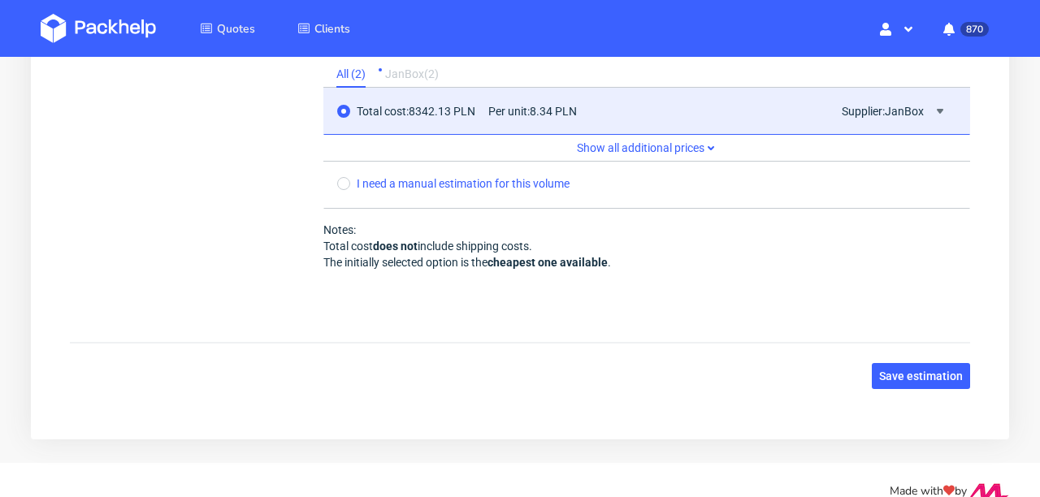
scroll to position [1767, 0]
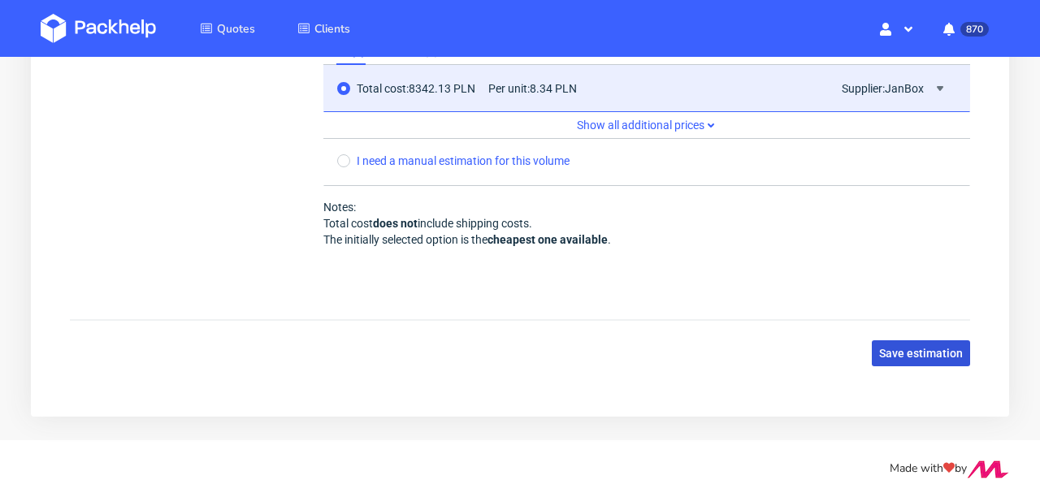
click at [910, 356] on span "Save estimation" at bounding box center [921, 353] width 84 height 11
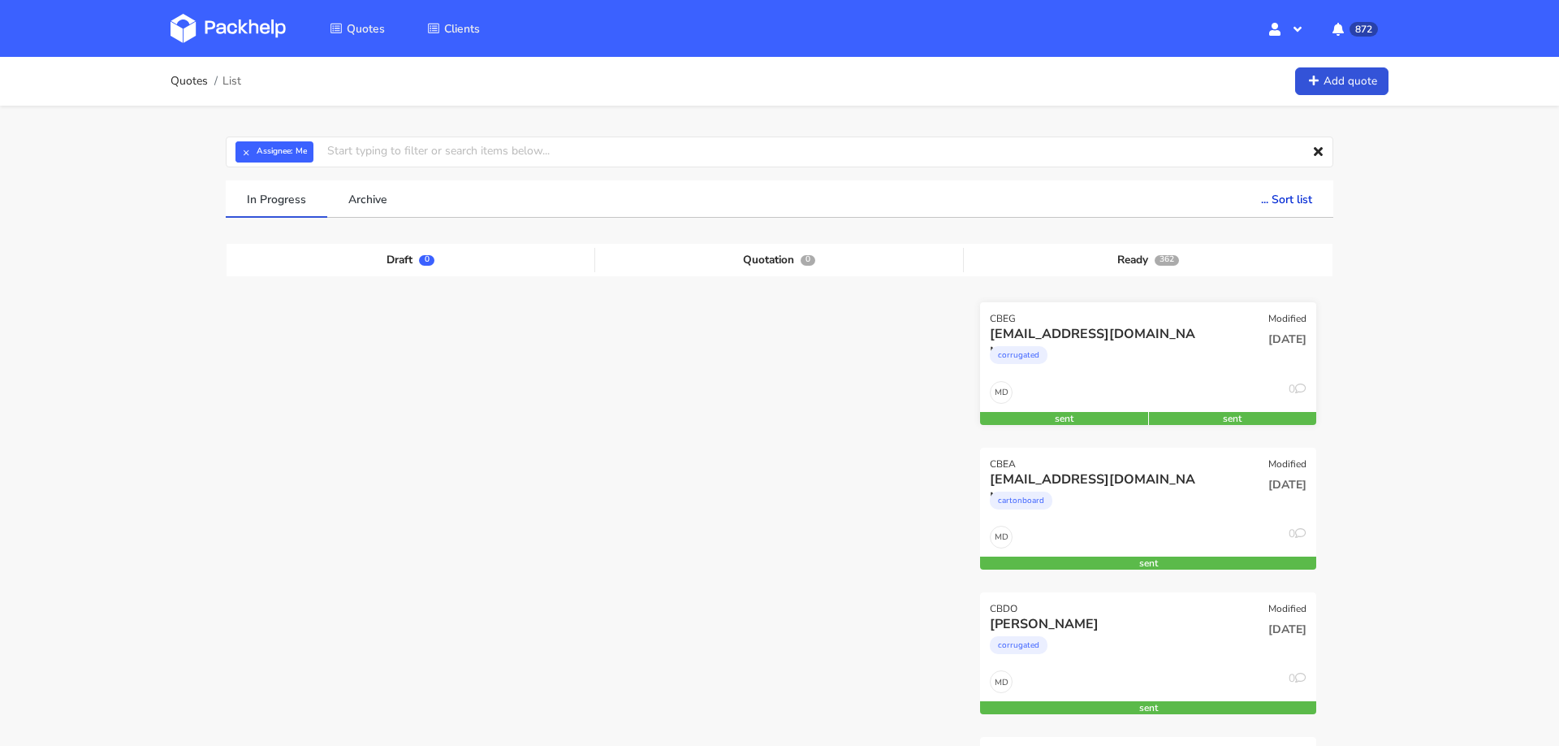
click at [1140, 353] on div "corrugated" at bounding box center [1097, 359] width 215 height 32
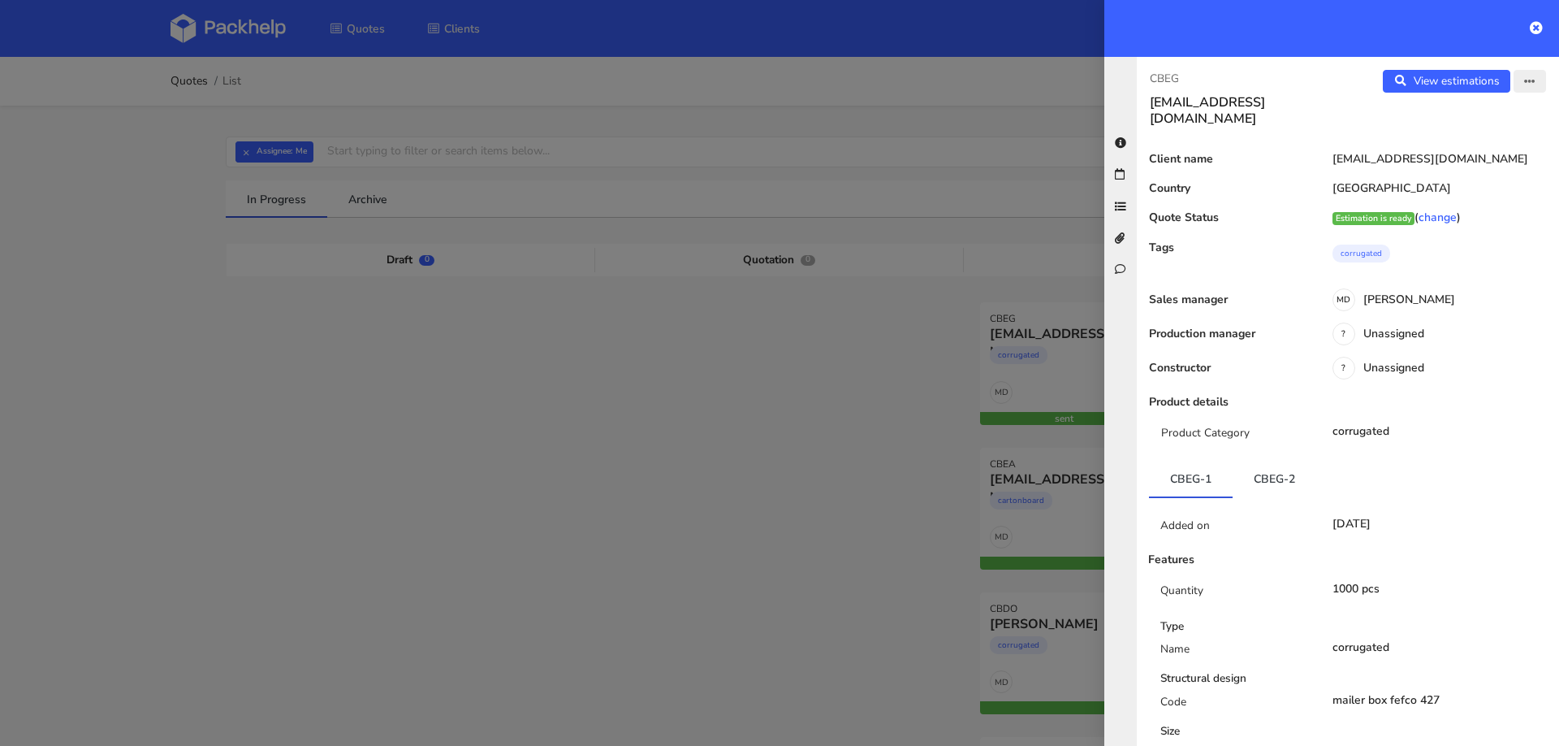
click at [1532, 80] on icon "button" at bounding box center [1529, 81] width 11 height 11
click at [1445, 142] on link "Edit quote" at bounding box center [1476, 144] width 143 height 27
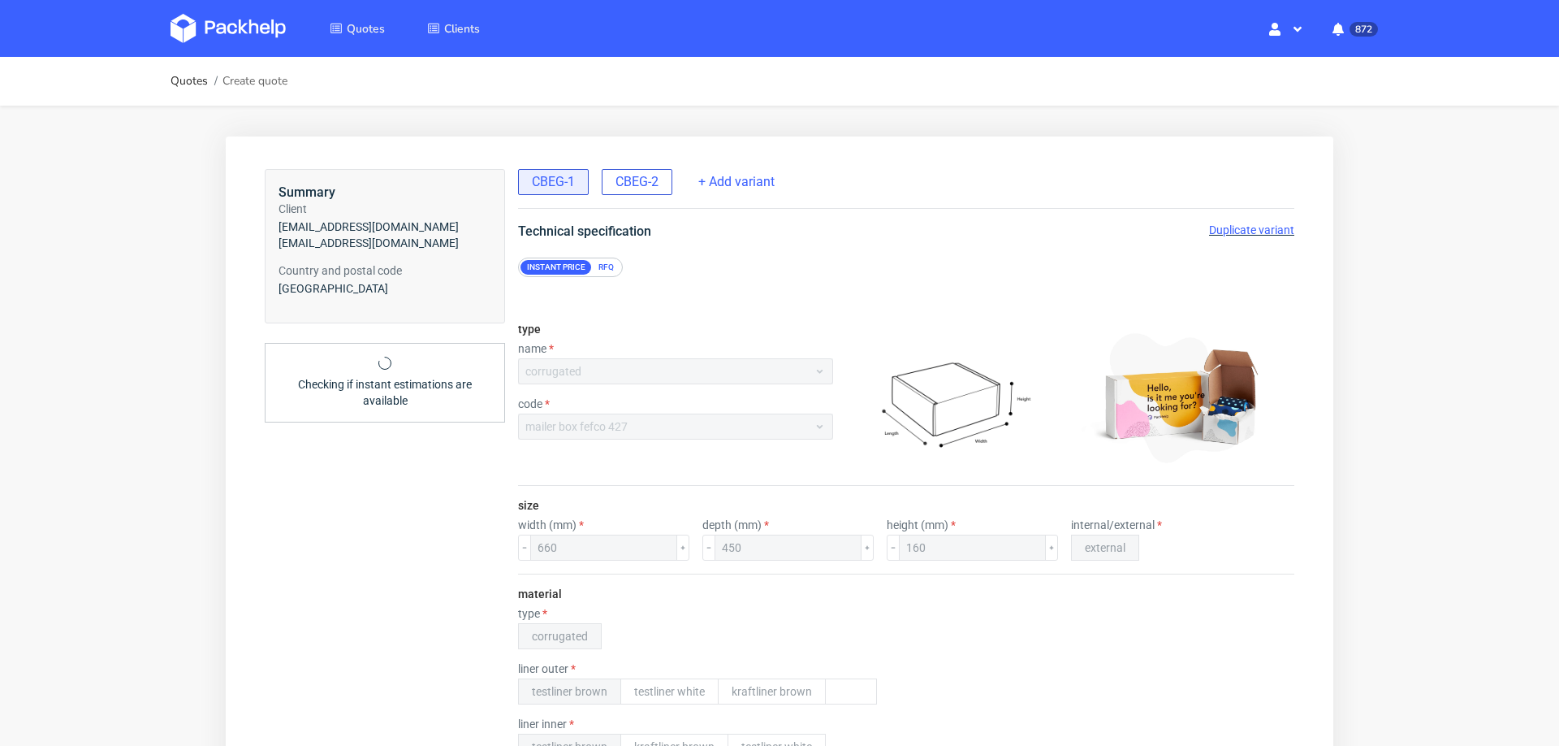
click at [646, 189] on span "CBEG-2" at bounding box center [637, 182] width 43 height 18
click at [1241, 223] on span "Duplicate variant" at bounding box center [1251, 229] width 85 height 13
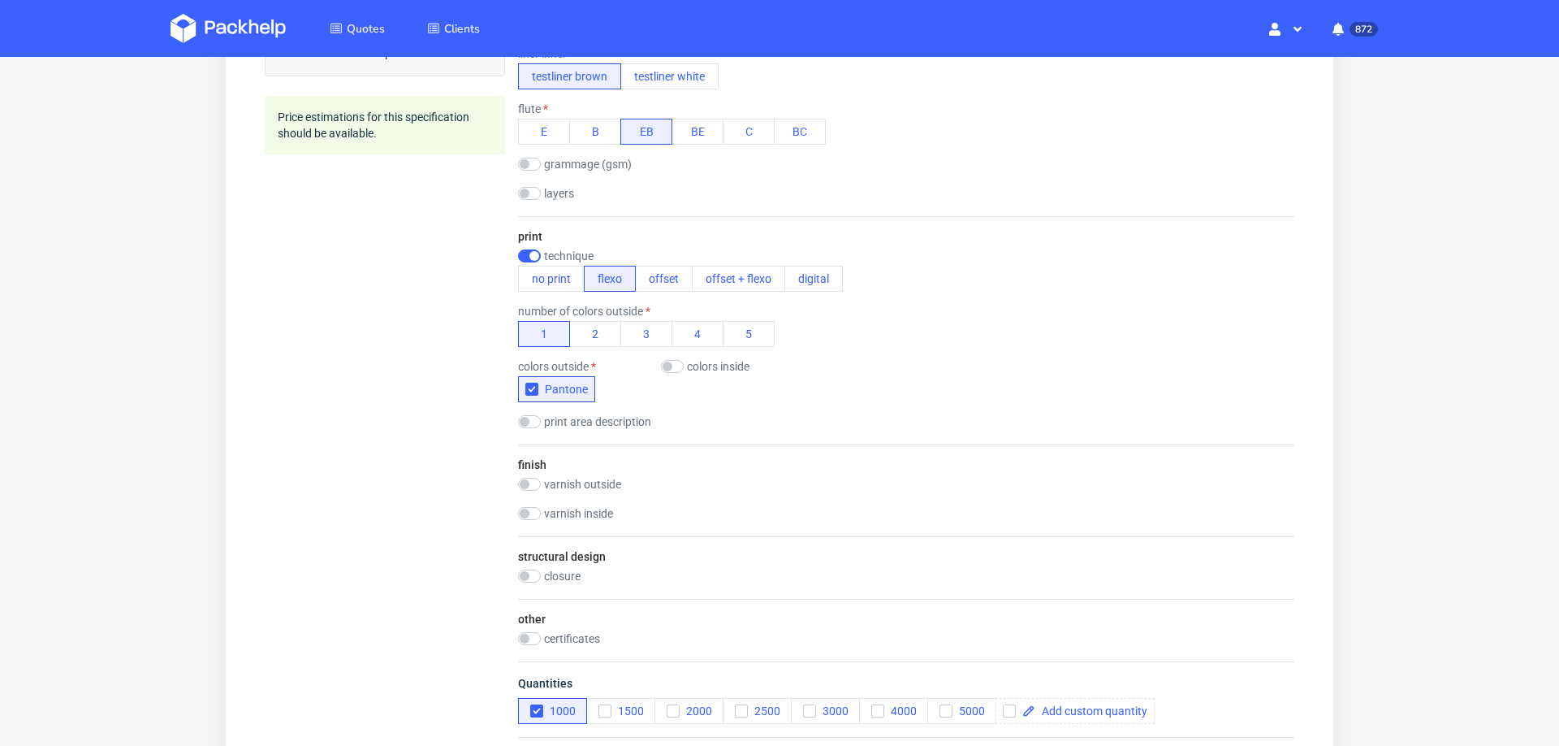
scroll to position [699, 0]
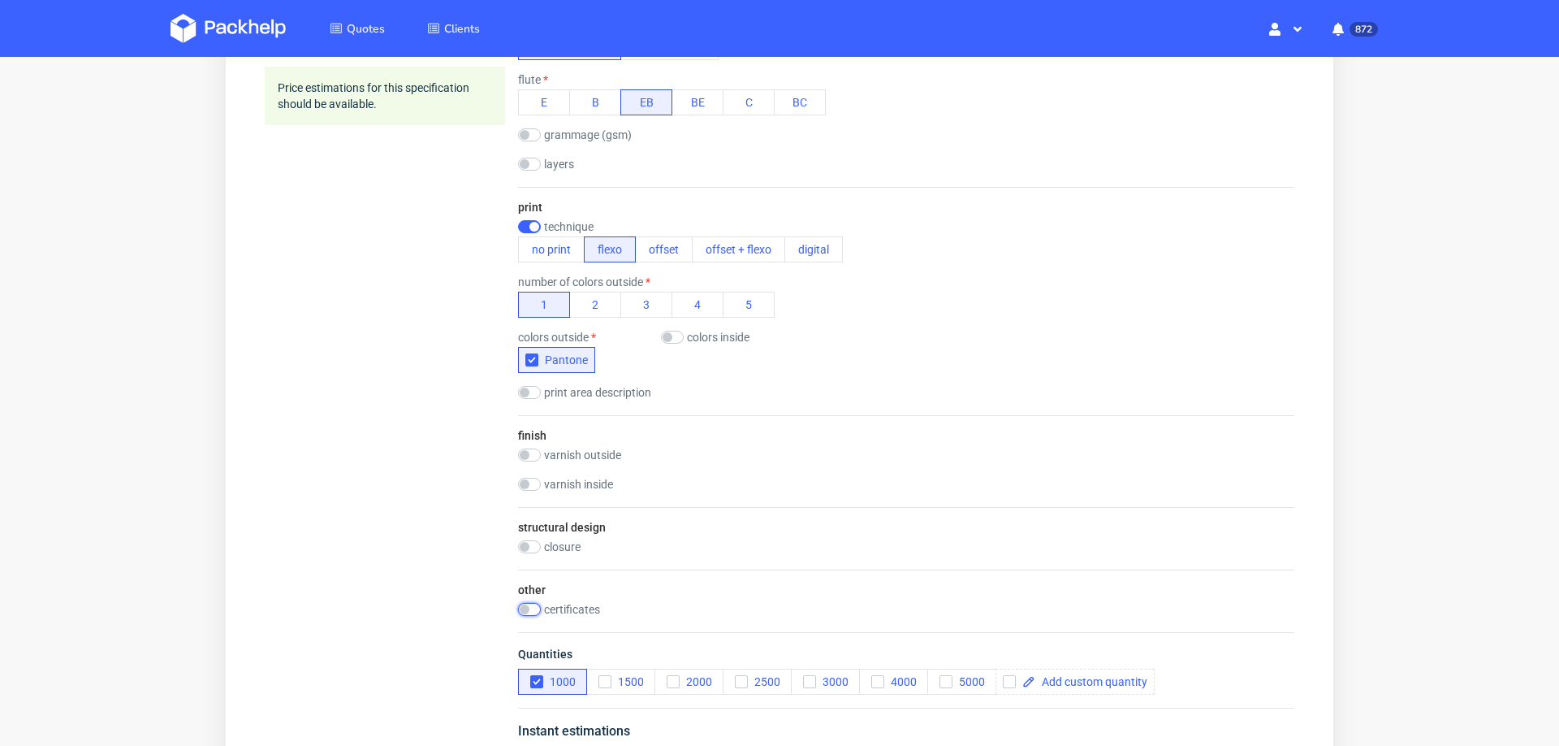
click at [528, 603] on input "checkbox" at bounding box center [529, 609] width 23 height 13
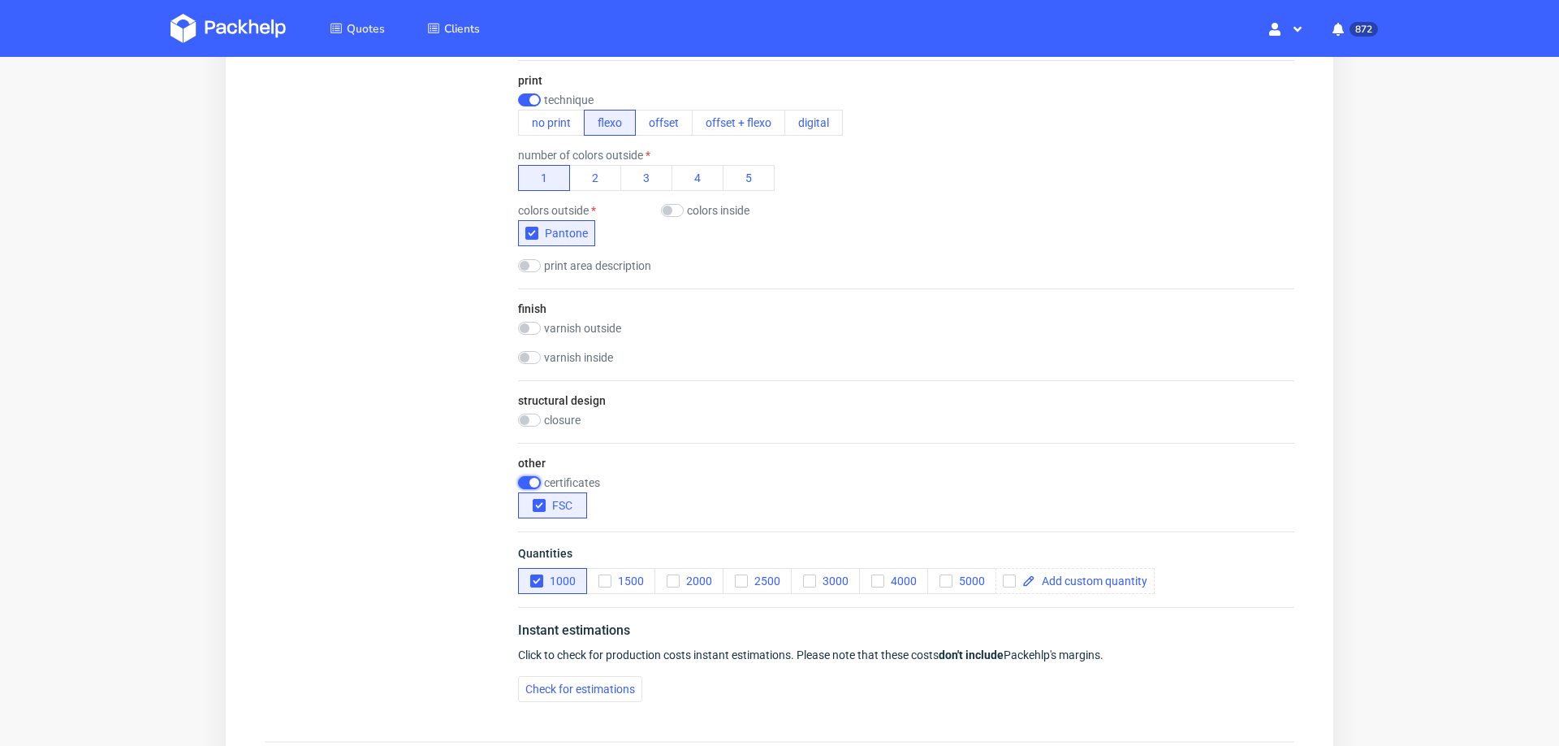
scroll to position [997, 0]
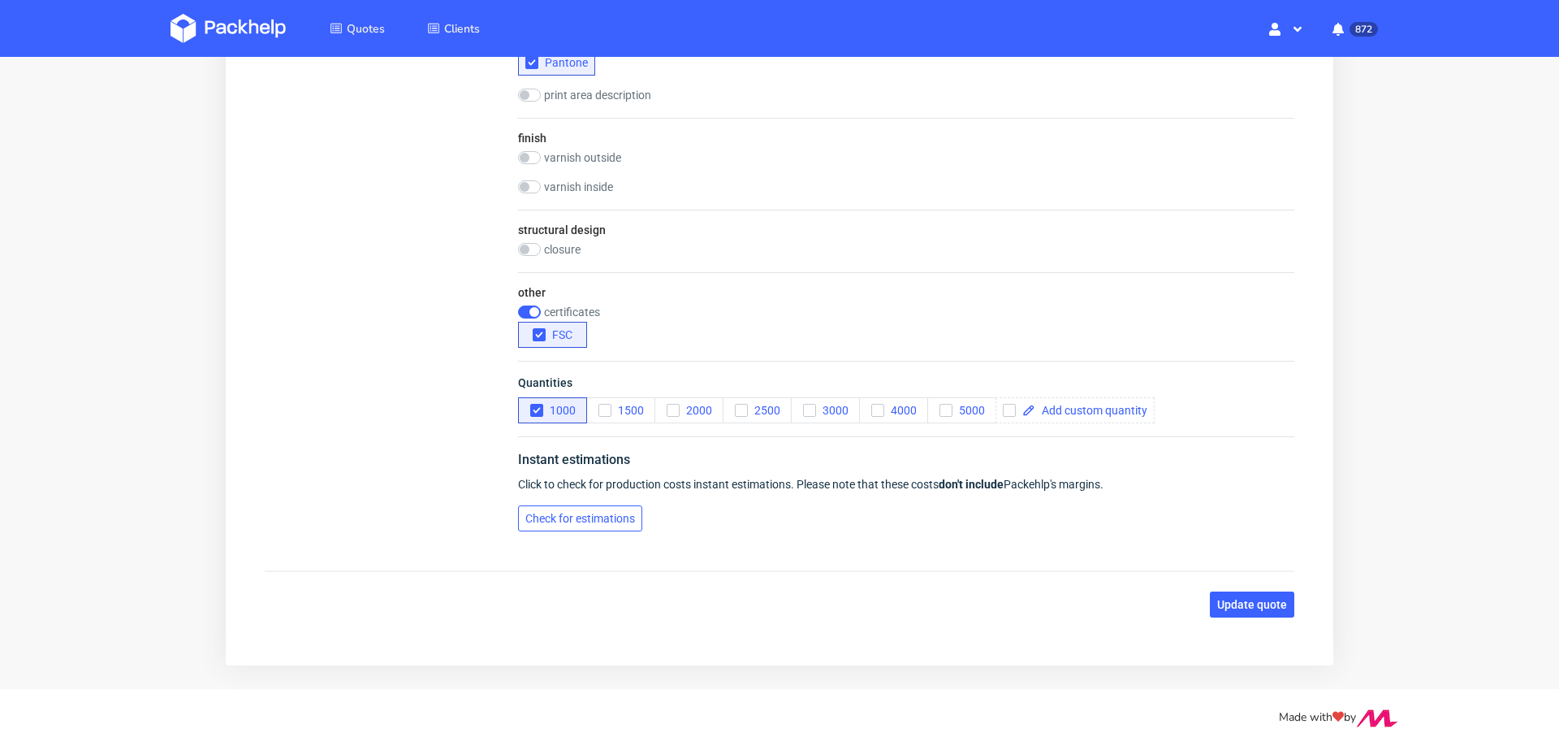
click at [587, 512] on span "Check for estimations" at bounding box center [580, 517] width 110 height 11
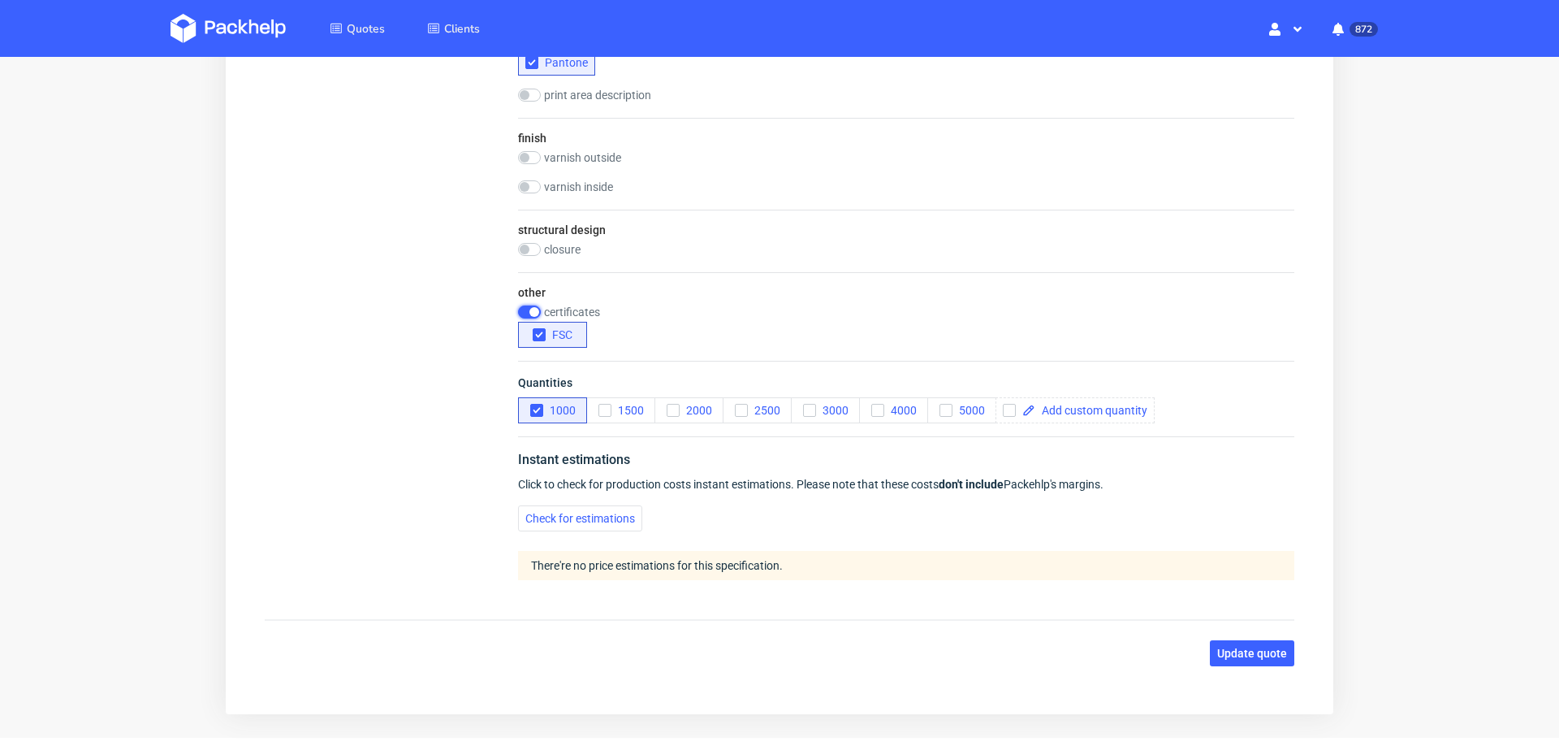
click at [526, 305] on input "checkbox" at bounding box center [529, 311] width 23 height 13
checkbox input "false"
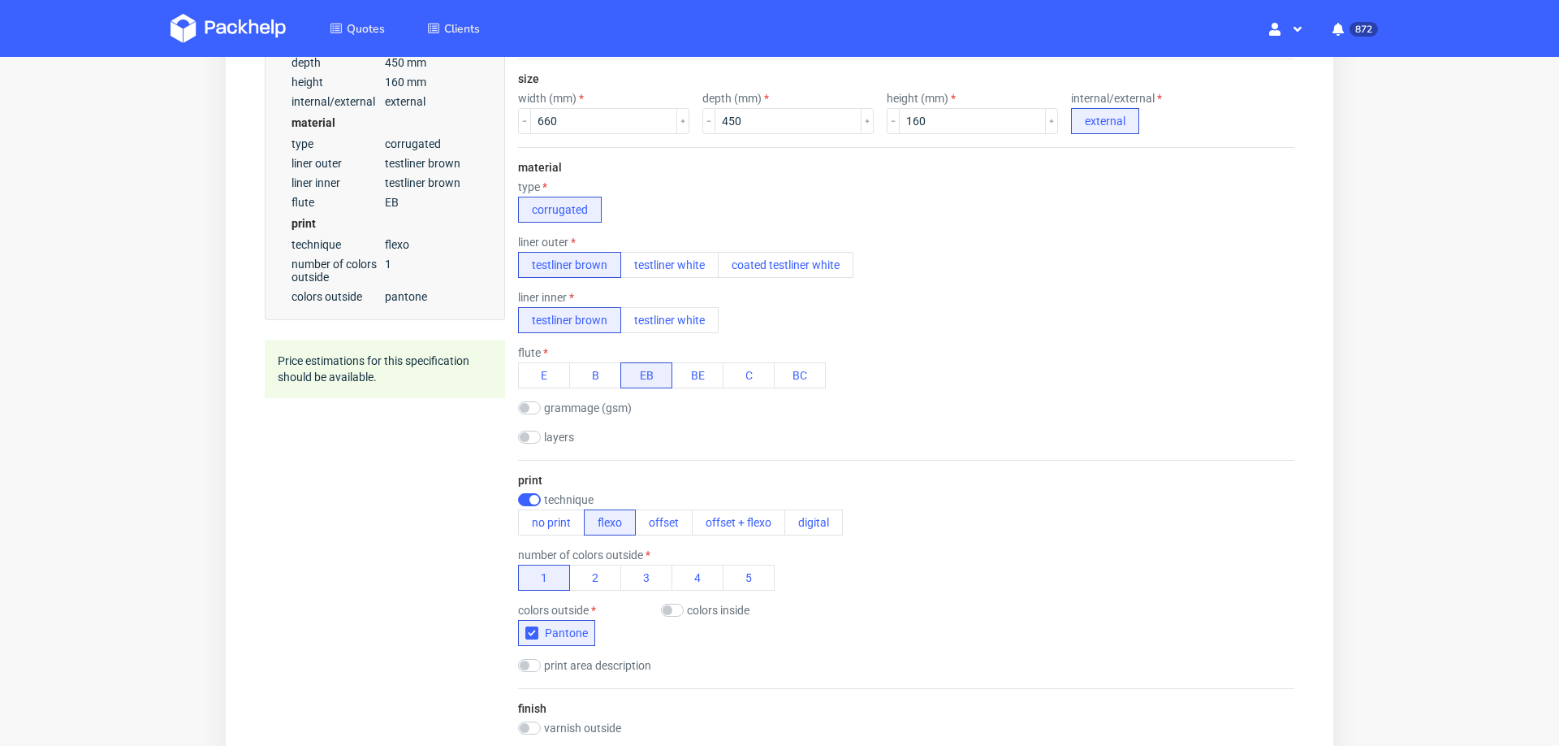
scroll to position [416, 0]
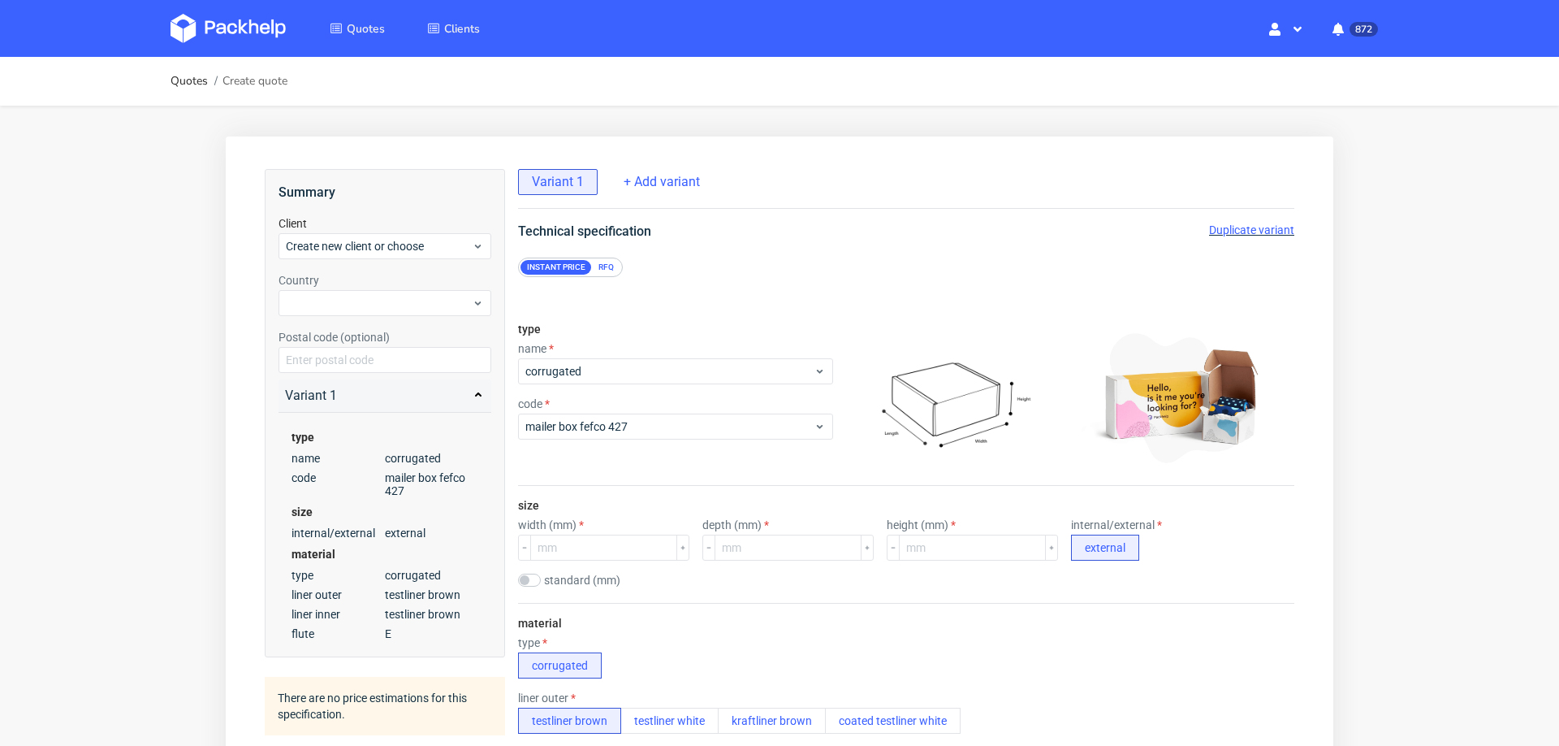
click at [608, 270] on div "RFQ" at bounding box center [606, 267] width 28 height 15
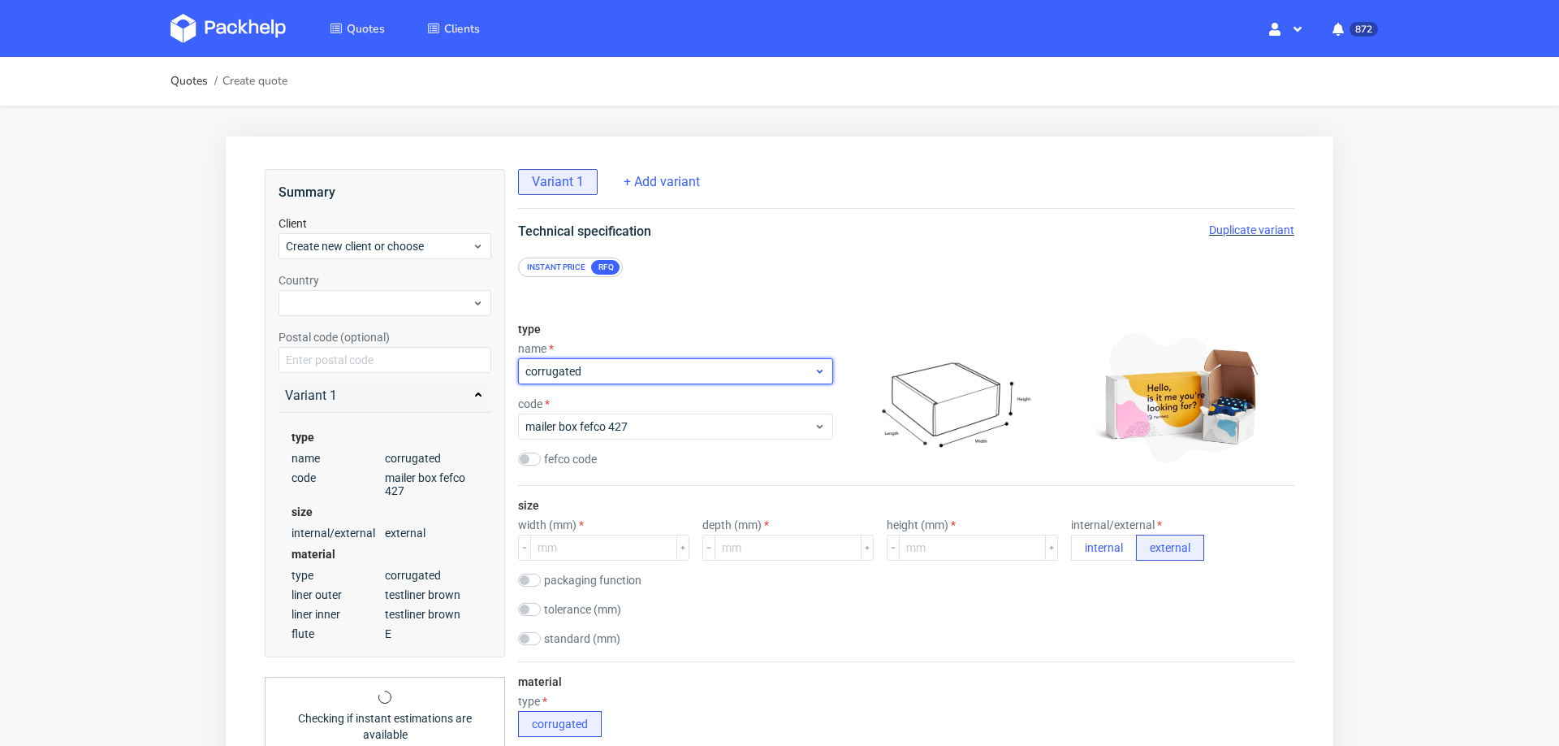
click at [610, 368] on span "corrugated" at bounding box center [669, 371] width 288 height 16
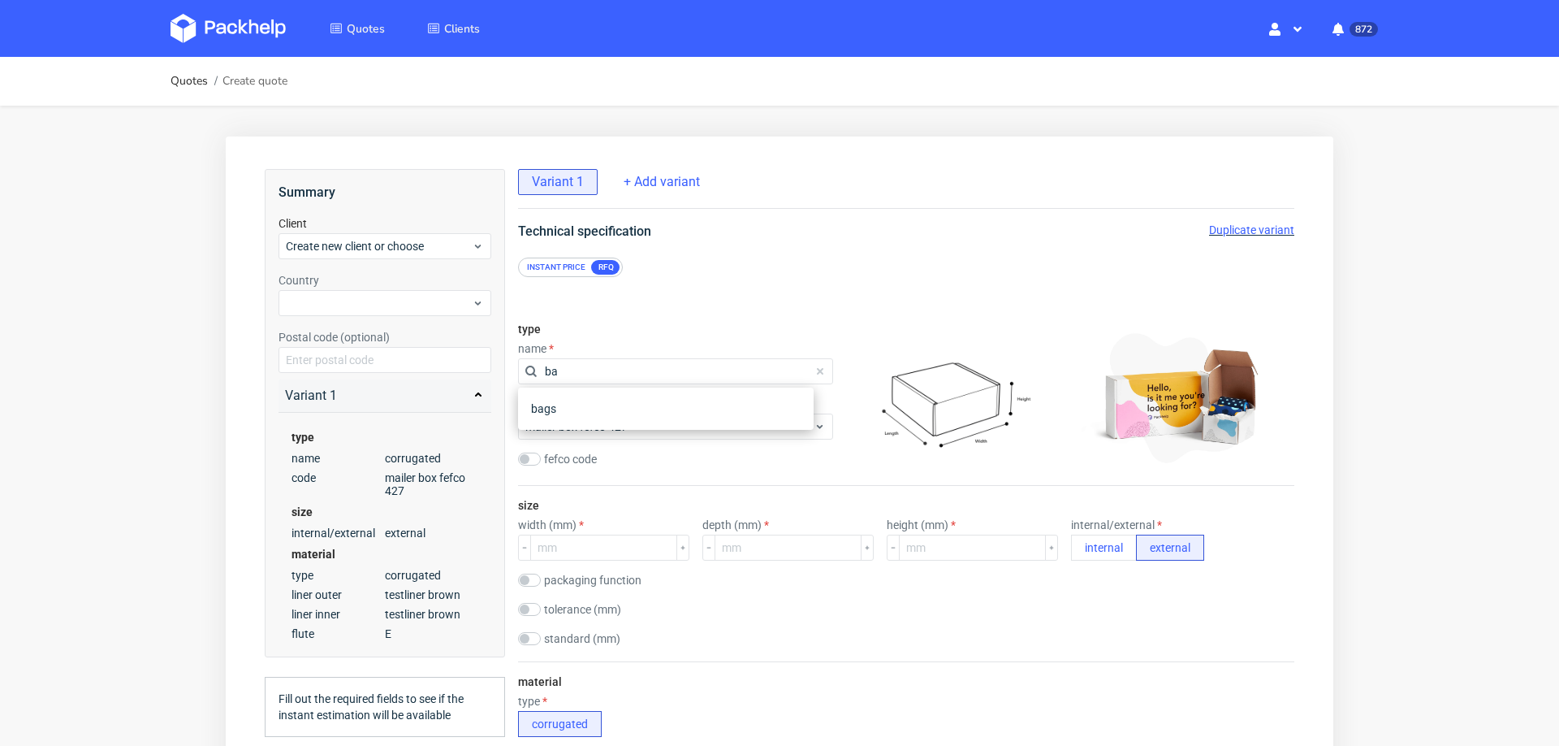
type input "bag"
click at [593, 413] on div "bags" at bounding box center [666, 408] width 283 height 29
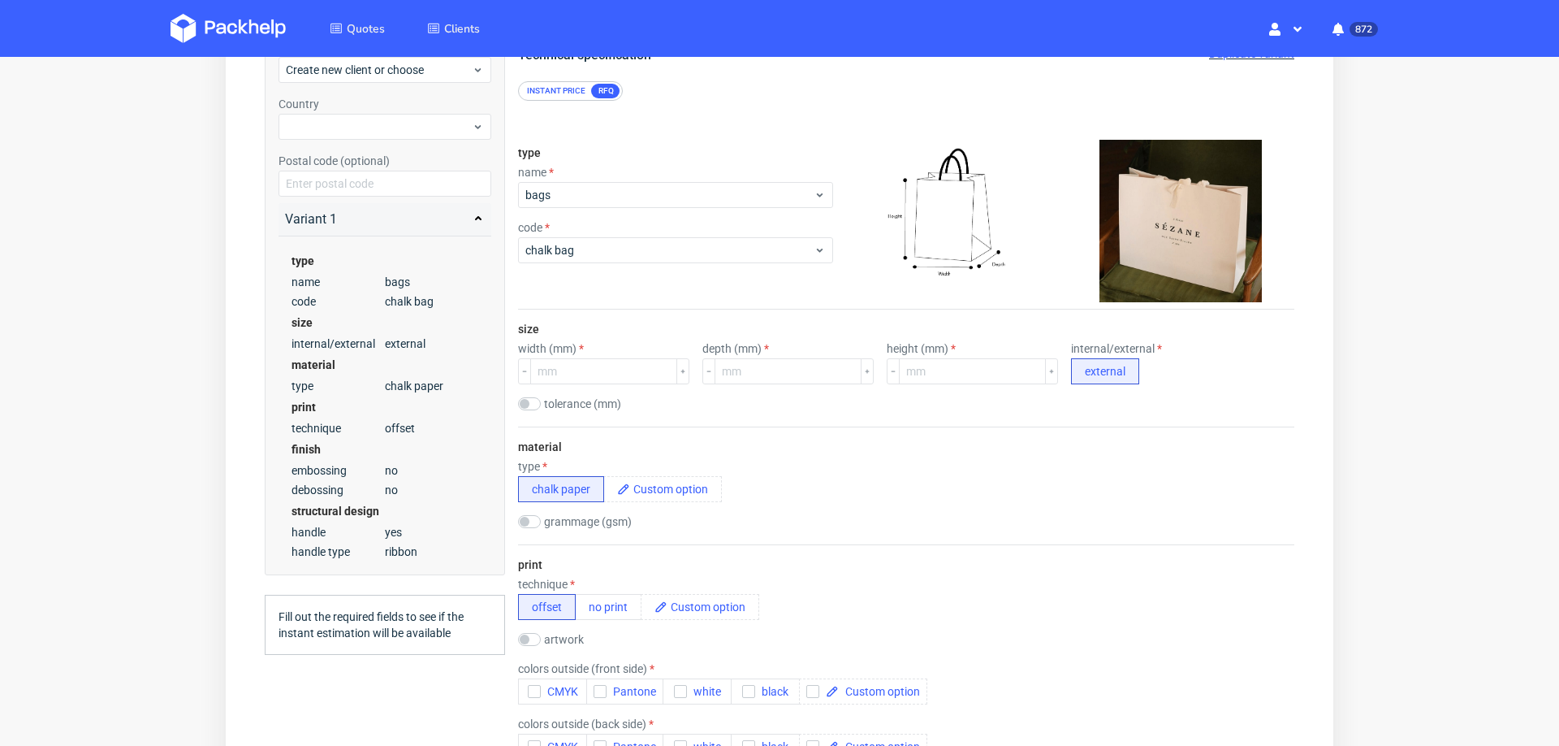
scroll to position [175, 0]
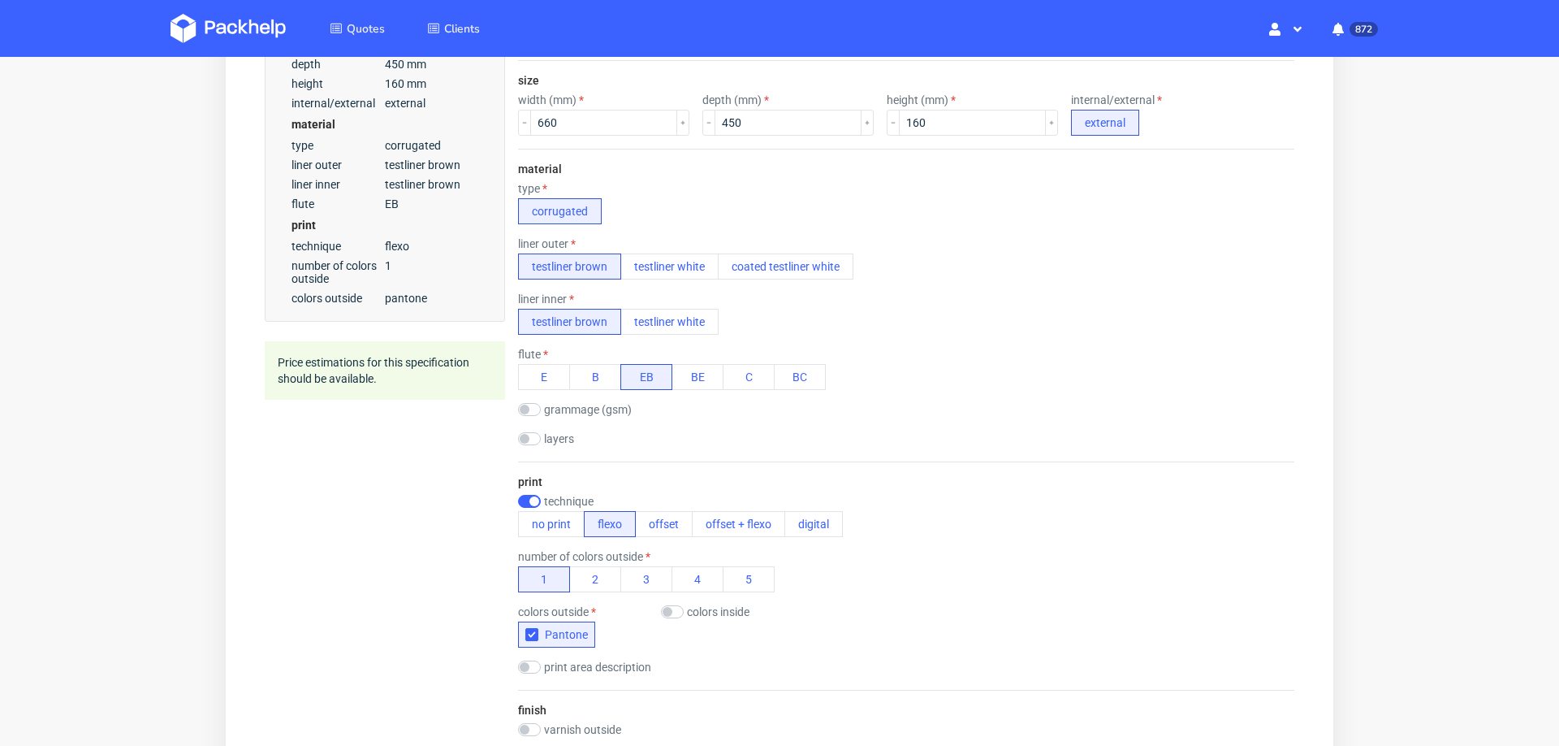
scroll to position [443, 0]
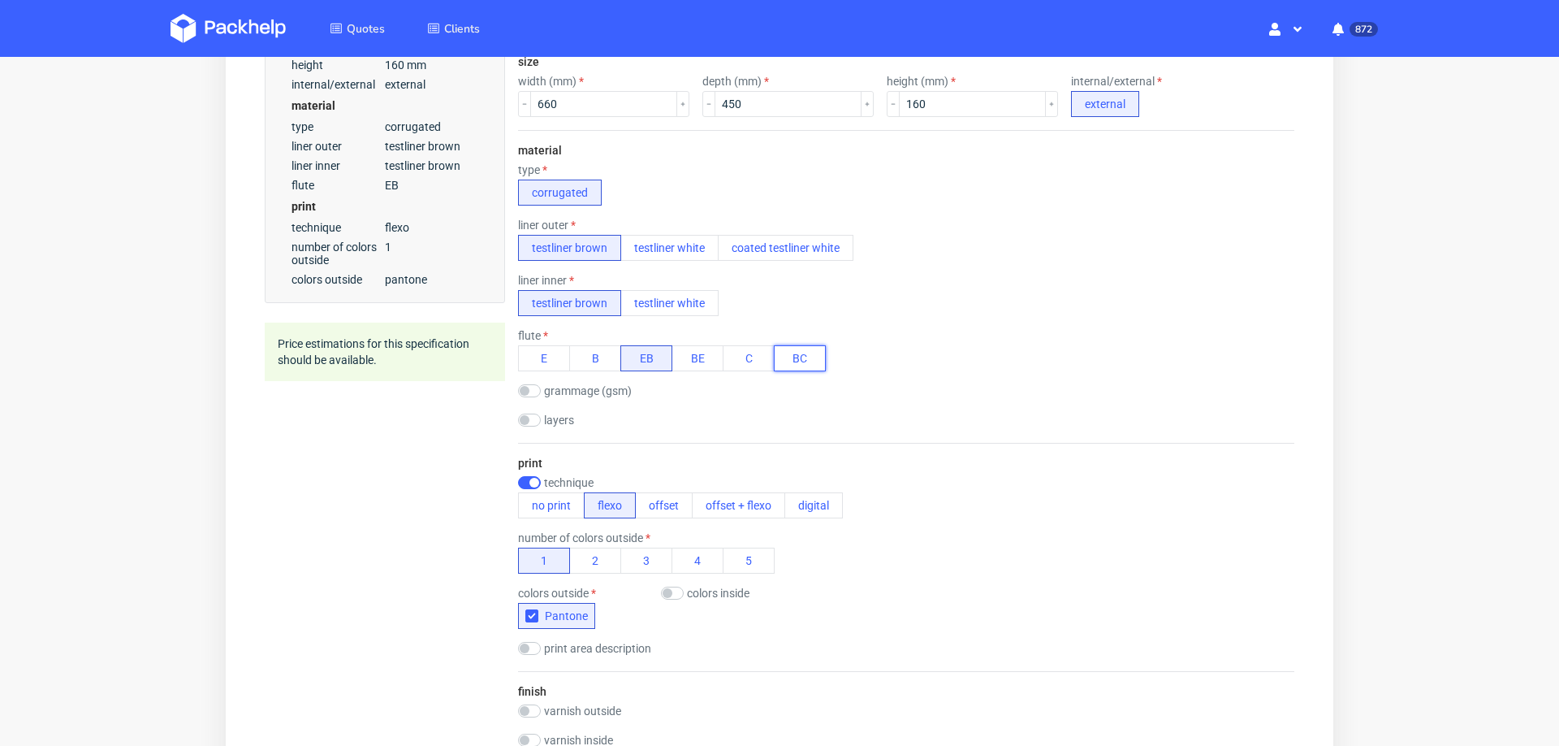
click at [783, 345] on button "BC" at bounding box center [800, 358] width 52 height 26
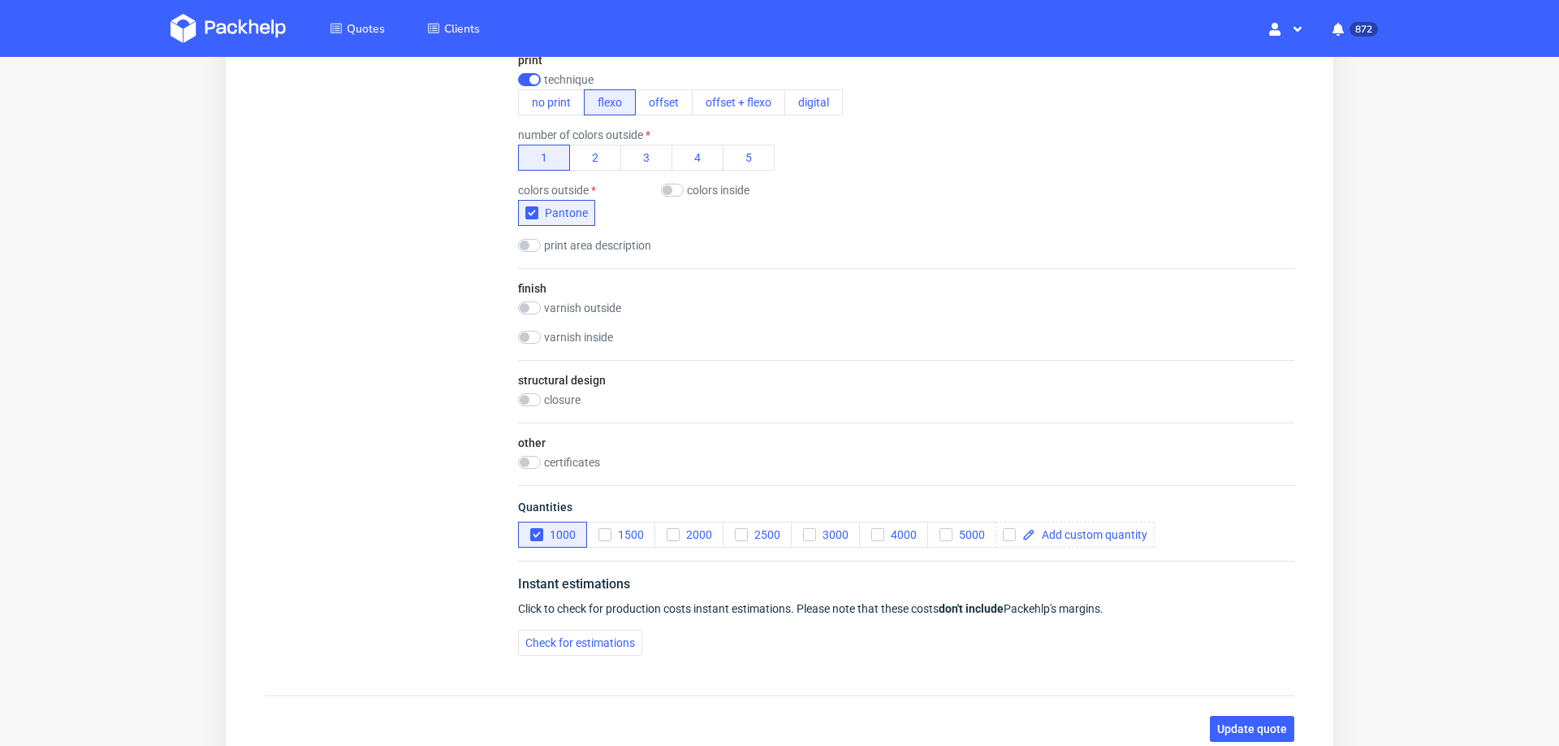
scroll to position [851, 0]
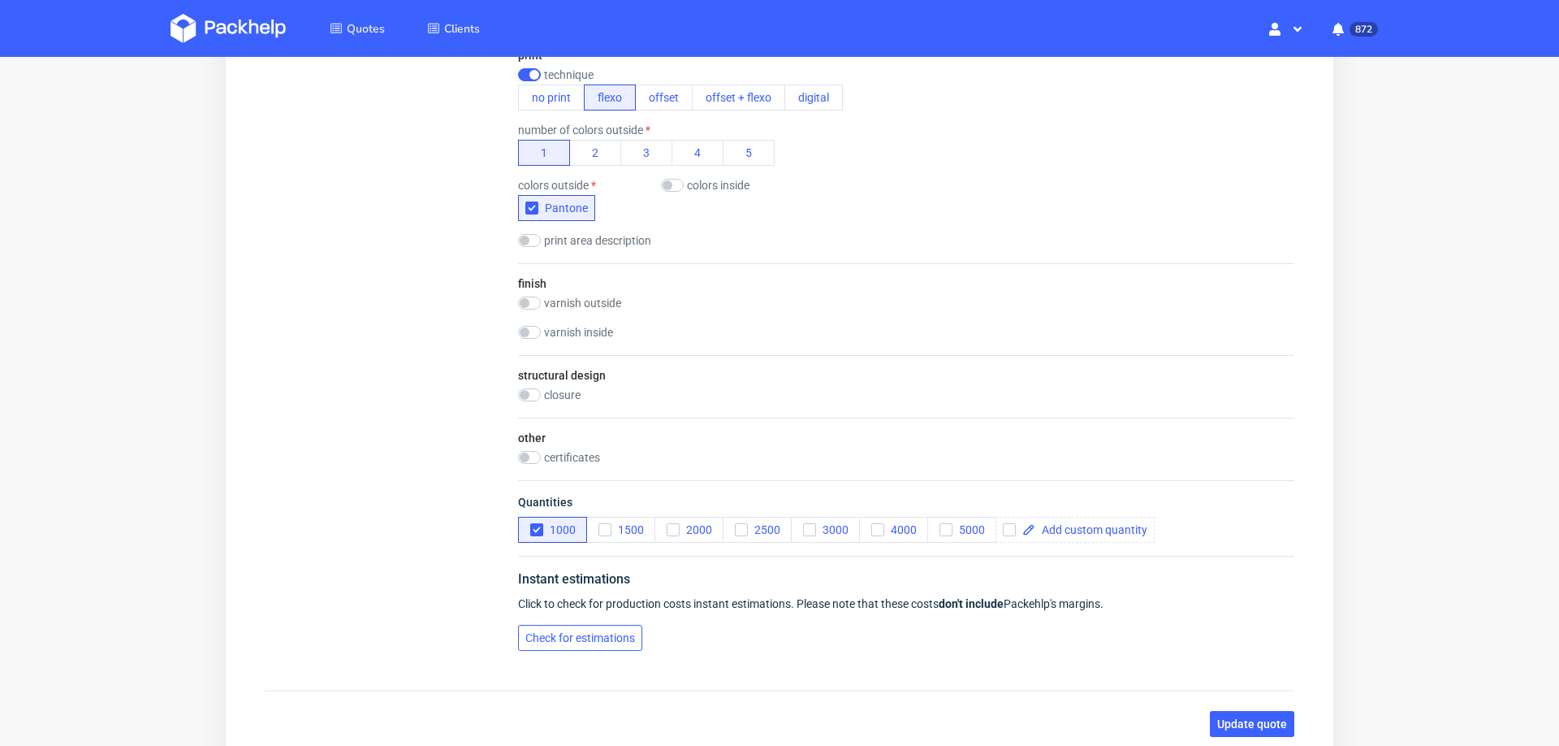
click at [630, 632] on span "Check for estimations" at bounding box center [580, 637] width 110 height 11
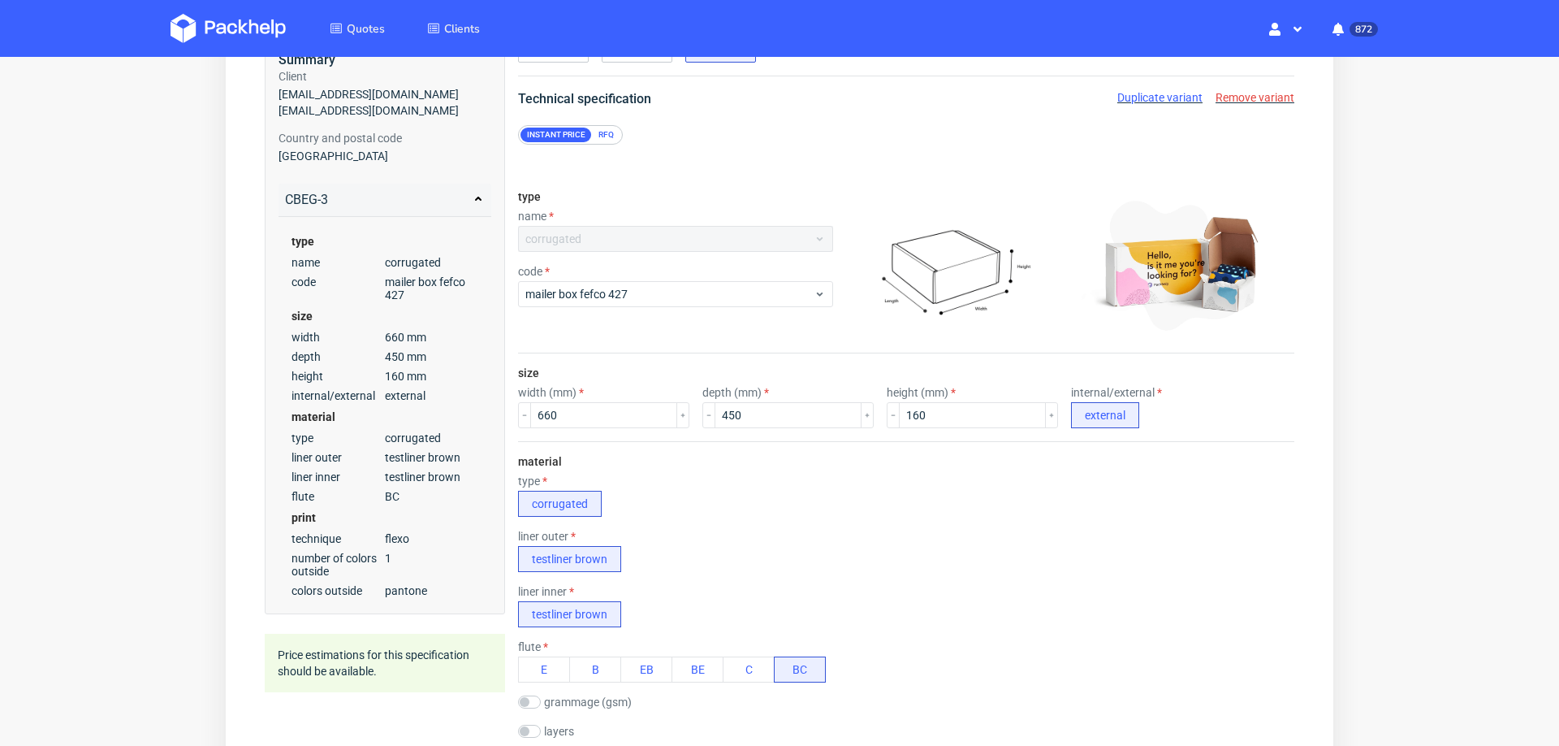
scroll to position [130, 0]
click at [793, 573] on div "liner outer testliner brown" at bounding box center [906, 553] width 776 height 42
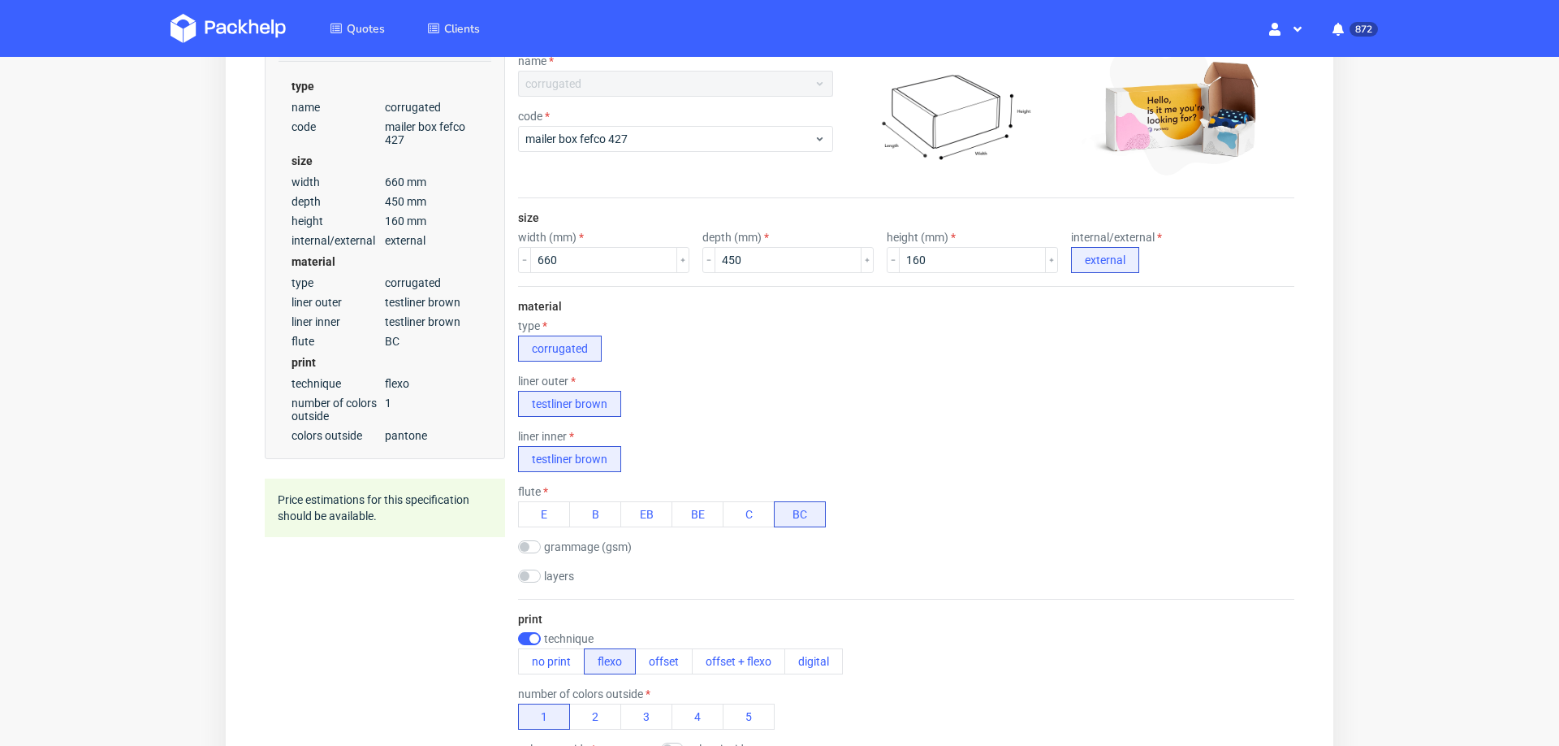
scroll to position [336, 0]
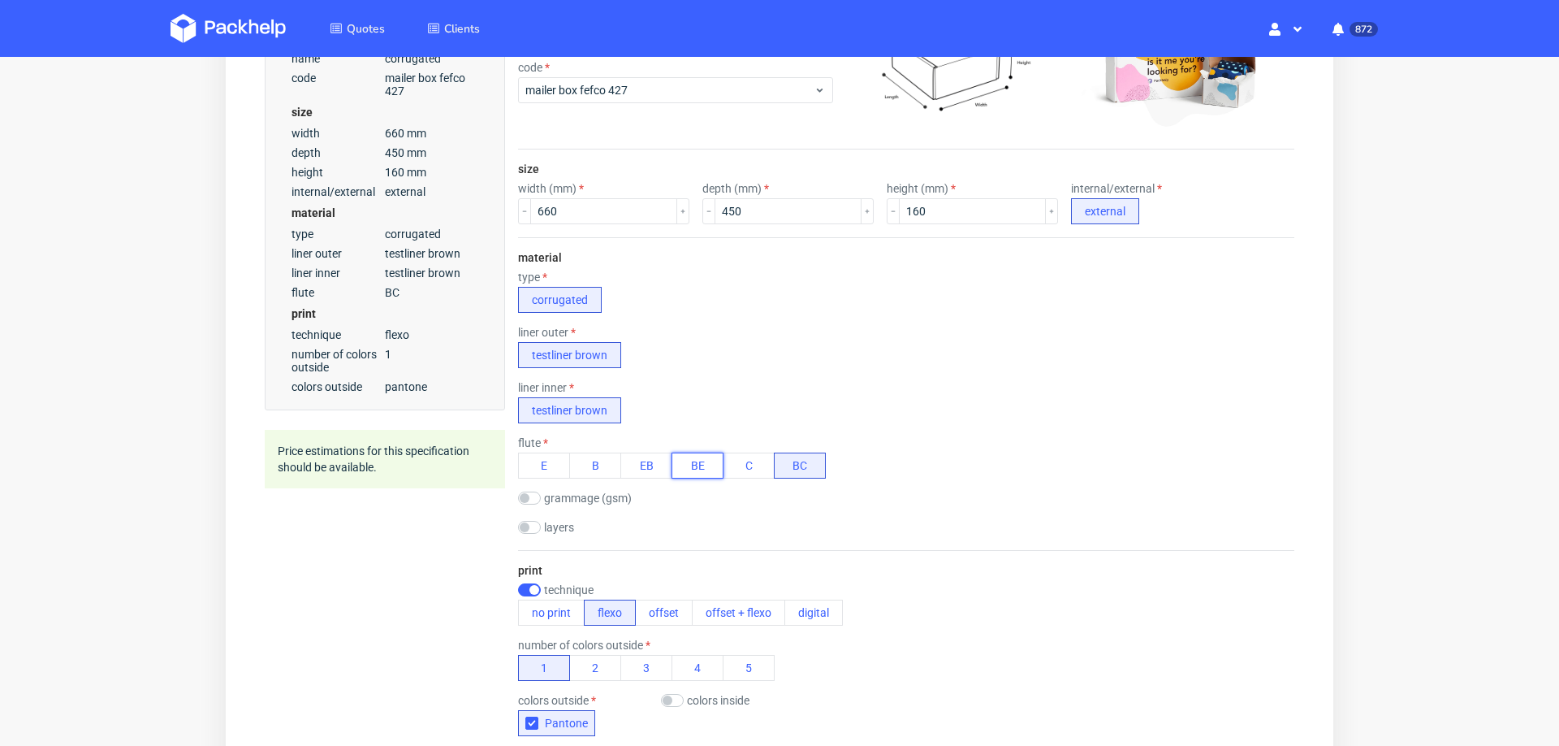
click at [704, 452] on button "BE" at bounding box center [698, 465] width 52 height 26
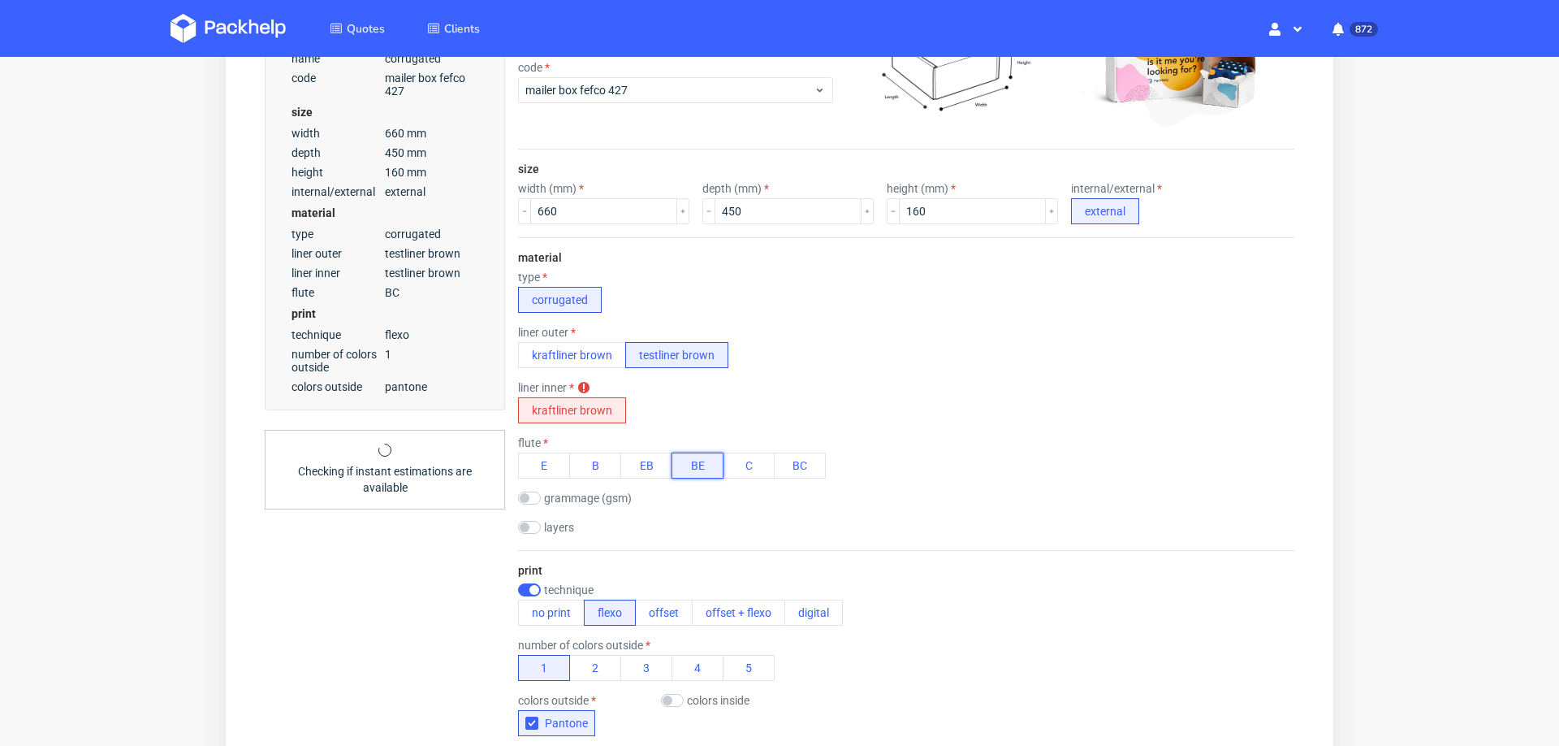
scroll to position [0, 0]
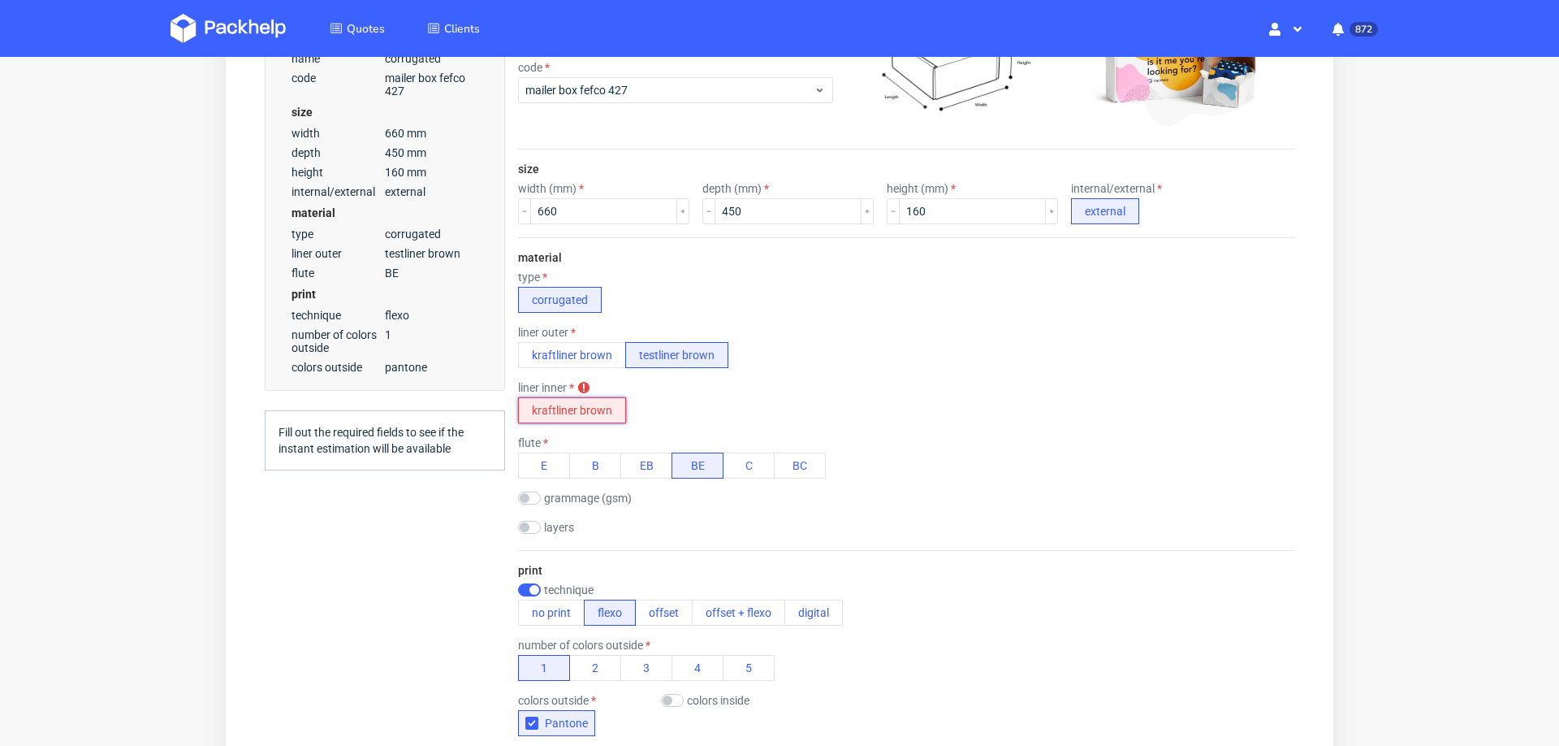
click at [601, 409] on button "kraftliner brown" at bounding box center [572, 410] width 108 height 26
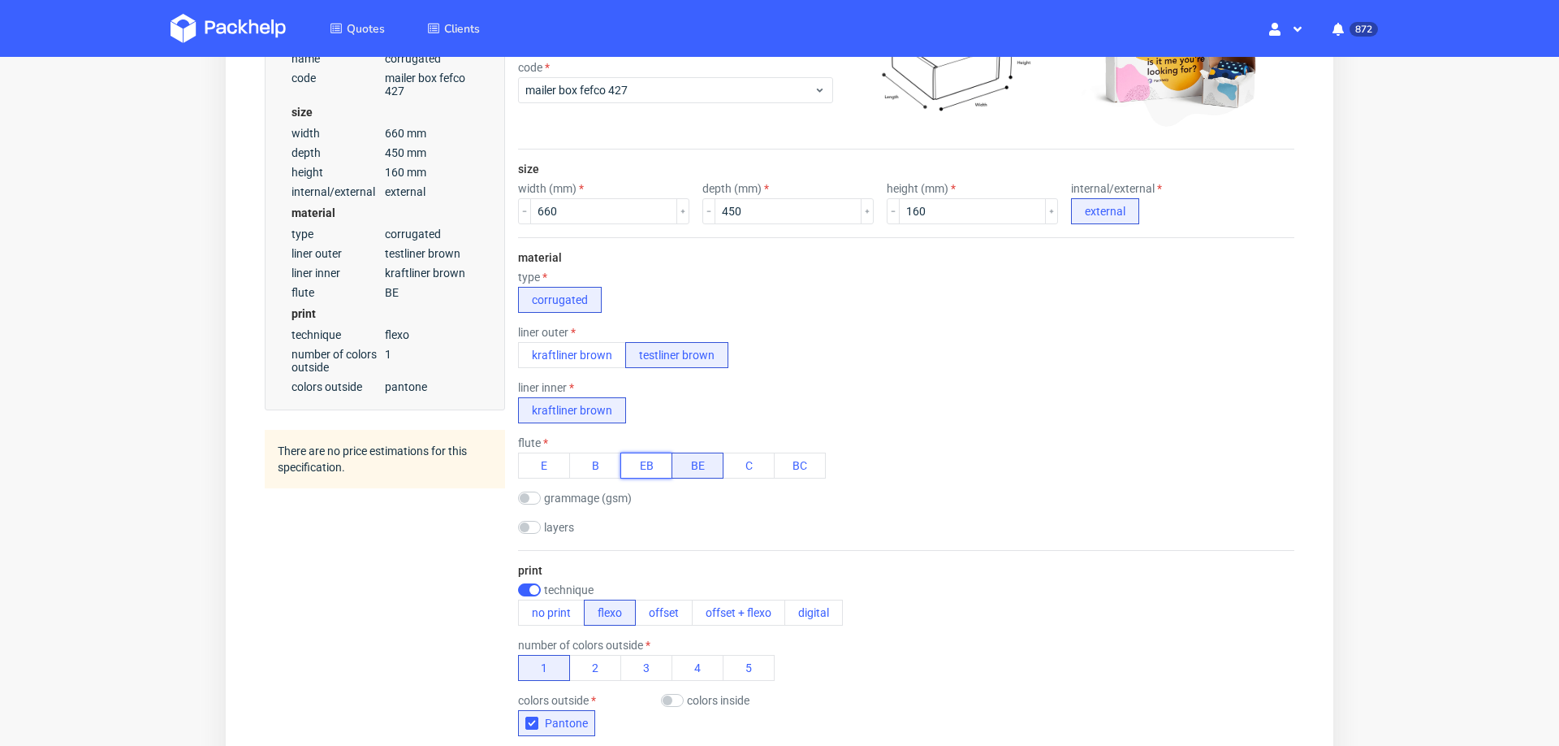
click at [652, 462] on button "EB" at bounding box center [647, 465] width 52 height 26
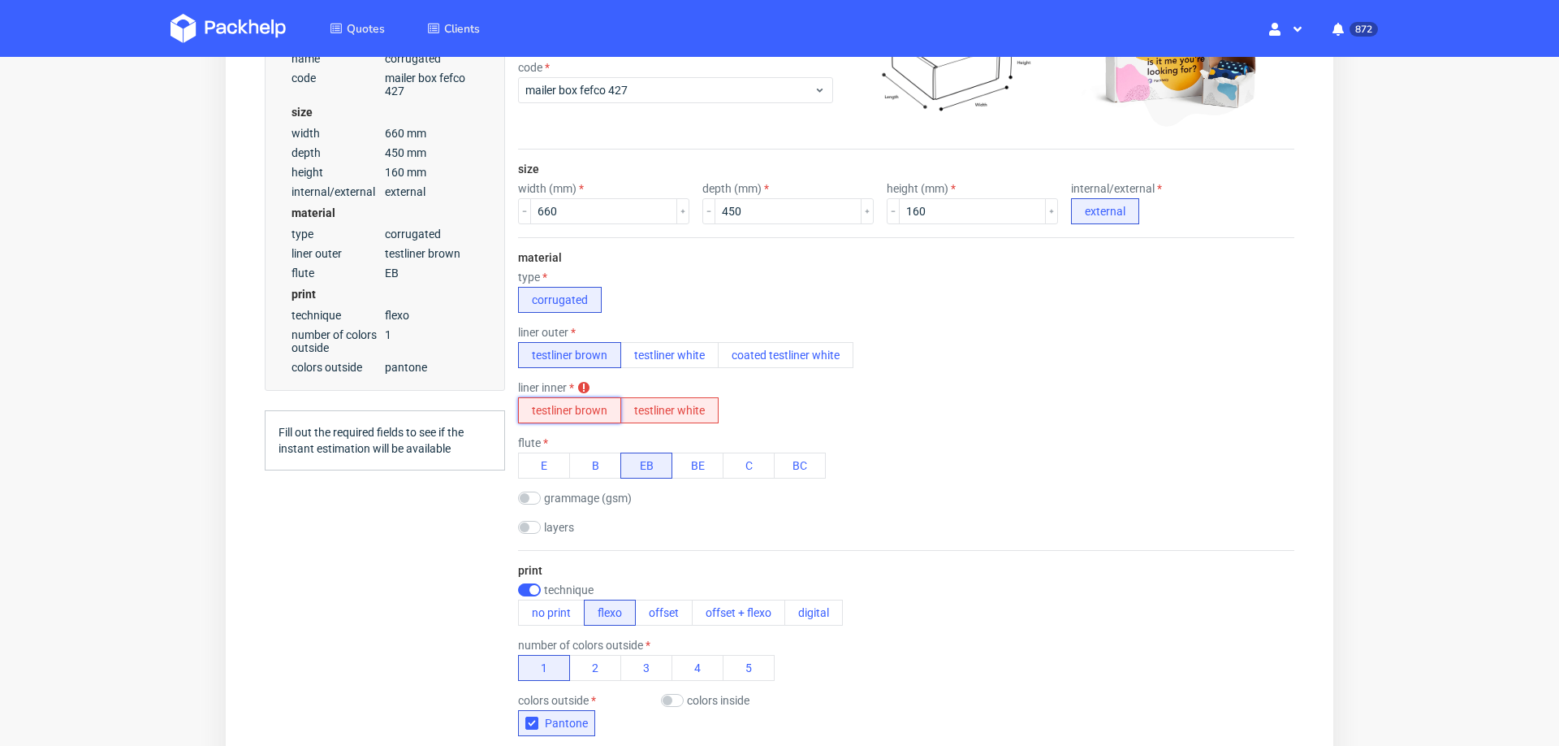
click at [582, 411] on button "testliner brown" at bounding box center [569, 410] width 103 height 26
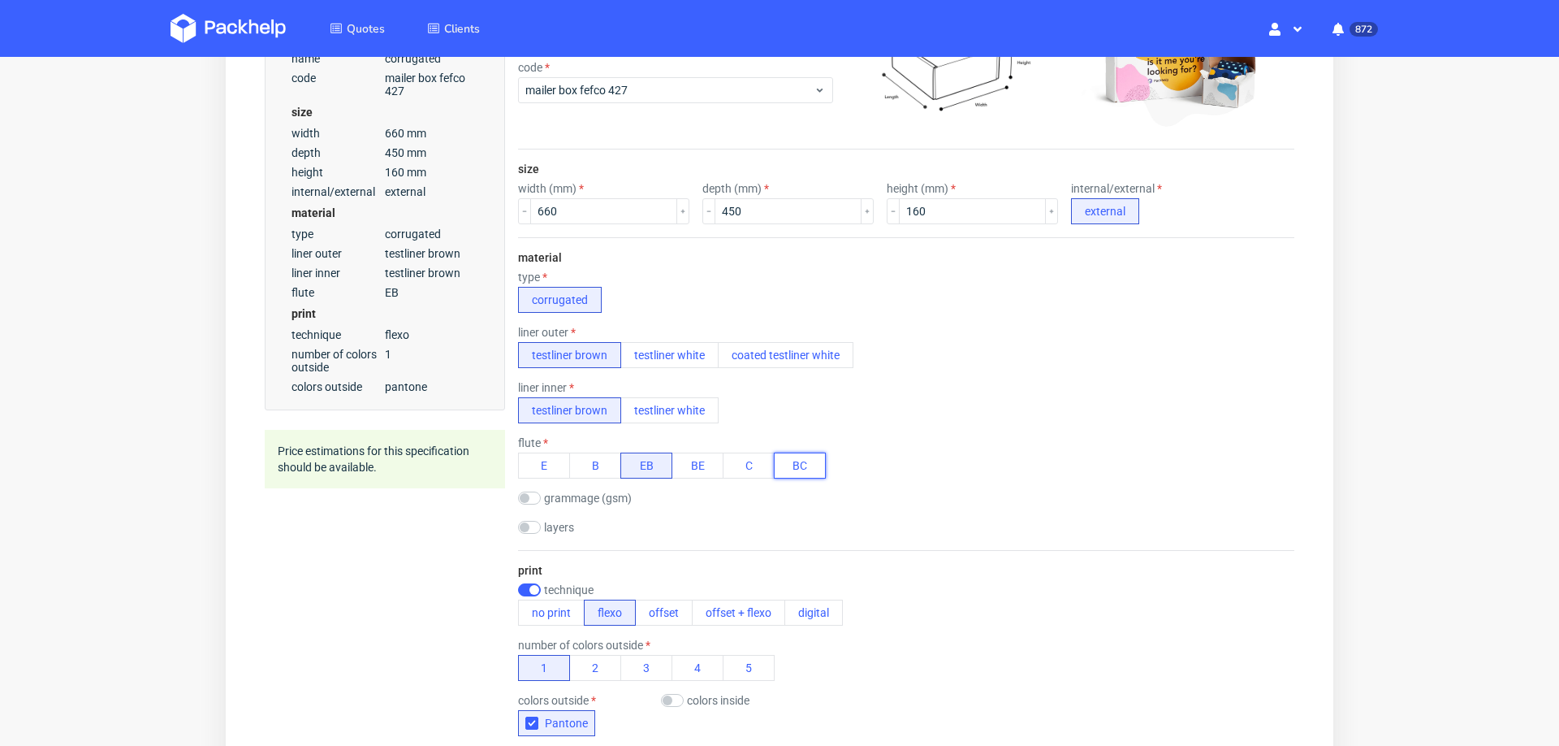
click at [792, 468] on button "BC" at bounding box center [800, 465] width 52 height 26
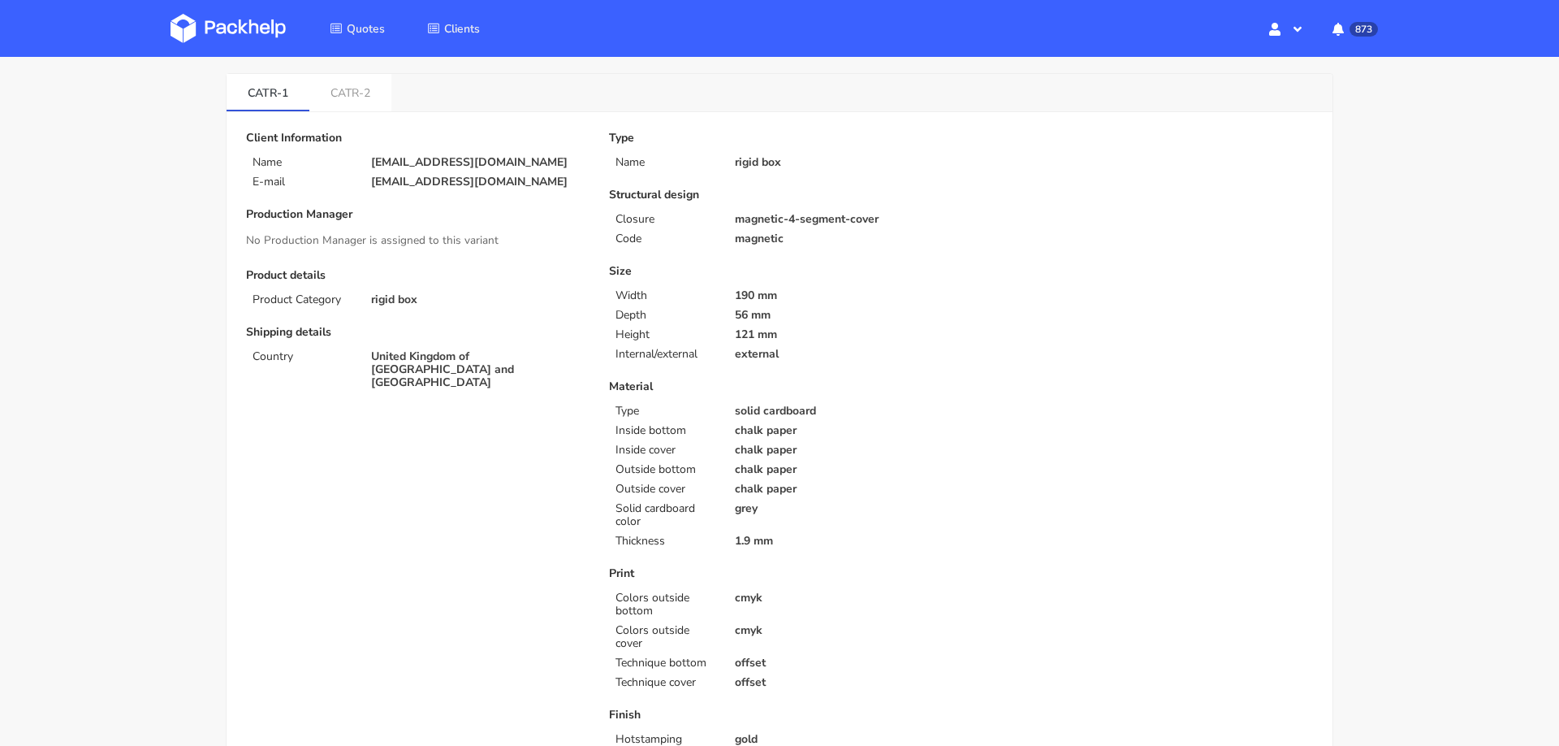
scroll to position [57, 0]
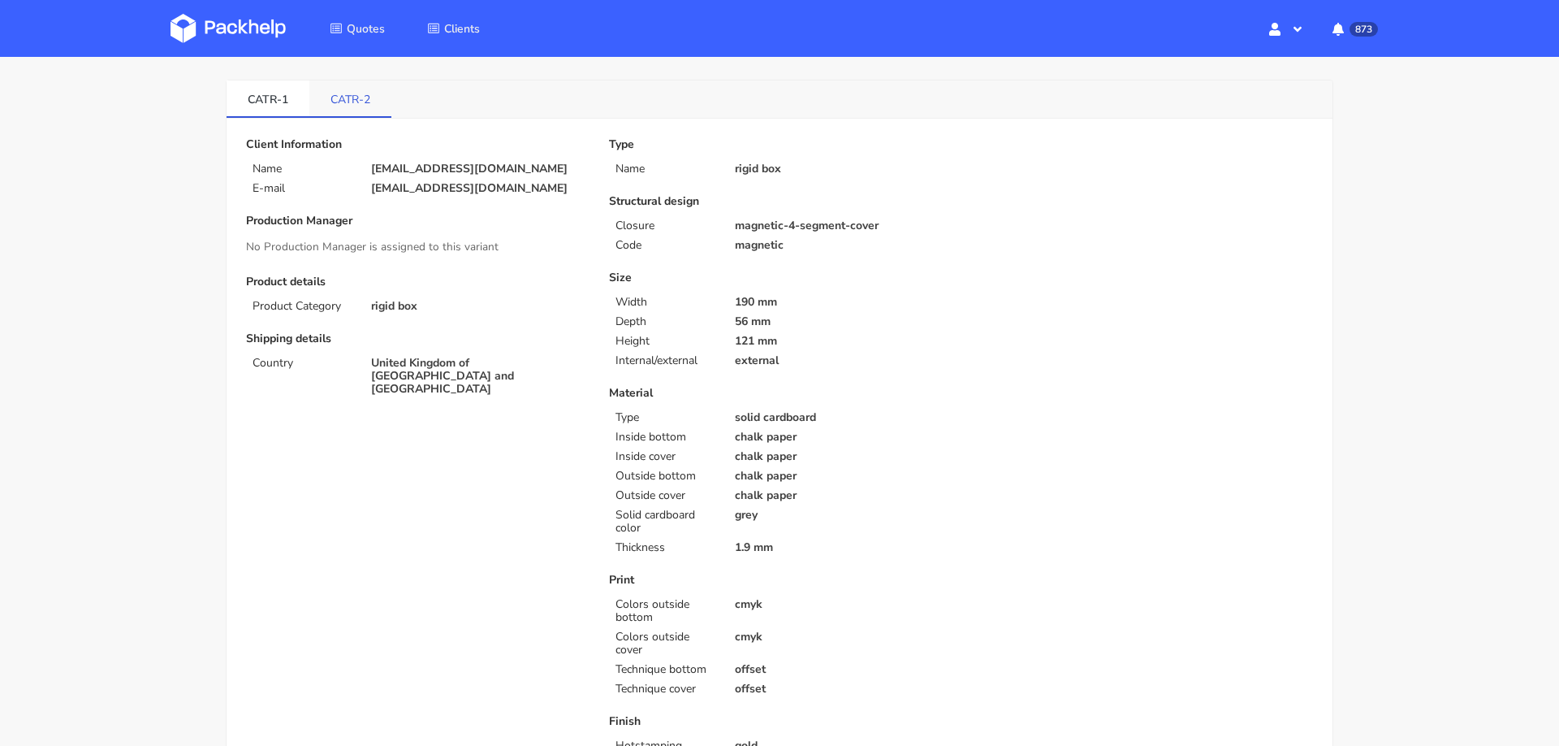
click at [355, 113] on link "CATR-2" at bounding box center [350, 98] width 82 height 36
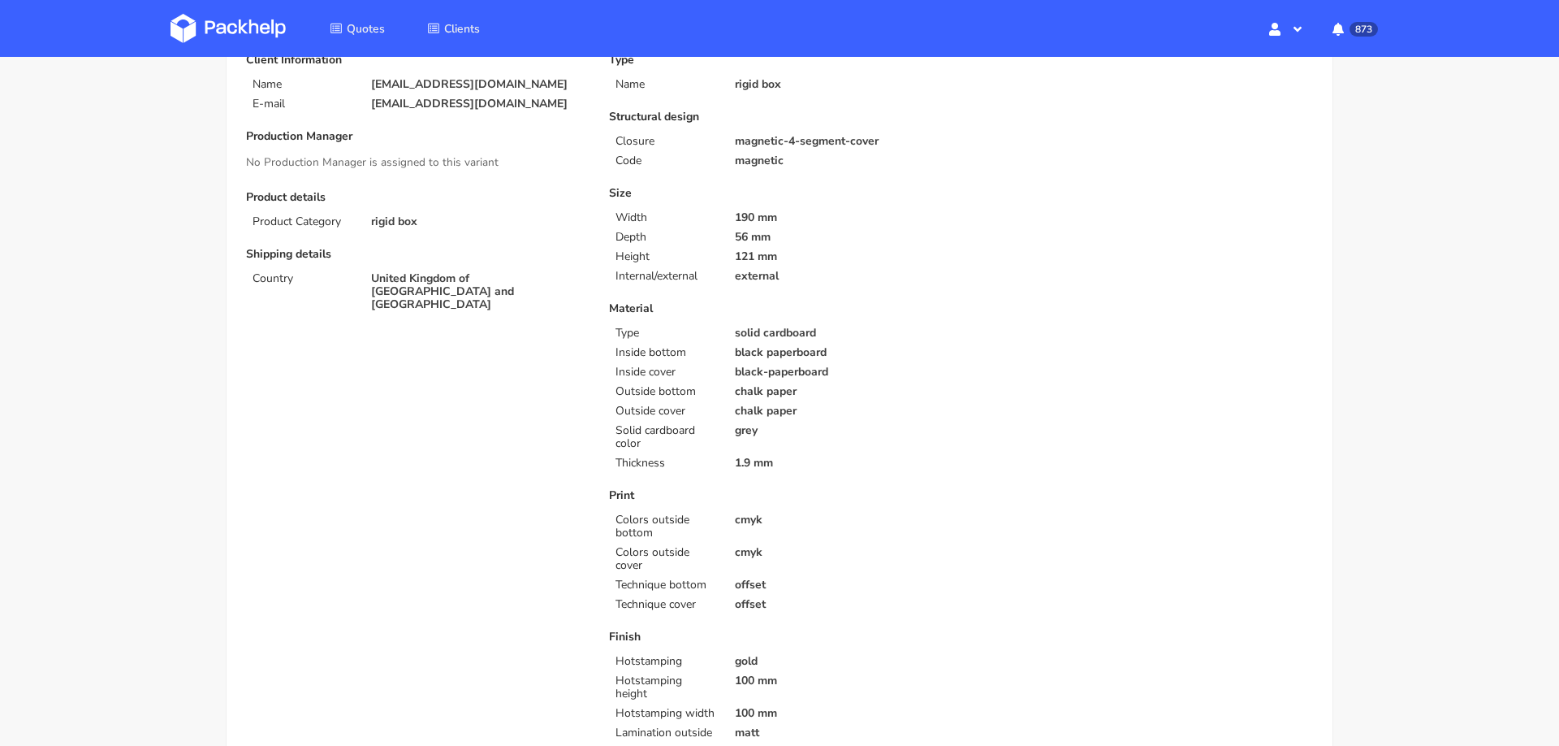
scroll to position [0, 0]
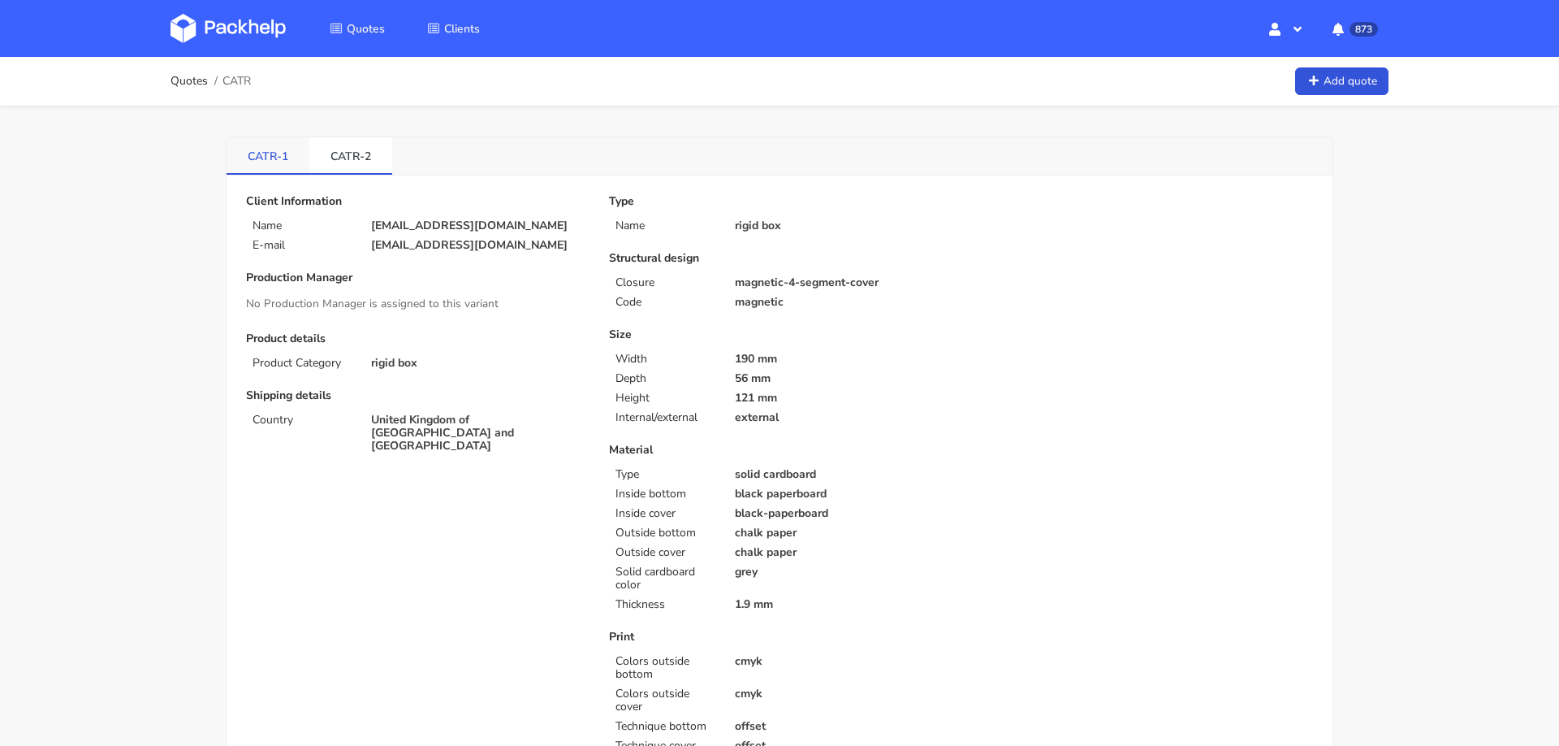
click at [270, 149] on link "CATR-1" at bounding box center [268, 155] width 83 height 36
click at [332, 166] on link "CATR-2" at bounding box center [350, 155] width 83 height 36
click at [270, 153] on link "CATR-1" at bounding box center [268, 155] width 83 height 36
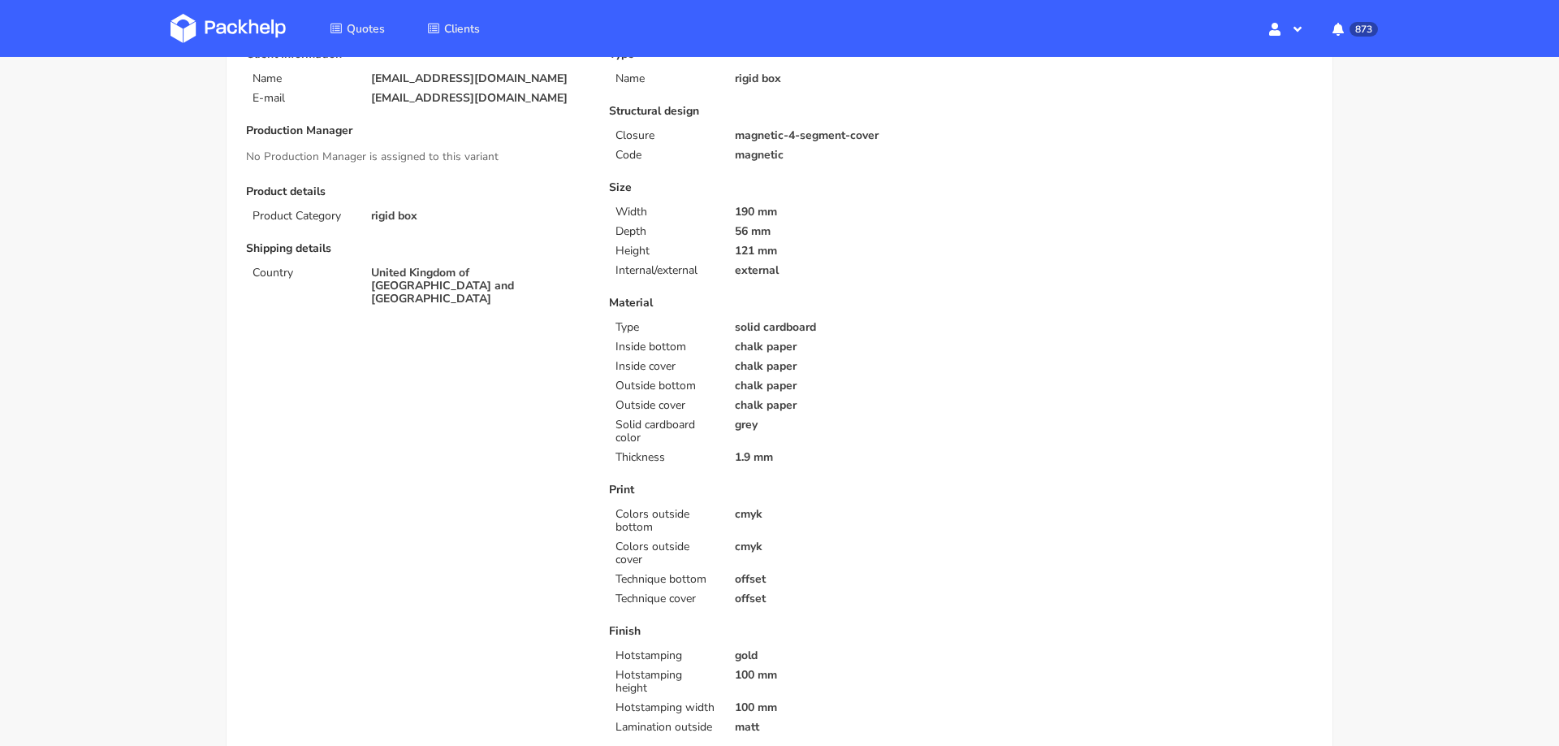
scroll to position [146, 0]
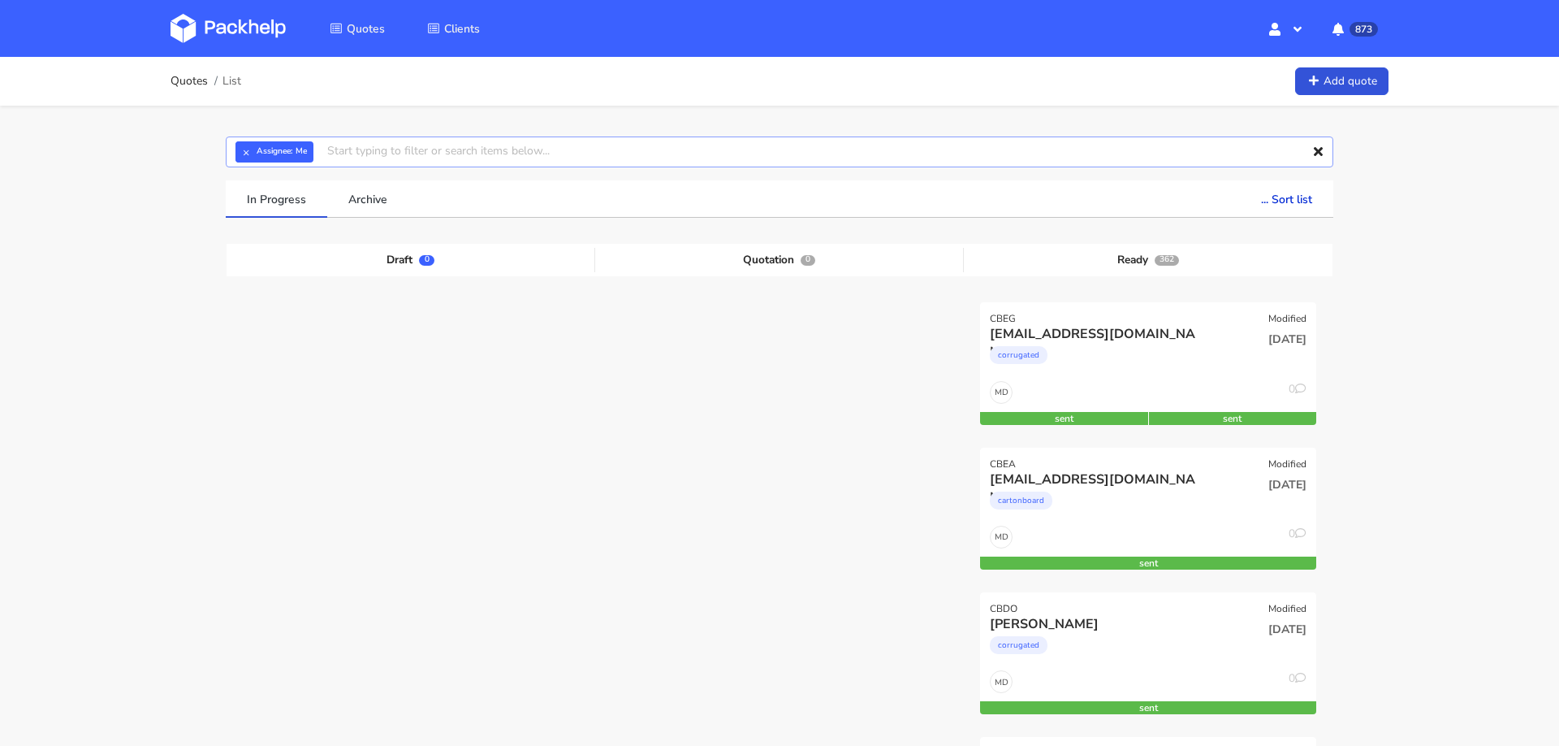
click at [1056, 155] on input "text" at bounding box center [780, 151] width 1108 height 31
paste input "[EMAIL_ADDRESS][DOMAIN_NAME]"
type input "[EMAIL_ADDRESS][DOMAIN_NAME]"
click at [412, 305] on link "[EMAIL_ADDRESS][DOMAIN_NAME]" at bounding box center [449, 308] width 213 height 30
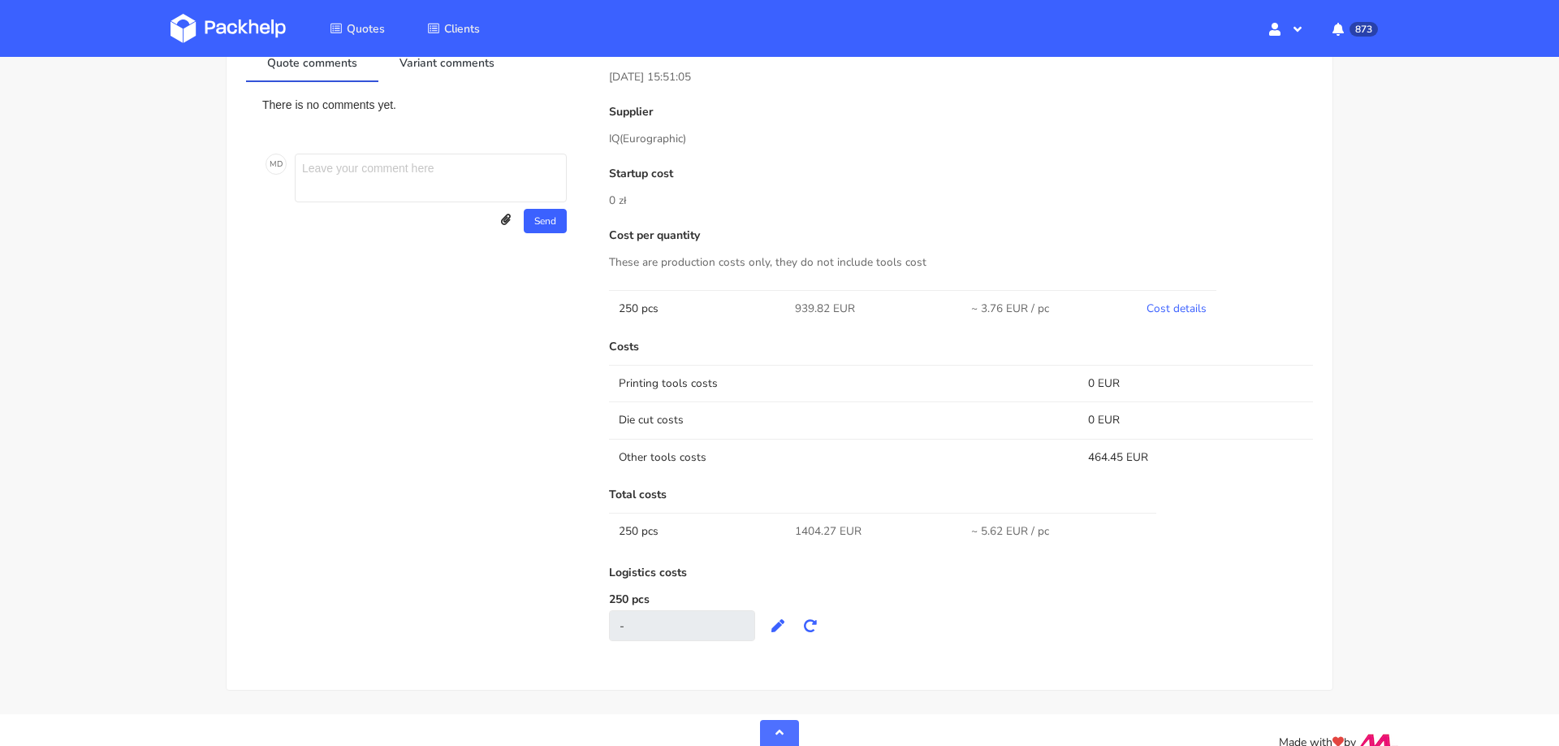
scroll to position [951, 0]
drag, startPoint x: 796, startPoint y: 518, endPoint x: 858, endPoint y: 522, distance: 61.9
click at [858, 522] on span "1404.27 EUR" at bounding box center [828, 525] width 67 height 16
copy span "1404.27 EUR"
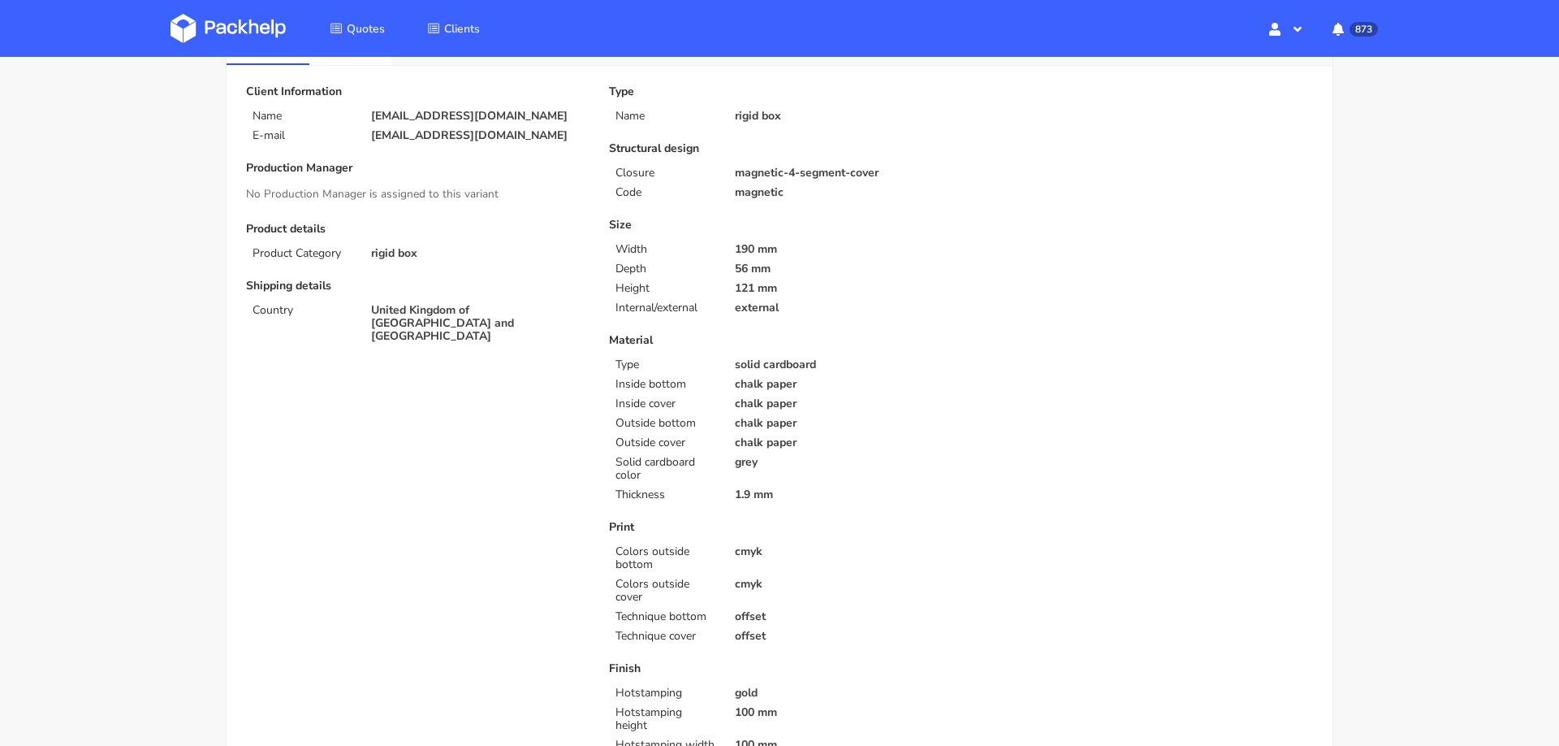
scroll to position [0, 0]
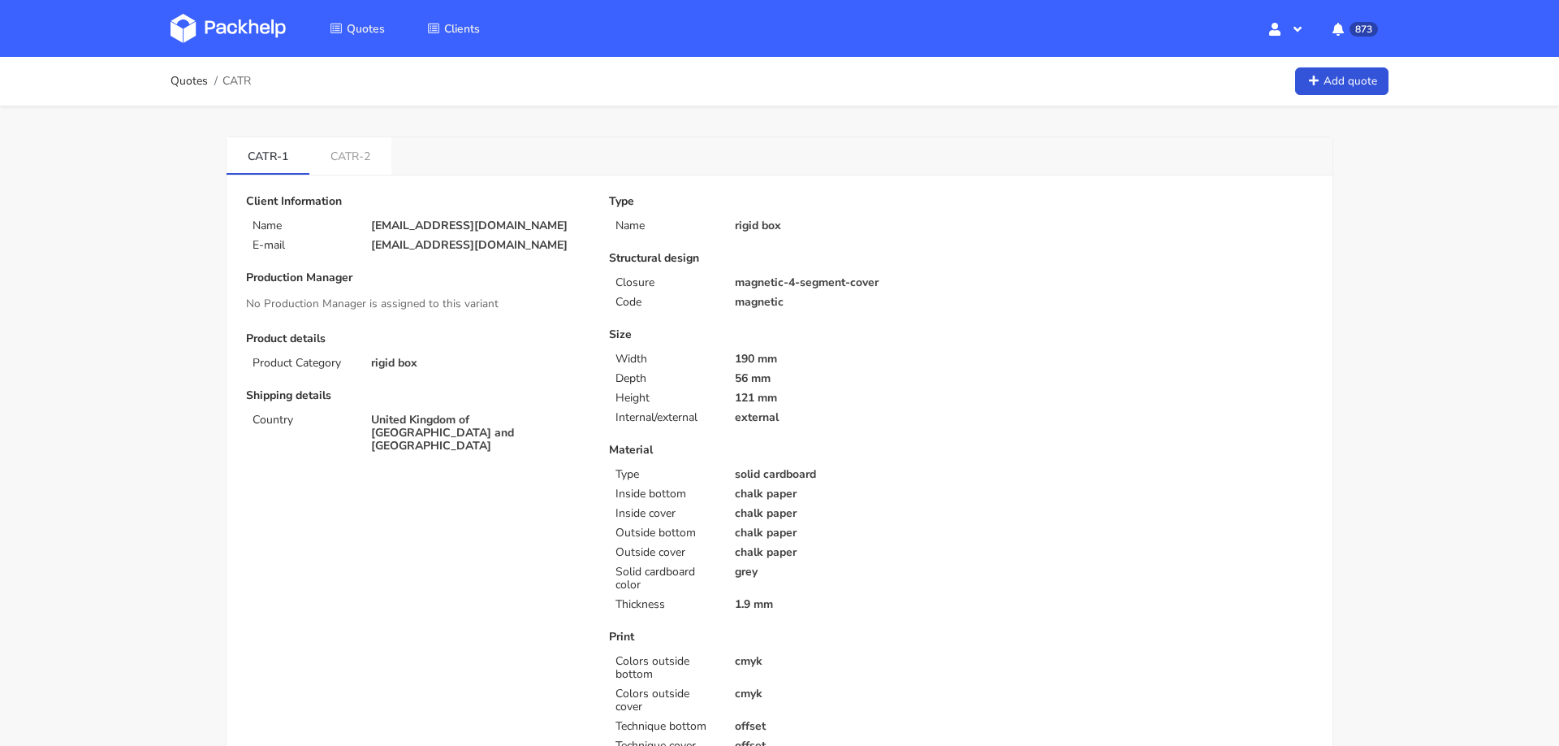
click at [473, 228] on p "[EMAIL_ADDRESS][DOMAIN_NAME]" at bounding box center [478, 225] width 215 height 13
click at [473, 228] on p "plynch@proximospirits.com" at bounding box center [478, 225] width 215 height 13
copy div "plynch@proximospirits.com"
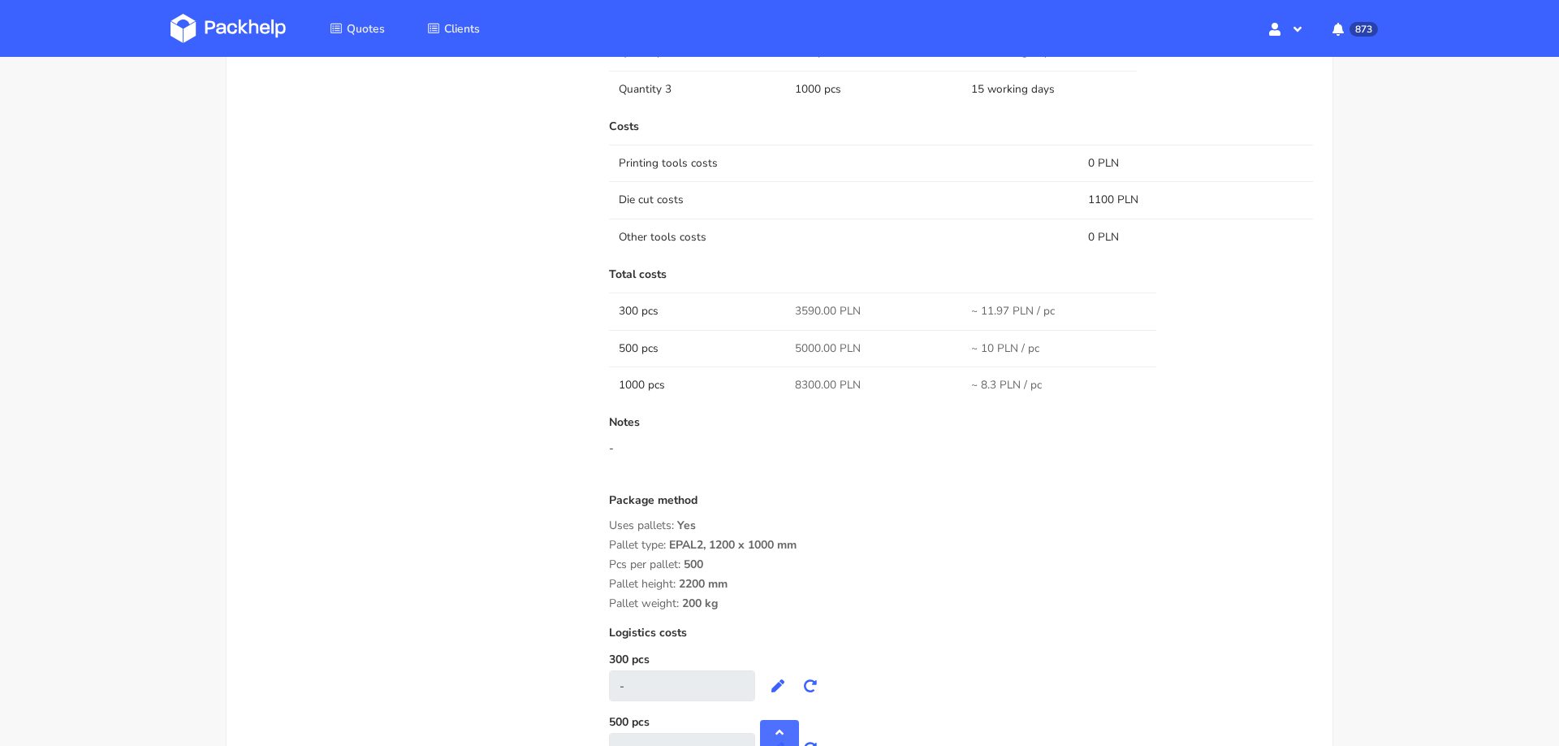
scroll to position [1390, 0]
click at [807, 305] on span "3590.00 PLN" at bounding box center [828, 309] width 66 height 16
copy span "3590.00"
